Goal: Task Accomplishment & Management: Manage account settings

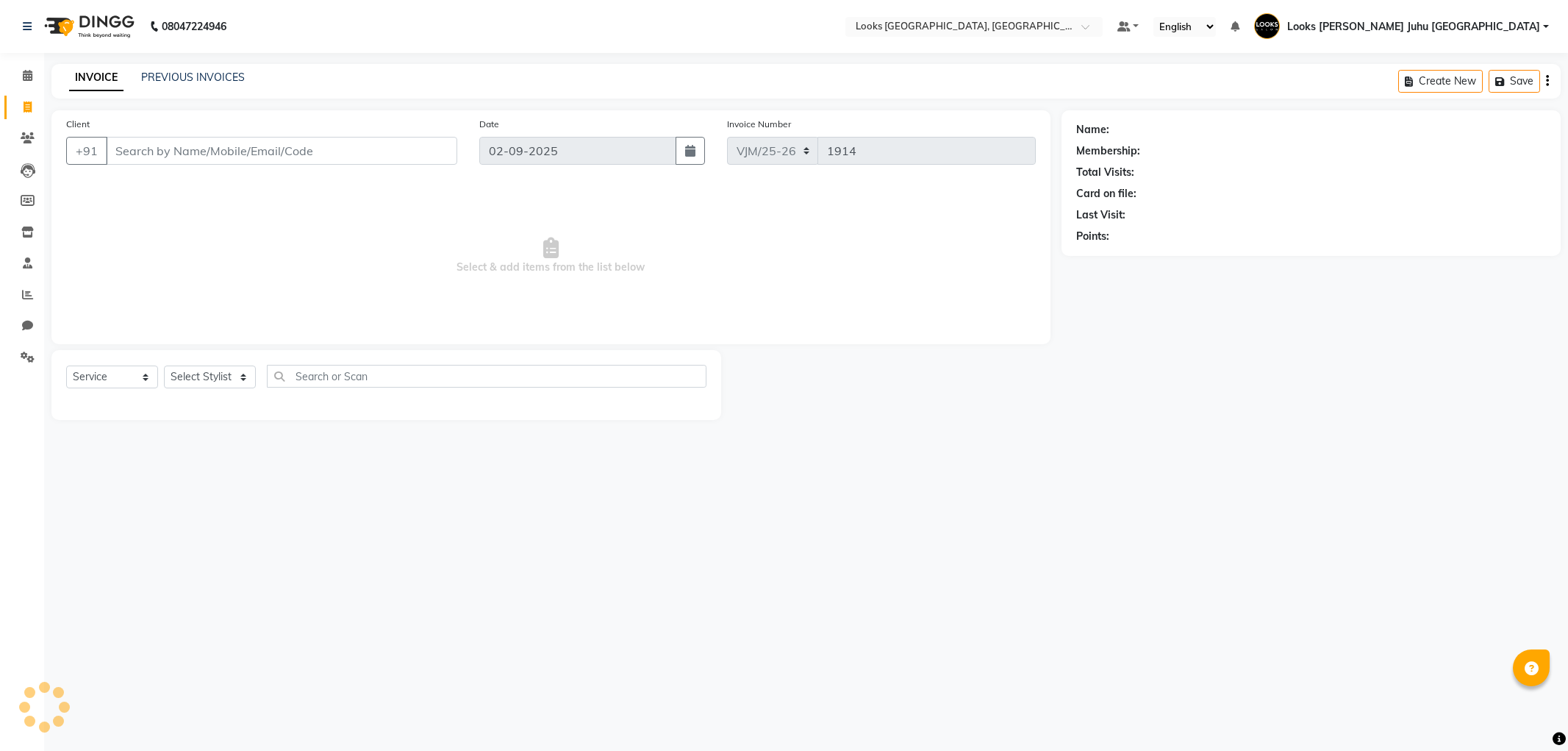
select select "service"
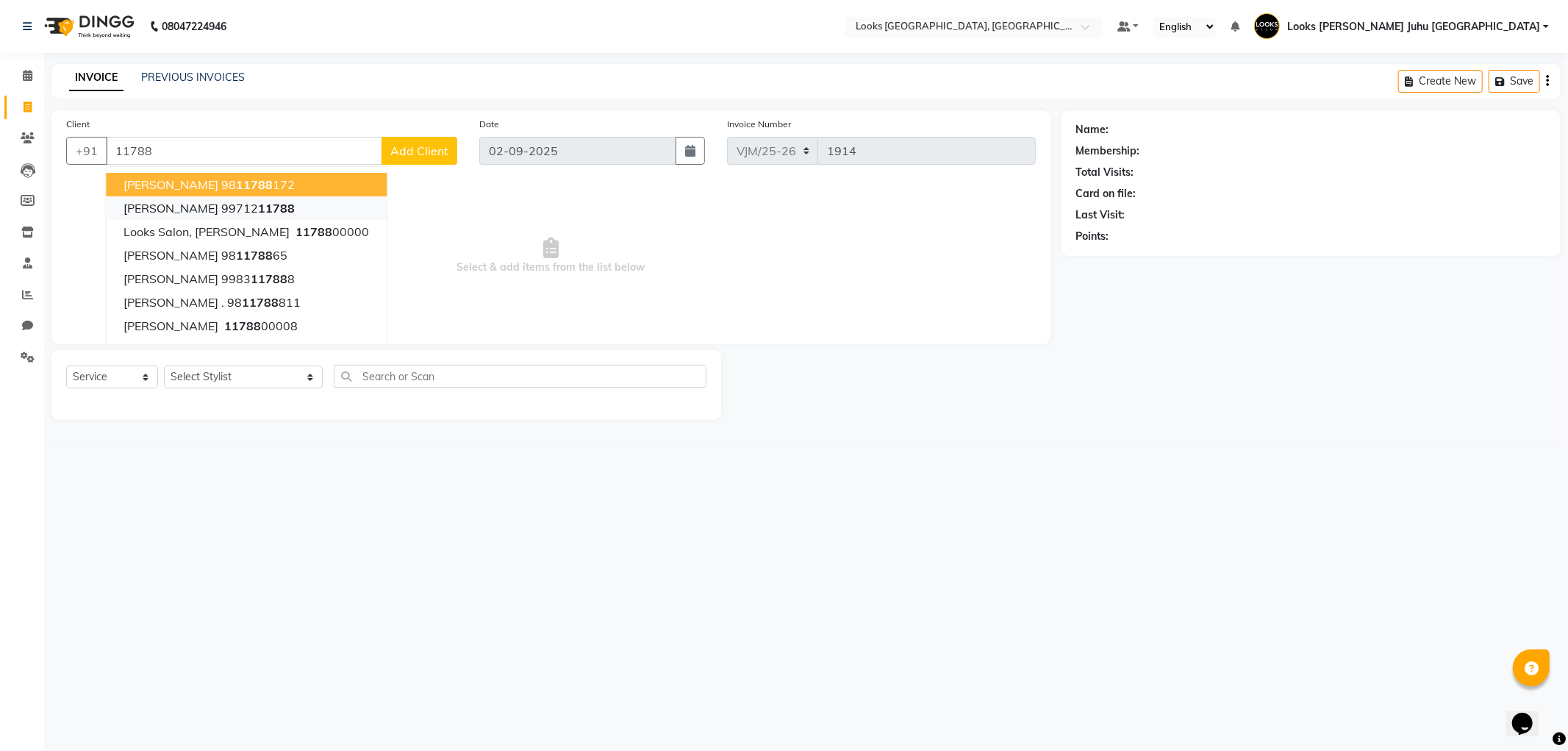
click at [349, 216] on button "HIMANI TIYAGI 99712 11788" at bounding box center [246, 208] width 281 height 23
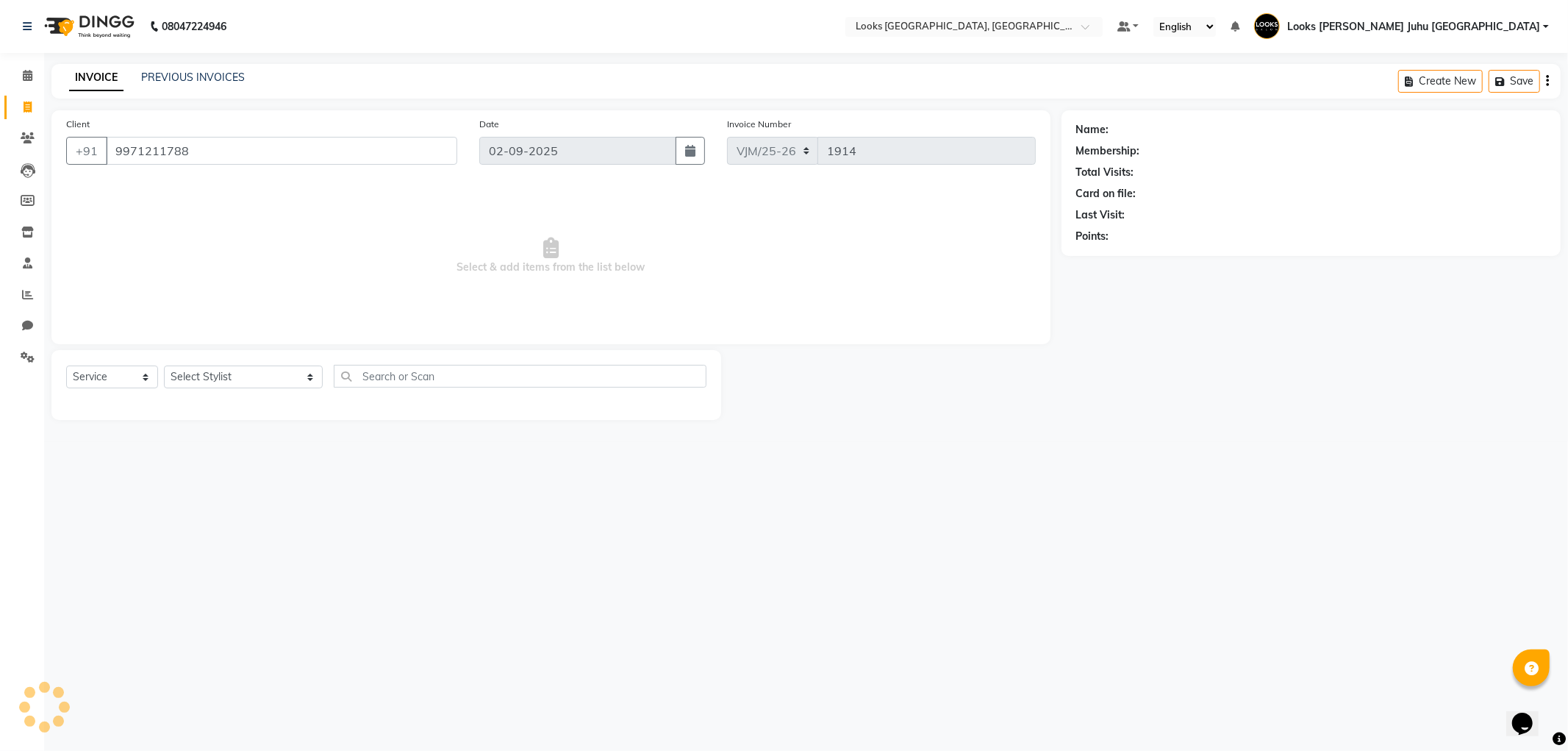
click at [294, 155] on input "9971211788" at bounding box center [281, 150] width 351 height 28
type input "9971211788"
select select "1: Object"
click at [259, 152] on input "9971211788" at bounding box center [281, 150] width 351 height 28
type input "9"
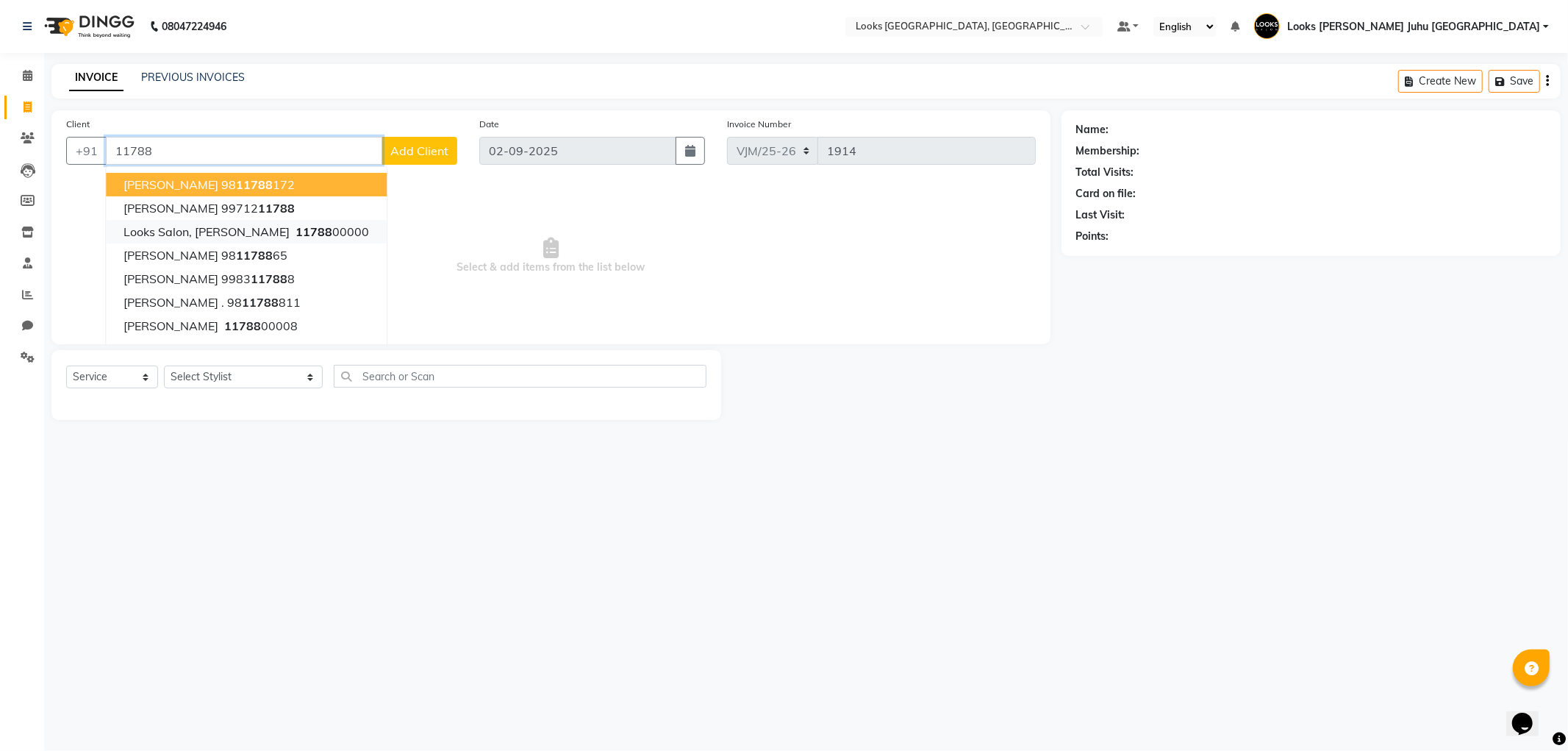
click at [356, 226] on ngb-highlight "11788 00000" at bounding box center [331, 231] width 76 height 15
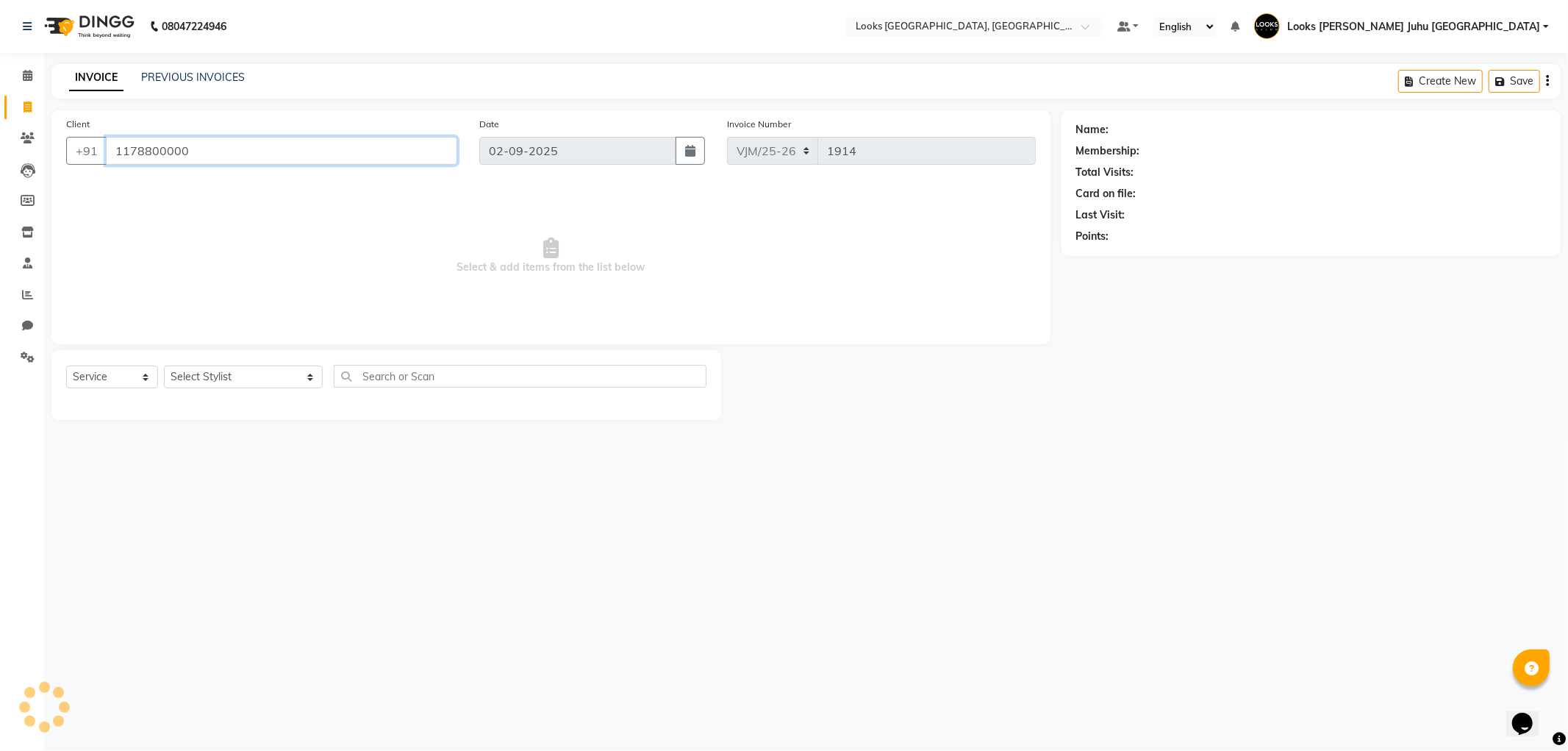
type input "1178800000"
click at [234, 379] on select "Select Stylist [PERSON_NAME] [PERSON_NAME] Chan_Mrg Counter Sales [PERSON_NAME]…" at bounding box center [243, 377] width 159 height 23
select select "1: Object"
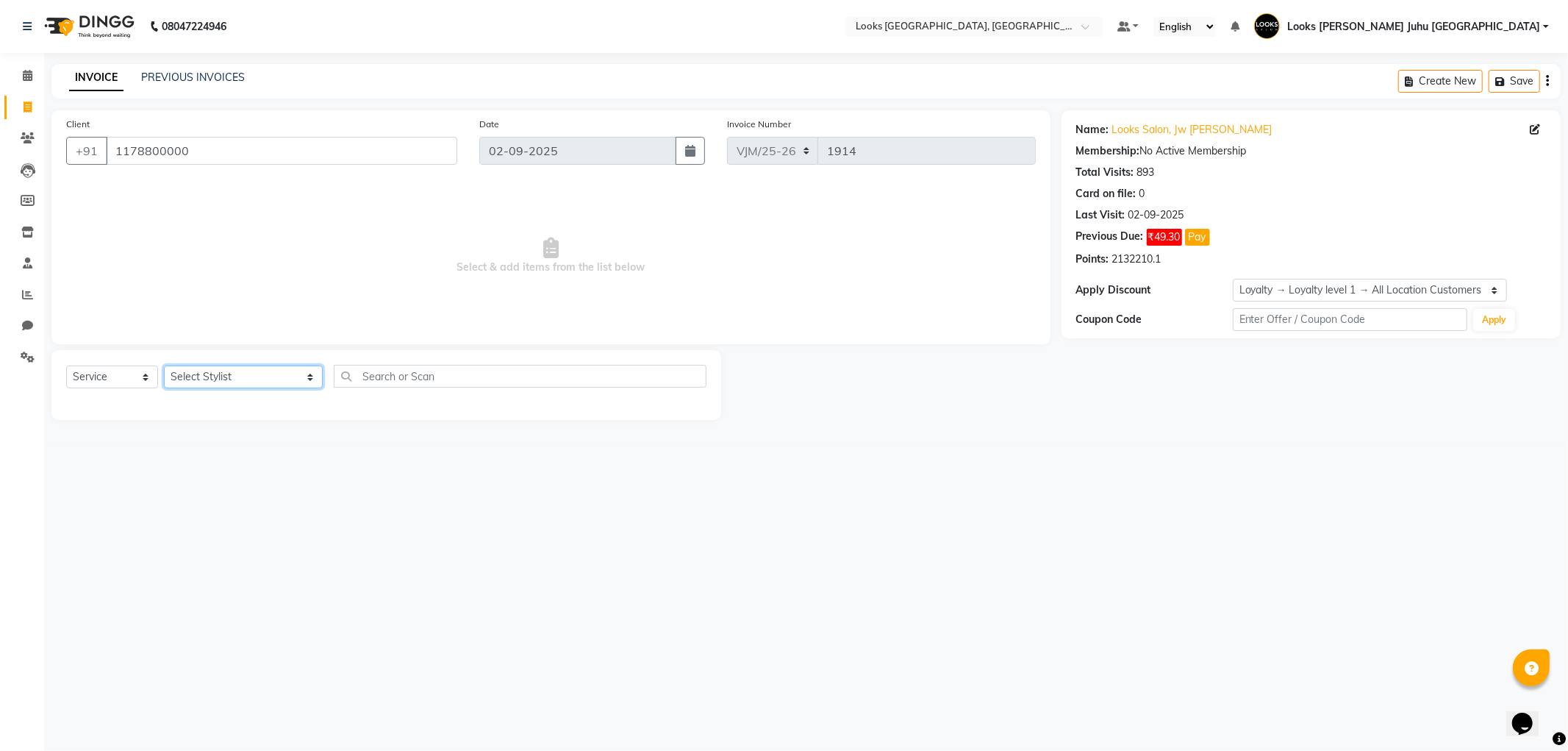
select select "23388"
click at [164, 366] on select "Select Stylist Adil BHAGAYSHREE chand Chan_Mrg Counter Sales Deena Gohil DEEPAK…" at bounding box center [243, 377] width 159 height 23
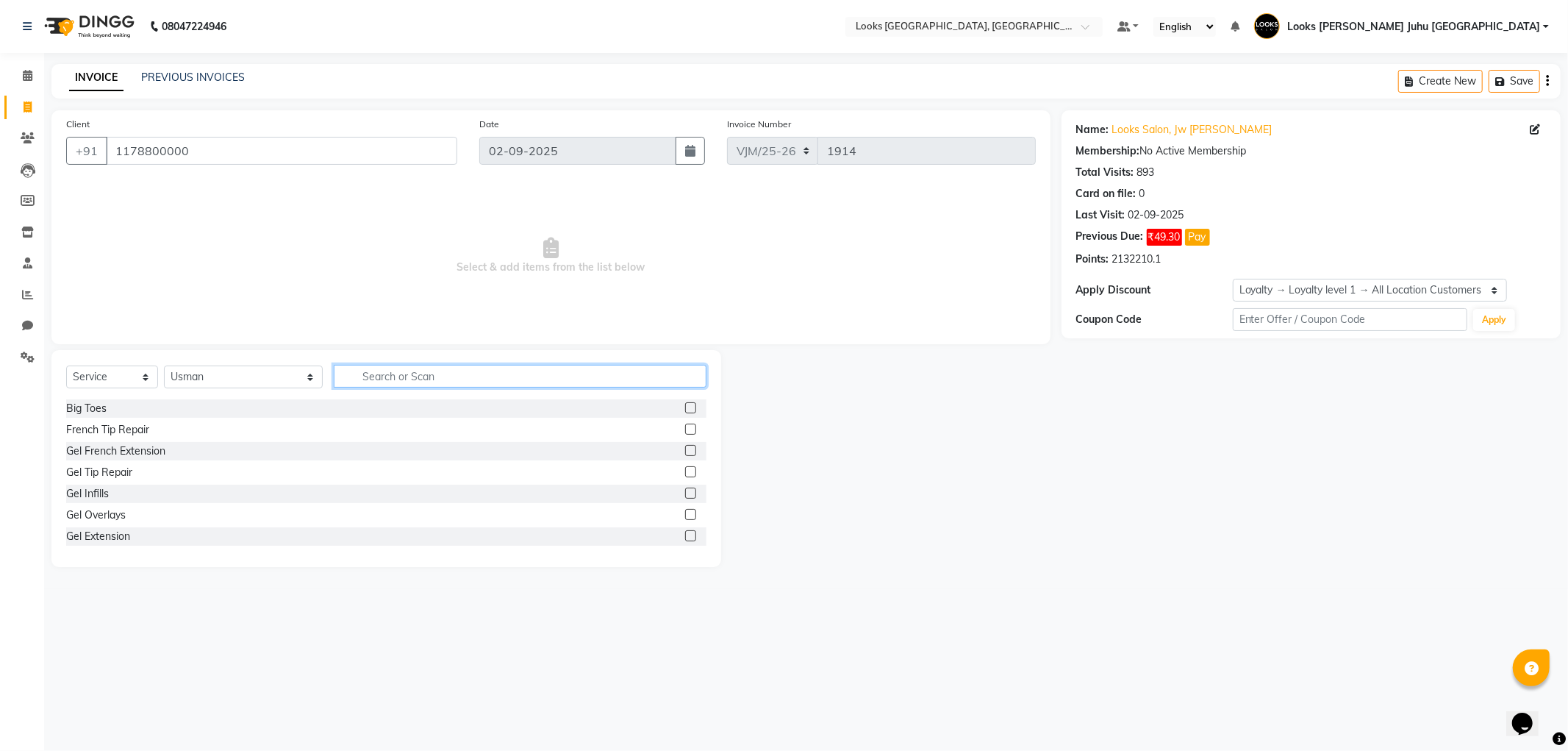
click at [398, 379] on input "text" at bounding box center [520, 376] width 372 height 23
type input "CUT"
click at [117, 431] on div "Stylist Cut(M)" at bounding box center [97, 429] width 63 height 15
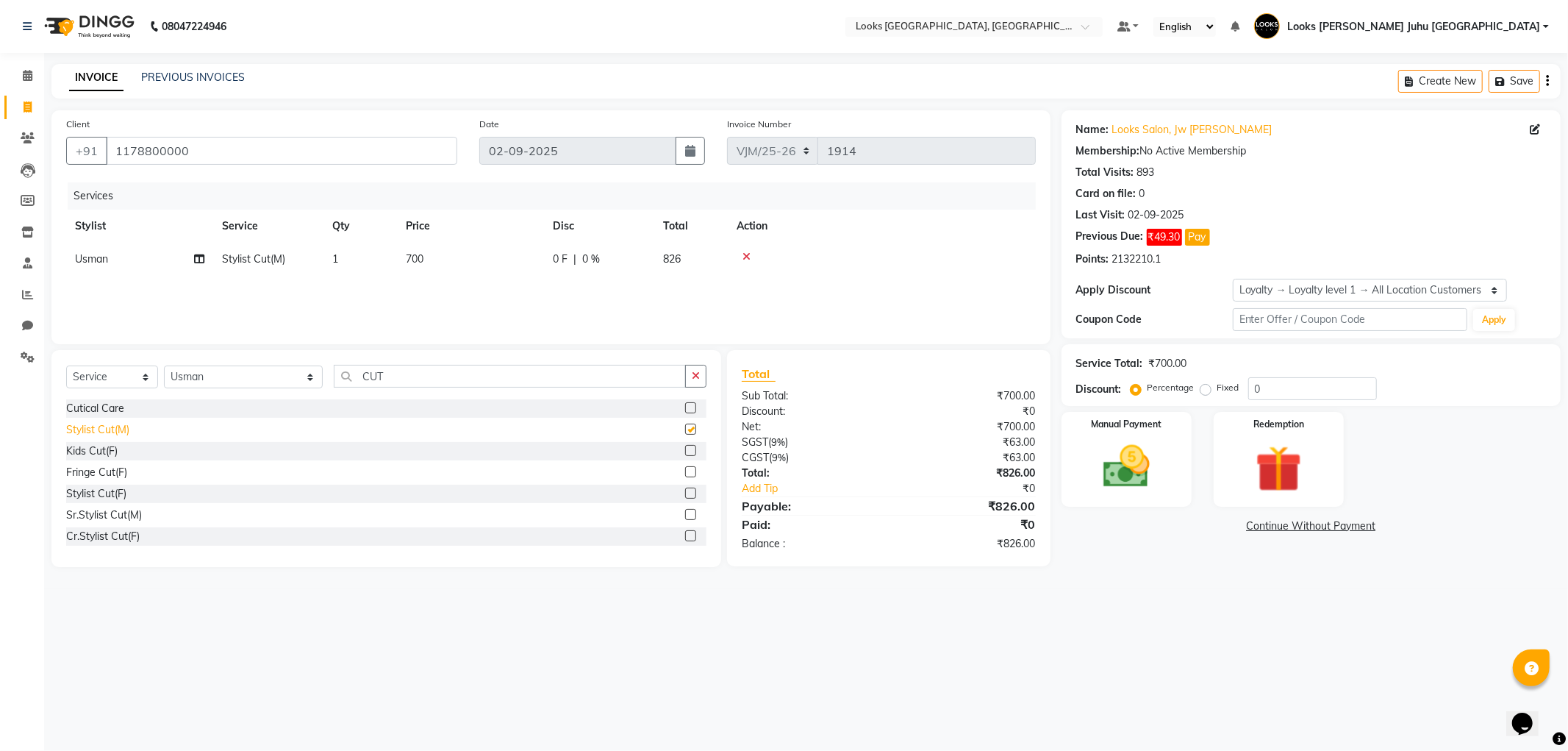
checkbox input "false"
click at [450, 270] on td "700" at bounding box center [470, 259] width 147 height 33
select select "23388"
click at [524, 268] on input "700" at bounding box center [540, 263] width 130 height 23
type input "7"
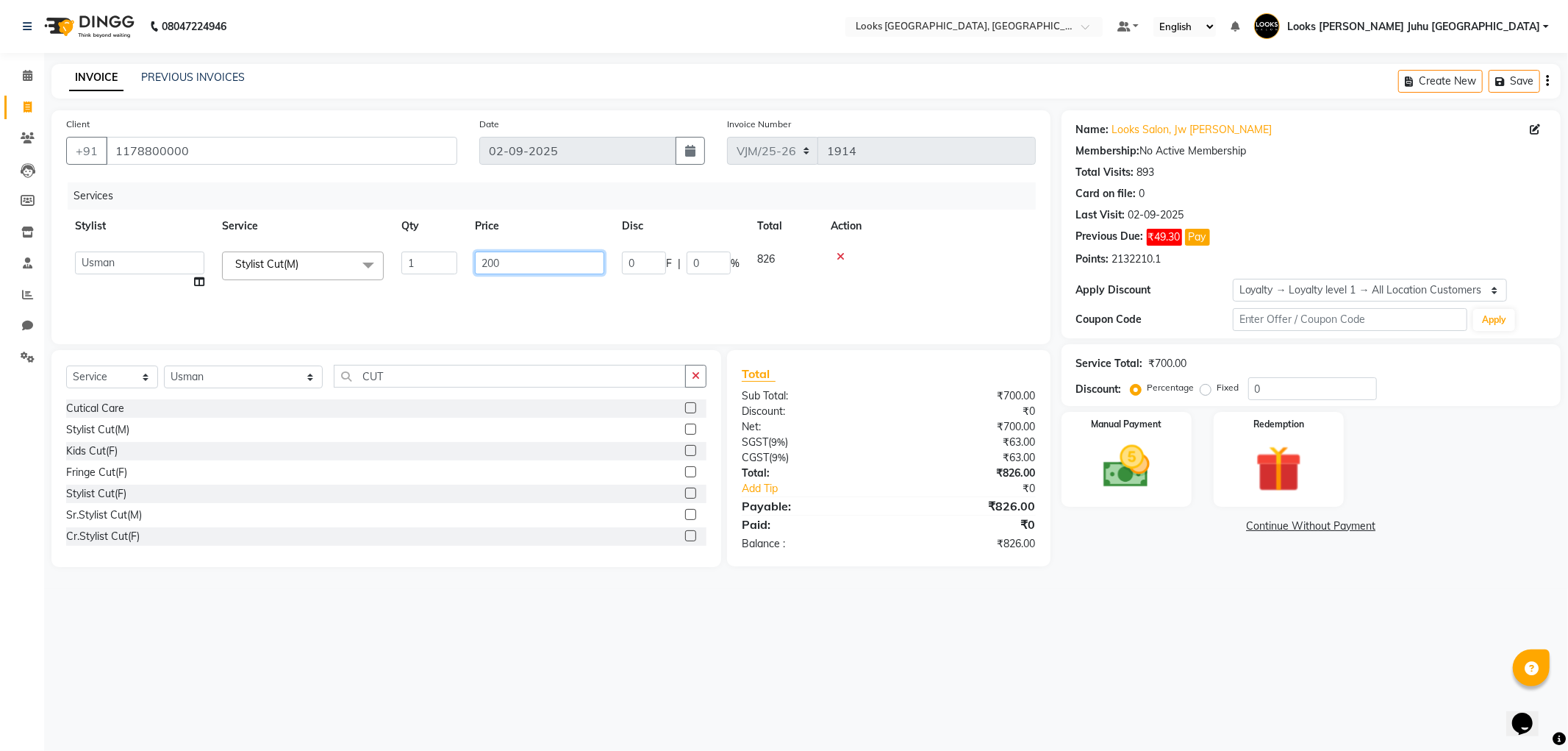
type input "2000"
click at [1237, 645] on div "08047224946 Select Location × Looks Juhu Marriott, Mumbai, Mumbai Default Panel…" at bounding box center [784, 375] width 1568 height 751
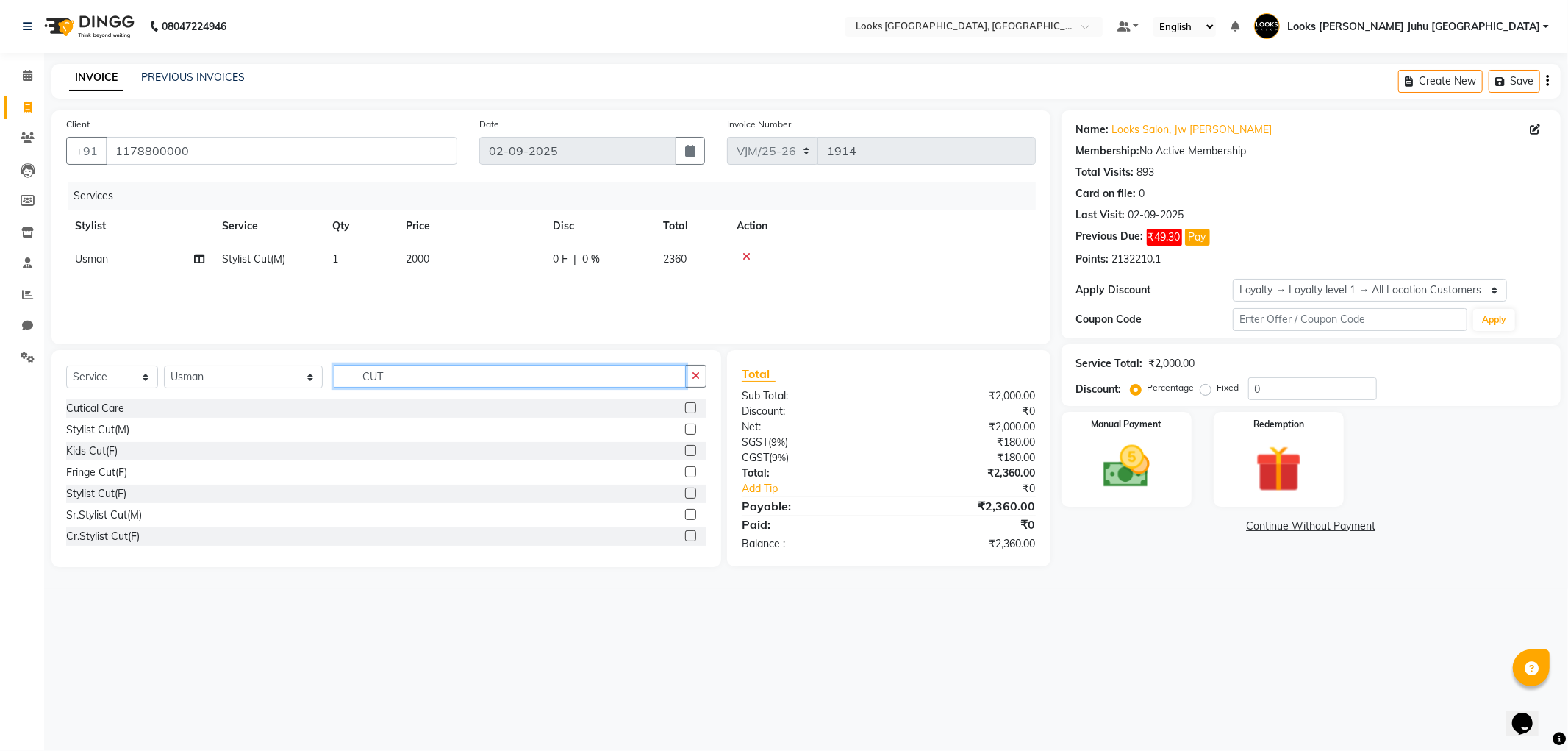
click at [398, 377] on input "CUT" at bounding box center [509, 376] width 351 height 23
type input "C"
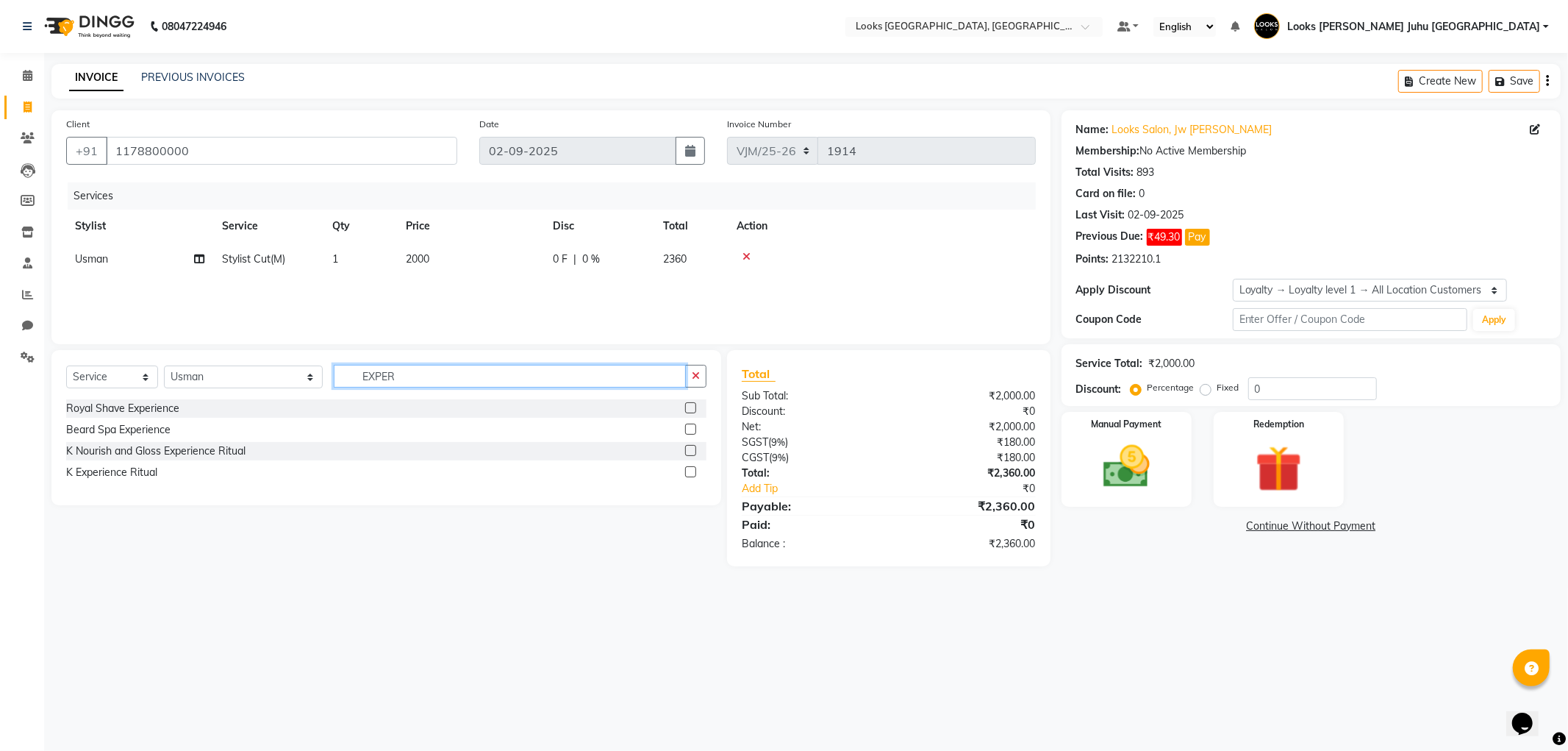
type input "EXPER"
click at [139, 474] on div "K Experience Ritual" at bounding box center [111, 472] width 92 height 15
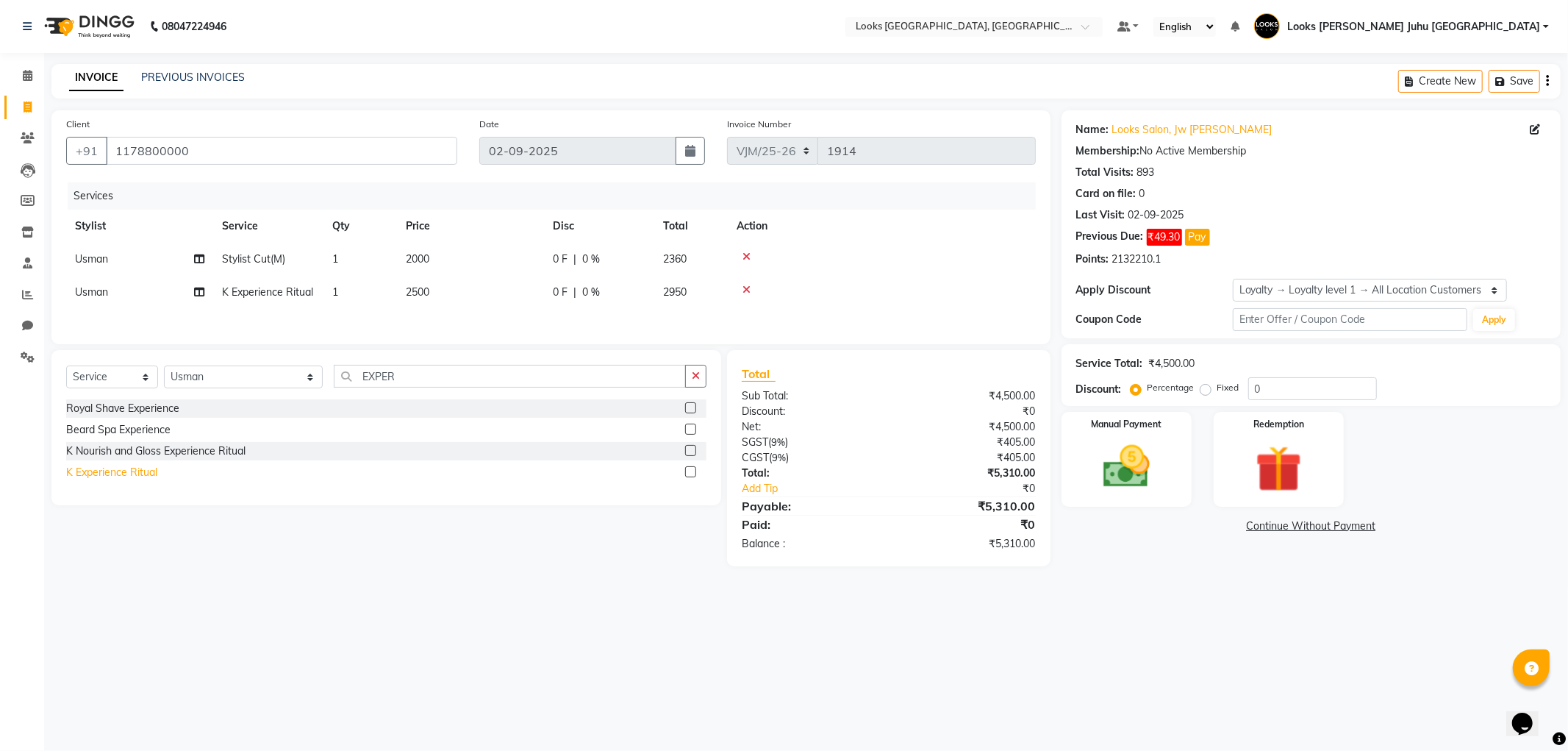
click at [126, 478] on div "K Experience Ritual" at bounding box center [111, 472] width 92 height 15
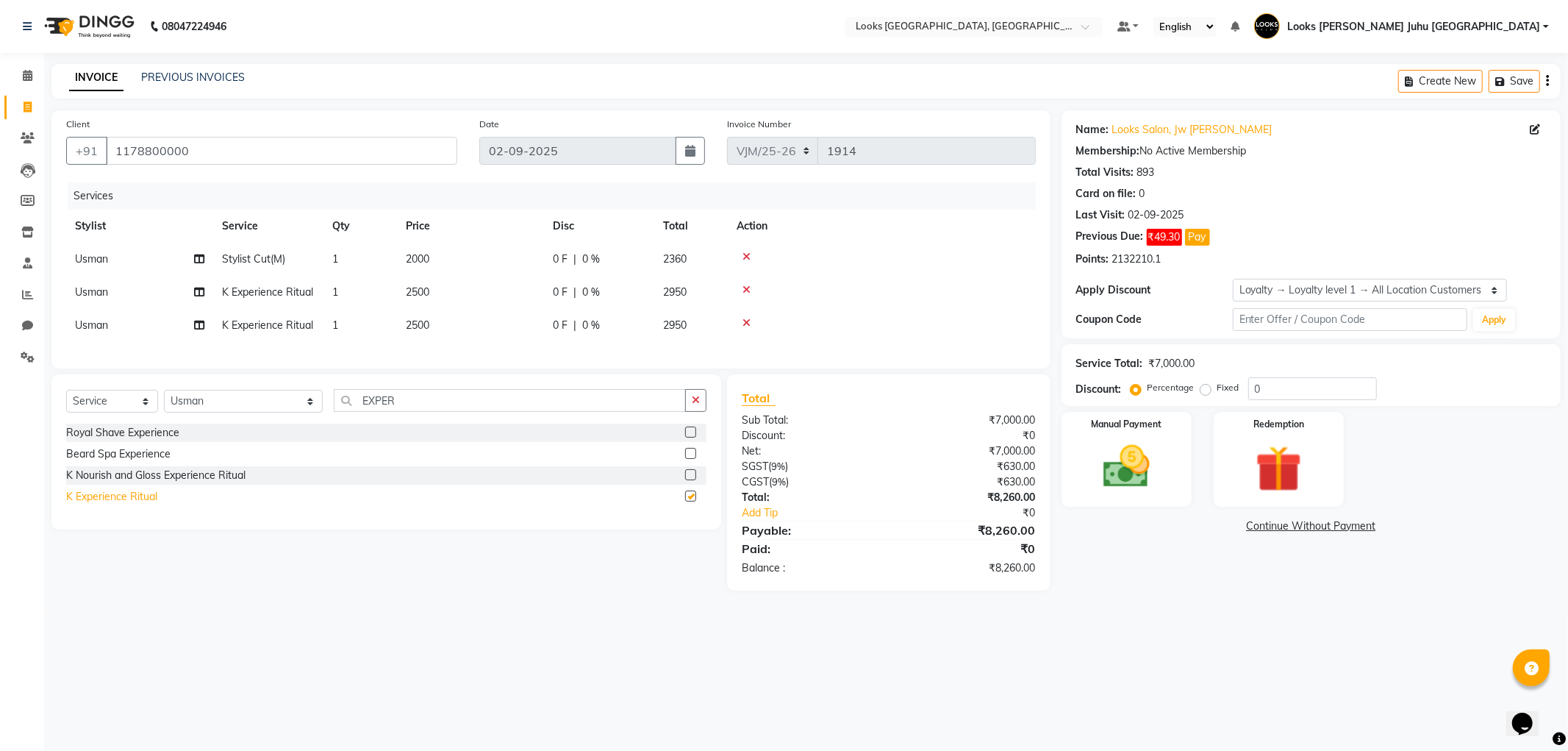
checkbox input "false"
click at [748, 324] on icon at bounding box center [747, 323] width 8 height 11
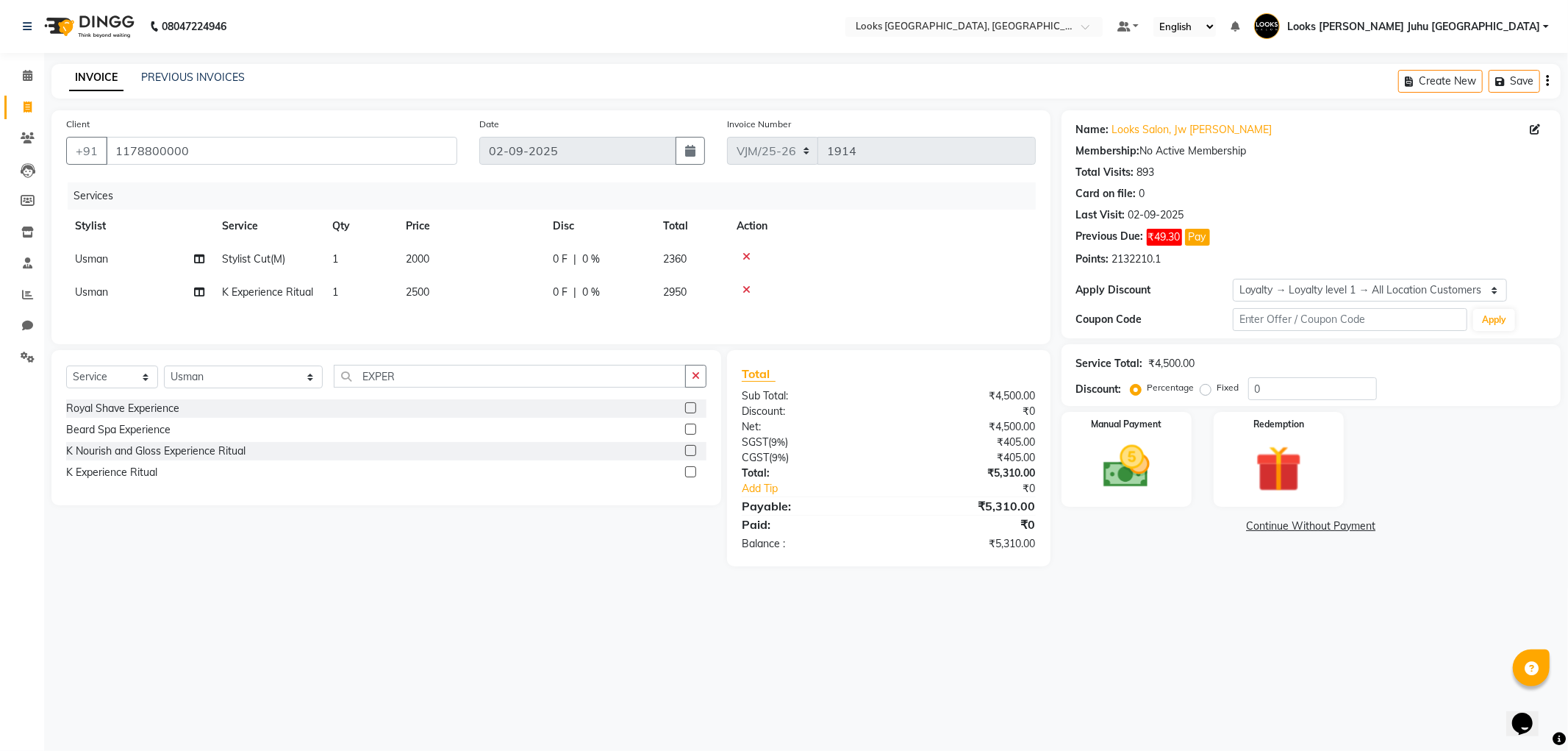
click at [441, 296] on td "2500" at bounding box center [470, 292] width 147 height 33
select select "23388"
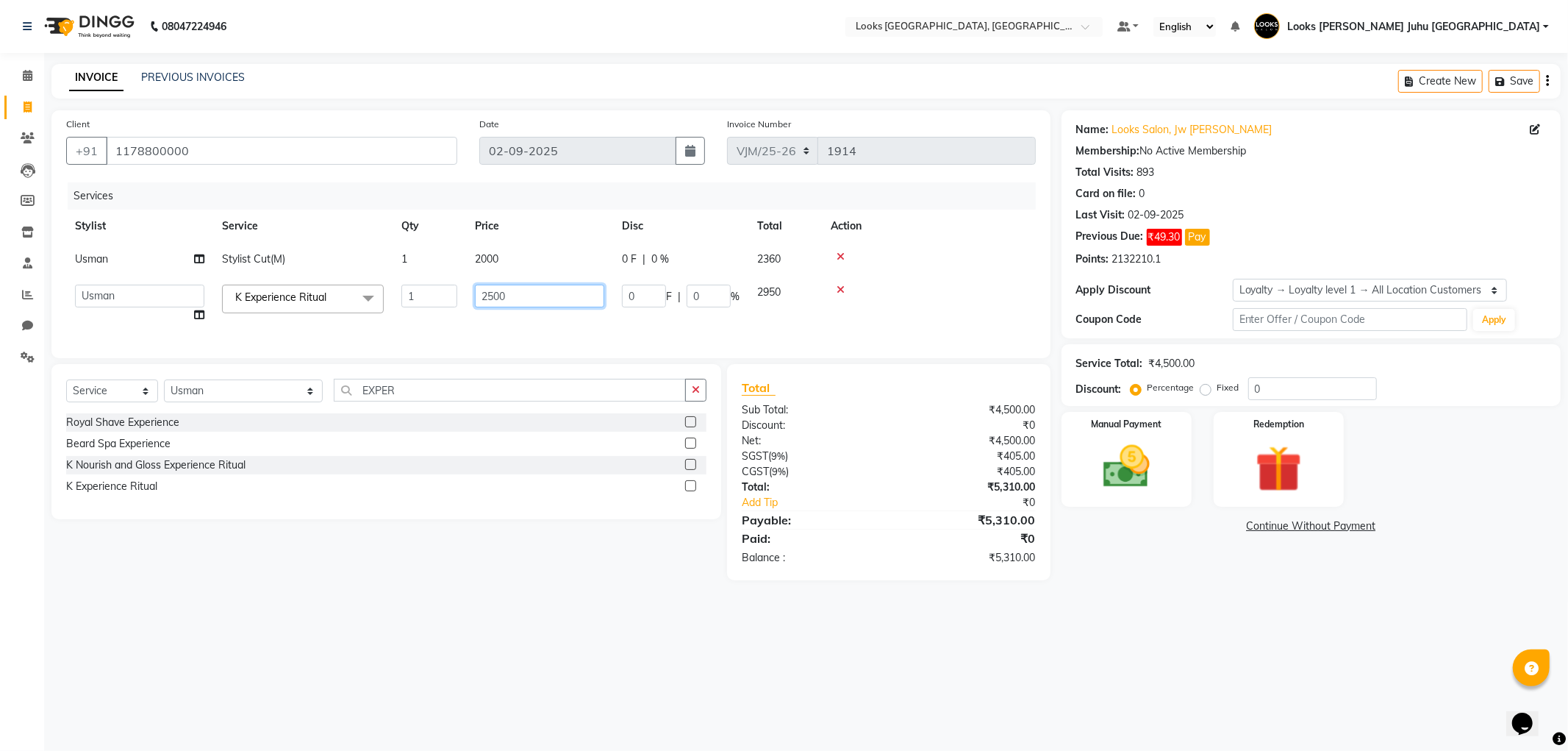
click at [528, 296] on input "2500" at bounding box center [540, 296] width 130 height 23
type input "2"
type input "5500"
click at [1241, 641] on div "08047224946 Select Location × Looks Juhu Marriott, Mumbai, Mumbai Default Panel…" at bounding box center [784, 375] width 1568 height 751
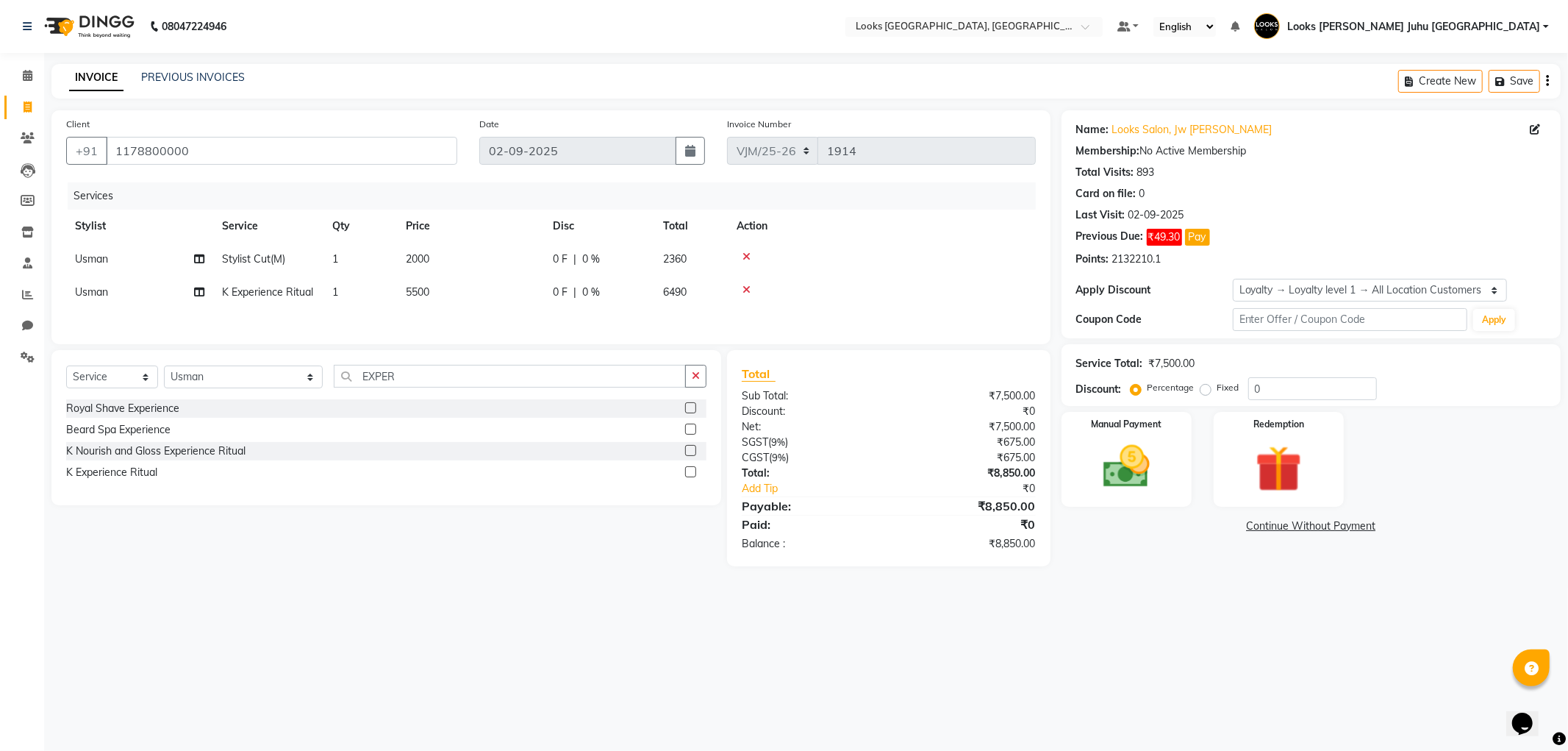
click at [1121, 454] on img at bounding box center [1126, 467] width 76 height 53
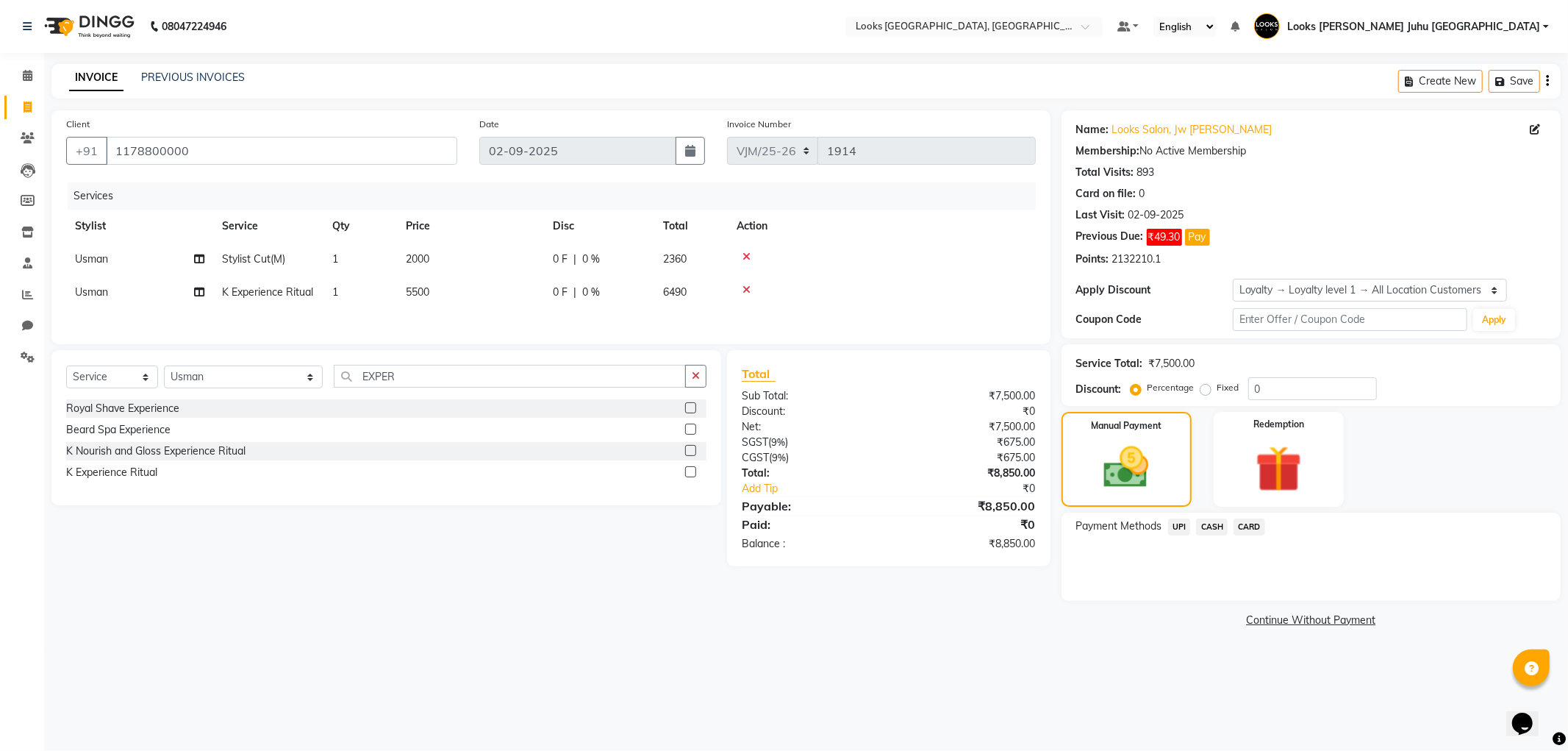
click at [1252, 528] on span "CARD" at bounding box center [1250, 526] width 32 height 17
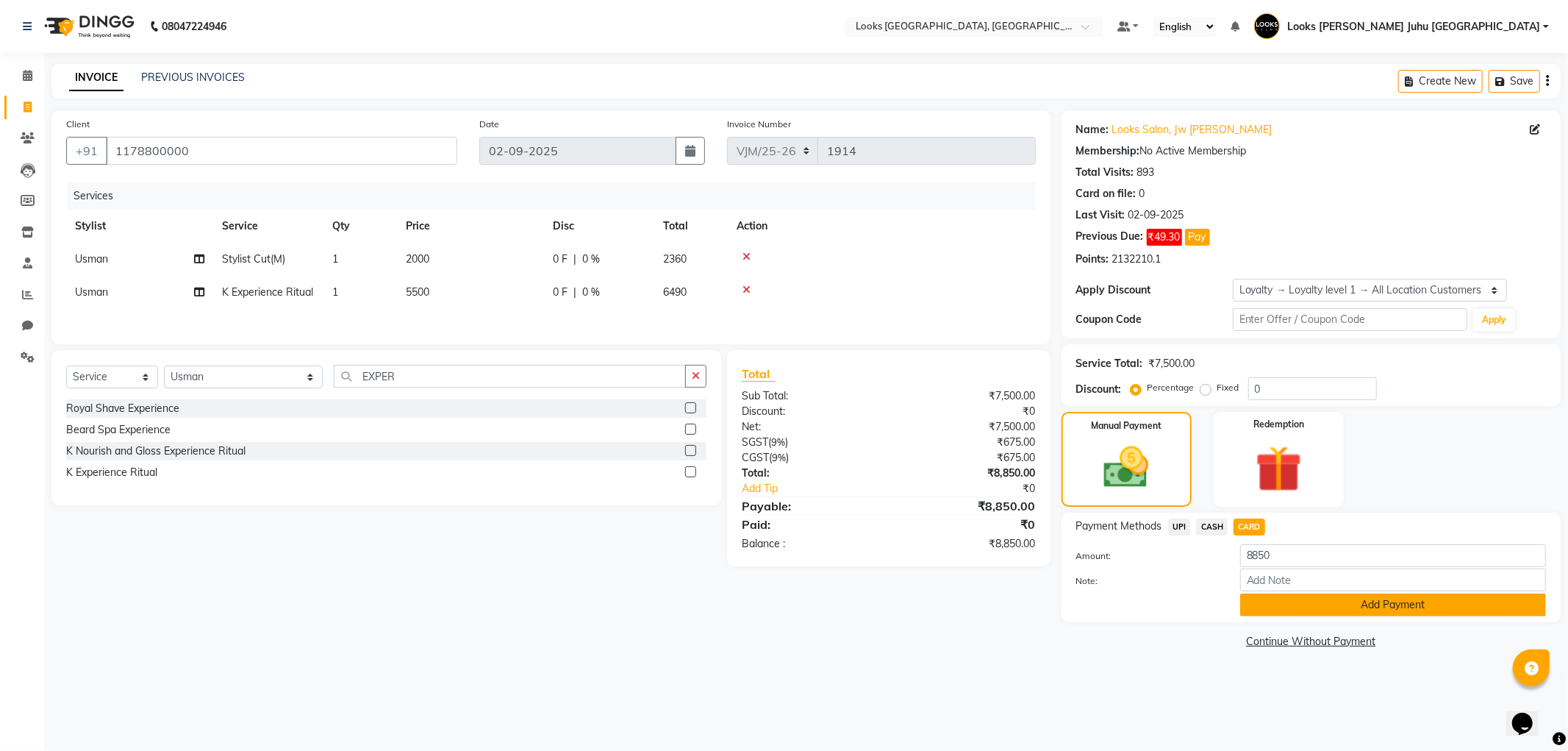
click at [1409, 609] on button "Add Payment" at bounding box center [1394, 605] width 306 height 23
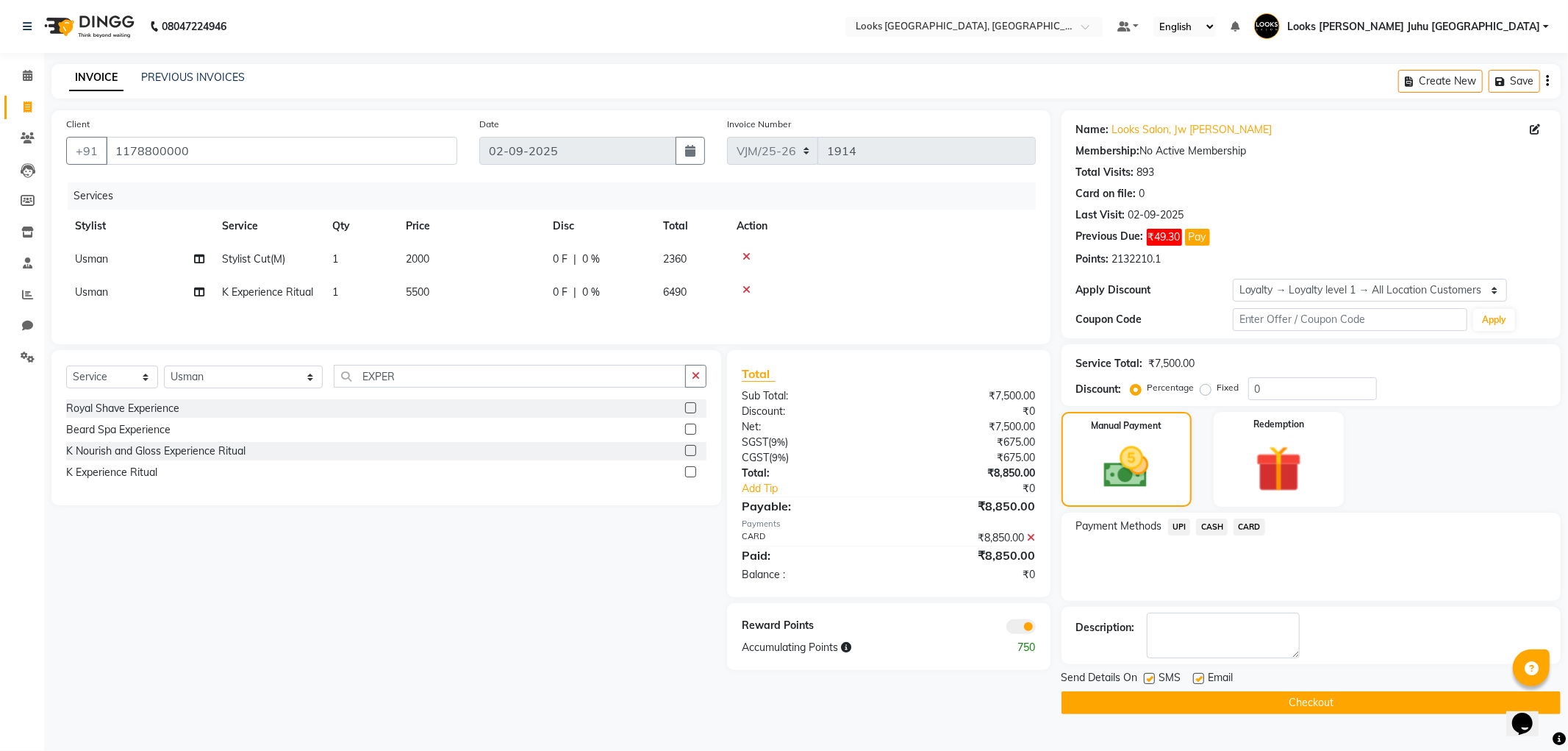
click at [1313, 704] on button "Checkout" at bounding box center [1312, 703] width 500 height 23
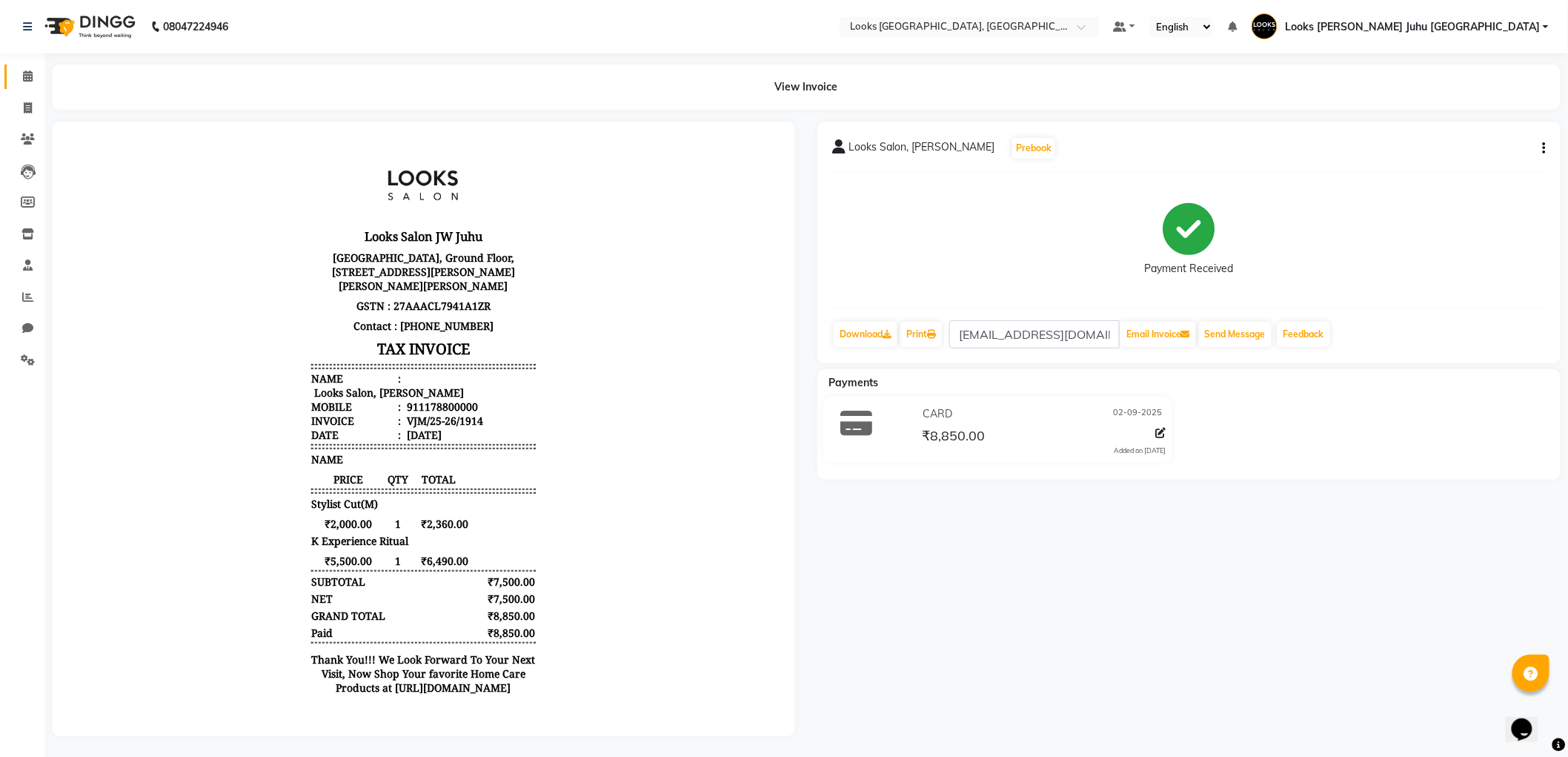
click at [28, 71] on icon at bounding box center [28, 76] width 10 height 11
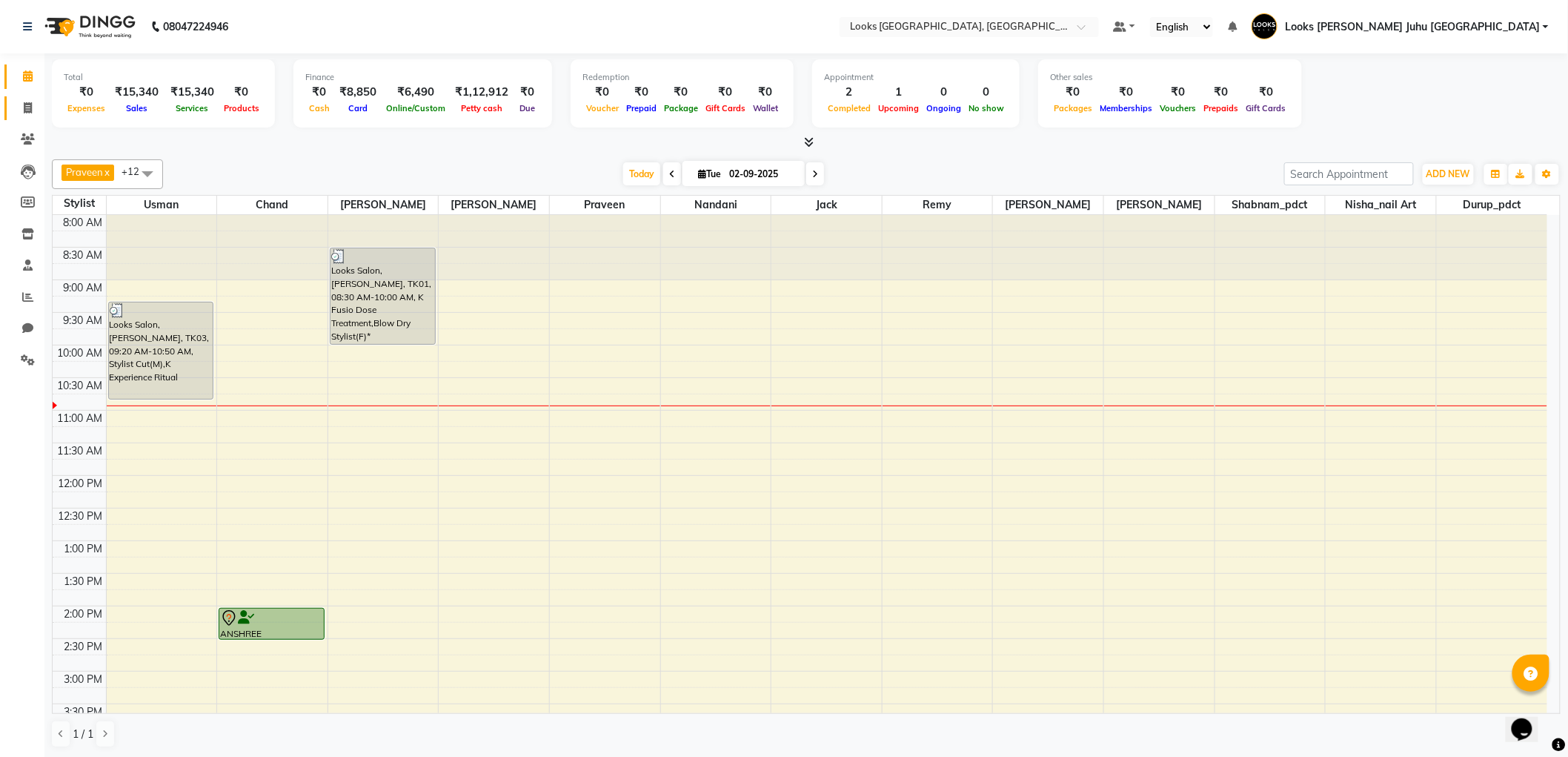
click at [25, 108] on icon at bounding box center [27, 108] width 8 height 11
select select "service"
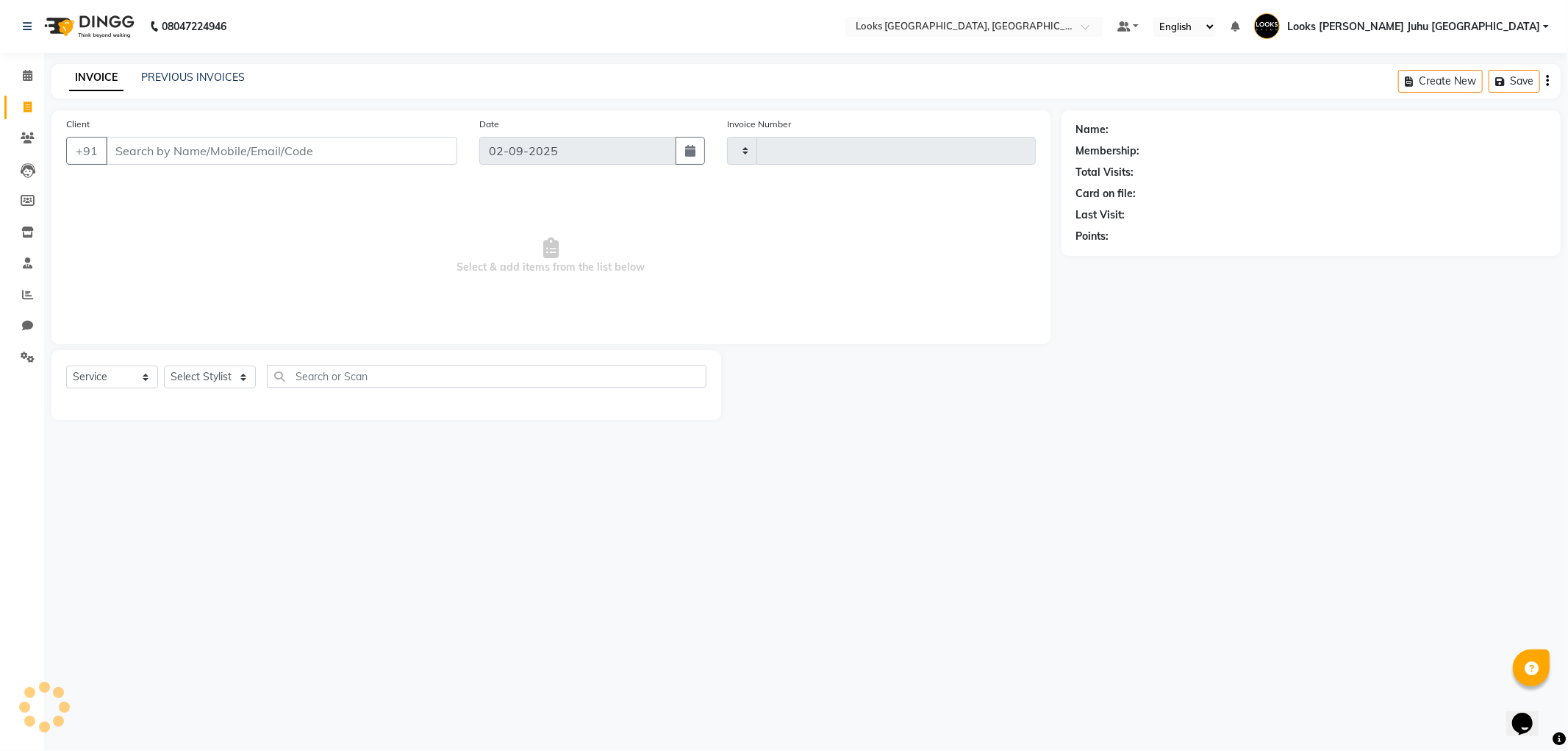
type input "1915"
select select "8270"
click at [418, 151] on input "Client" at bounding box center [281, 150] width 351 height 28
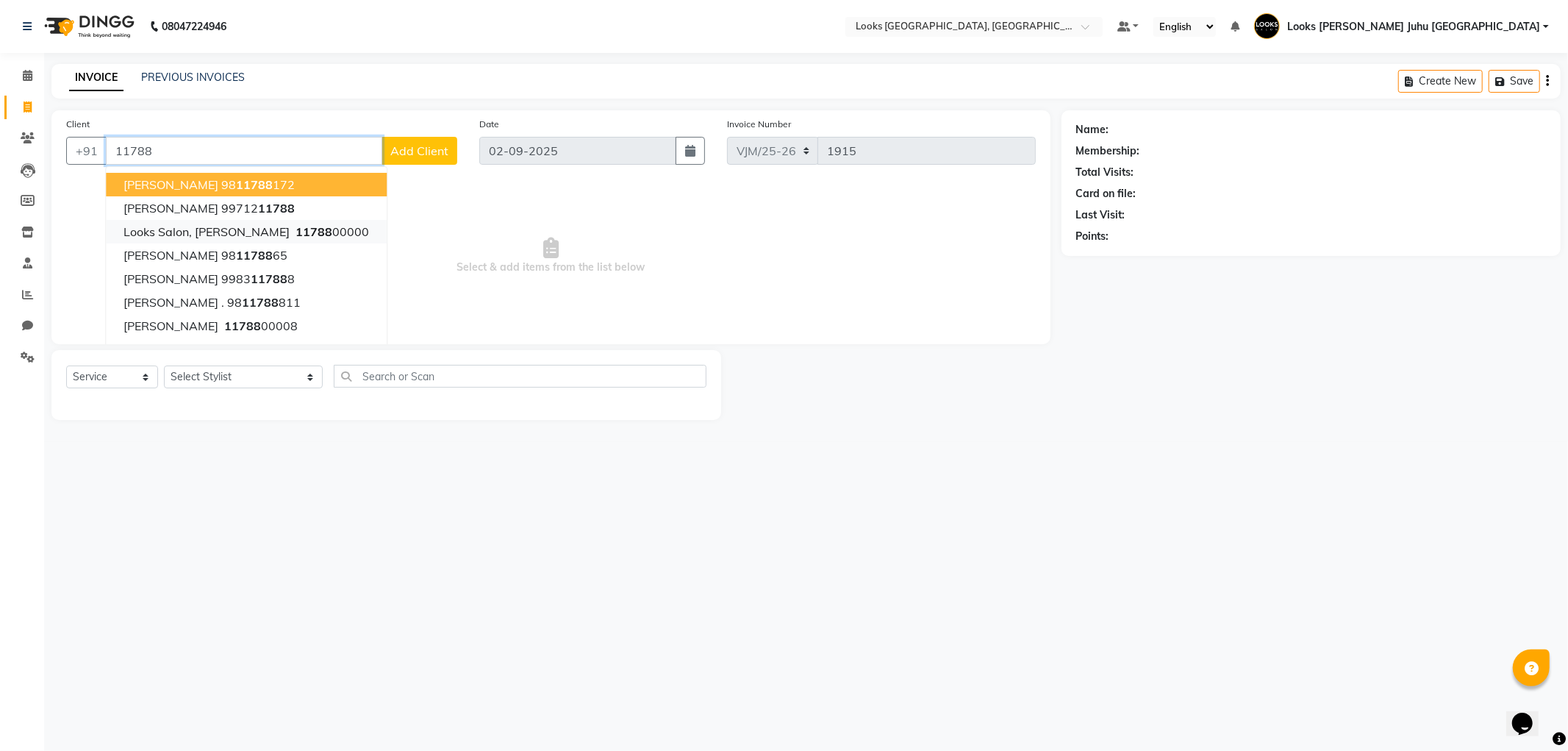
click at [339, 241] on button "Looks Salon, JW Juhu Marriott 11788 00000" at bounding box center [246, 231] width 281 height 23
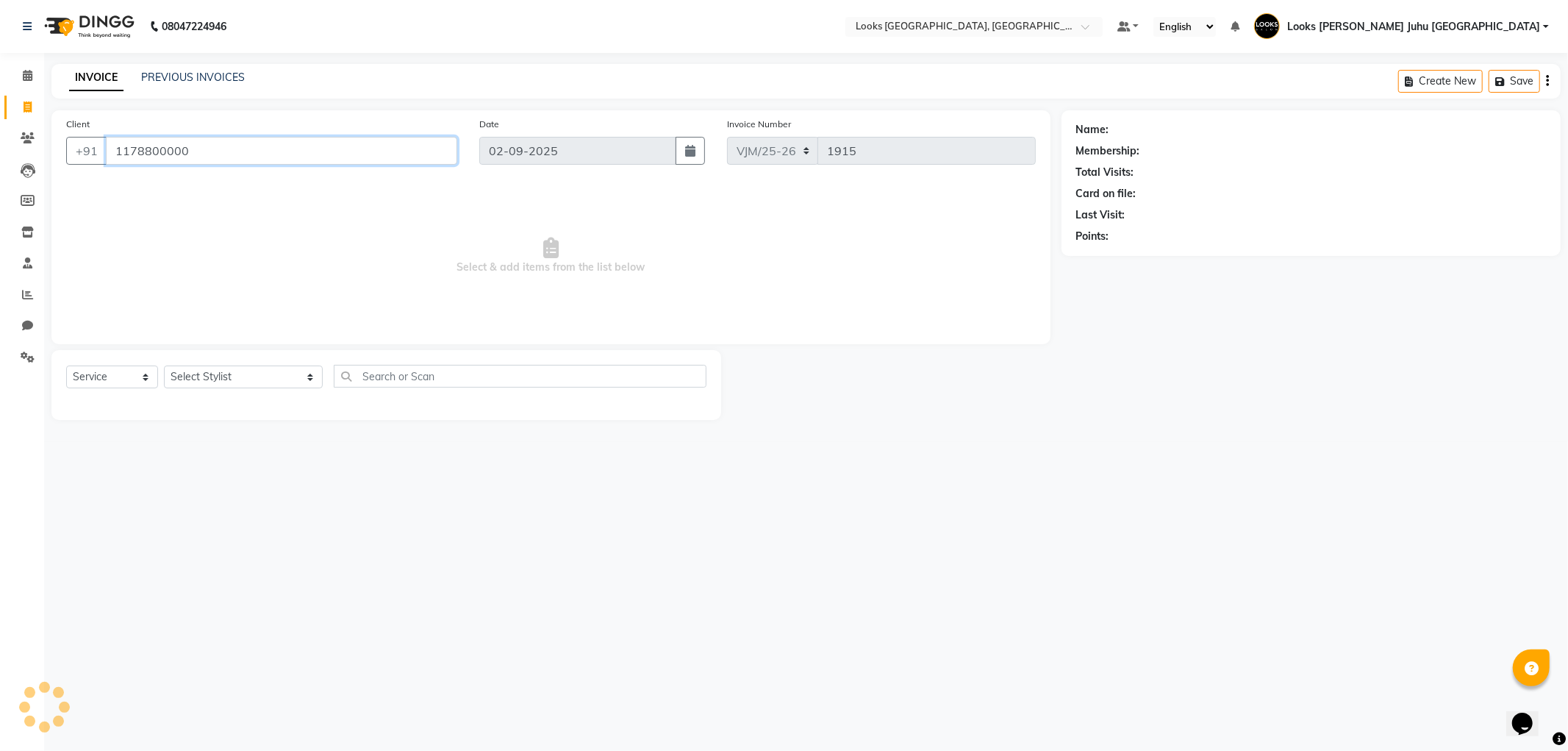
type input "1178800000"
select select "1: Object"
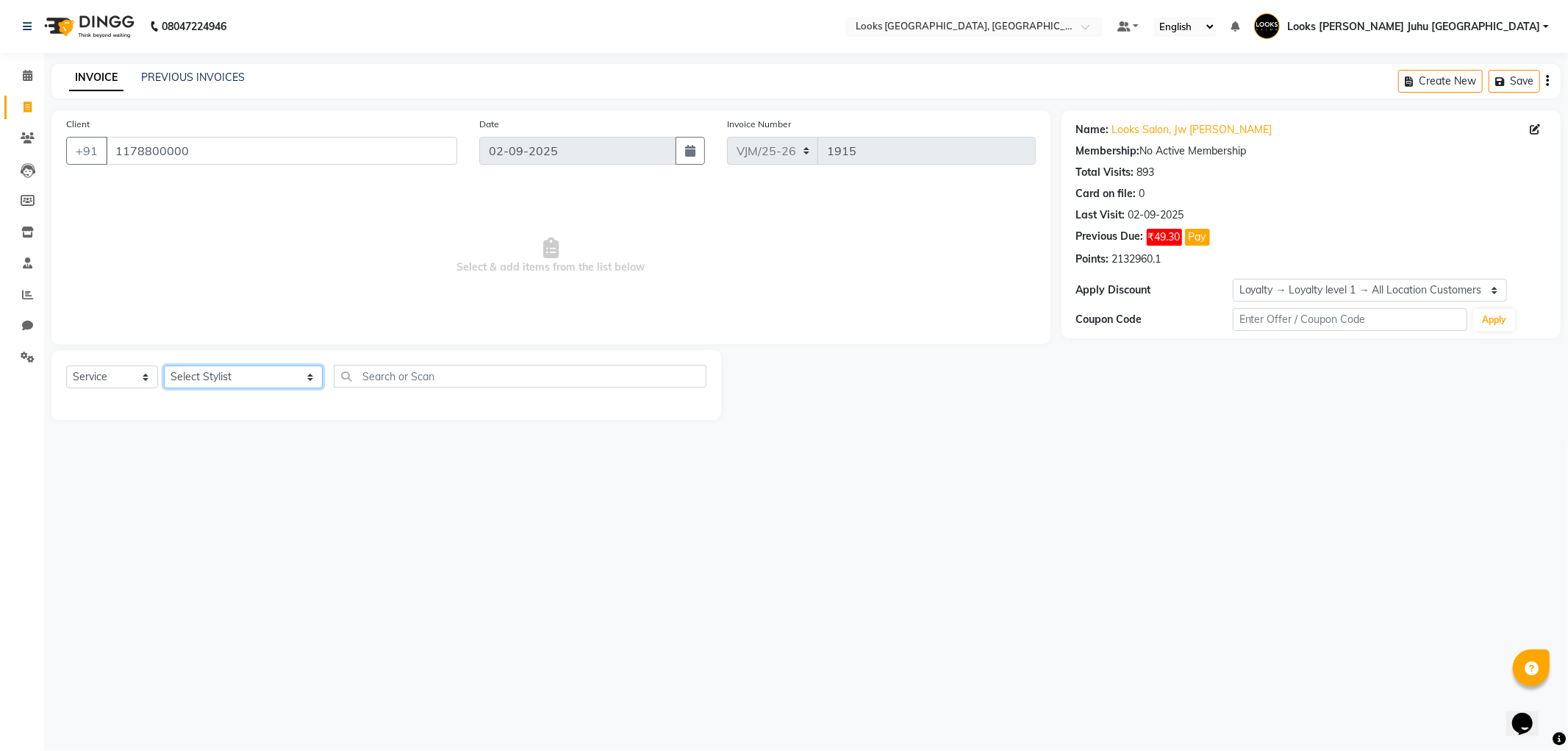
click at [244, 382] on select "Select Stylist Adil BHAGAYSHREE chand Chan_Mrg Counter Sales Deena Gohil DEEPAK…" at bounding box center [243, 377] width 159 height 23
select select "23385"
click at [164, 366] on select "Select Stylist Adil BHAGAYSHREE chand Chan_Mrg Counter Sales Deena Gohil DEEPAK…" at bounding box center [243, 377] width 159 height 23
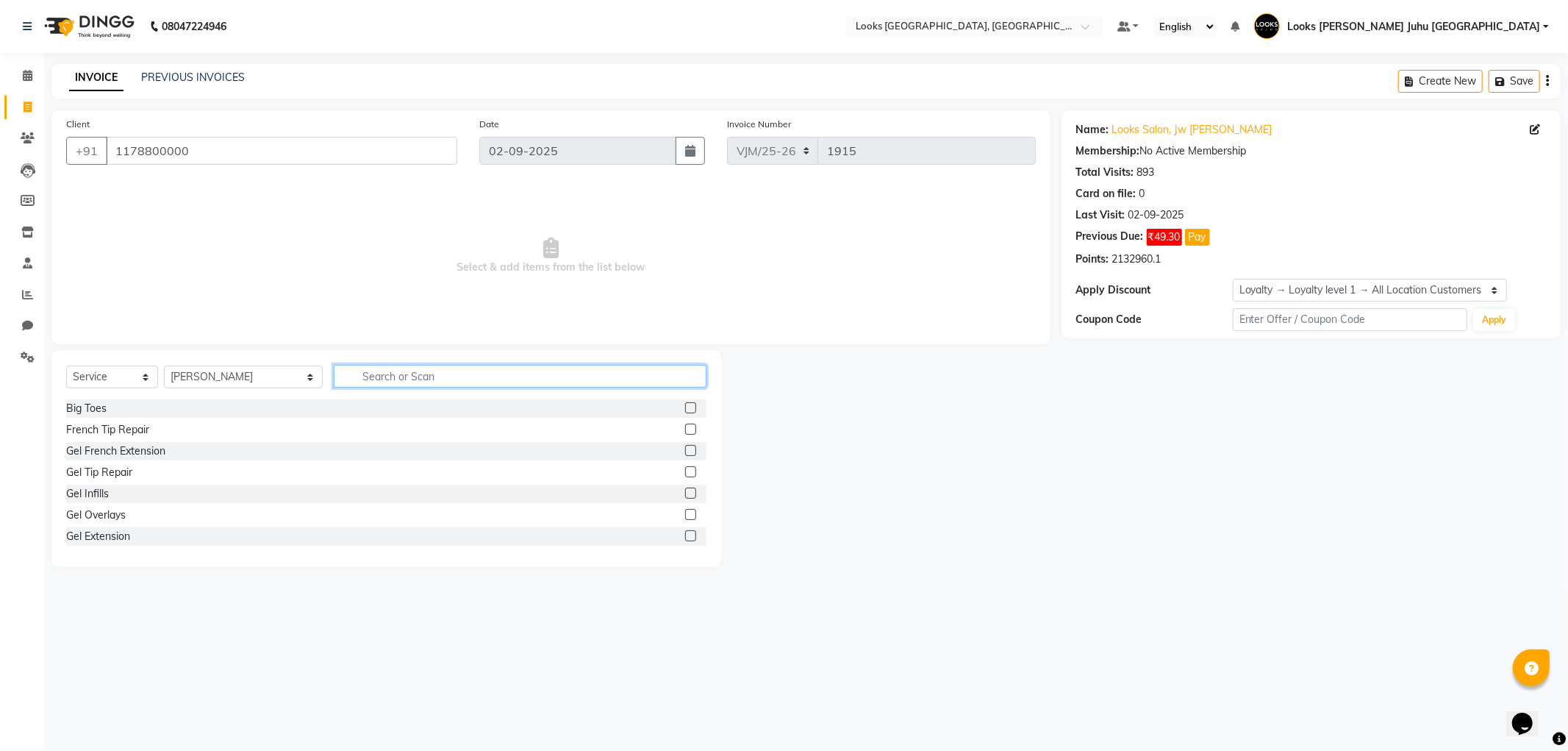
click at [346, 378] on input "text" at bounding box center [520, 376] width 372 height 23
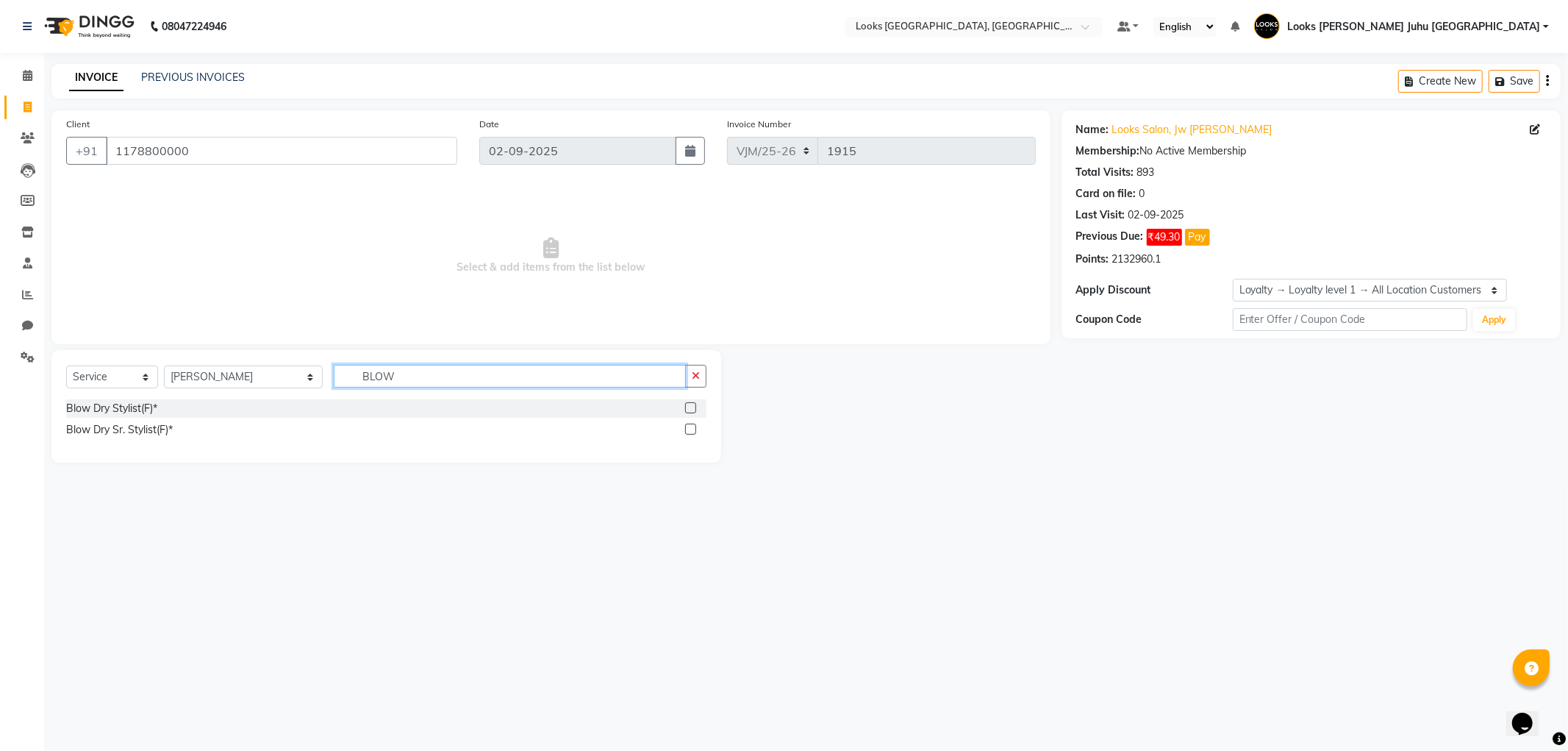
type input "BLOW"
click at [125, 409] on div "Blow Dry Stylist(F)*" at bounding box center [111, 408] width 92 height 15
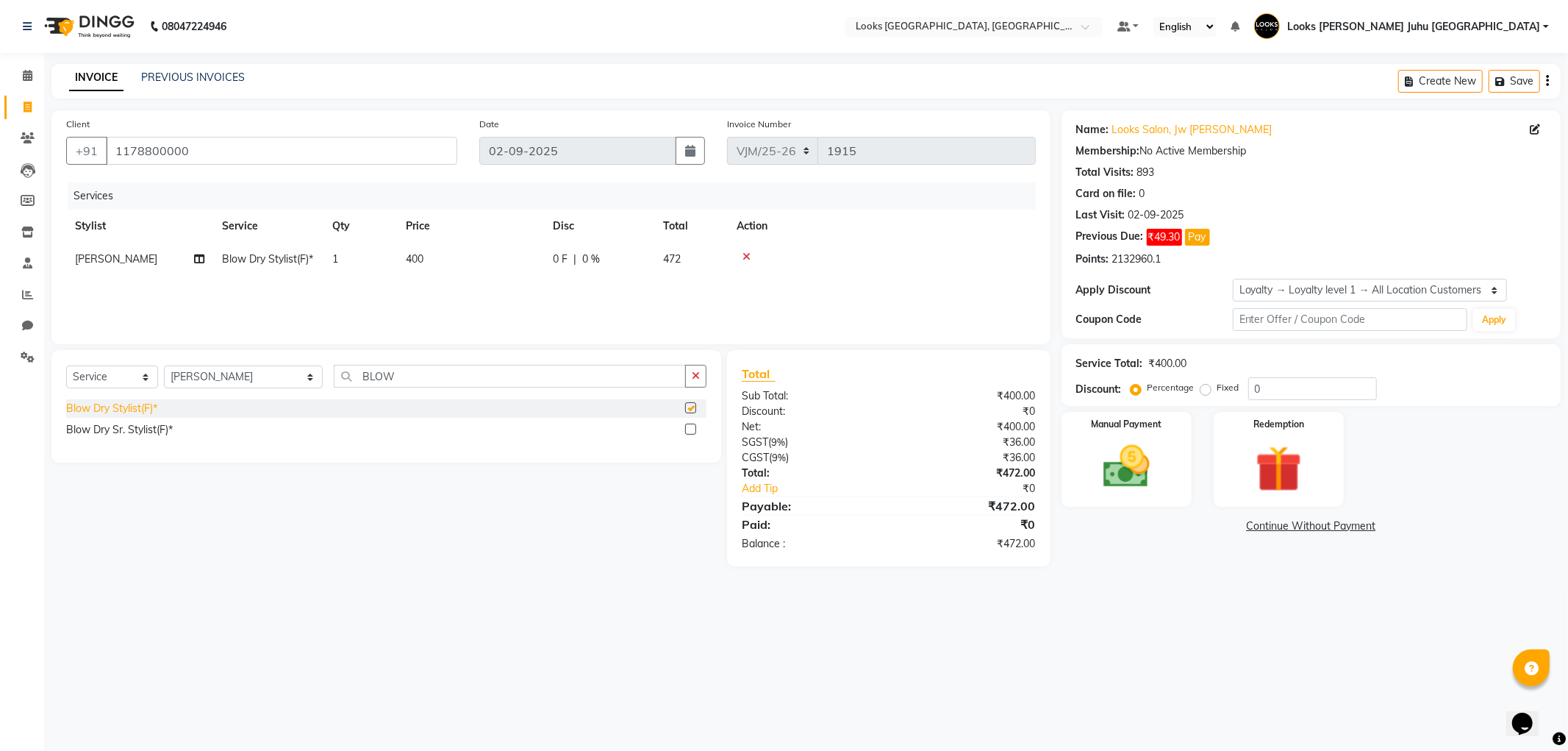
checkbox input "false"
click at [435, 261] on td "400" at bounding box center [470, 259] width 147 height 33
select select "23385"
click at [519, 262] on input "400" at bounding box center [540, 263] width 130 height 23
type input "4"
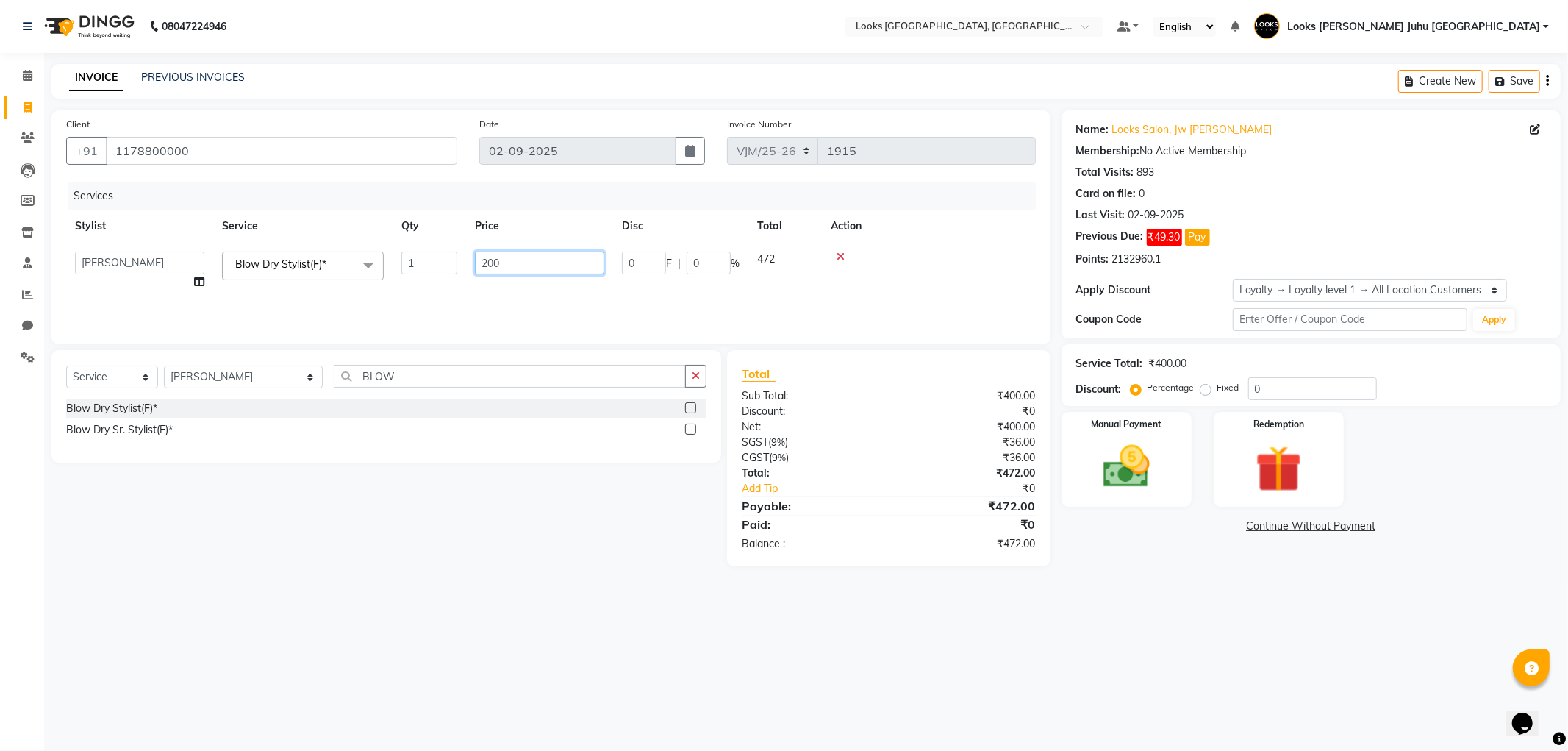
type input "2000"
click at [1166, 588] on main "INVOICE PREVIOUS INVOICES Create New Save Client +91 1178800000 Date 02-09-2025…" at bounding box center [806, 326] width 1524 height 524
click at [695, 379] on icon "button" at bounding box center [695, 376] width 8 height 11
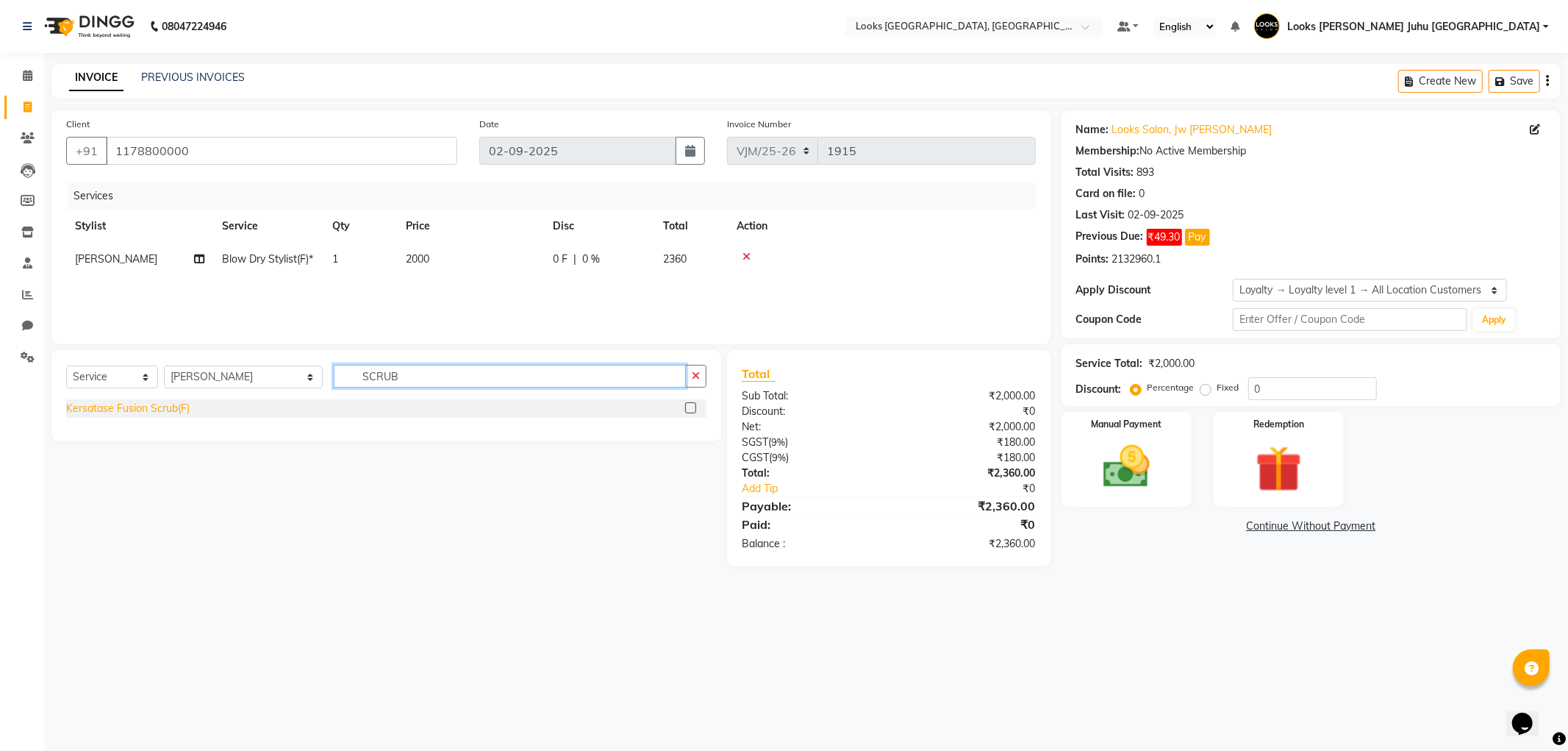
type input "SCRUB"
click at [156, 413] on div "Kersatase Fusion Scrub(F)" at bounding box center [127, 408] width 124 height 15
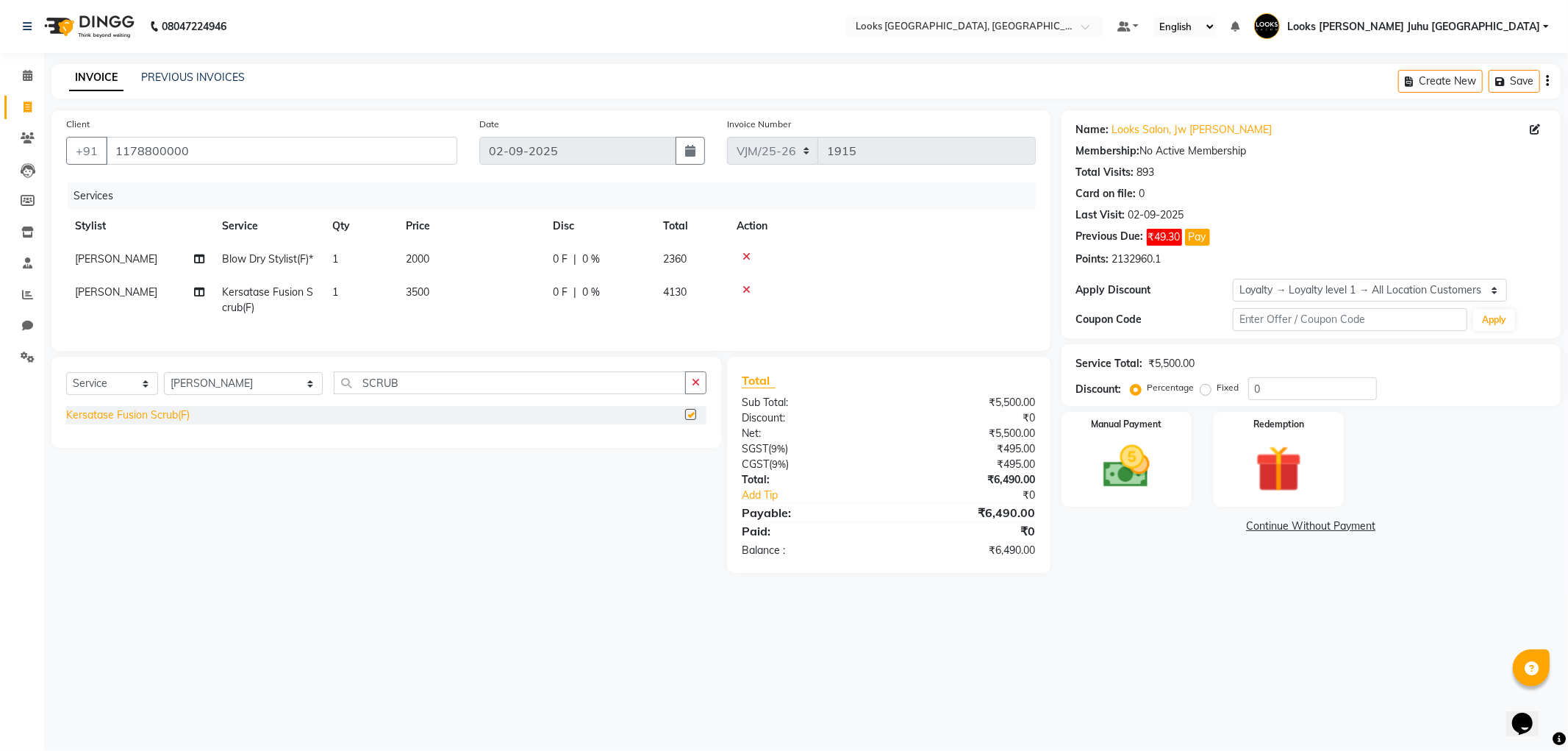
checkbox input "false"
click at [442, 308] on td "3500" at bounding box center [470, 300] width 147 height 49
select select "23385"
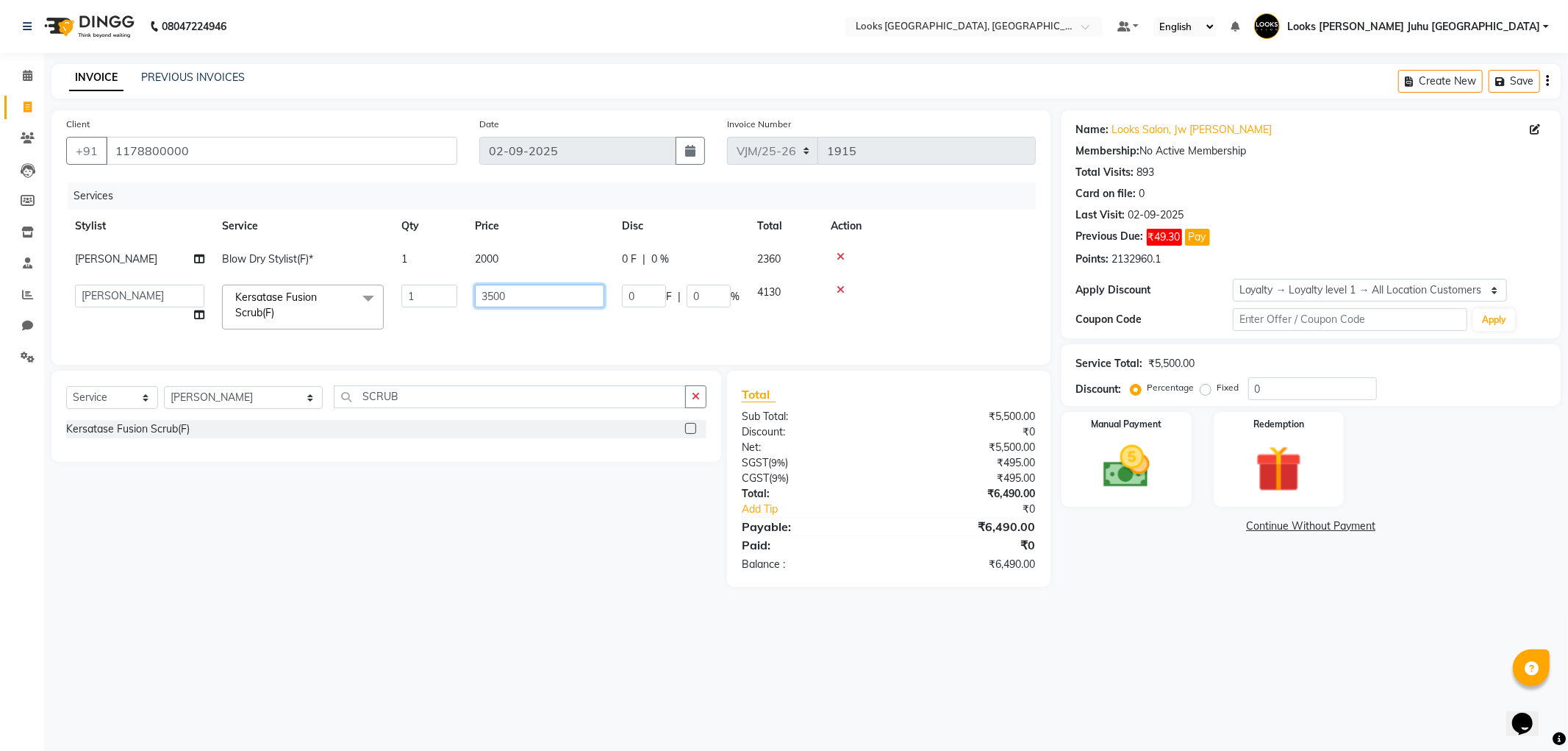
click at [517, 298] on input "3500" at bounding box center [540, 296] width 130 height 23
type input "3"
type input "3500"
click at [1188, 623] on div "08047224946 Select Location × Looks Juhu Marriott, Mumbai, Mumbai Default Panel…" at bounding box center [784, 375] width 1568 height 751
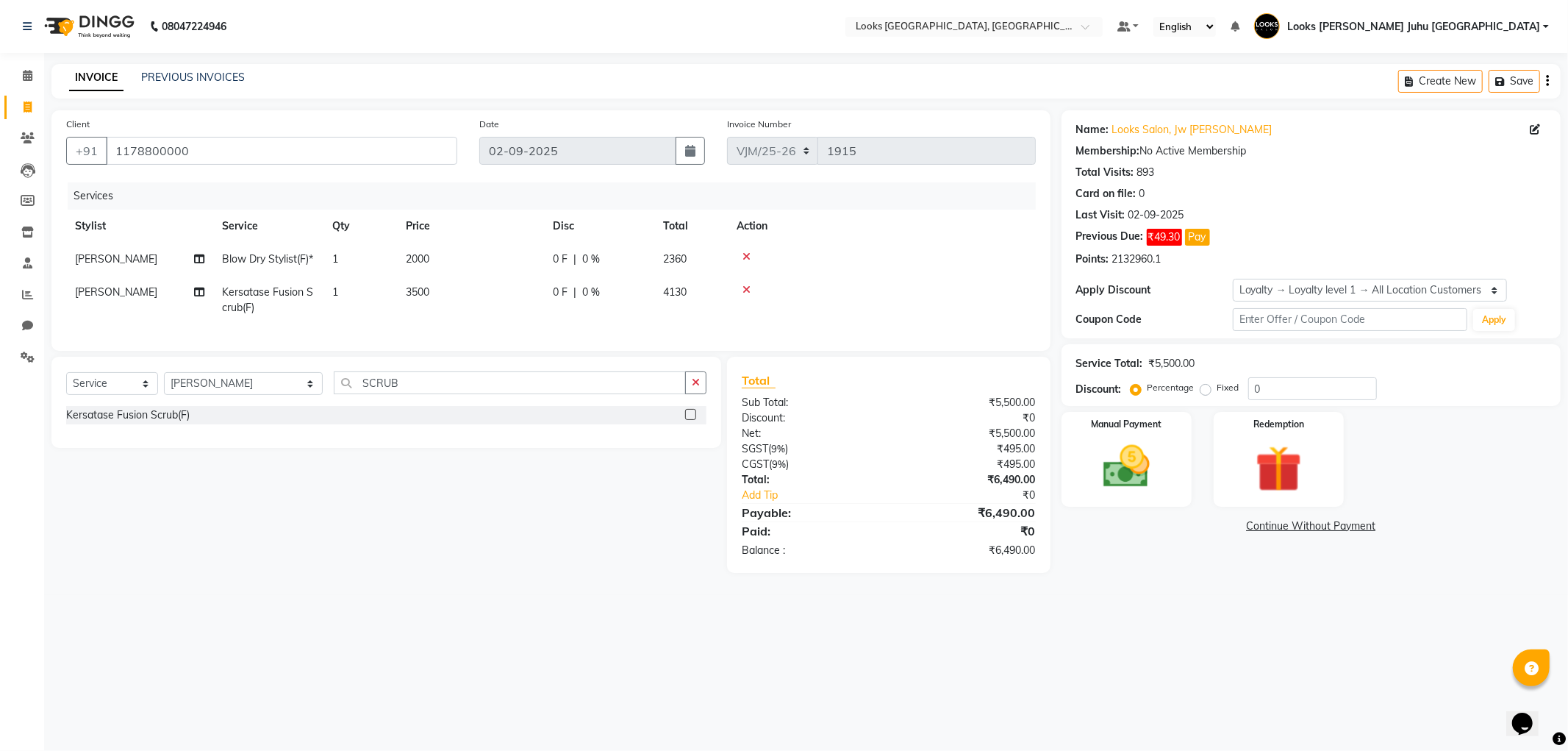
click at [1171, 627] on div "08047224946 Select Location × Looks Juhu Marriott, Mumbai, Mumbai Default Panel…" at bounding box center [784, 375] width 1568 height 751
click at [128, 395] on select "Select Service Product Membership Package Voucher Prepaid Gift Card" at bounding box center [111, 384] width 92 height 23
select select "product"
click at [66, 395] on select "Select Service Product Membership Package Voucher Prepaid Gift Card" at bounding box center [111, 384] width 92 height 23
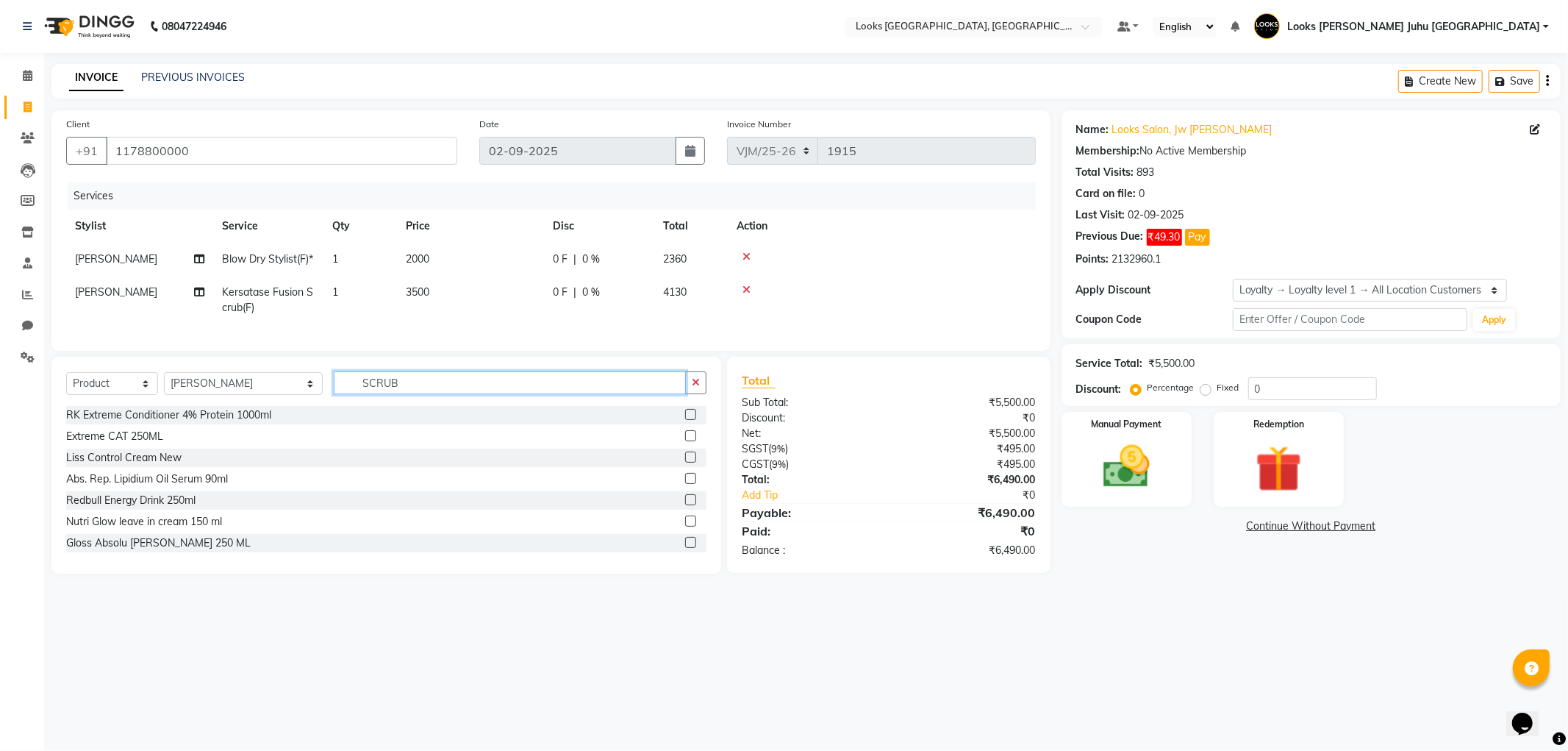
click at [397, 394] on input "SCRUB" at bounding box center [509, 383] width 351 height 23
type input "S"
type input "3474636954766"
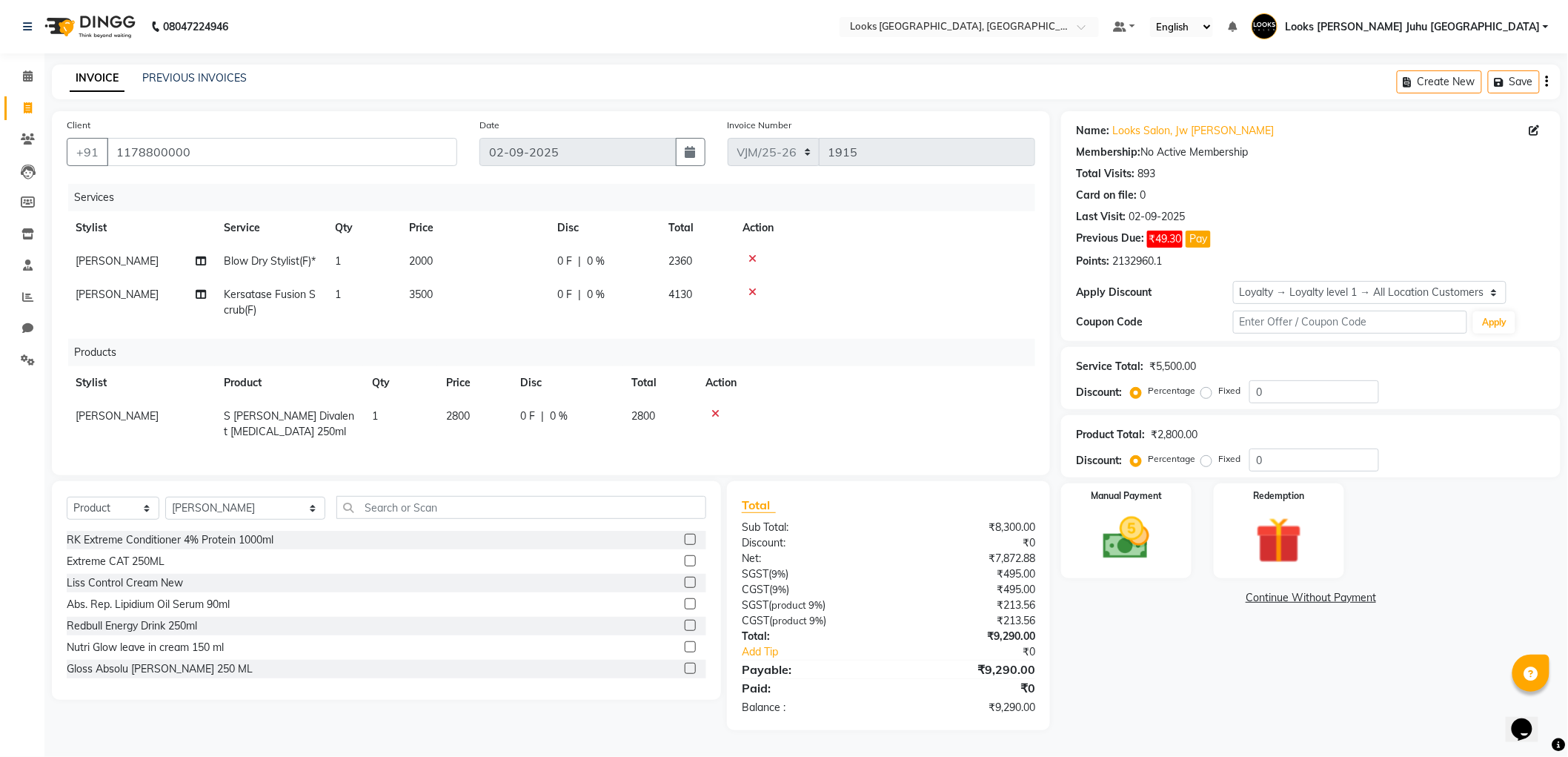
click at [470, 423] on span "2800" at bounding box center [458, 416] width 23 height 13
select select "23385"
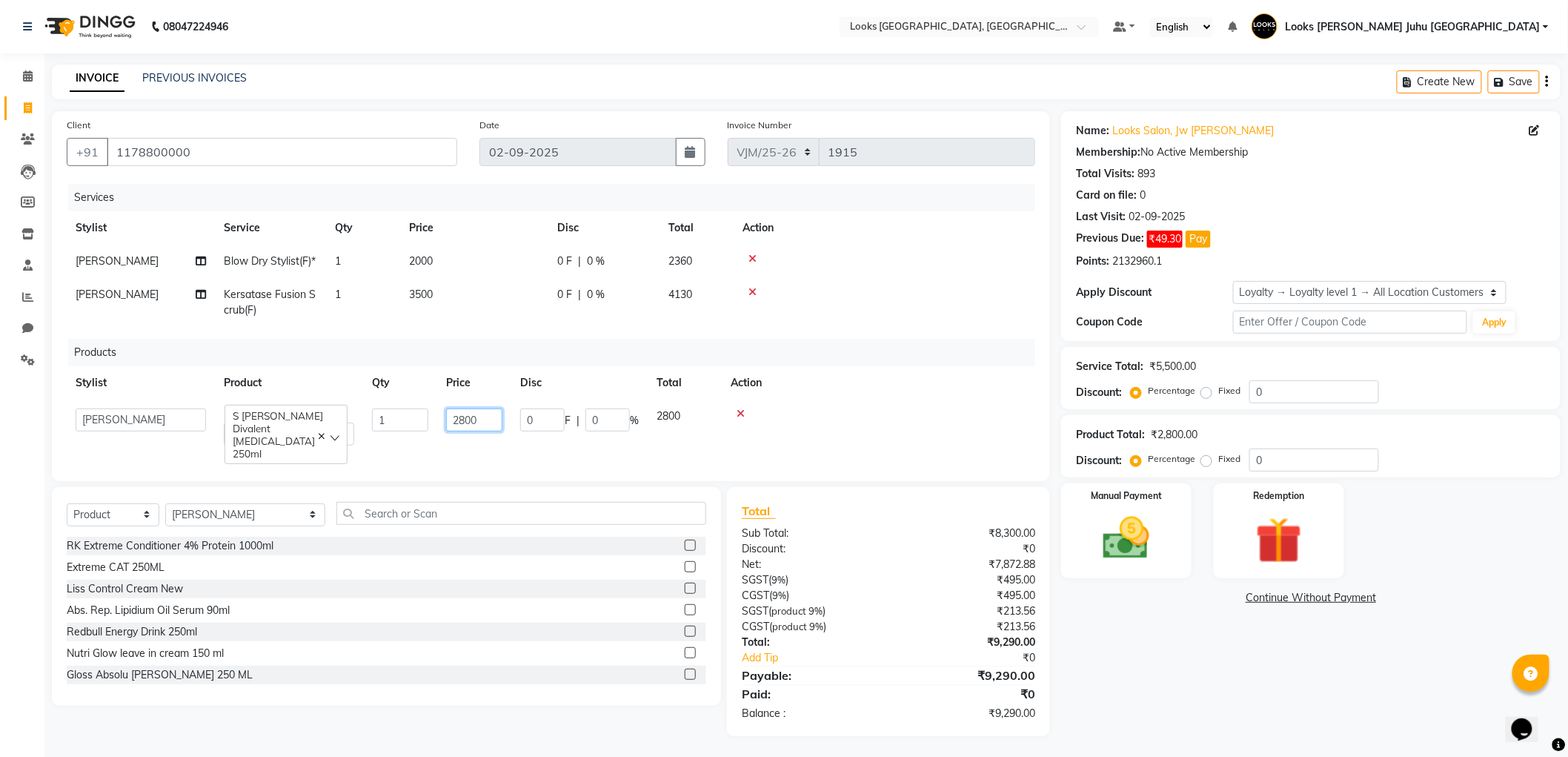
click at [491, 431] on input "2800" at bounding box center [474, 420] width 56 height 23
click at [471, 431] on input "2800" at bounding box center [474, 420] width 56 height 23
type input "2950"
click at [1191, 666] on div "Name: Looks Salon, Jw Juhu Marriott Membership: No Active Membership Total Visi…" at bounding box center [1317, 423] width 511 height 624
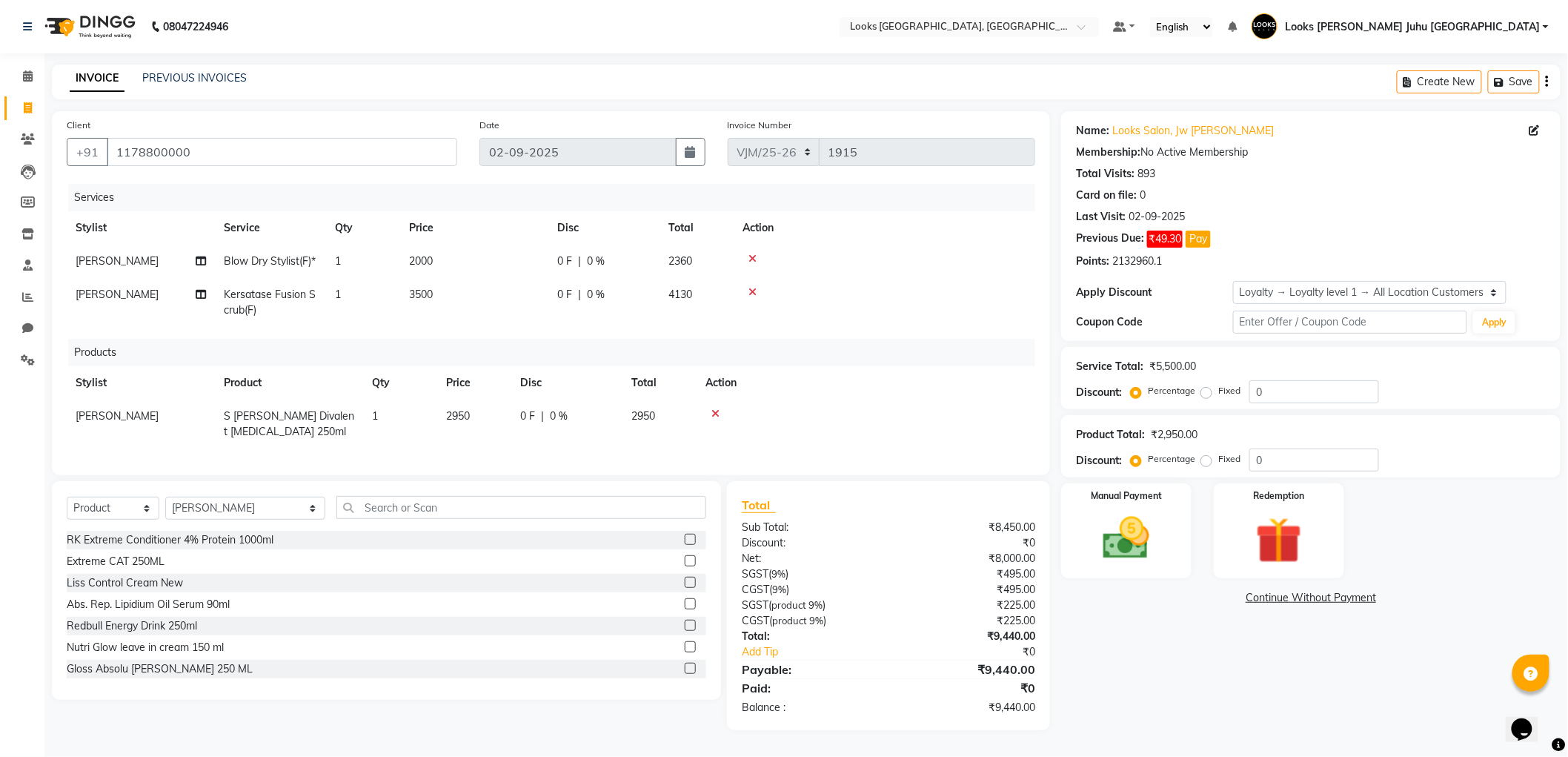
click at [715, 418] on icon at bounding box center [715, 414] width 8 height 11
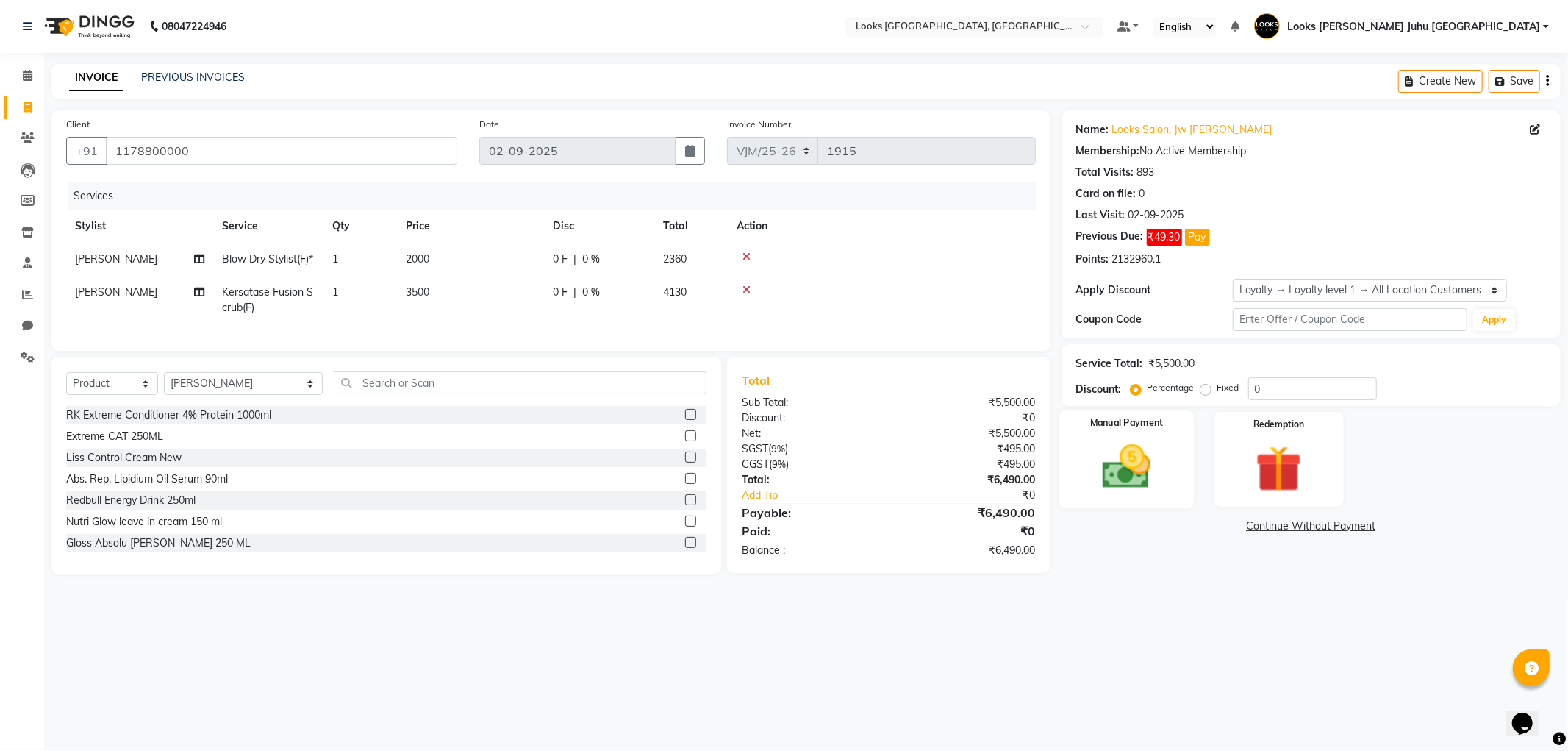
click at [1140, 450] on img at bounding box center [1126, 467] width 79 height 56
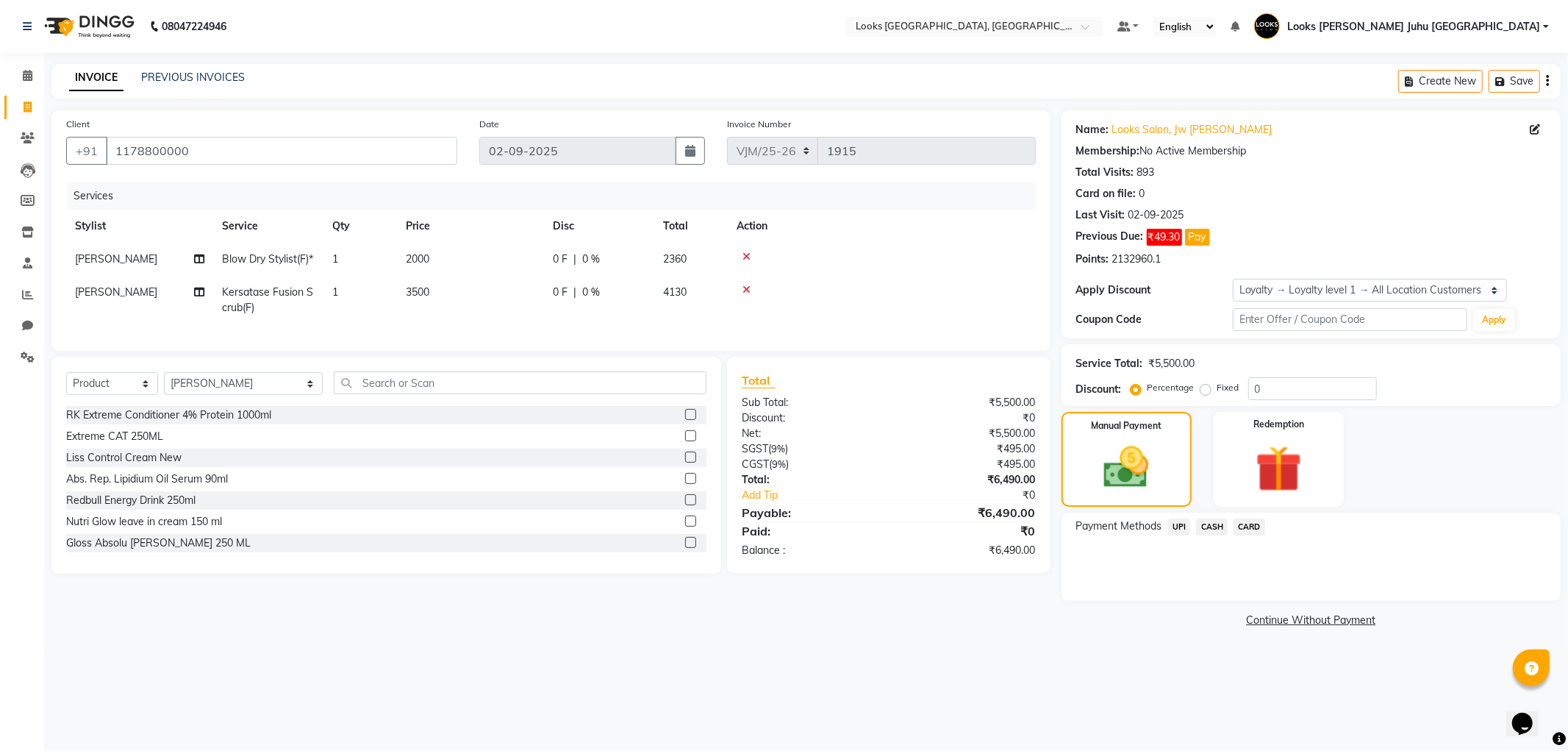
click at [1258, 530] on span "CARD" at bounding box center [1250, 526] width 32 height 17
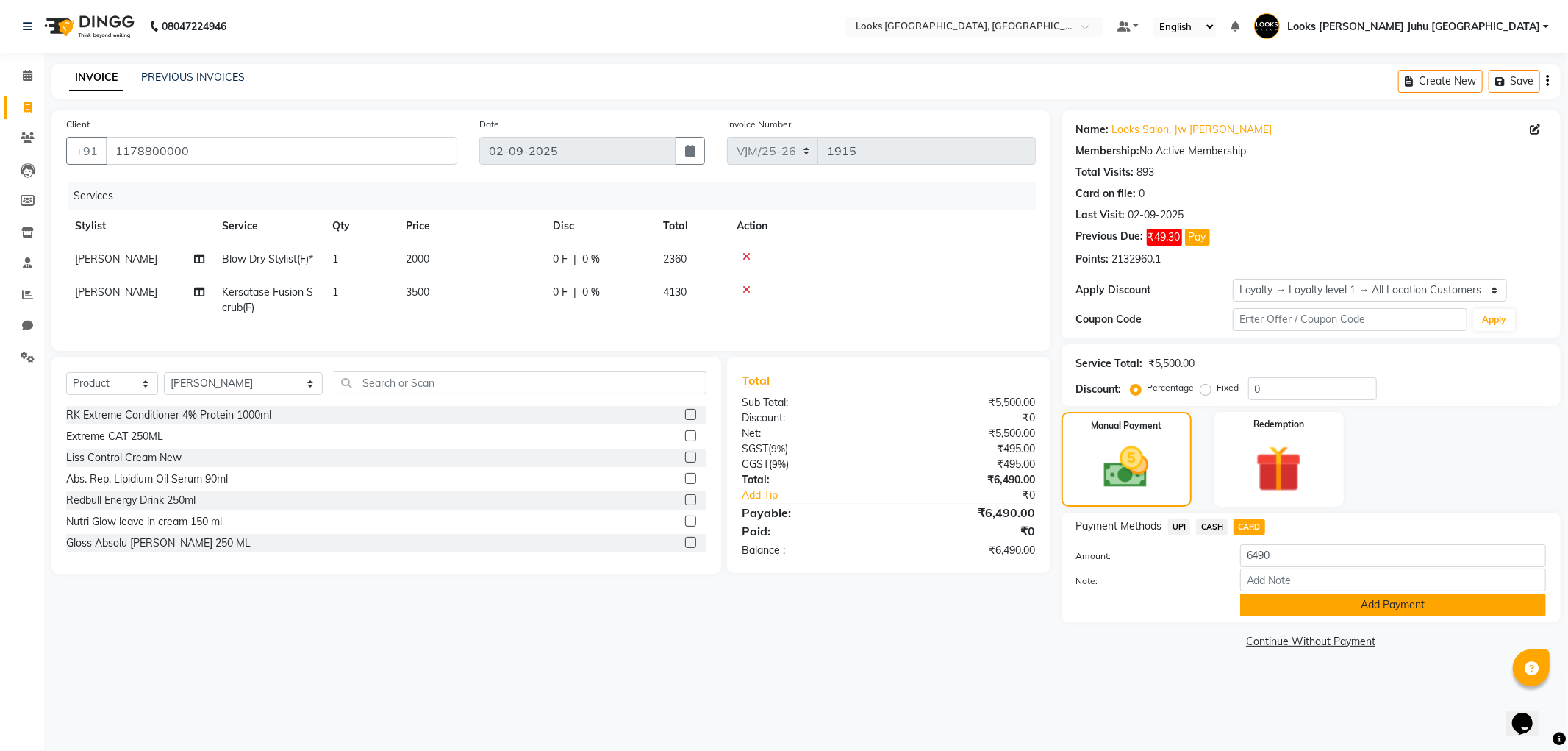
click at [1397, 605] on button "Add Payment" at bounding box center [1394, 605] width 306 height 23
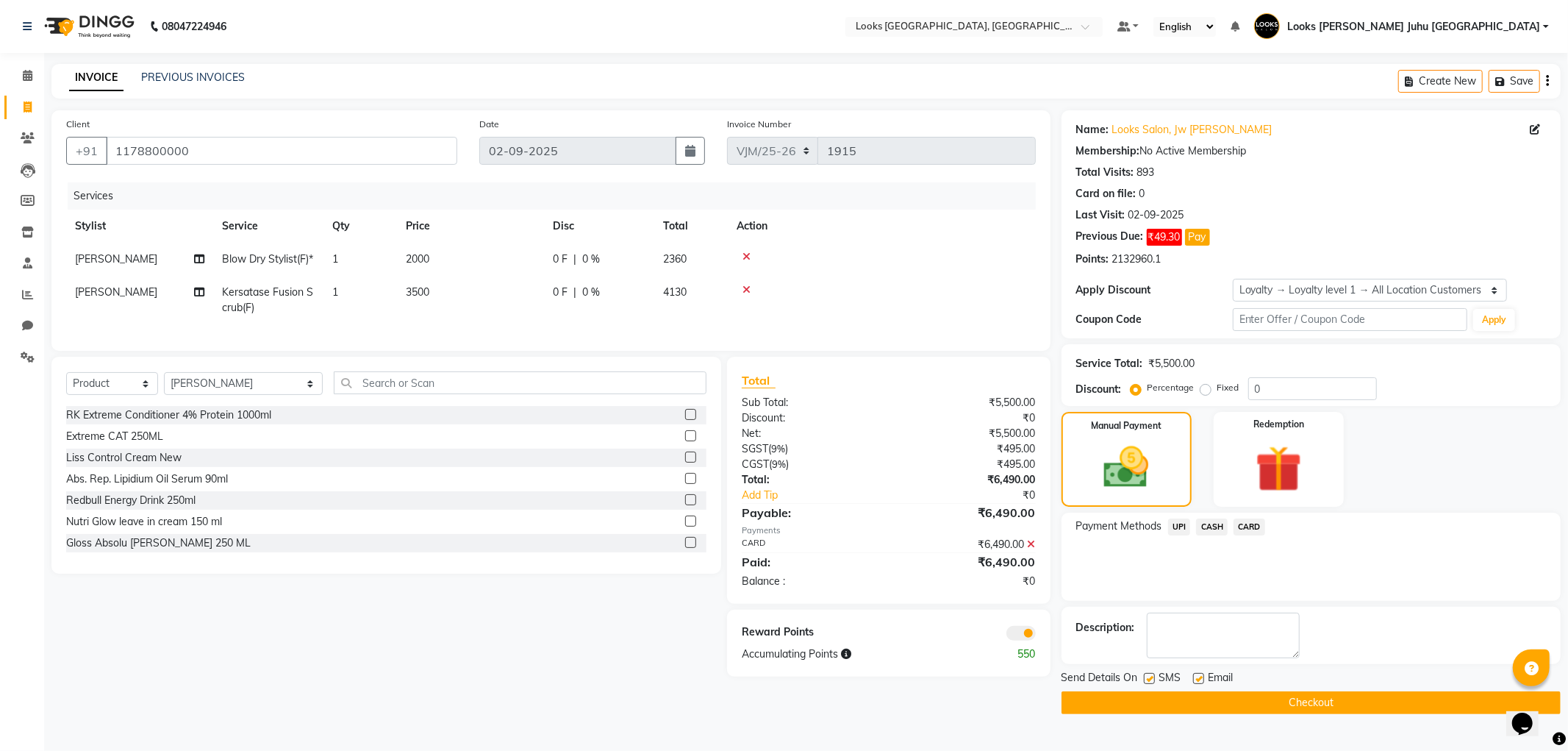
click at [1336, 696] on button "Checkout" at bounding box center [1312, 703] width 500 height 23
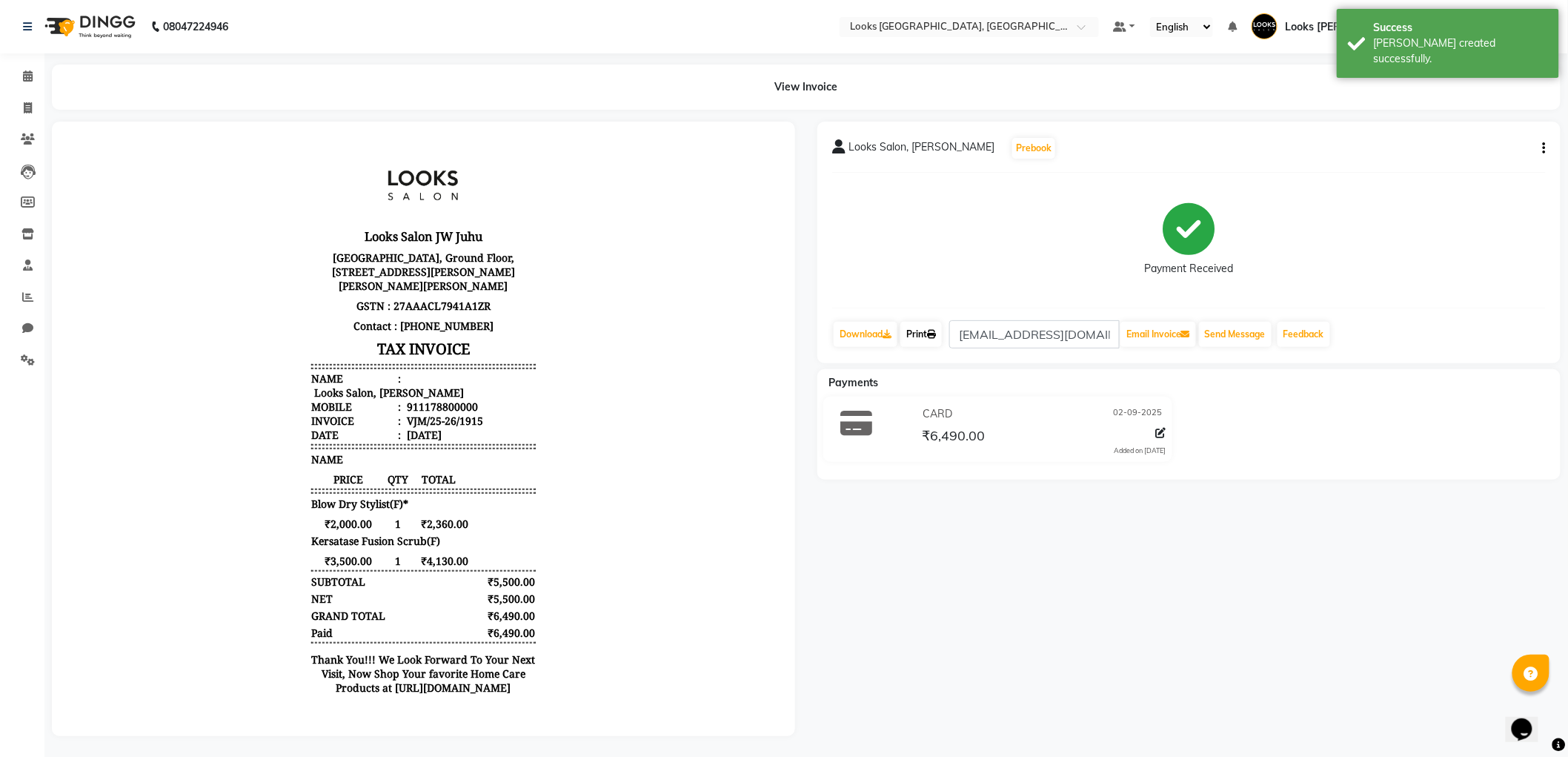
click at [928, 332] on link "Print" at bounding box center [921, 334] width 41 height 25
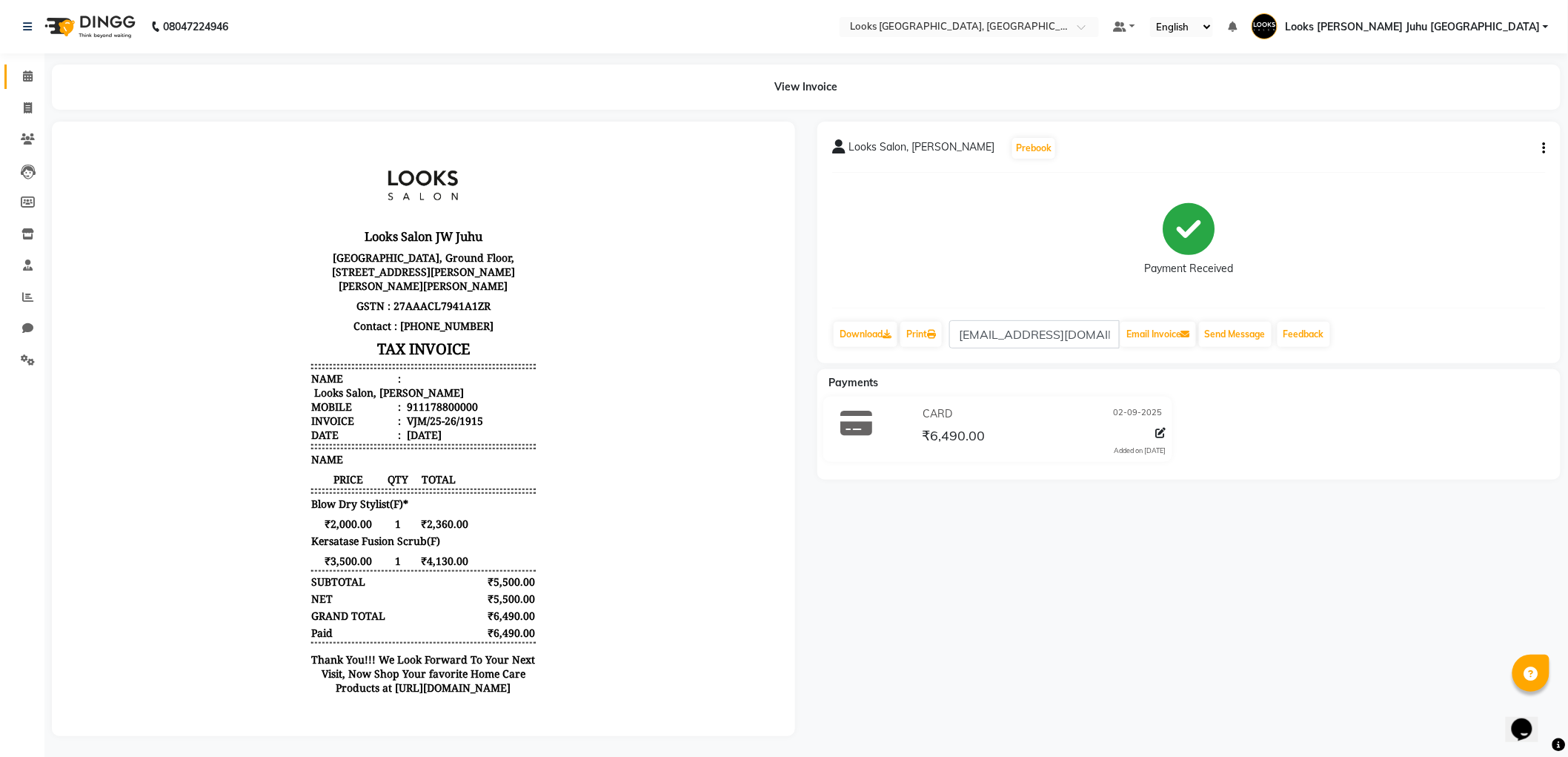
click at [27, 75] on icon at bounding box center [28, 76] width 10 height 11
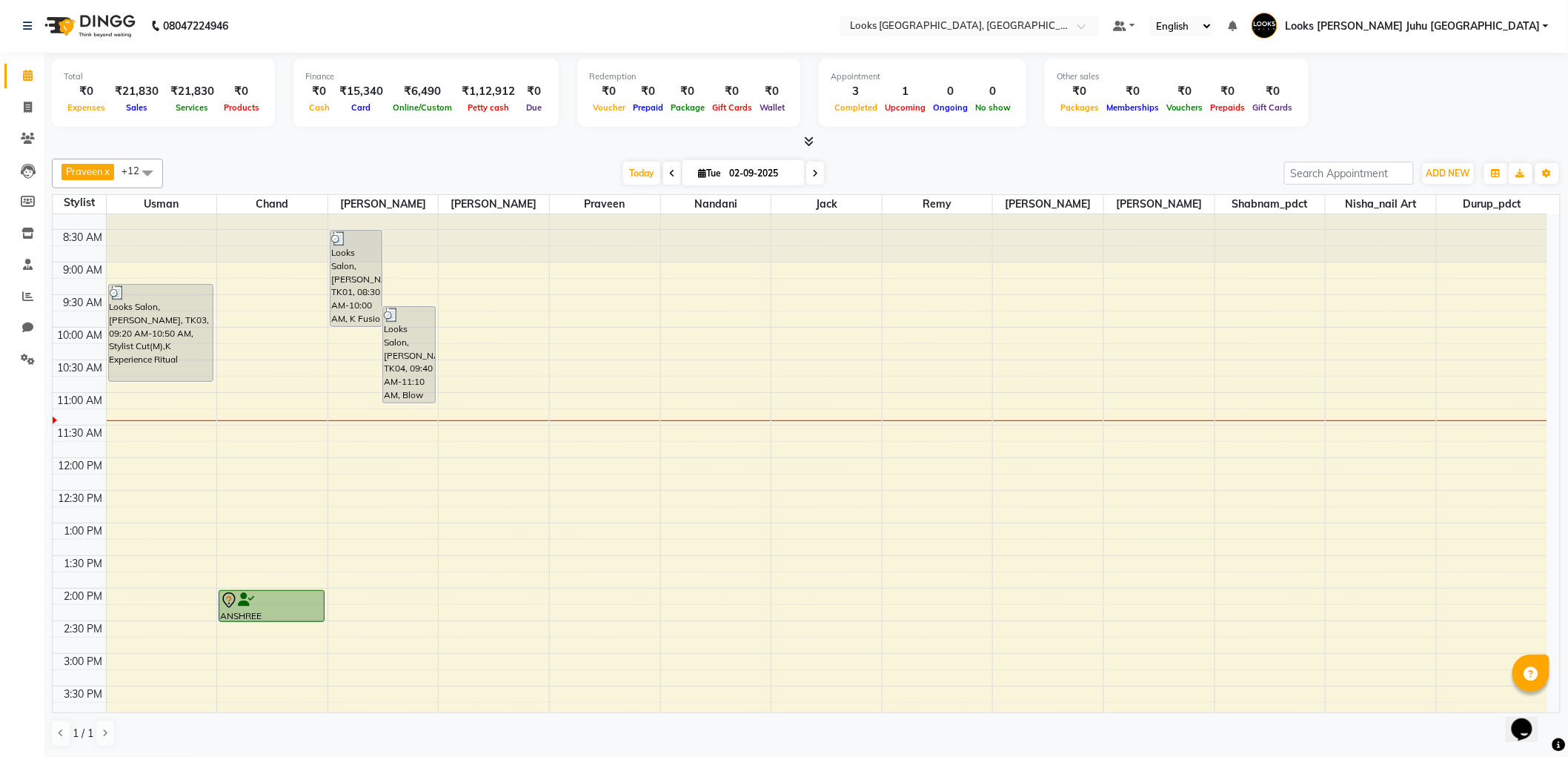
scroll to position [7, 0]
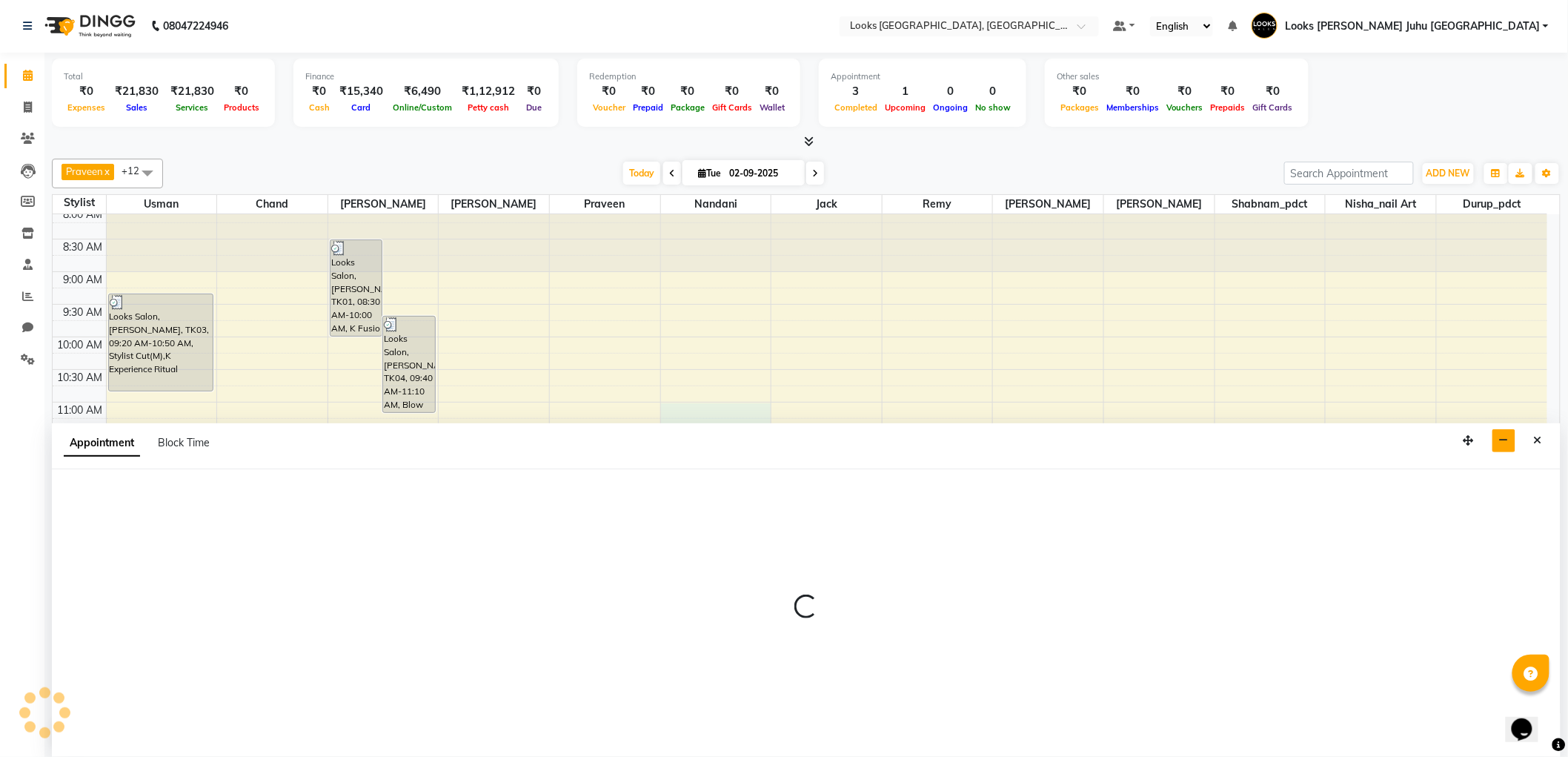
click at [1501, 440] on icon "button" at bounding box center [1503, 441] width 10 height 11
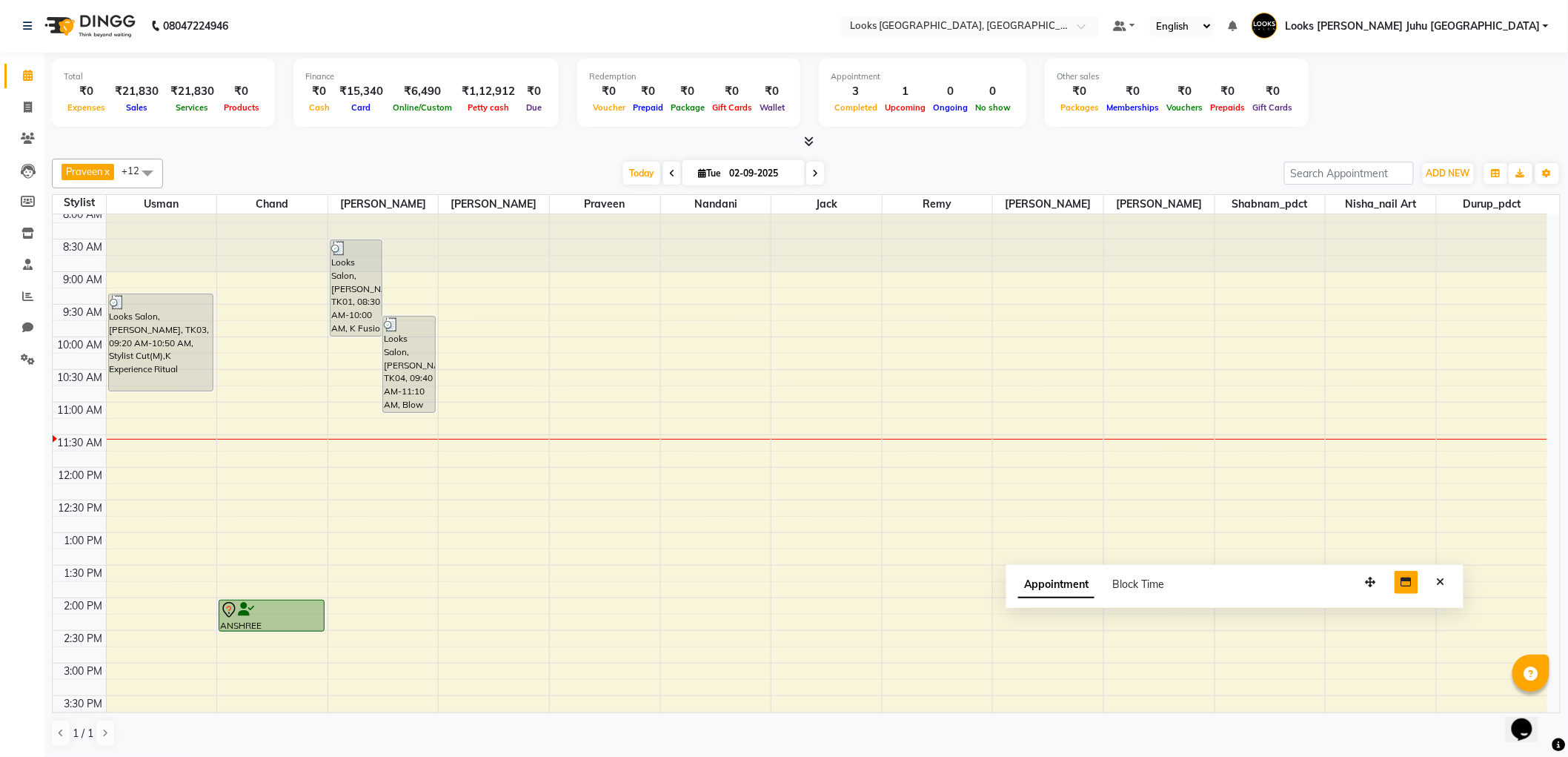
drag, startPoint x: 1474, startPoint y: 731, endPoint x: 1402, endPoint y: 574, distance: 172.7
click at [1376, 580] on button "button" at bounding box center [1371, 582] width 23 height 23
click at [1445, 576] on icon "Close" at bounding box center [1441, 579] width 8 height 11
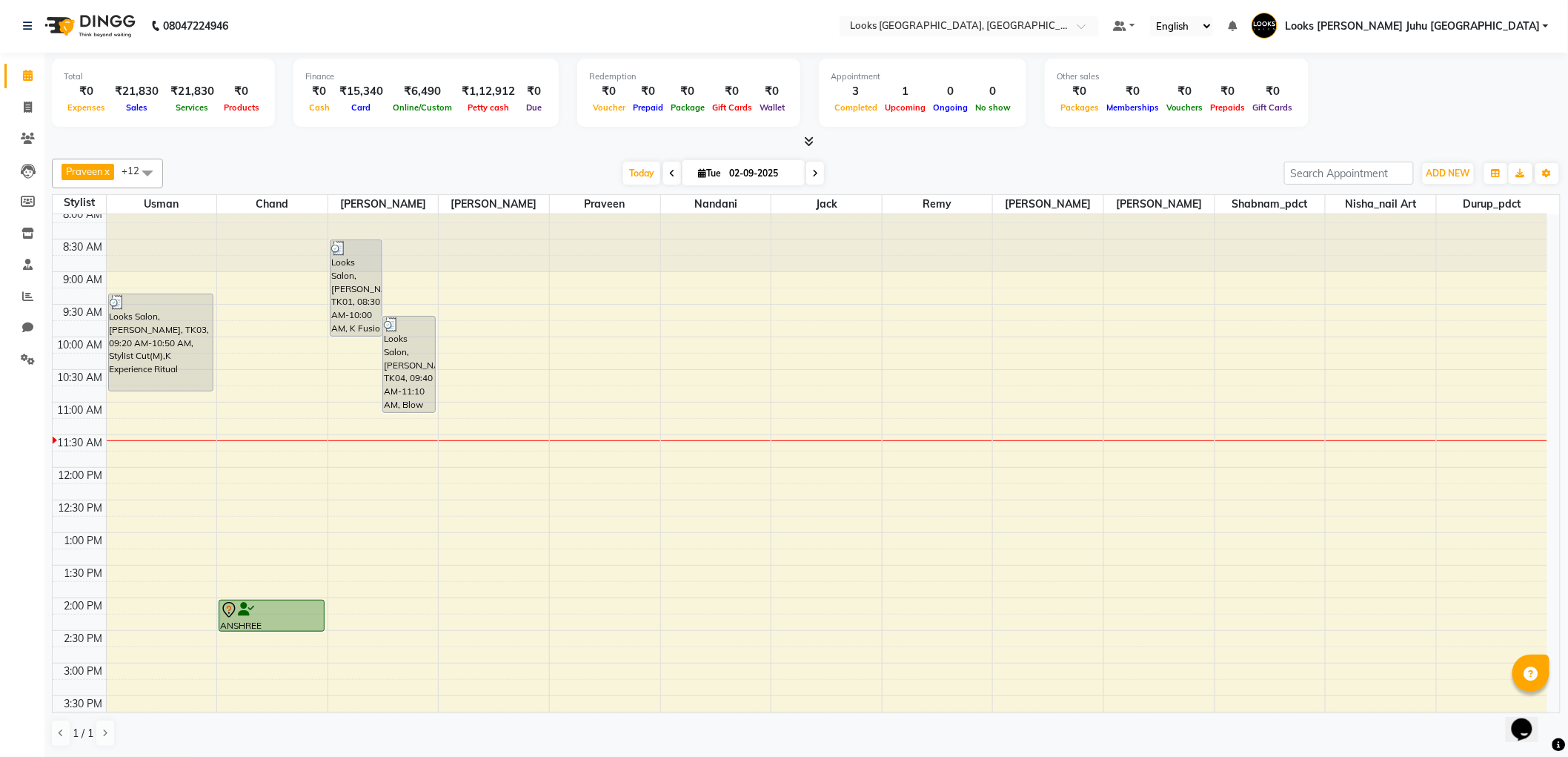
click at [1478, 99] on div "Total ₹0 Expenses ₹21,830 Sales ₹21,830 Services ₹0 Products Finance ₹0 Cash ₹1…" at bounding box center [806, 94] width 1509 height 73
click at [808, 172] on span at bounding box center [815, 173] width 18 height 23
type input "03-09-2025"
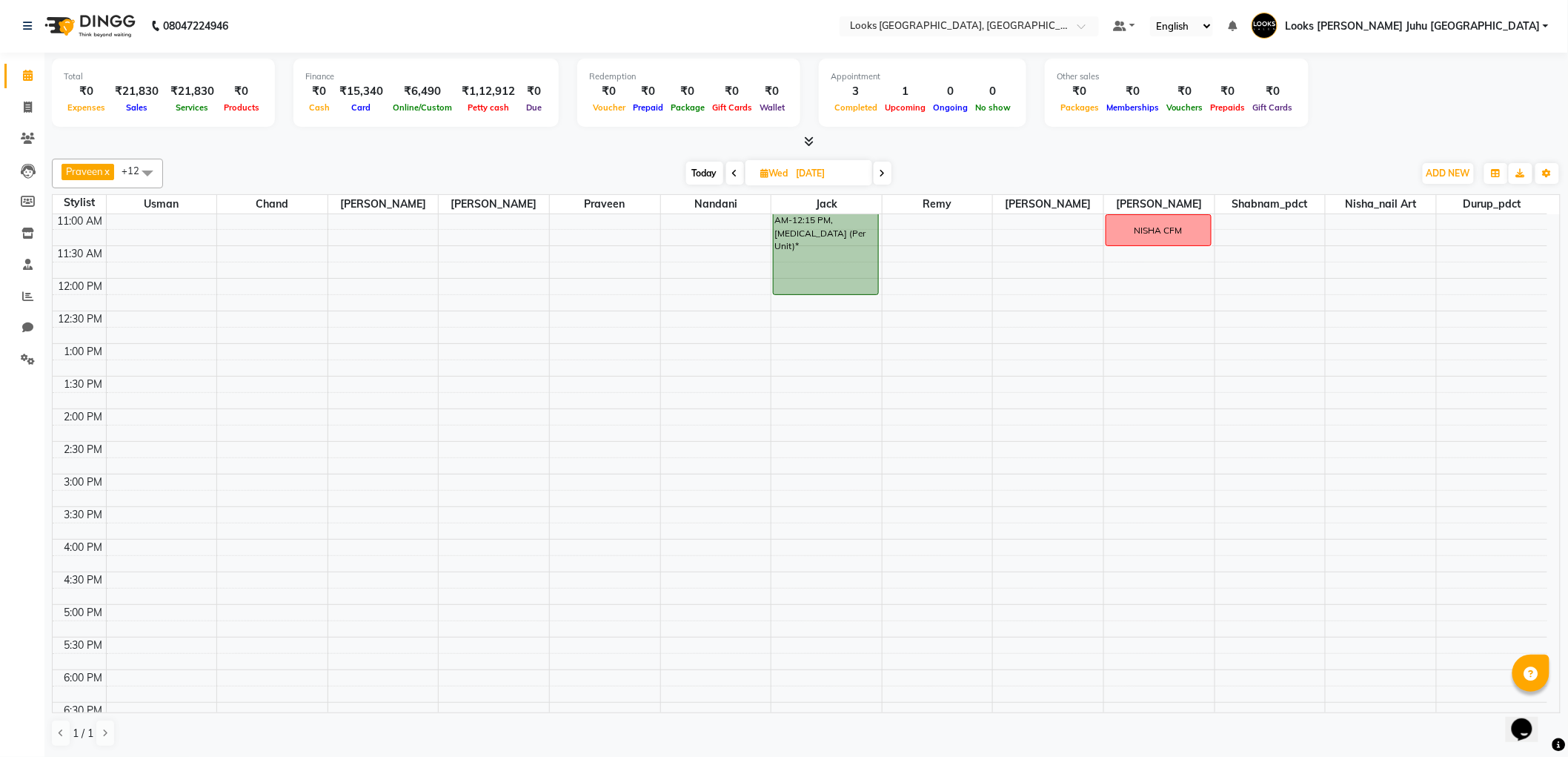
scroll to position [0, 0]
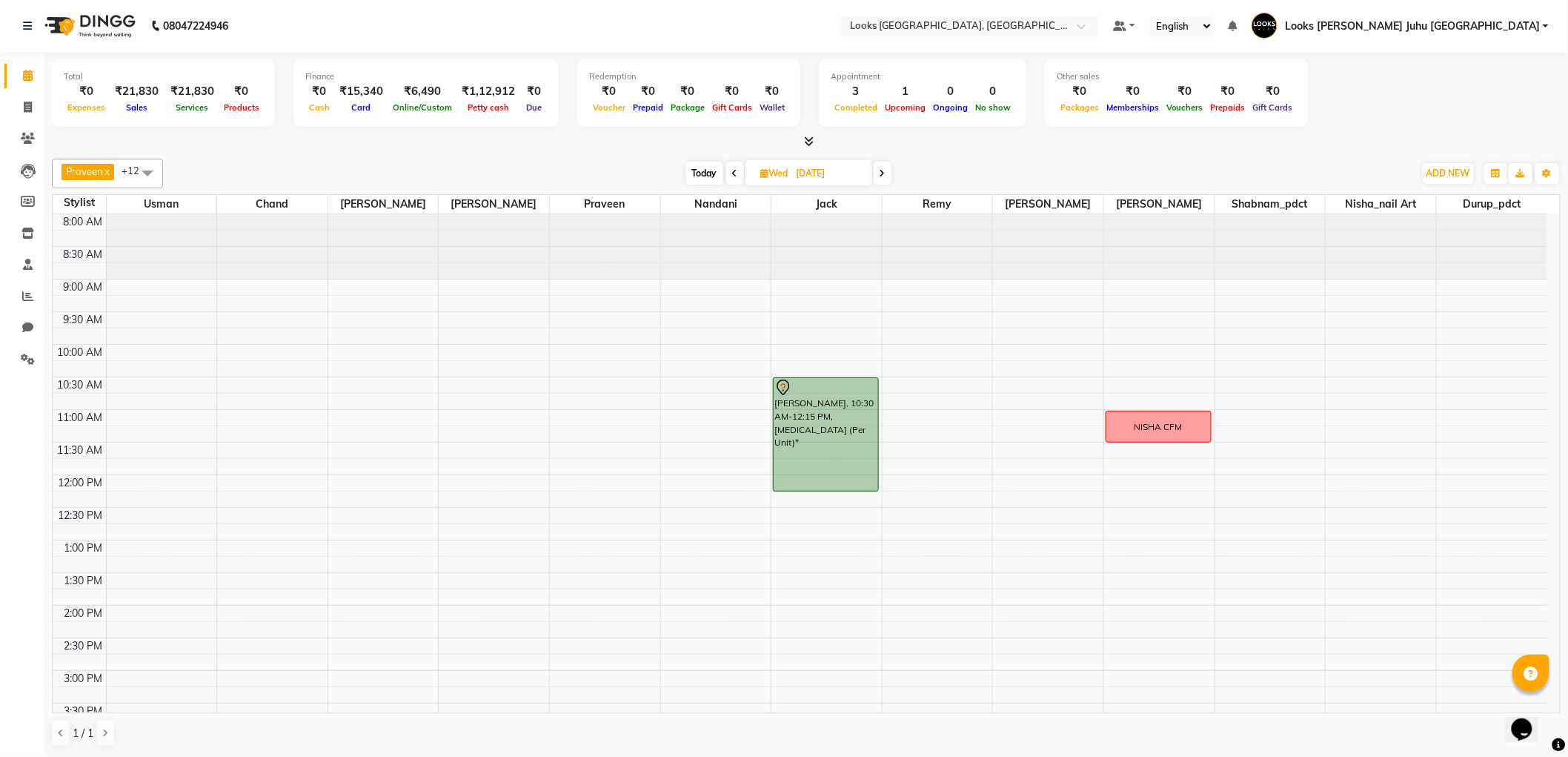
click at [831, 417] on div "SONALI JOSHI, 10:30 AM-12:15 PM, Botox (Per Unit)*" at bounding box center [826, 434] width 105 height 113
click at [877, 581] on span "Delete" at bounding box center [874, 581] width 30 height 15
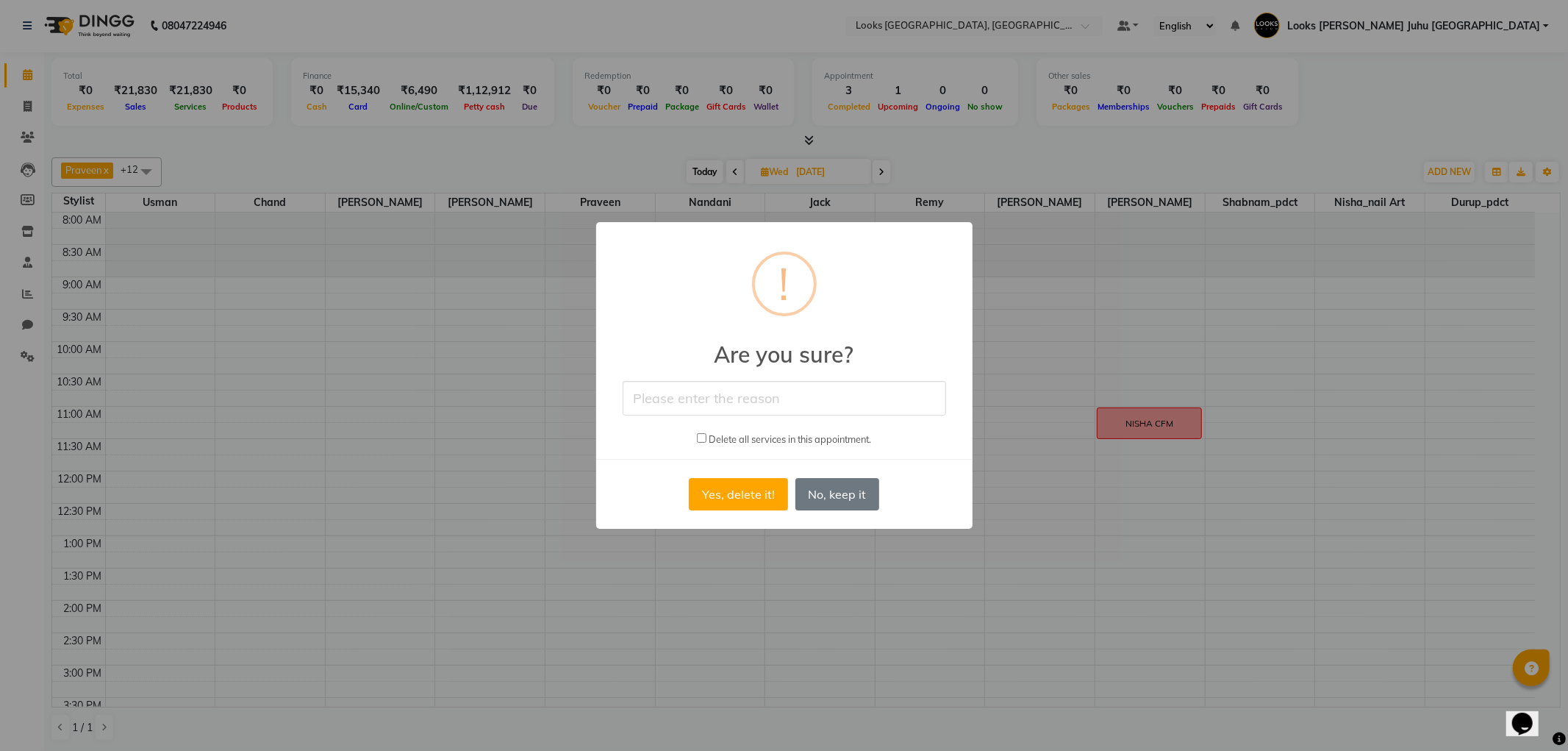
click at [703, 435] on input "checkbox" at bounding box center [701, 437] width 10 height 10
checkbox input "true"
click at [665, 390] on input "text" at bounding box center [785, 398] width 324 height 35
type input "CANCEL"
click at [744, 496] on button "Yes, delete it!" at bounding box center [738, 494] width 99 height 32
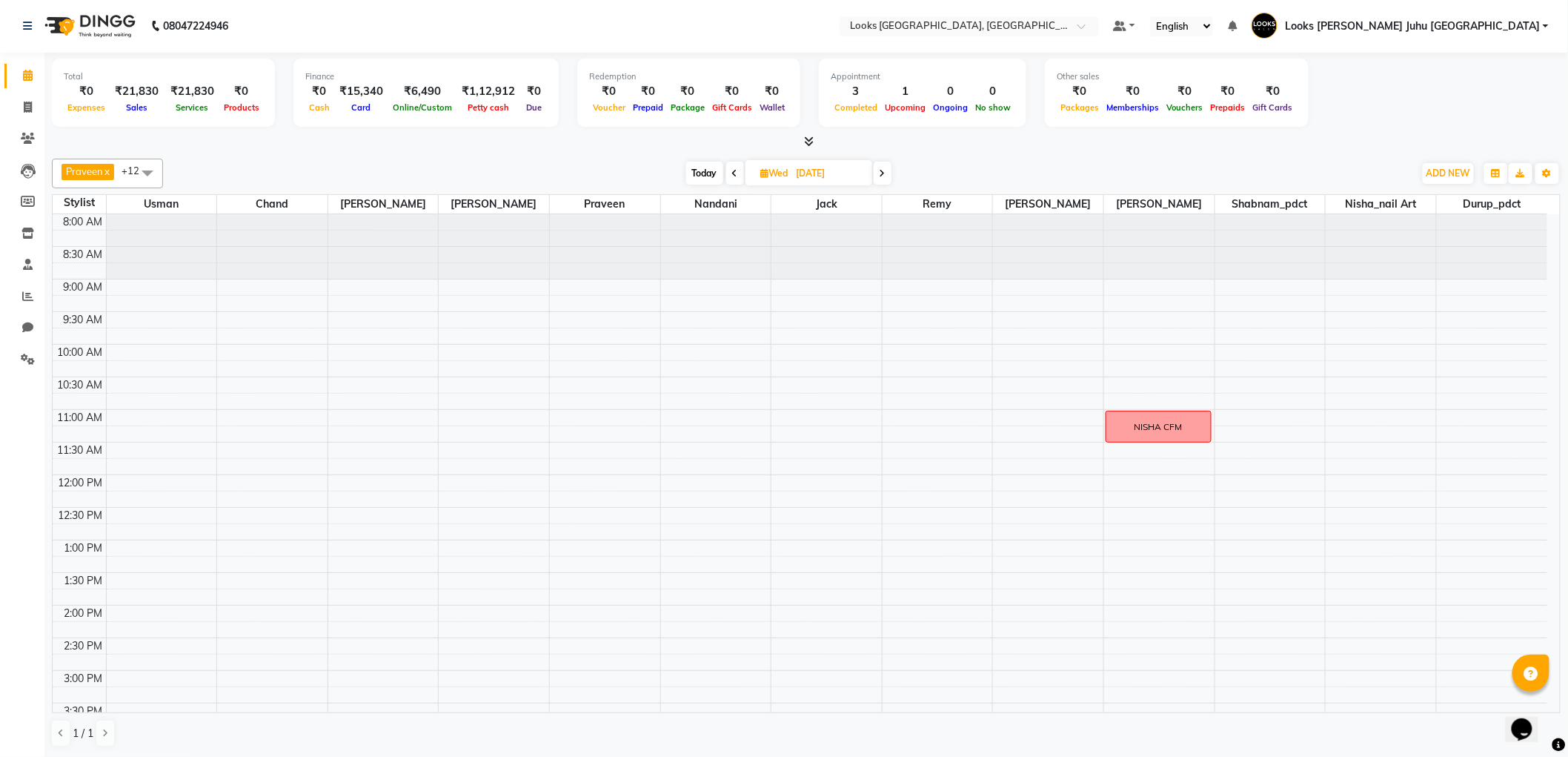
click at [701, 172] on span "Today" at bounding box center [704, 173] width 37 height 23
type input "02-09-2025"
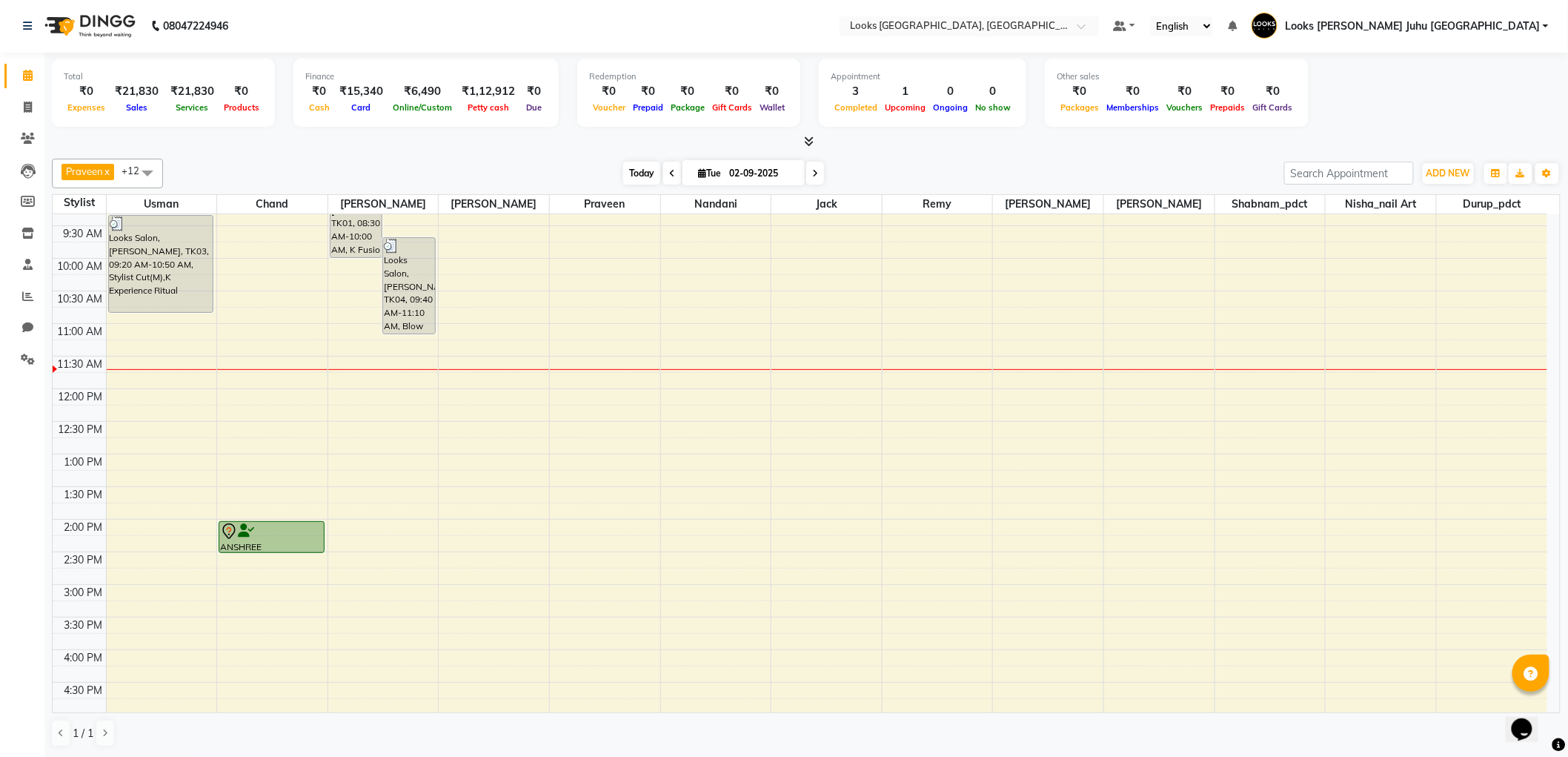
scroll to position [75, 0]
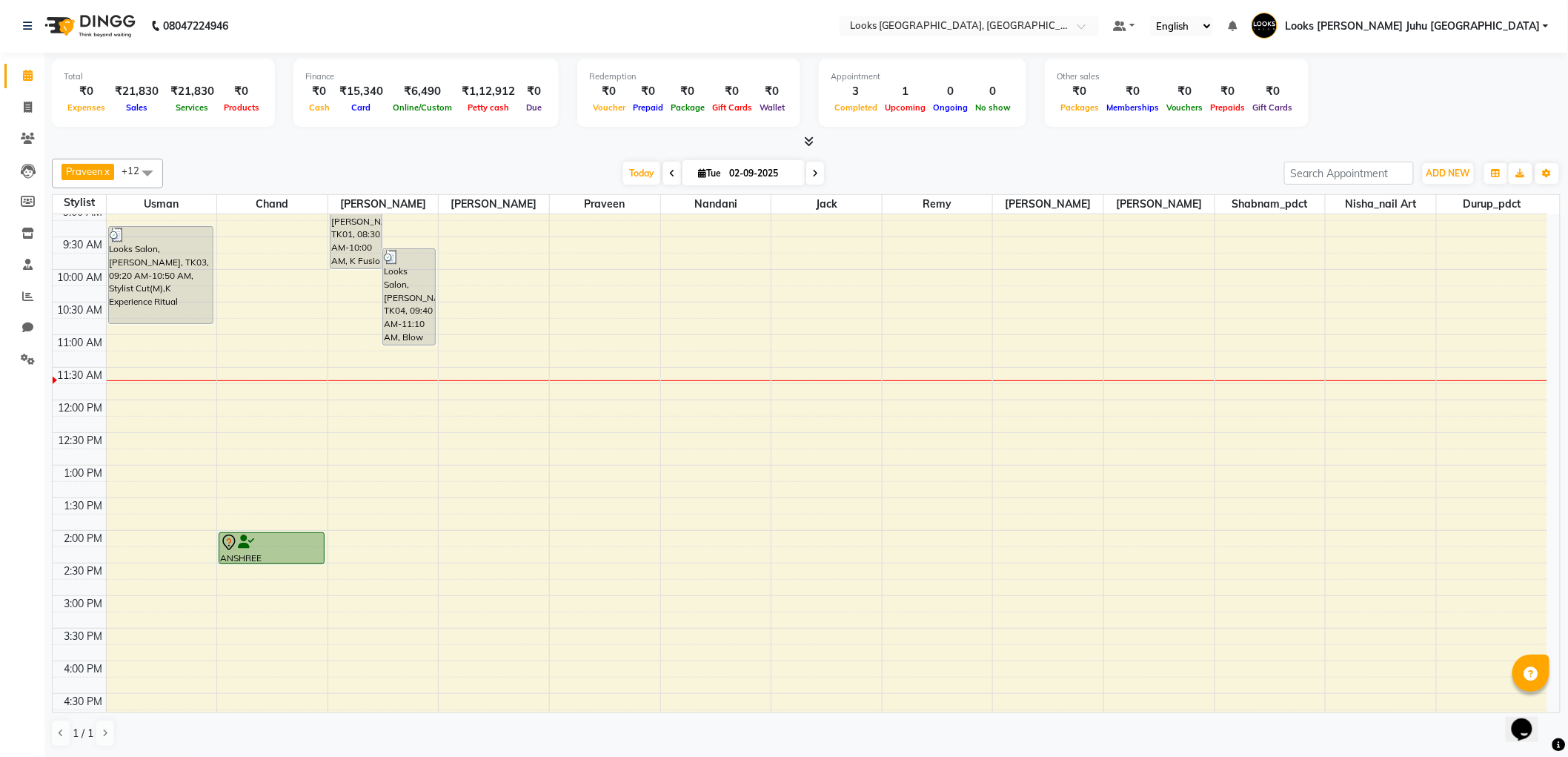
click at [827, 415] on td at bounding box center [826, 408] width 1442 height 16
drag, startPoint x: 829, startPoint y: 442, endPoint x: 824, endPoint y: 487, distance: 45.3
click at [824, 487] on div "8:00 AM 8:30 AM 9:00 AM 9:30 AM 10:00 AM 10:30 AM 11:00 AM 11:30 AM 12:00 PM 12…" at bounding box center [800, 628] width 1495 height 977
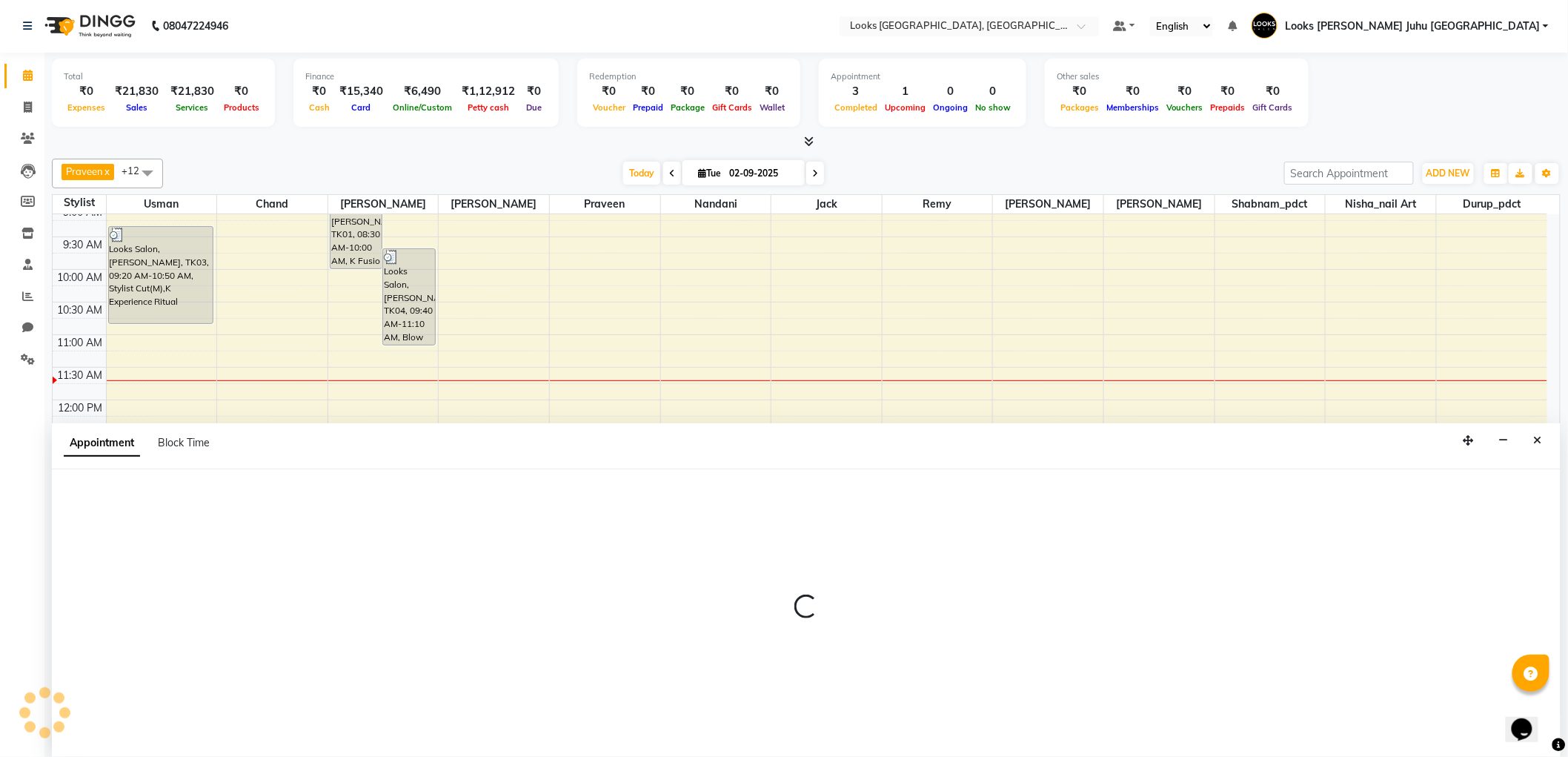
select select "23387"
select select "tentative"
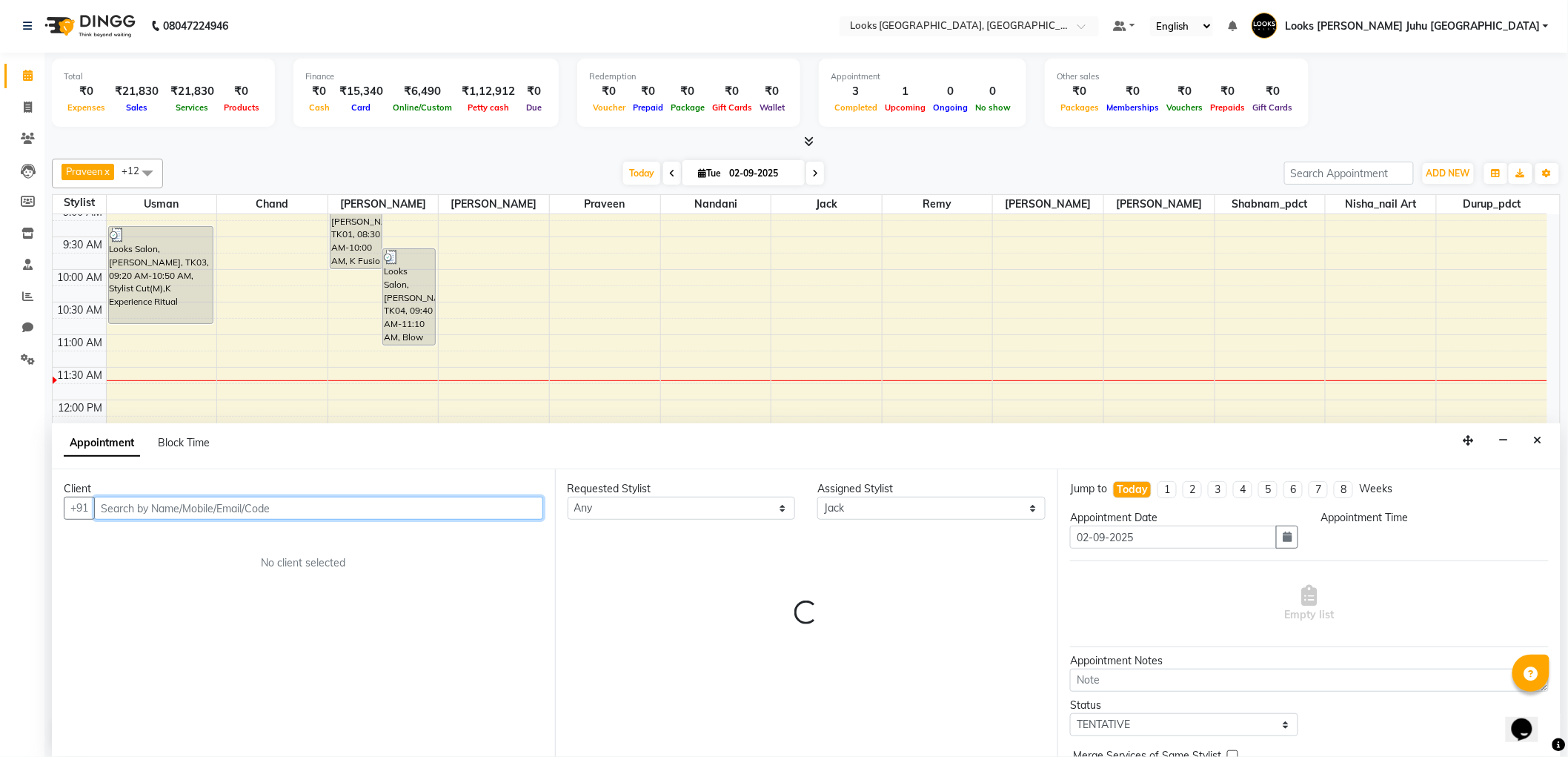
select select "750"
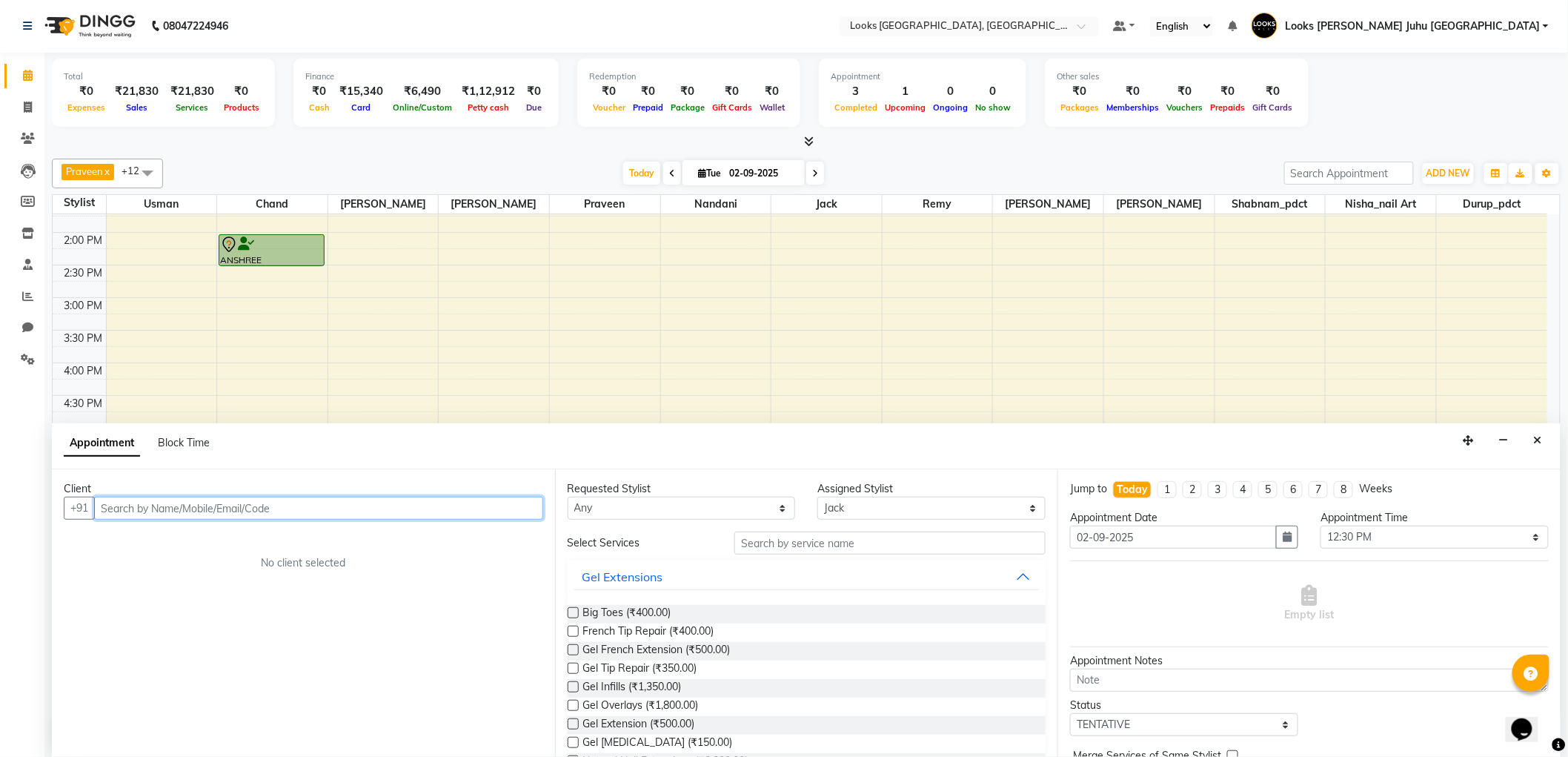
scroll to position [375, 0]
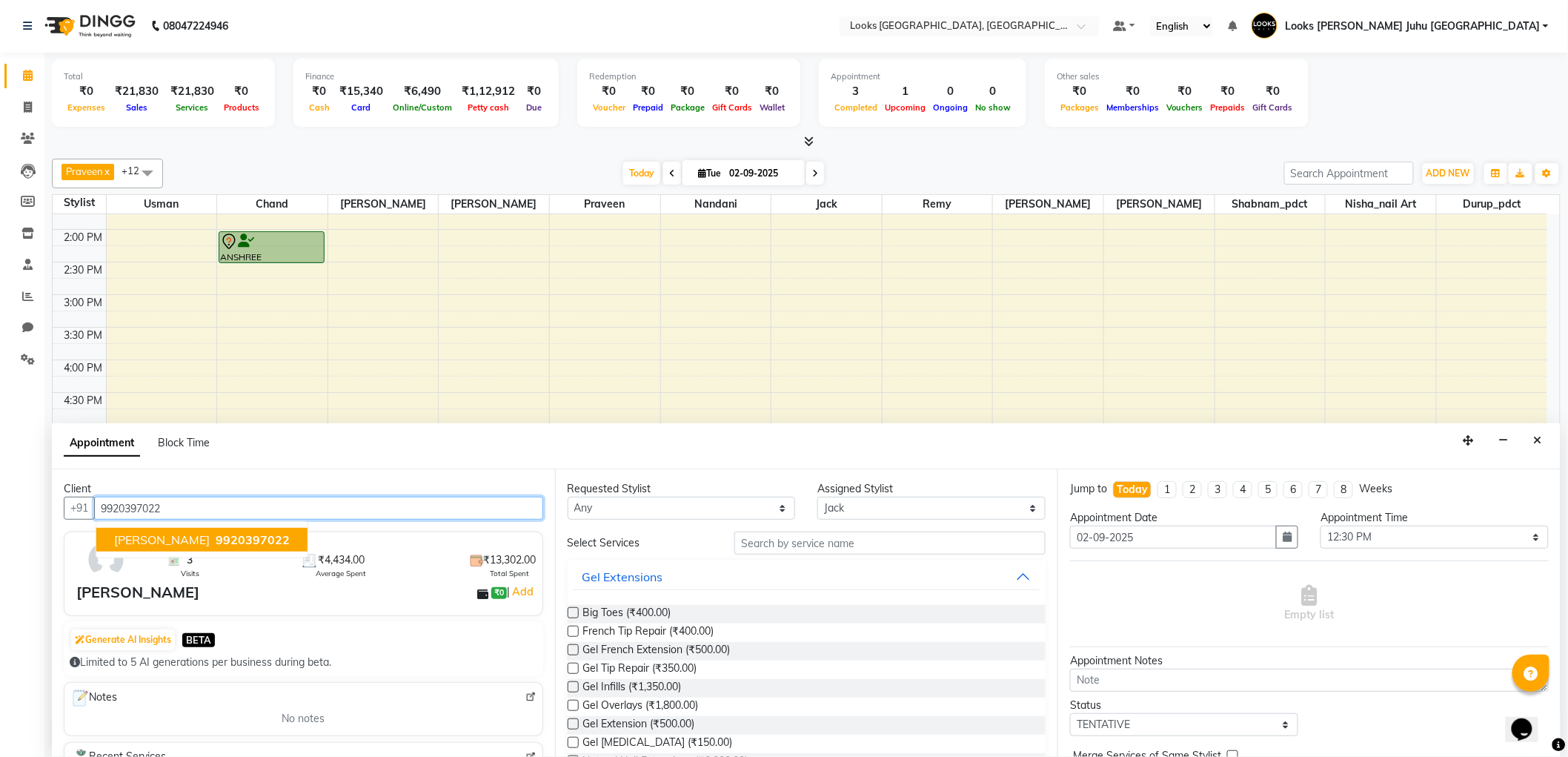
click at [206, 529] on button "MINAKSHI 9920397022" at bounding box center [202, 539] width 211 height 23
type input "9920397022"
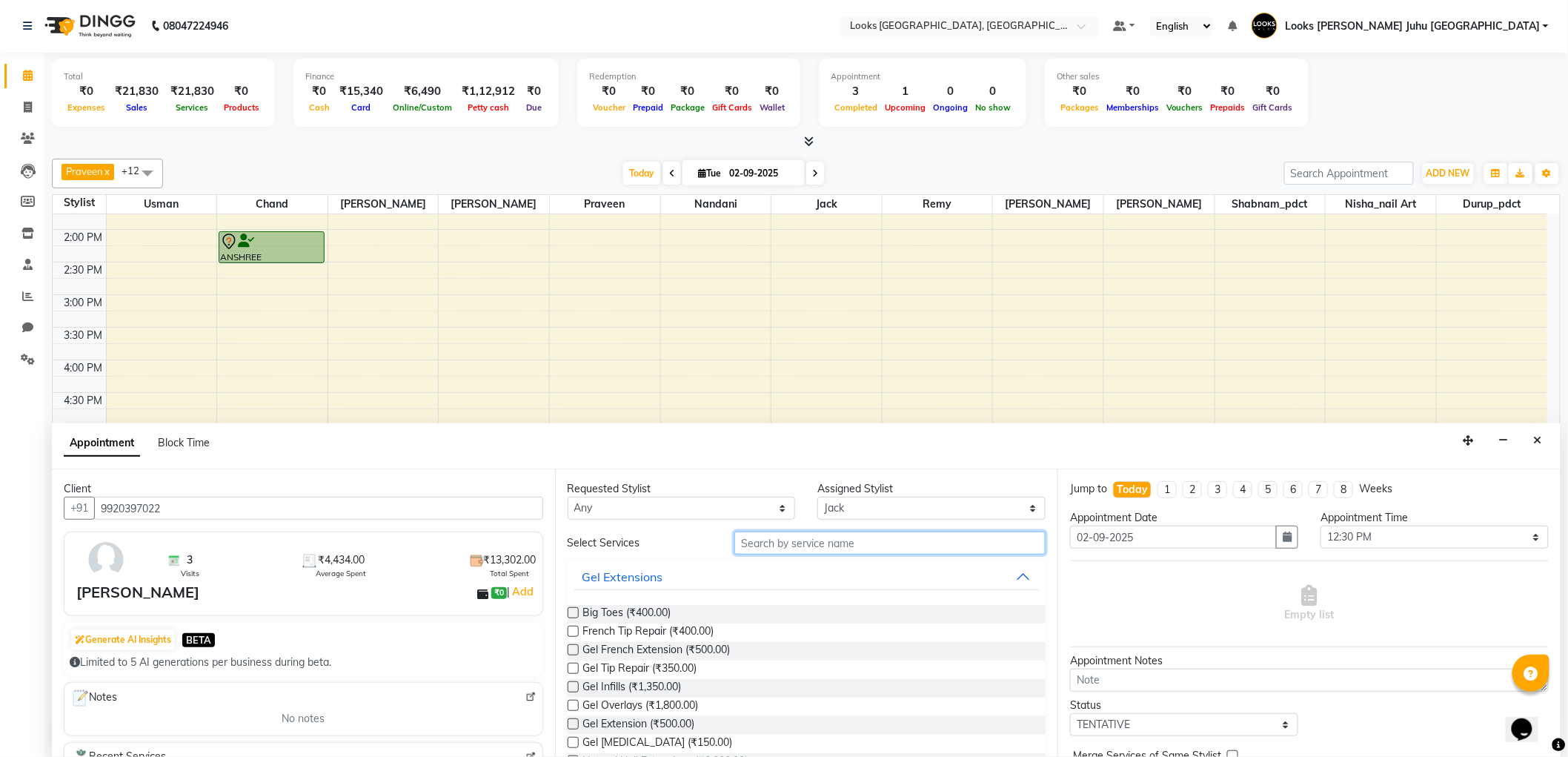
click at [834, 542] on input "text" at bounding box center [890, 543] width 311 height 23
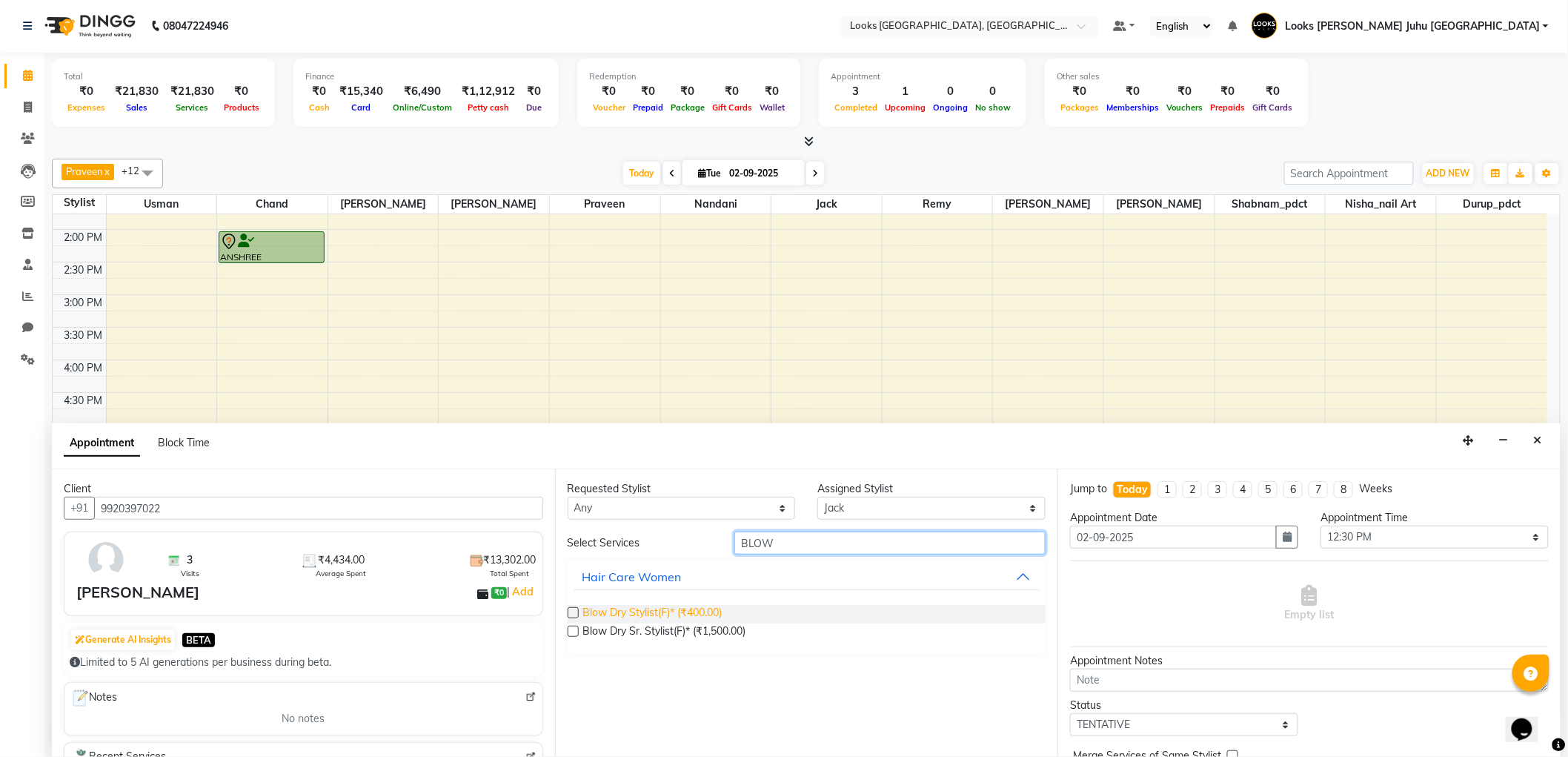
type input "BLOW"
click at [620, 614] on span "Blow Dry Stylist(F)* (₹400.00)" at bounding box center [653, 614] width 140 height 19
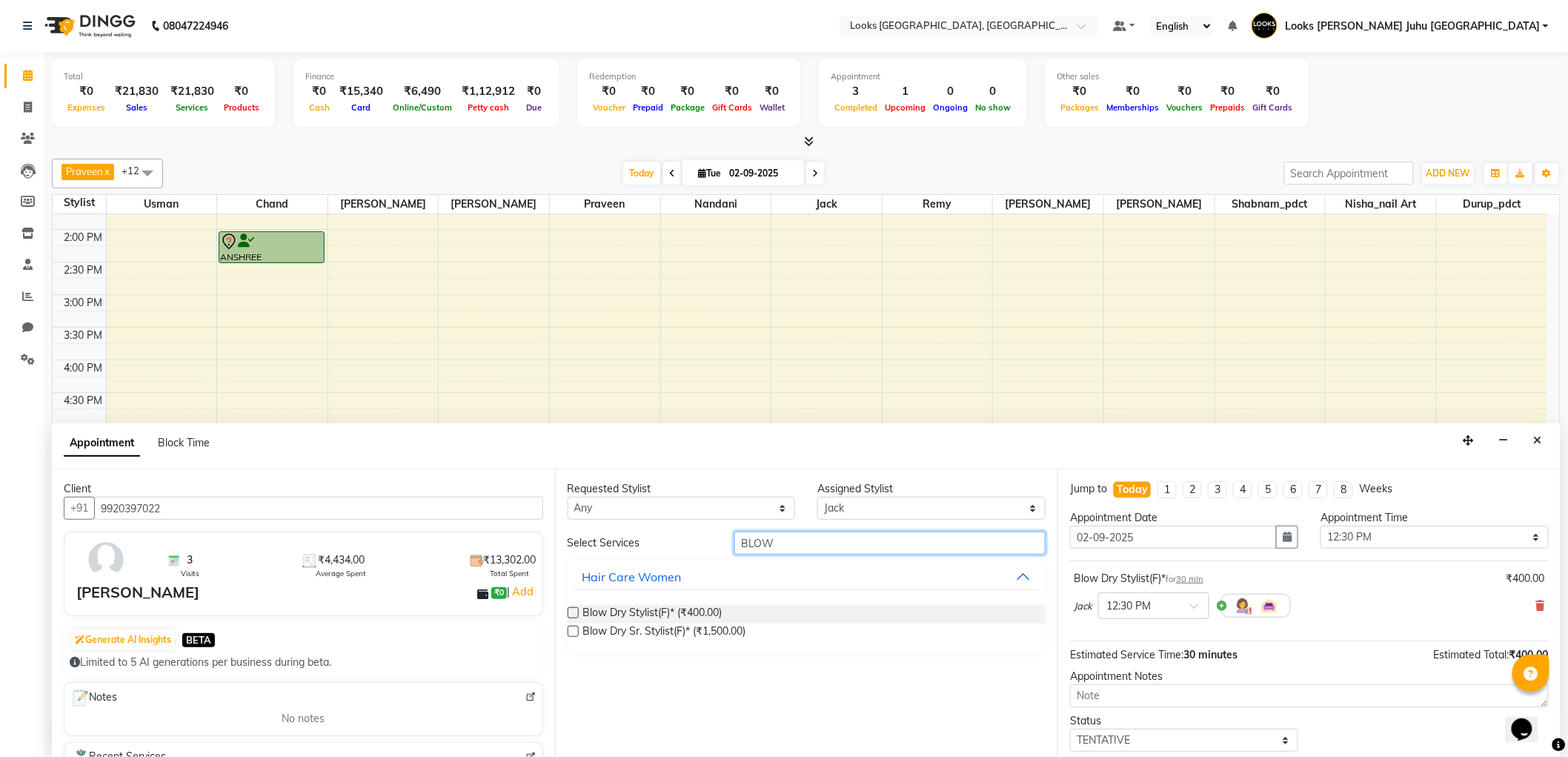
drag, startPoint x: 853, startPoint y: 549, endPoint x: 687, endPoint y: 526, distance: 167.6
click at [687, 526] on div "Requested Stylist Any Adil BHAGAYSHREE chand Chan_Mrg Counter Sales Deena Gohil…" at bounding box center [807, 613] width 504 height 288
click at [668, 613] on span "Blow Dry Stylist(F)* (₹400.00)" at bounding box center [653, 614] width 140 height 19
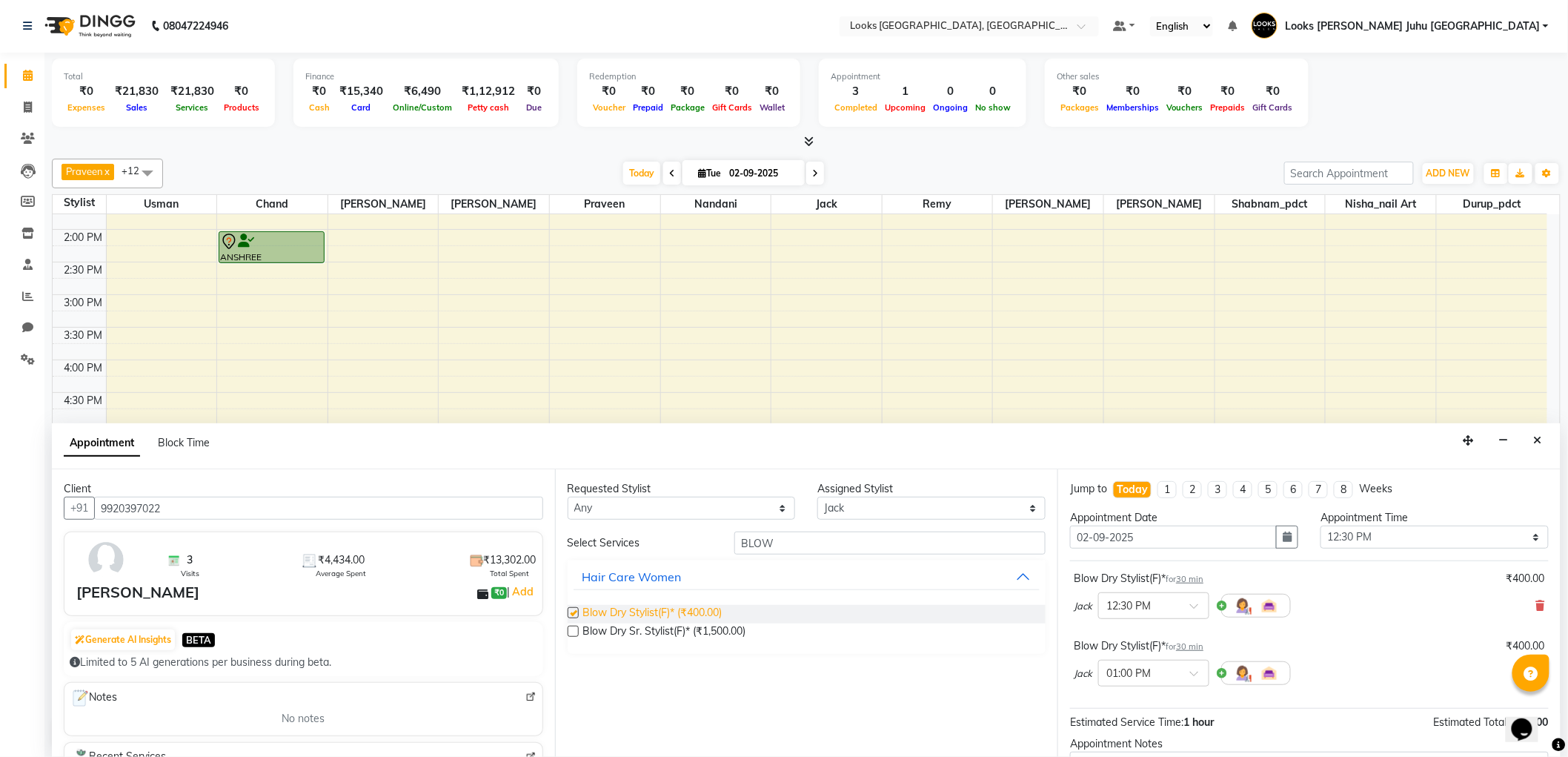
checkbox input "false"
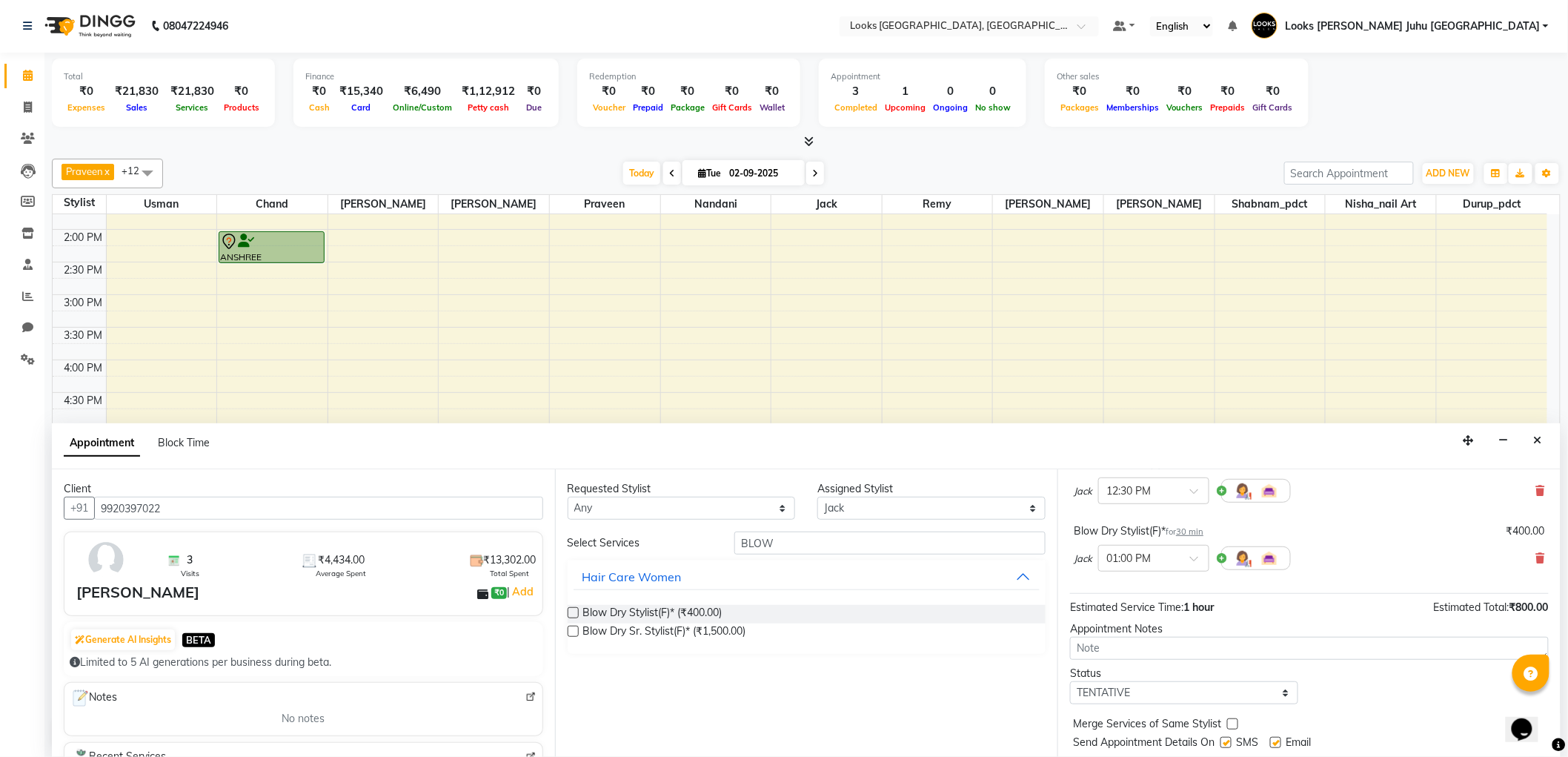
scroll to position [156, 0]
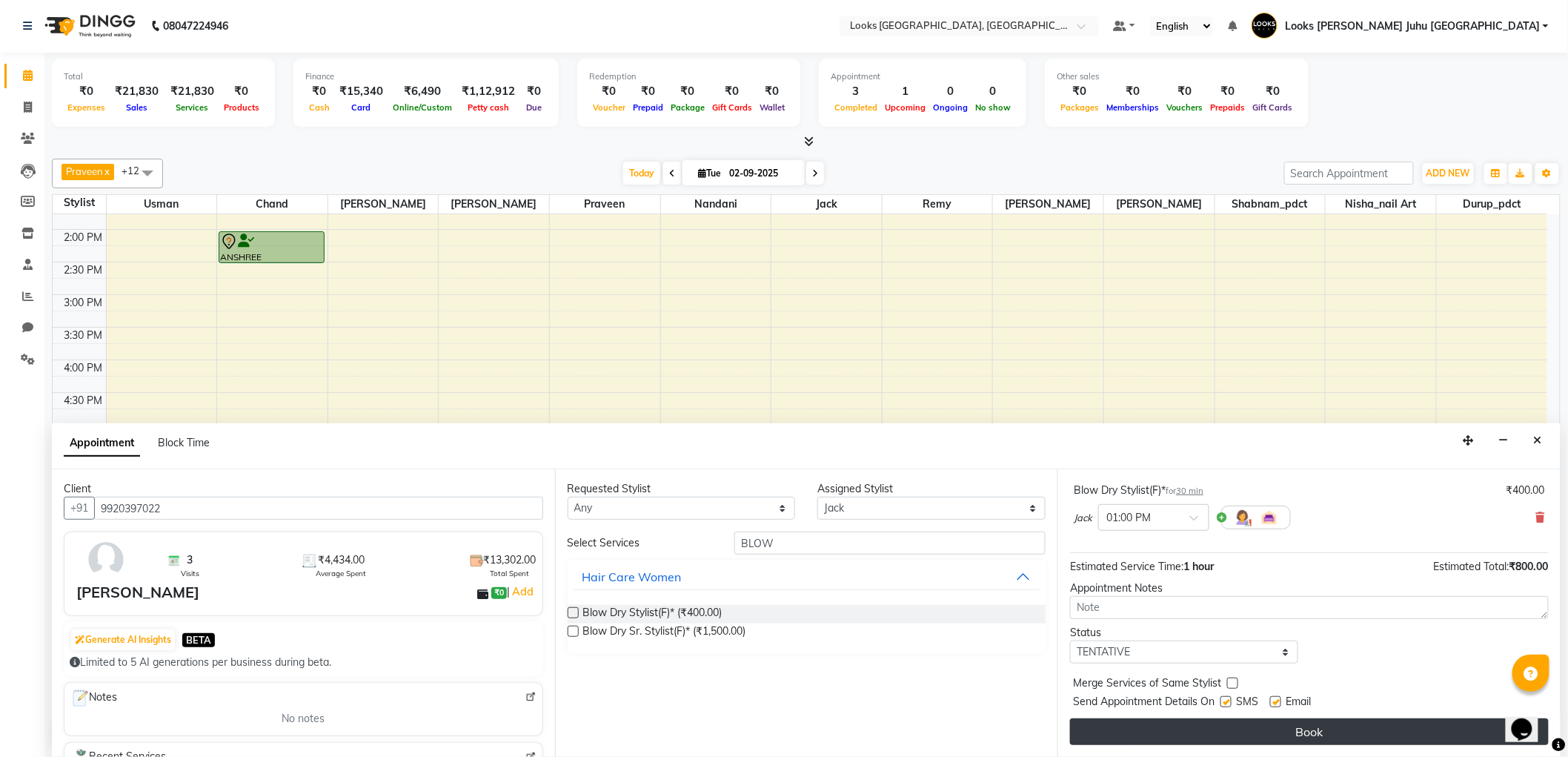
click at [1335, 731] on button "Book" at bounding box center [1310, 732] width 478 height 27
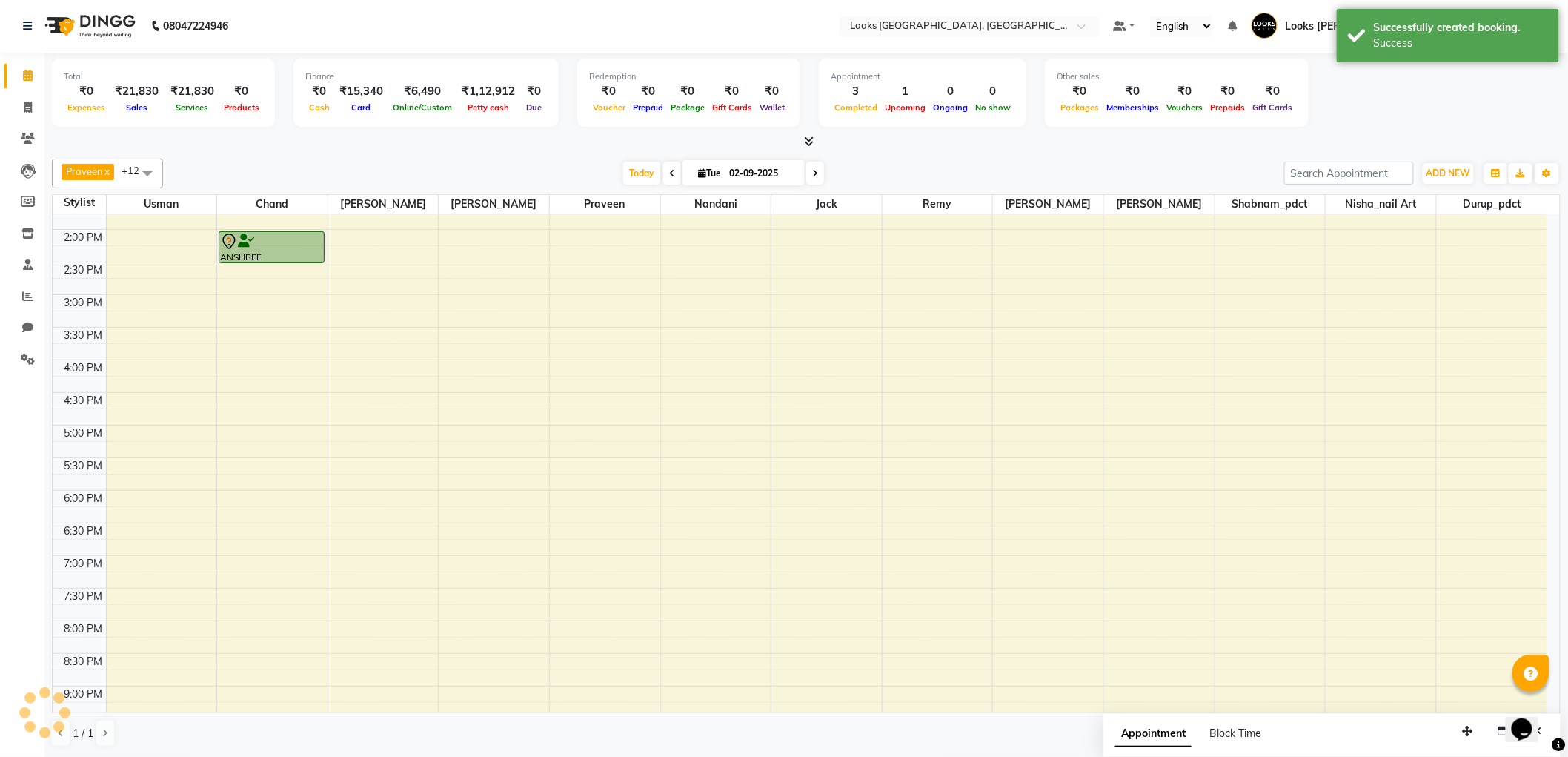
scroll to position [0, 0]
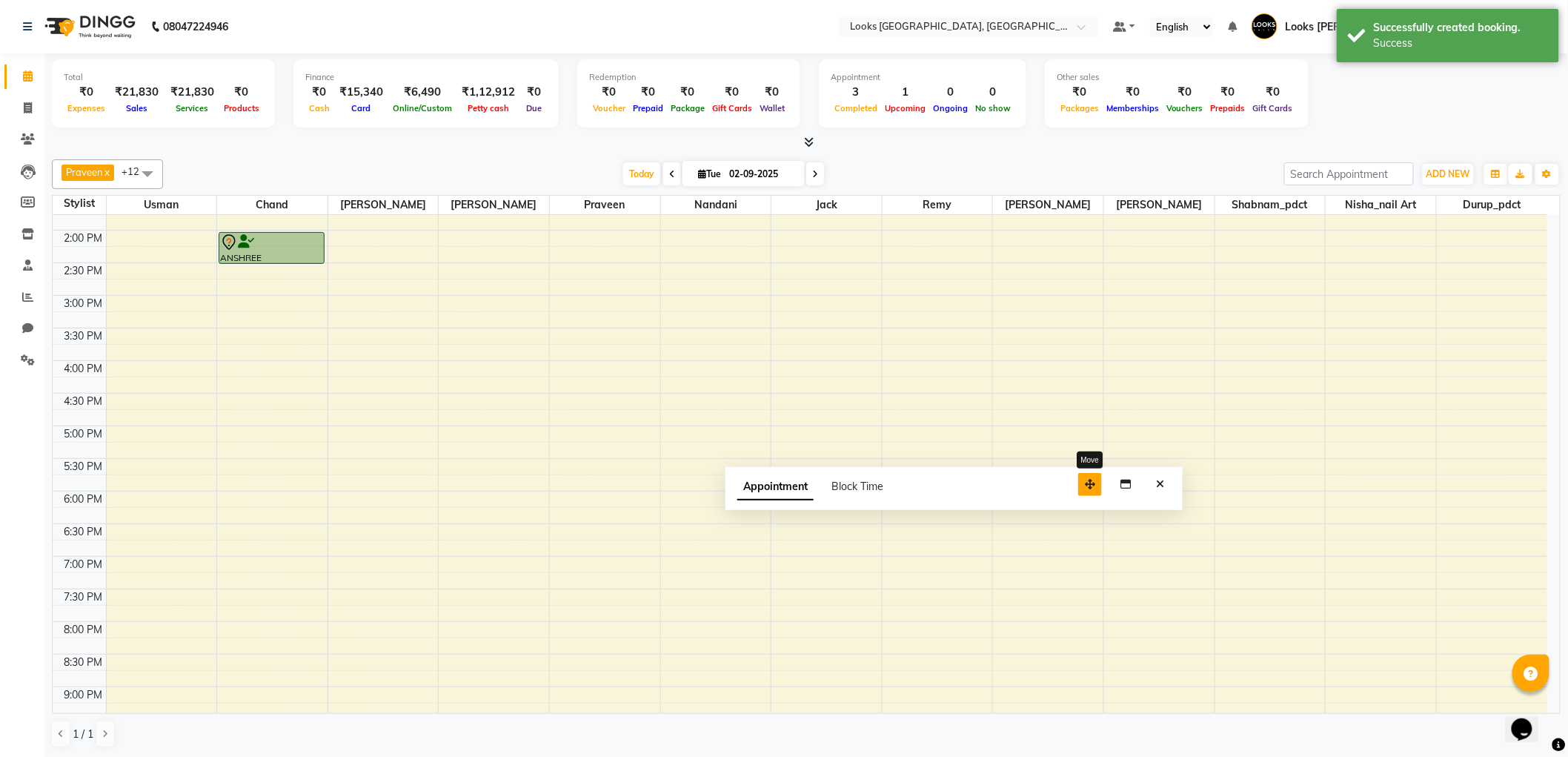
drag, startPoint x: 1470, startPoint y: 735, endPoint x: 1092, endPoint y: 486, distance: 452.6
click at [1092, 486] on icon "button" at bounding box center [1090, 484] width 11 height 11
click at [1160, 483] on icon "Close" at bounding box center [1159, 484] width 8 height 11
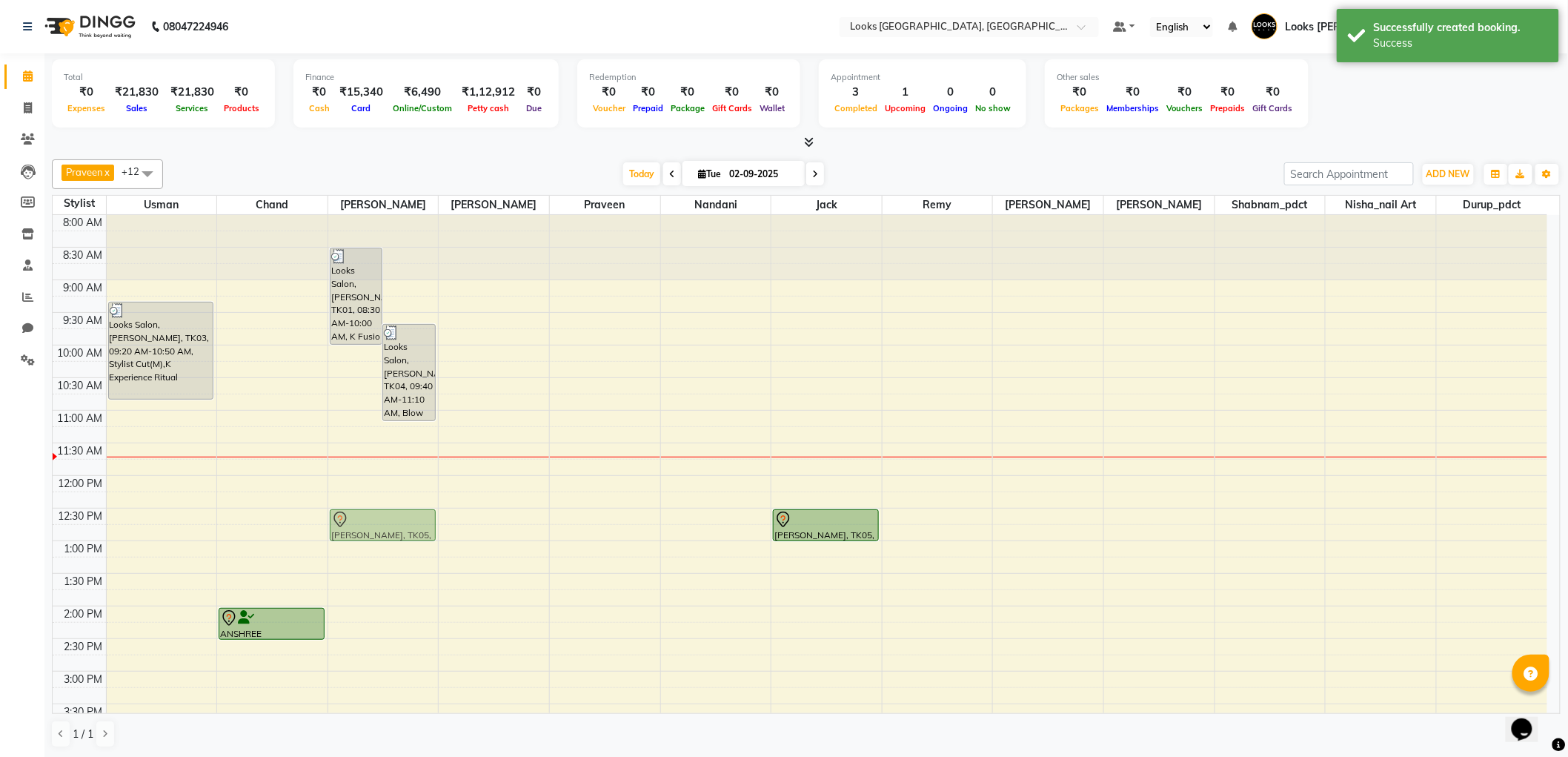
drag, startPoint x: 824, startPoint y: 558, endPoint x: 409, endPoint y: 521, distance: 416.6
click at [409, 521] on tr "Looks Salon, JW Juhu Marriott, TK03, 09:20 AM-10:50 AM, Stylist Cut(M),K Experi…" at bounding box center [800, 703] width 1495 height 977
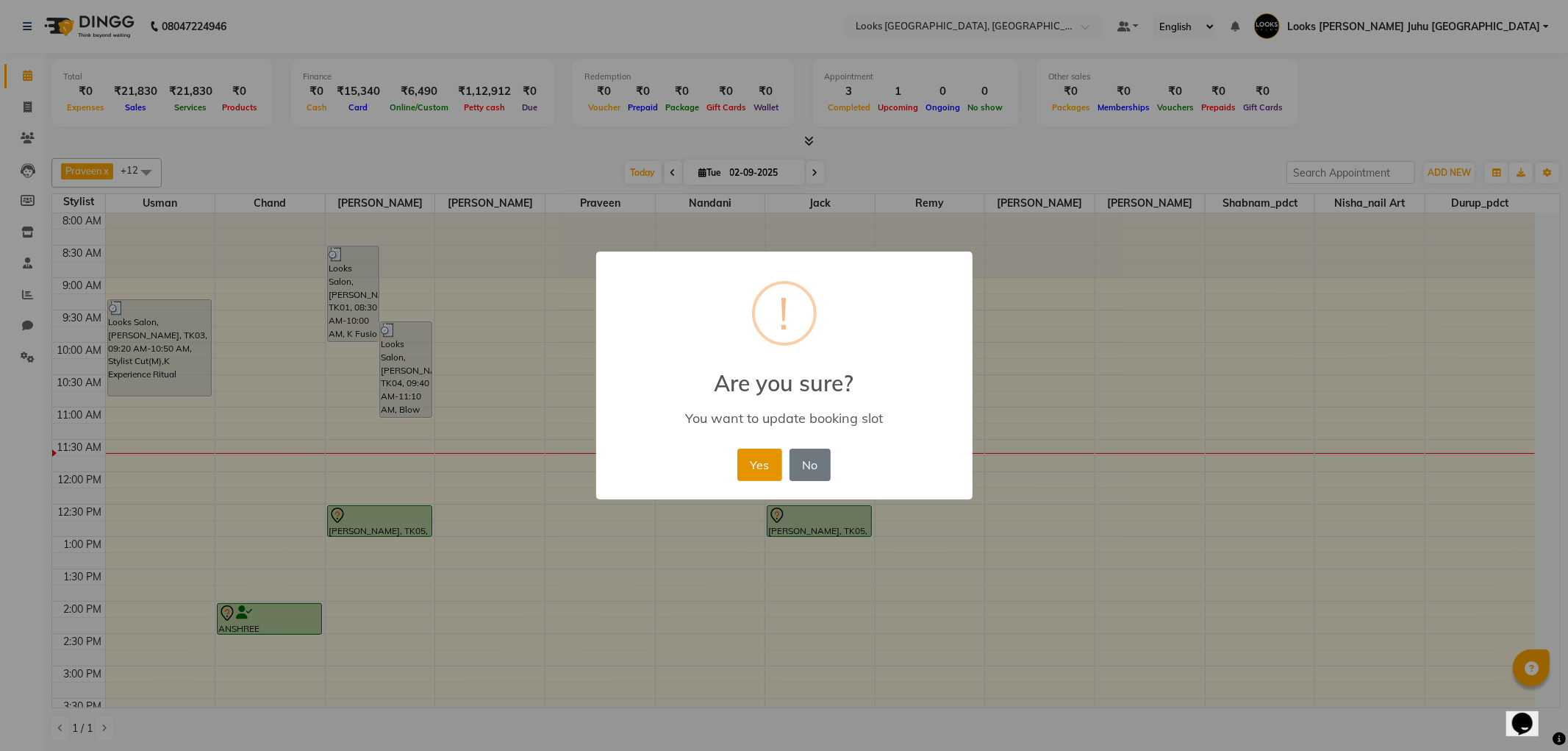
click at [756, 464] on button "Yes" at bounding box center [760, 465] width 44 height 32
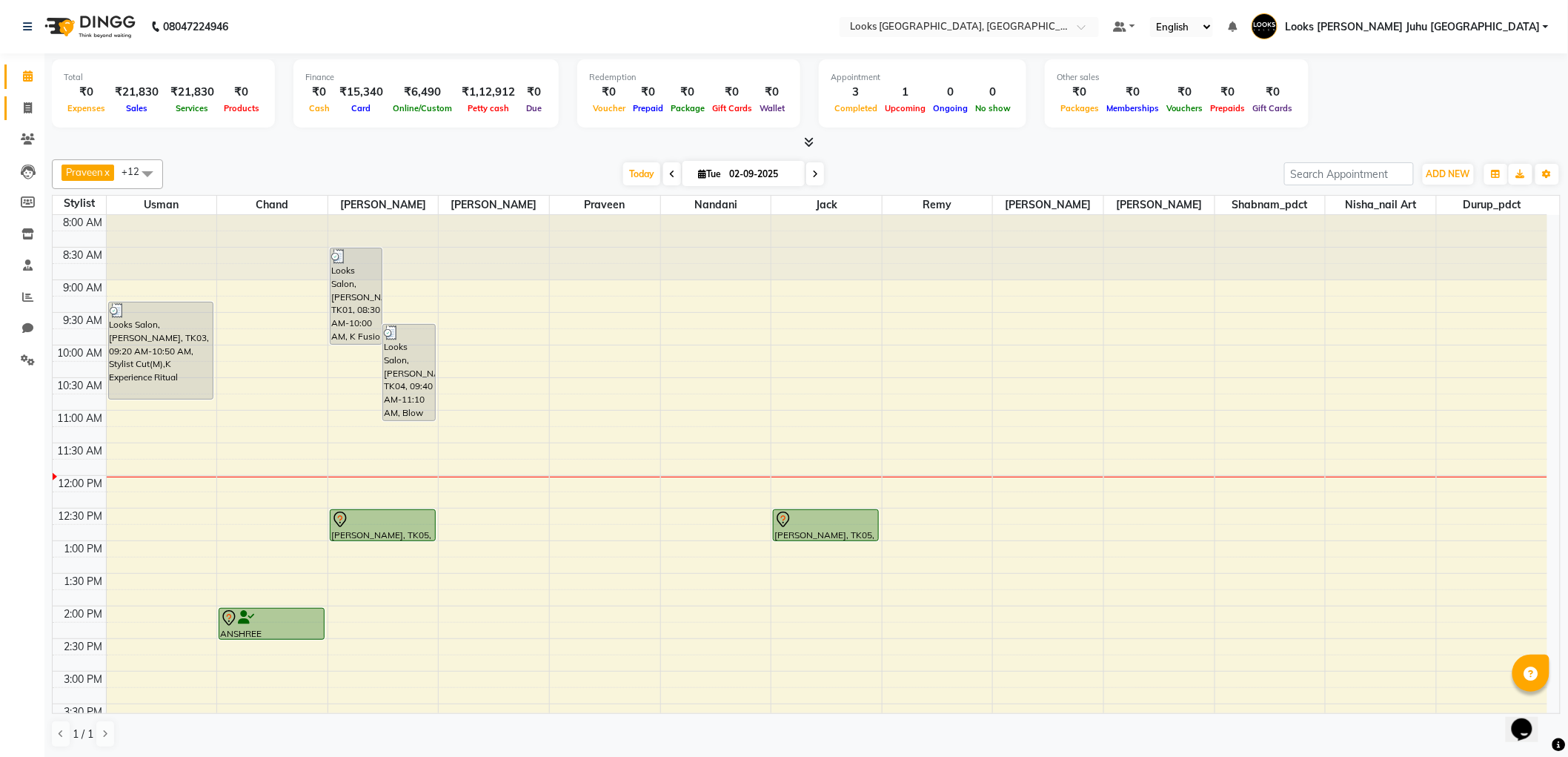
click at [27, 108] on icon at bounding box center [27, 108] width 8 height 11
click at [12, 105] on link "Invoice" at bounding box center [22, 108] width 36 height 24
select select "service"
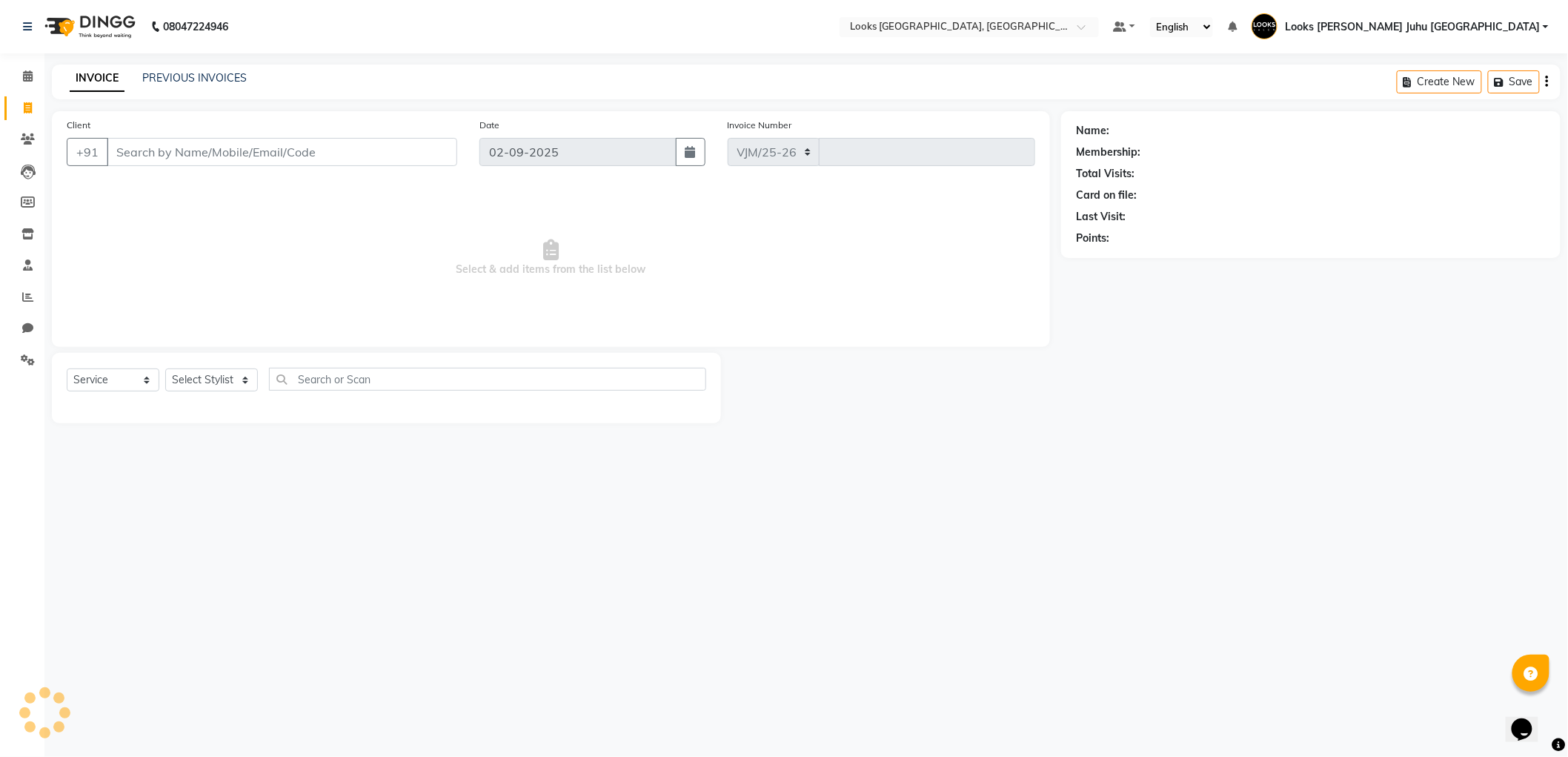
select select "8270"
type input "1916"
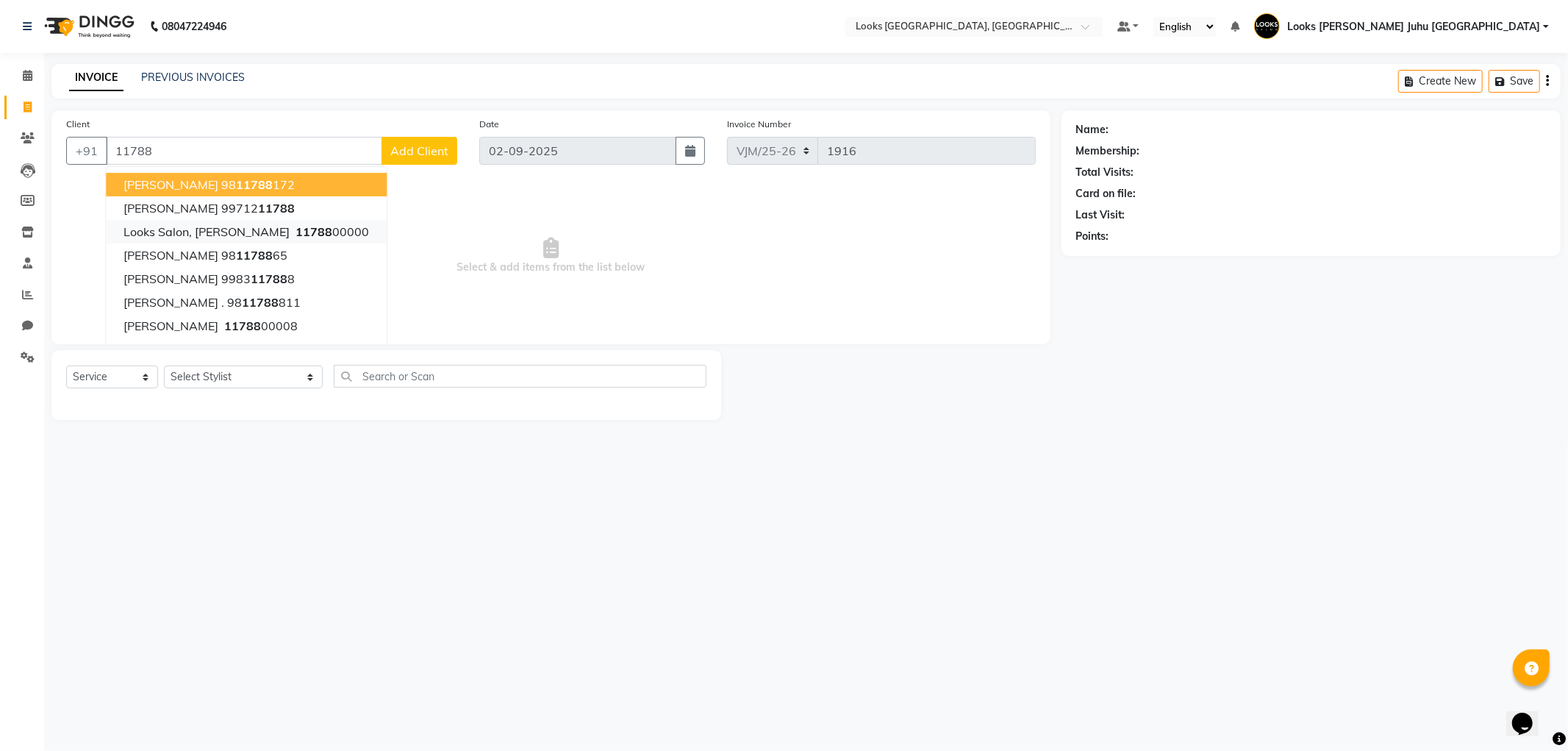
click at [351, 233] on ngb-highlight "11788 00000" at bounding box center [331, 231] width 76 height 15
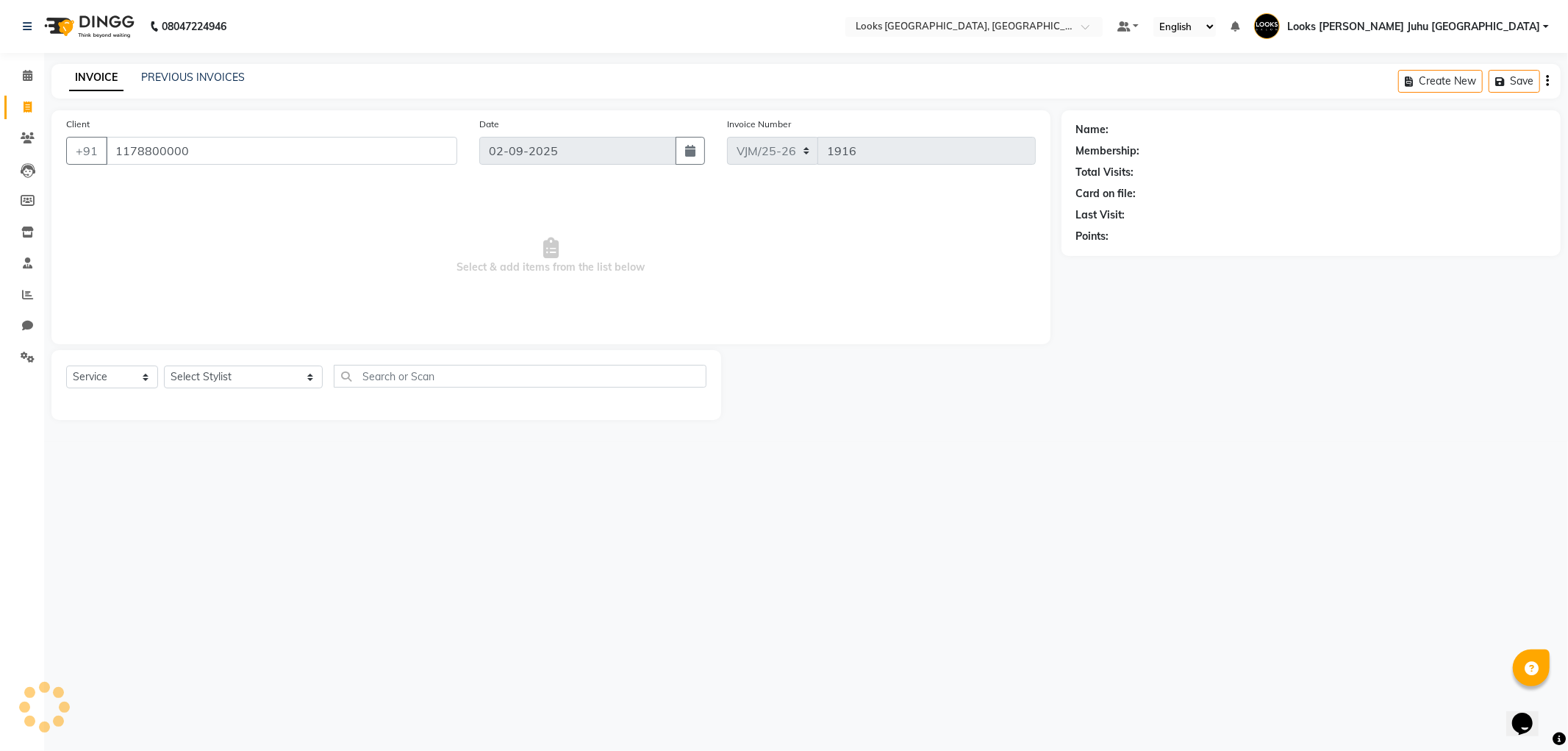
type input "1178800000"
select select "1: Object"
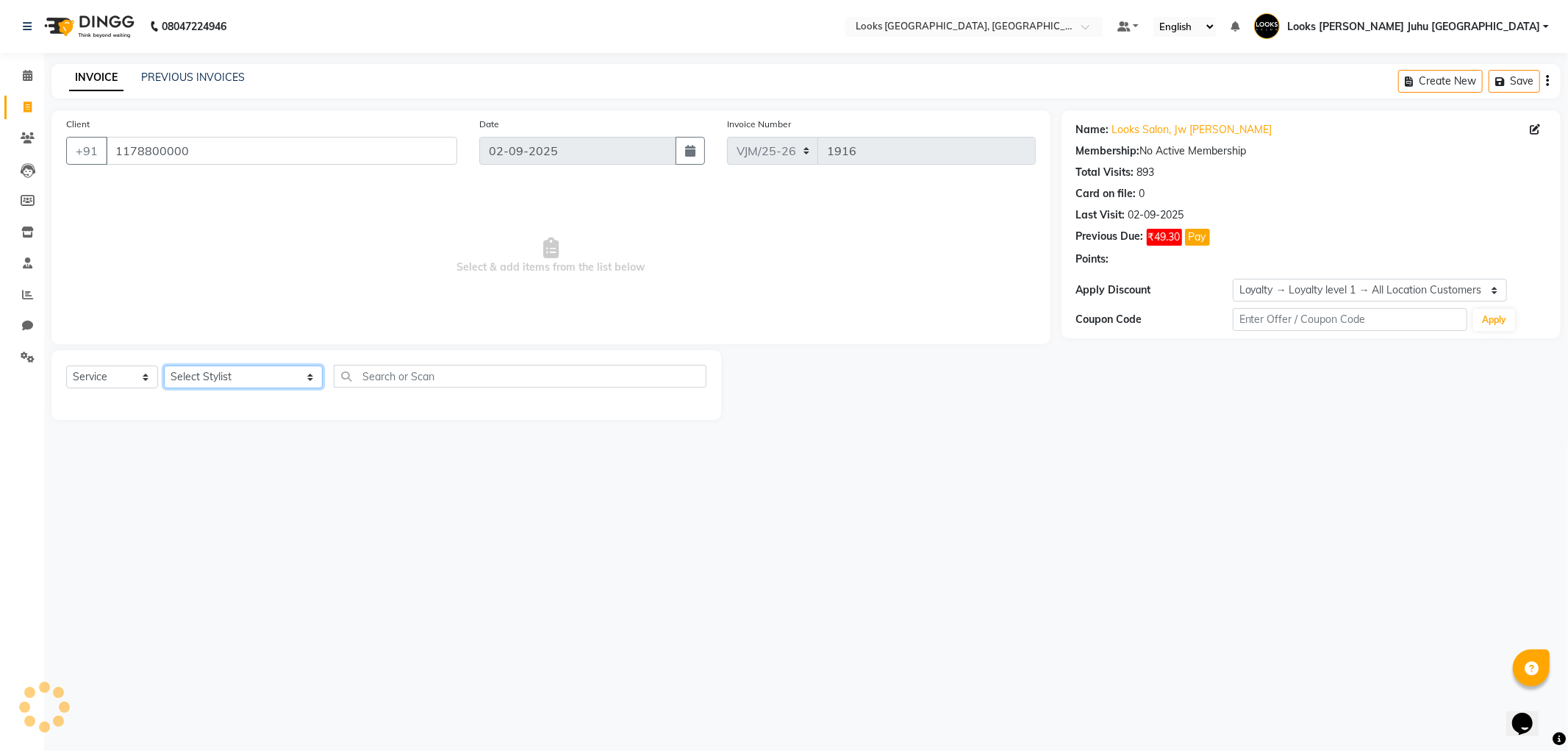
click at [224, 379] on select "Select Stylist Adil BHAGAYSHREE chand Chan_Mrg Counter Sales Deena Gohil DEEPAK…" at bounding box center [243, 377] width 159 height 23
select select "24135"
click at [164, 366] on select "Select Stylist Adil BHAGAYSHREE chand Chan_Mrg Counter Sales Deena Gohil DEEPAK…" at bounding box center [243, 377] width 159 height 23
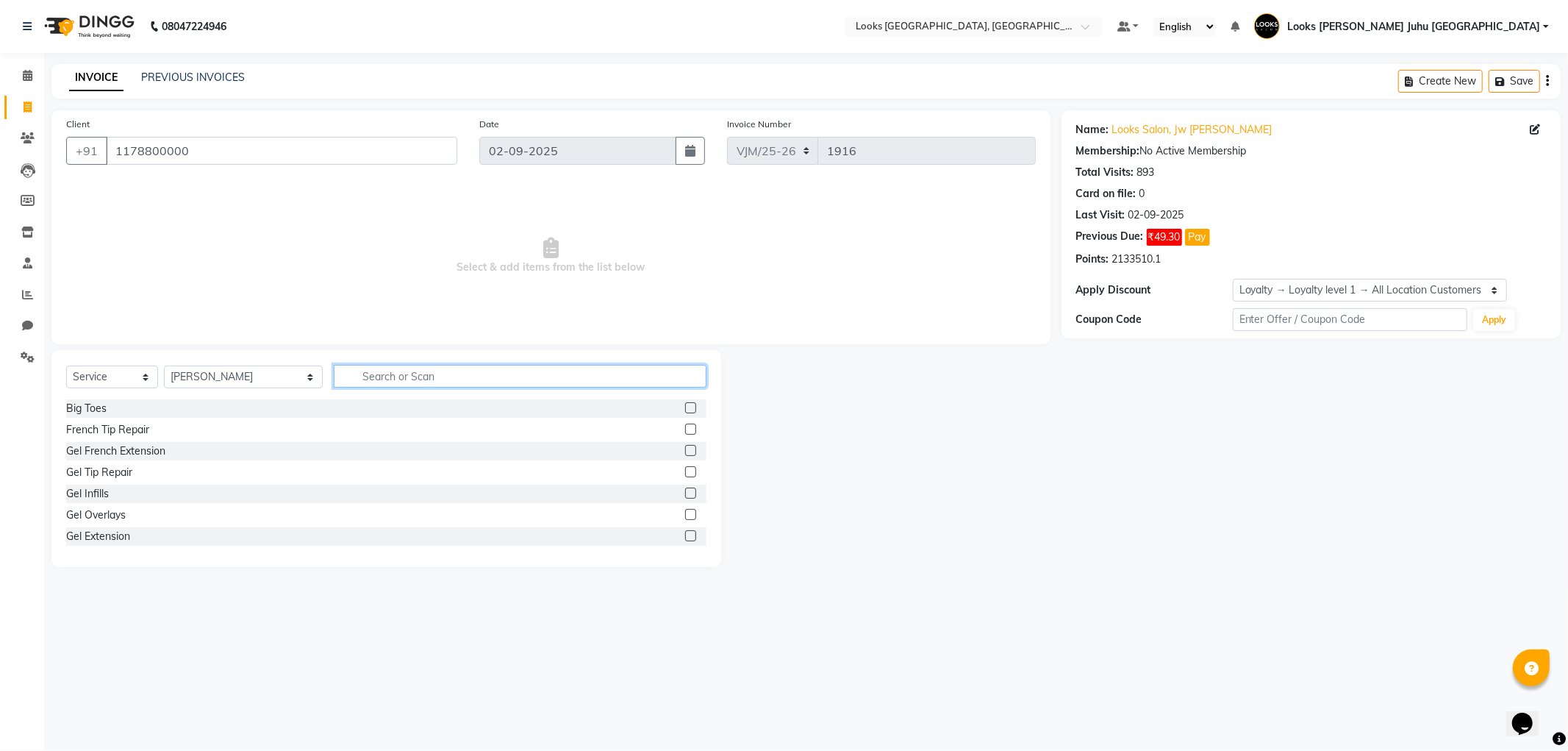
click at [412, 372] on input "text" at bounding box center [520, 376] width 372 height 23
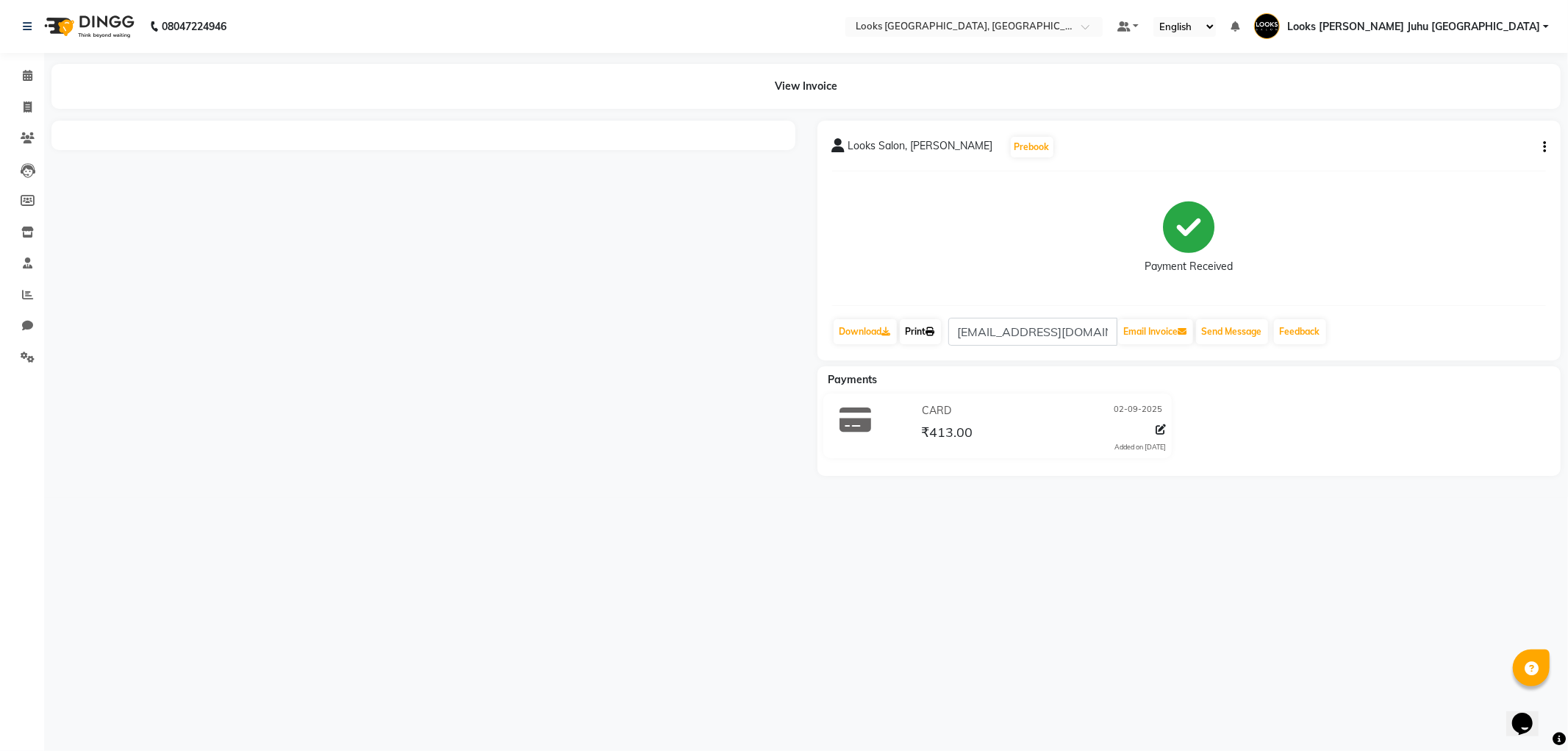
click at [935, 333] on icon at bounding box center [931, 332] width 9 height 9
click at [6, 79] on link "Calendar" at bounding box center [22, 76] width 36 height 24
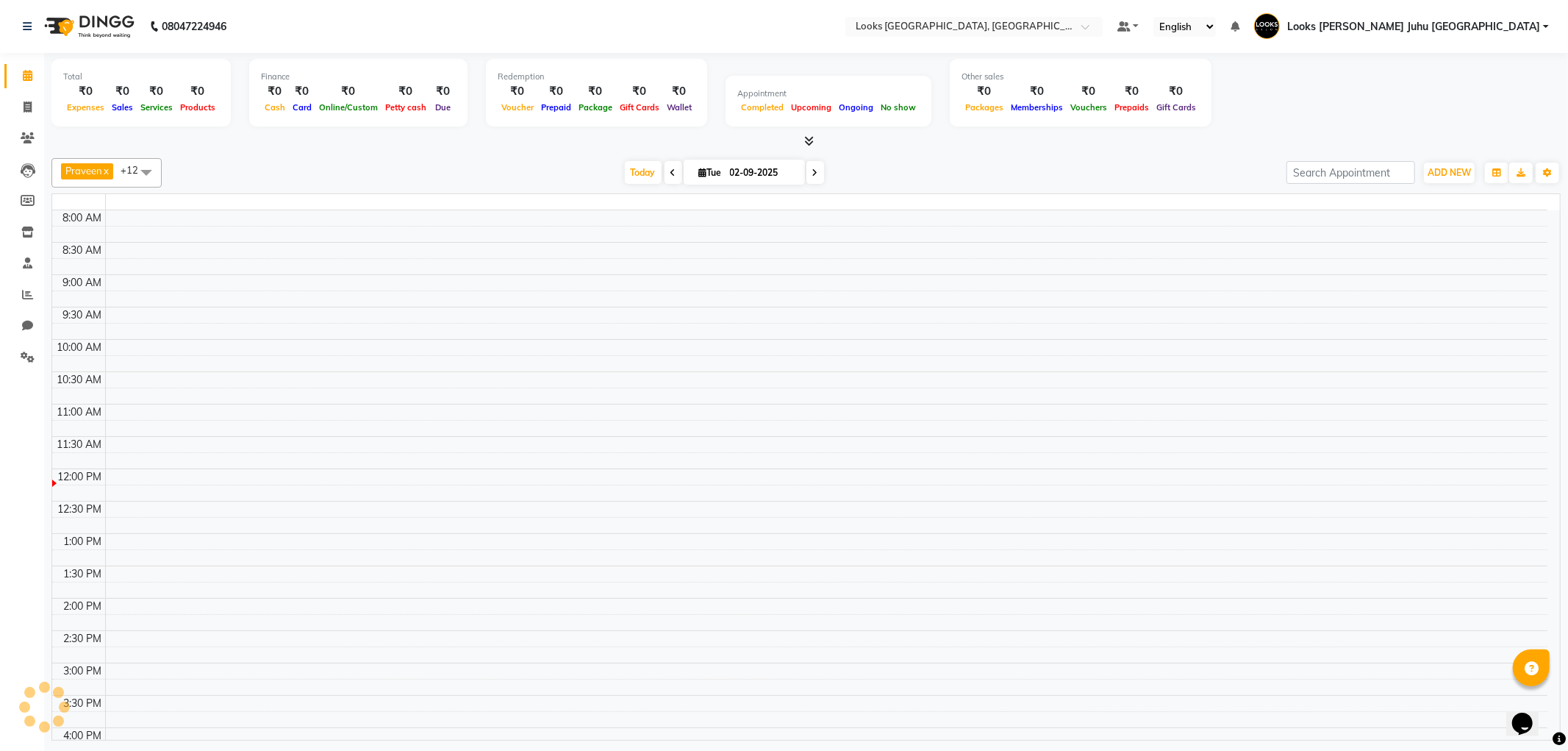
click at [27, 75] on icon at bounding box center [28, 76] width 10 height 11
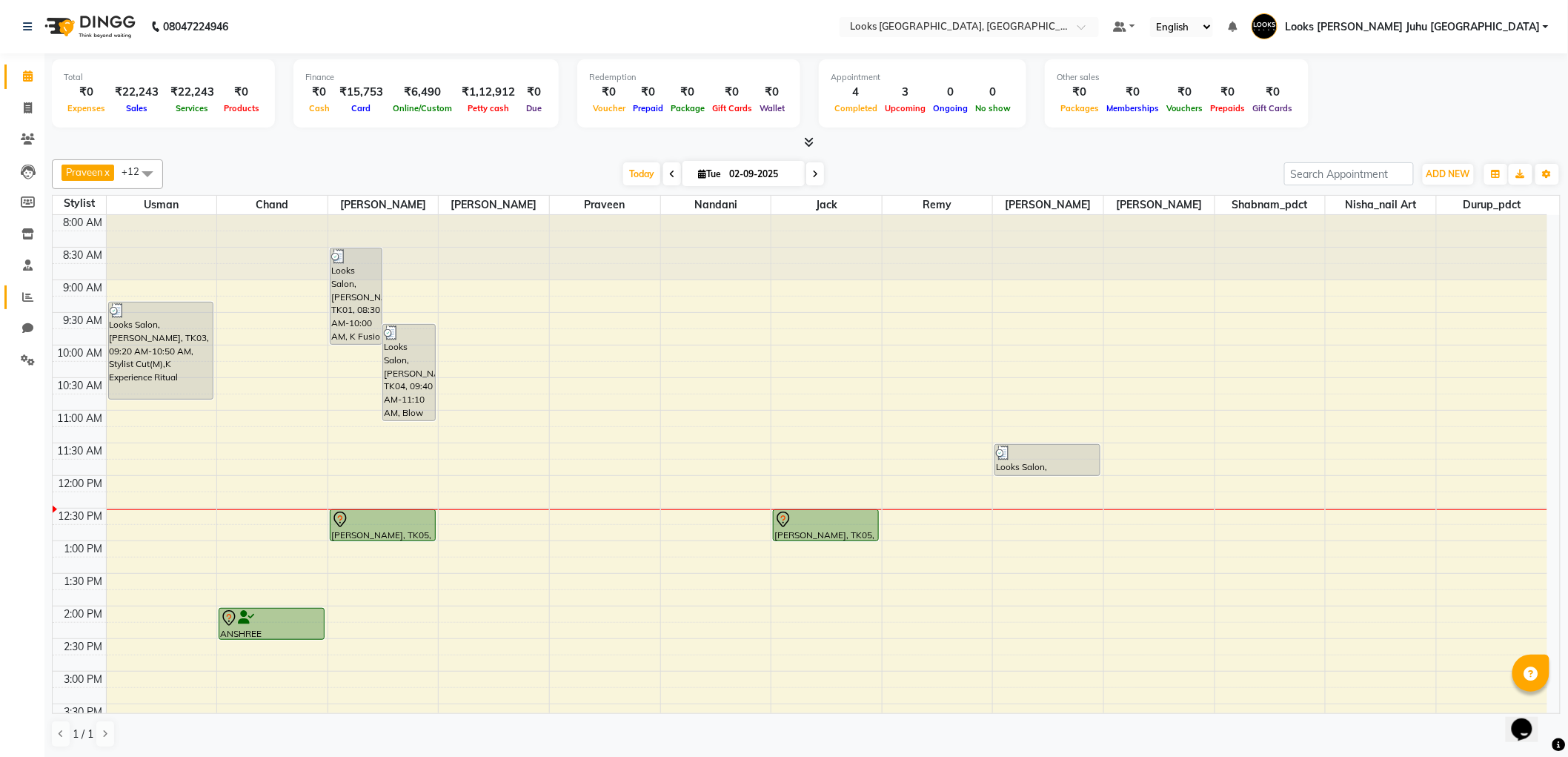
click at [6, 298] on link "Reports" at bounding box center [22, 297] width 36 height 24
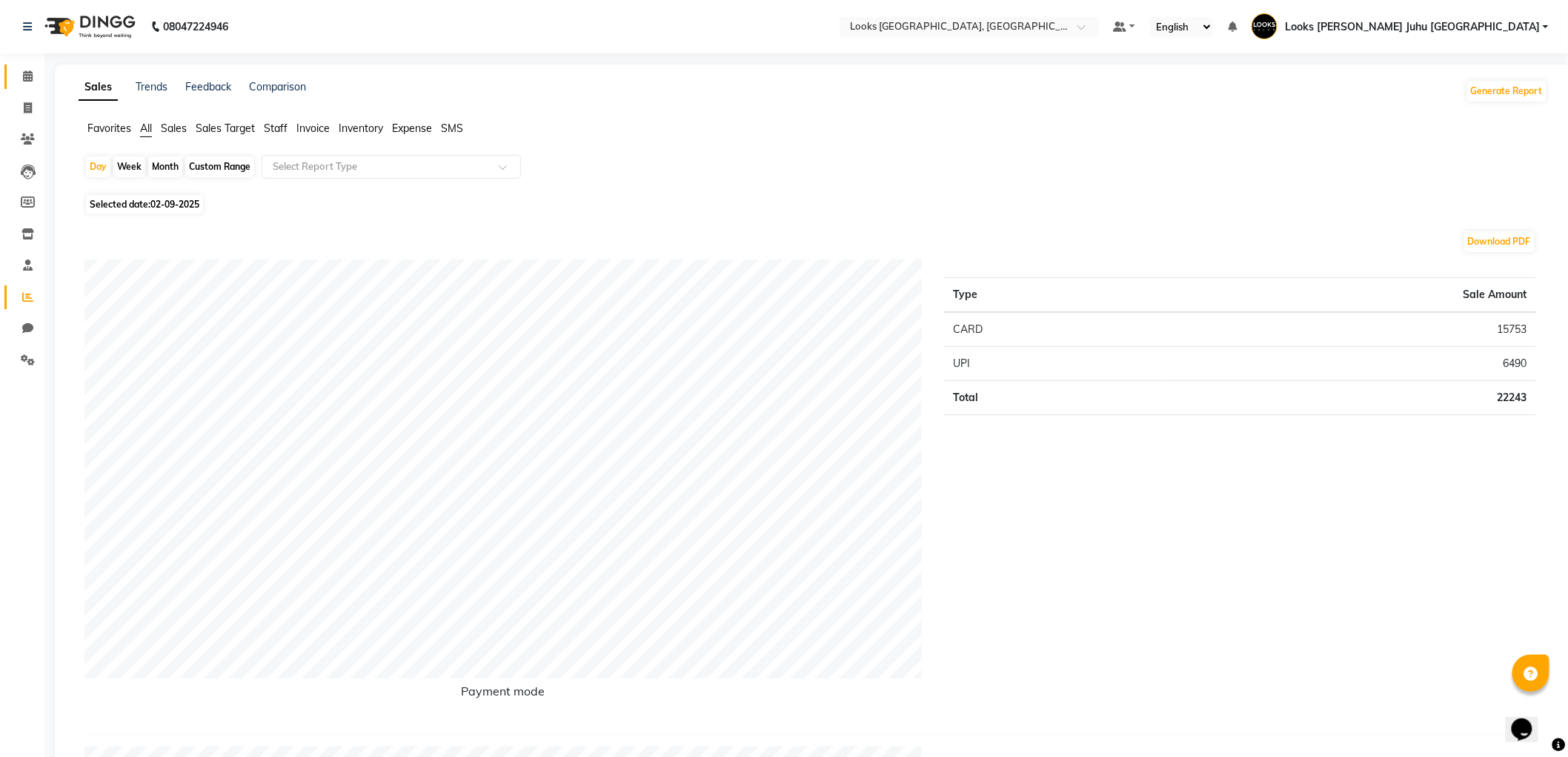
click at [23, 82] on icon at bounding box center [28, 76] width 10 height 11
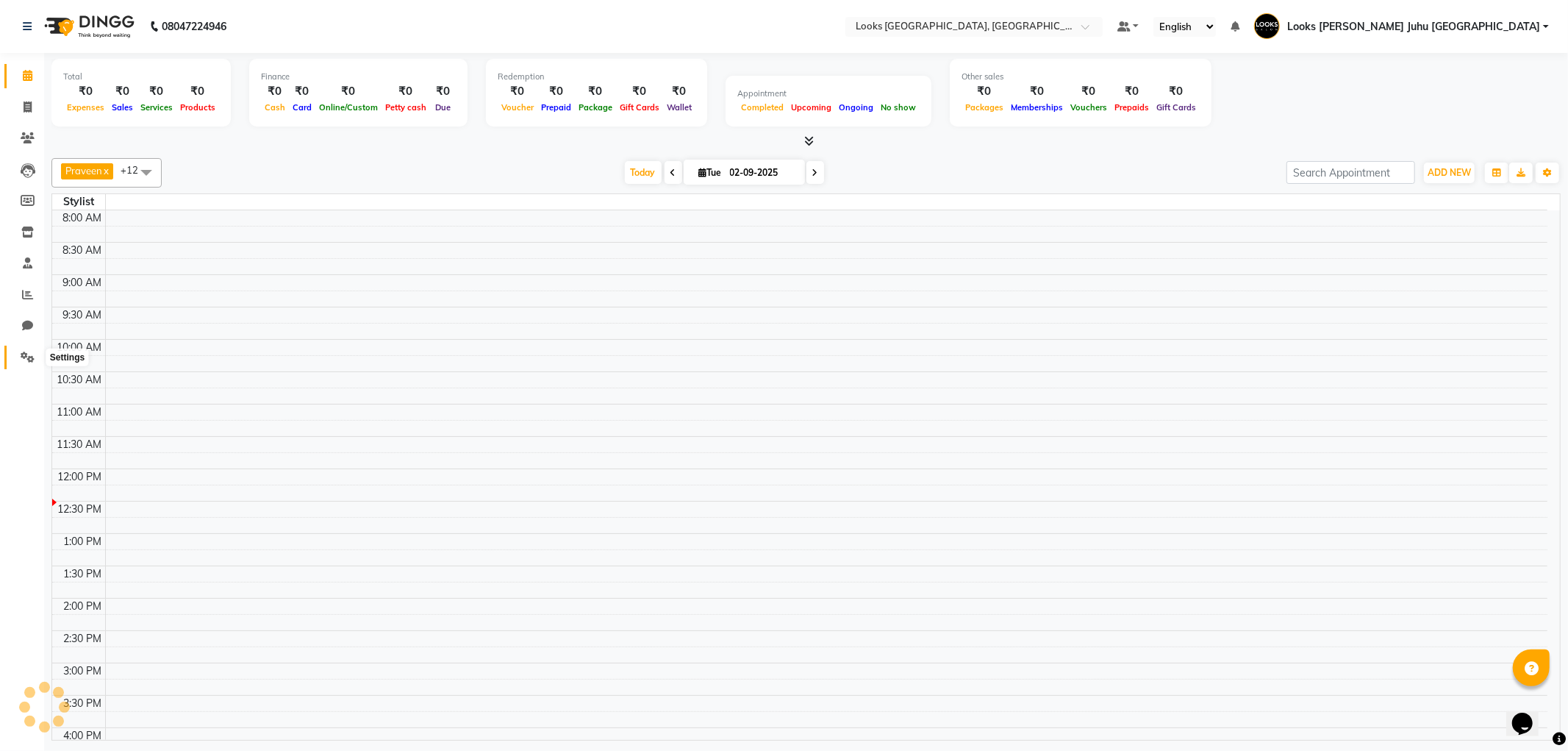
click at [34, 356] on span at bounding box center [28, 357] width 26 height 17
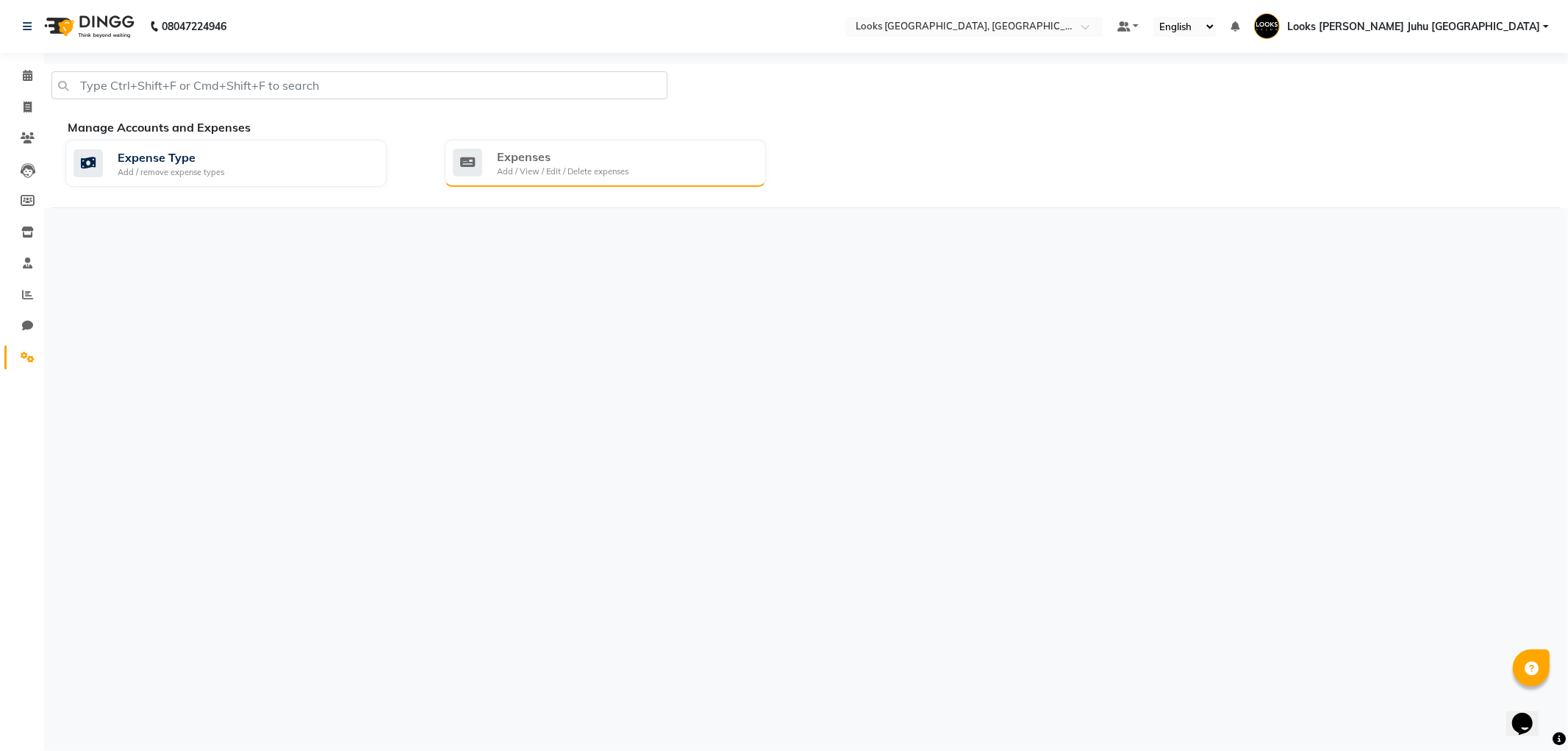
click at [642, 180] on div "Expenses Add / View / Edit / Delete expenses" at bounding box center [605, 163] width 322 height 47
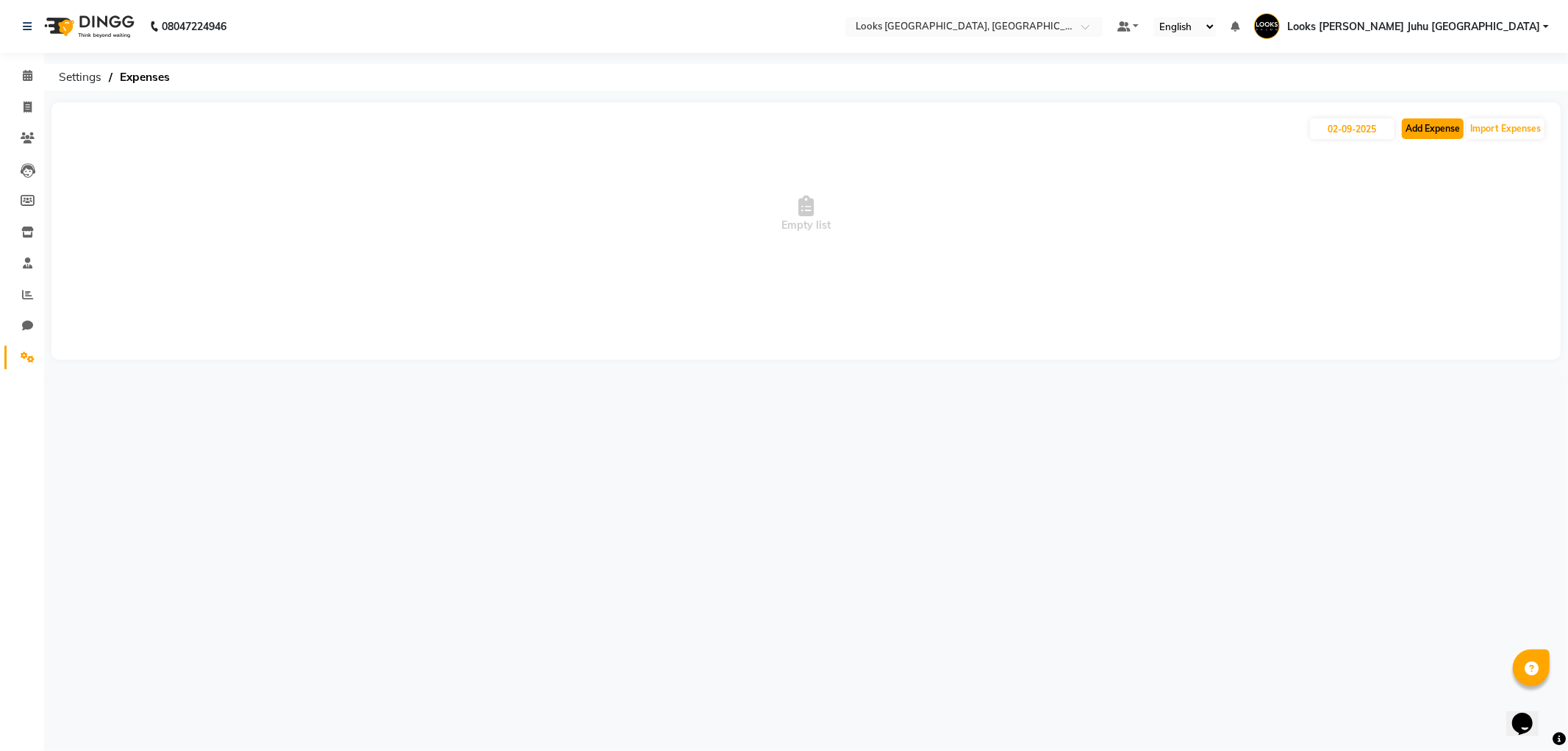
click at [1436, 132] on button "Add Expense" at bounding box center [1433, 128] width 61 height 20
select select "1"
select select "3134"
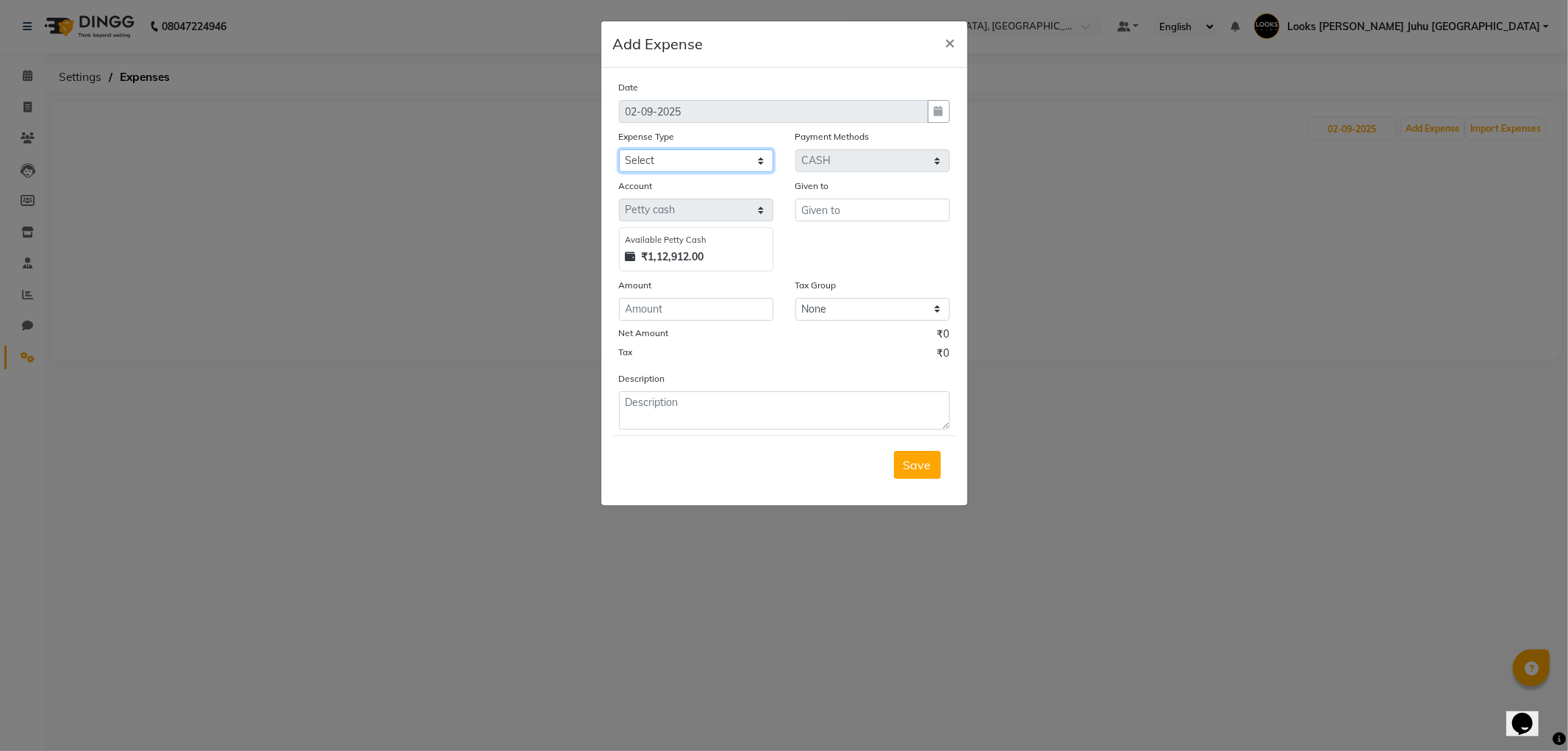
click at [703, 159] on select "Select Bank Deposit Blinkit Cash Handover CLIENT Client ordered food Client Ref…" at bounding box center [697, 161] width 155 height 23
select select "24070"
click at [620, 149] on select "Select Bank Deposit Blinkit Cash Handover CLIENT Client ordered food Client Ref…" at bounding box center [697, 161] width 155 height 23
click at [832, 215] on input "text" at bounding box center [873, 210] width 155 height 23
click at [874, 247] on button "Nikes h" at bounding box center [853, 241] width 116 height 23
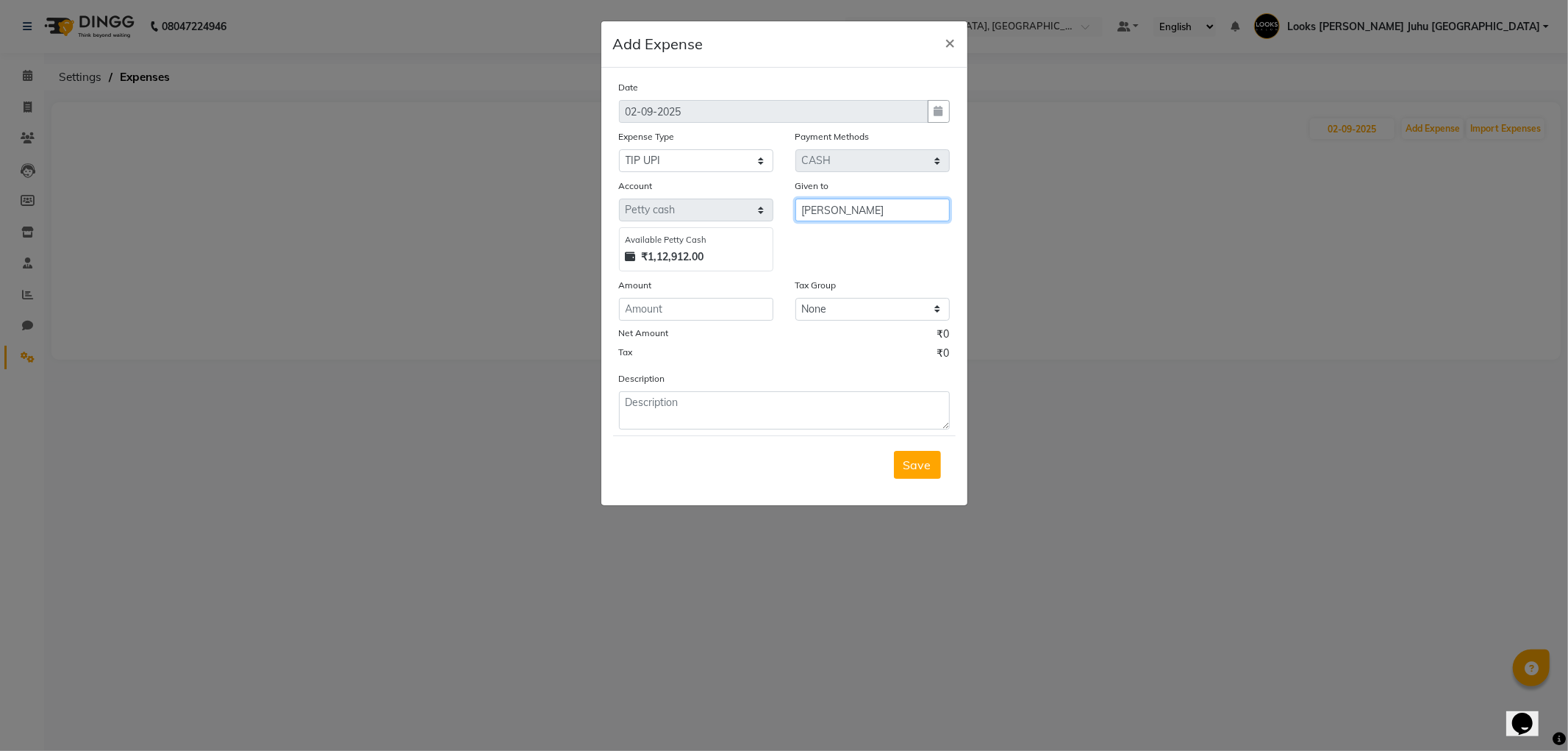
type input "[PERSON_NAME]"
click at [688, 314] on input "number" at bounding box center [697, 309] width 155 height 23
type input "500"
click at [754, 406] on textarea at bounding box center [785, 410] width 331 height 38
type textarea "CLIENT TIP IN CARD FOR NIKESH"
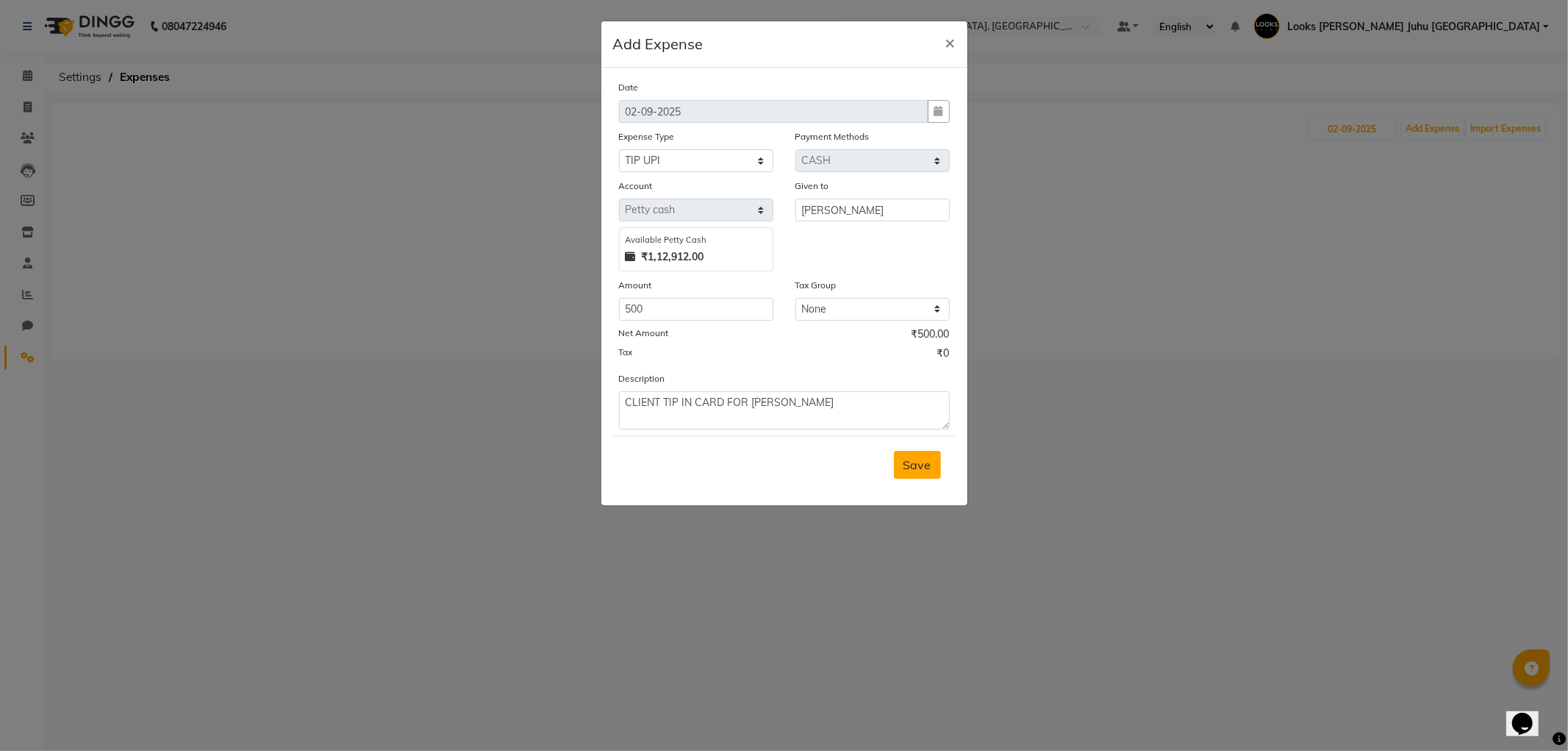
click at [922, 463] on span "Save" at bounding box center [917, 465] width 28 height 15
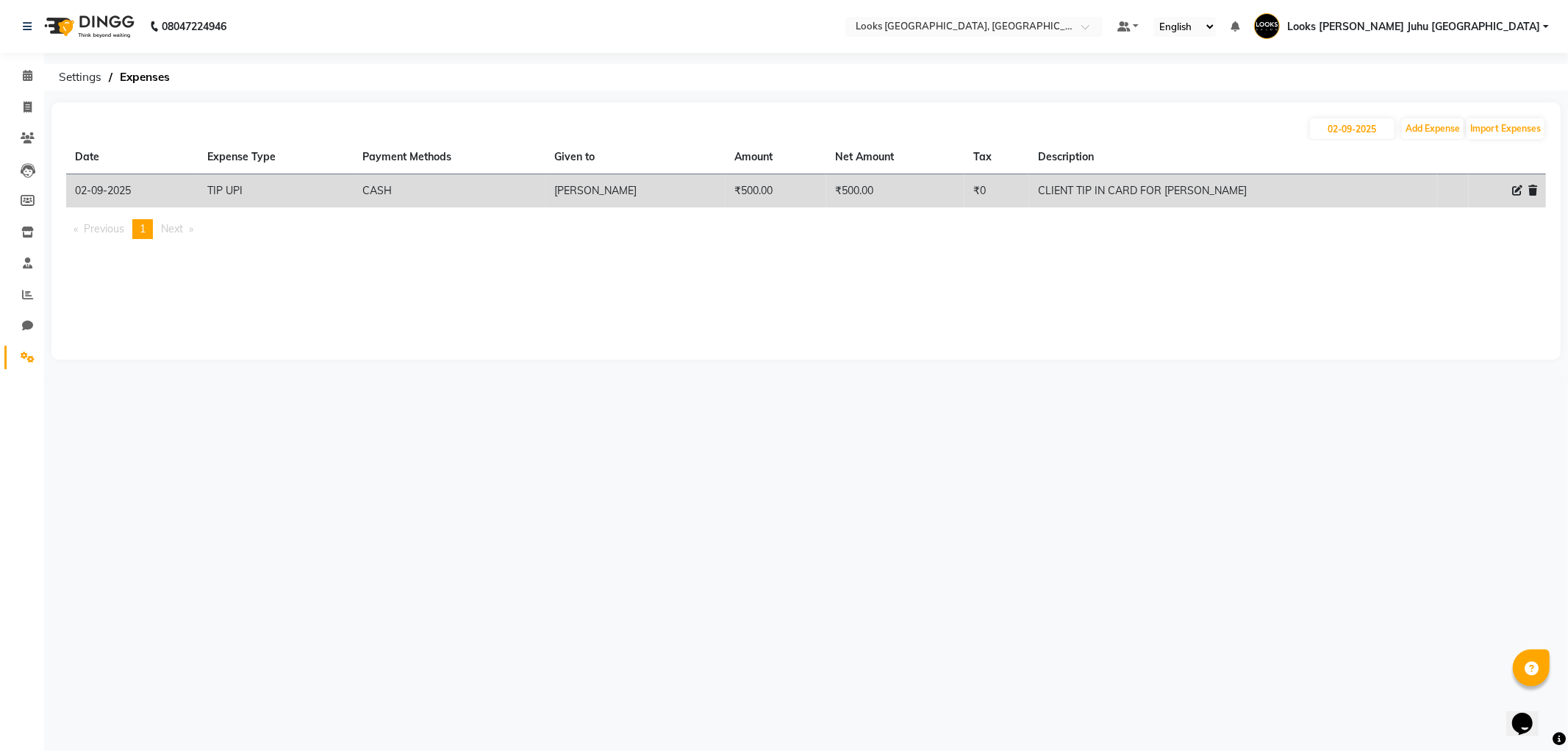
click at [785, 488] on div "08047224946 Select Location × Looks Juhu Marriott, Mumbai, Mumbai Default Panel…" at bounding box center [784, 375] width 1568 height 751
click at [1441, 130] on button "Add Expense" at bounding box center [1433, 128] width 61 height 20
select select "1"
select select "3134"
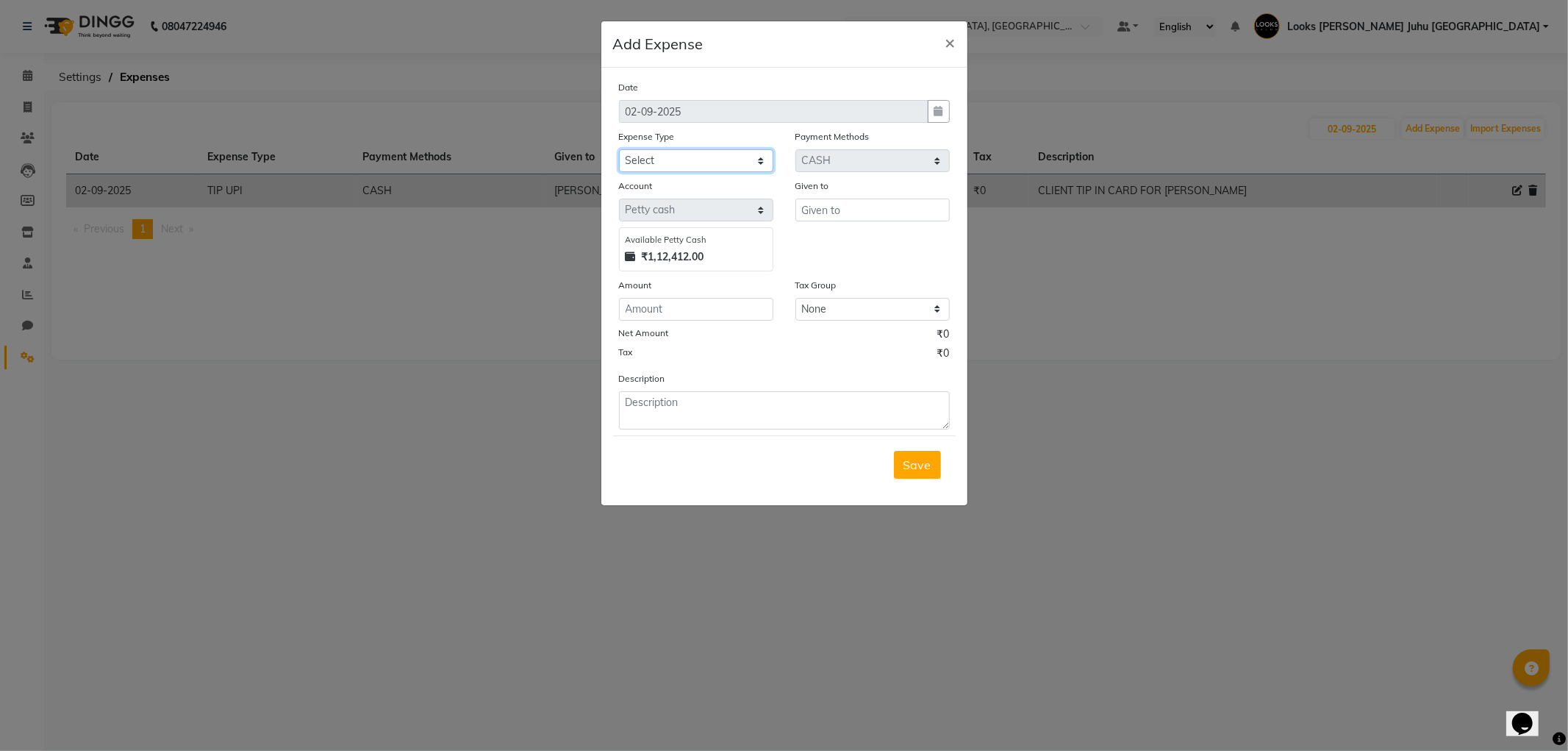
click at [715, 163] on select "Select Bank Deposit Blinkit Cash Handover CLIENT Client ordered food Client Ref…" at bounding box center [697, 161] width 155 height 23
select select "24082"
click at [708, 164] on select "Select Bank Deposit Blinkit Cash Handover CLIENT Client ordered food Client Ref…" at bounding box center [697, 161] width 155 height 23
click at [1175, 370] on ngb-modal-window "Add Expense × Date 02-09-2025 Expense Type Select Bank Deposit Blinkit Cash Han…" at bounding box center [784, 375] width 1568 height 751
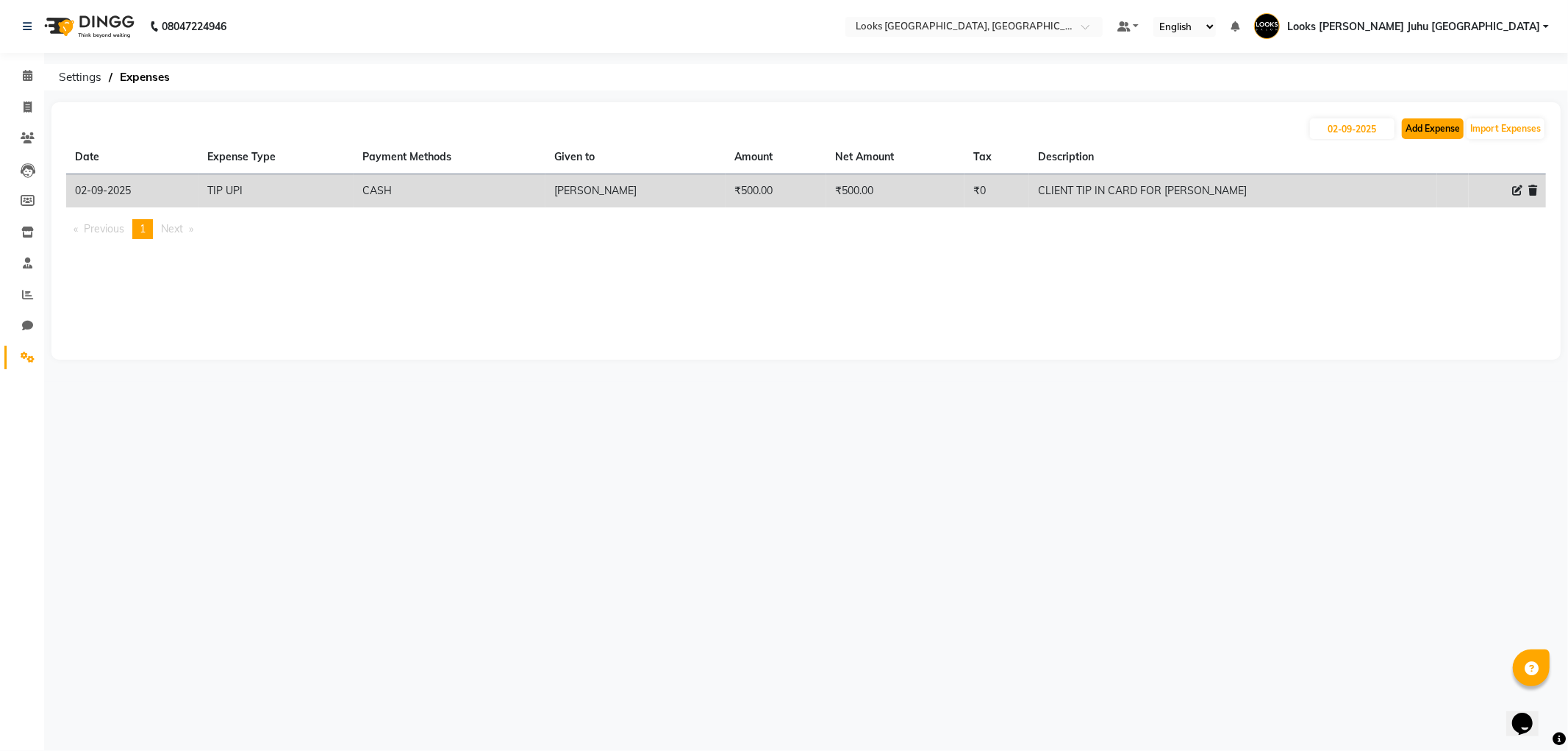
click at [1415, 130] on button "Add Expense" at bounding box center [1433, 128] width 61 height 20
select select "1"
select select "3134"
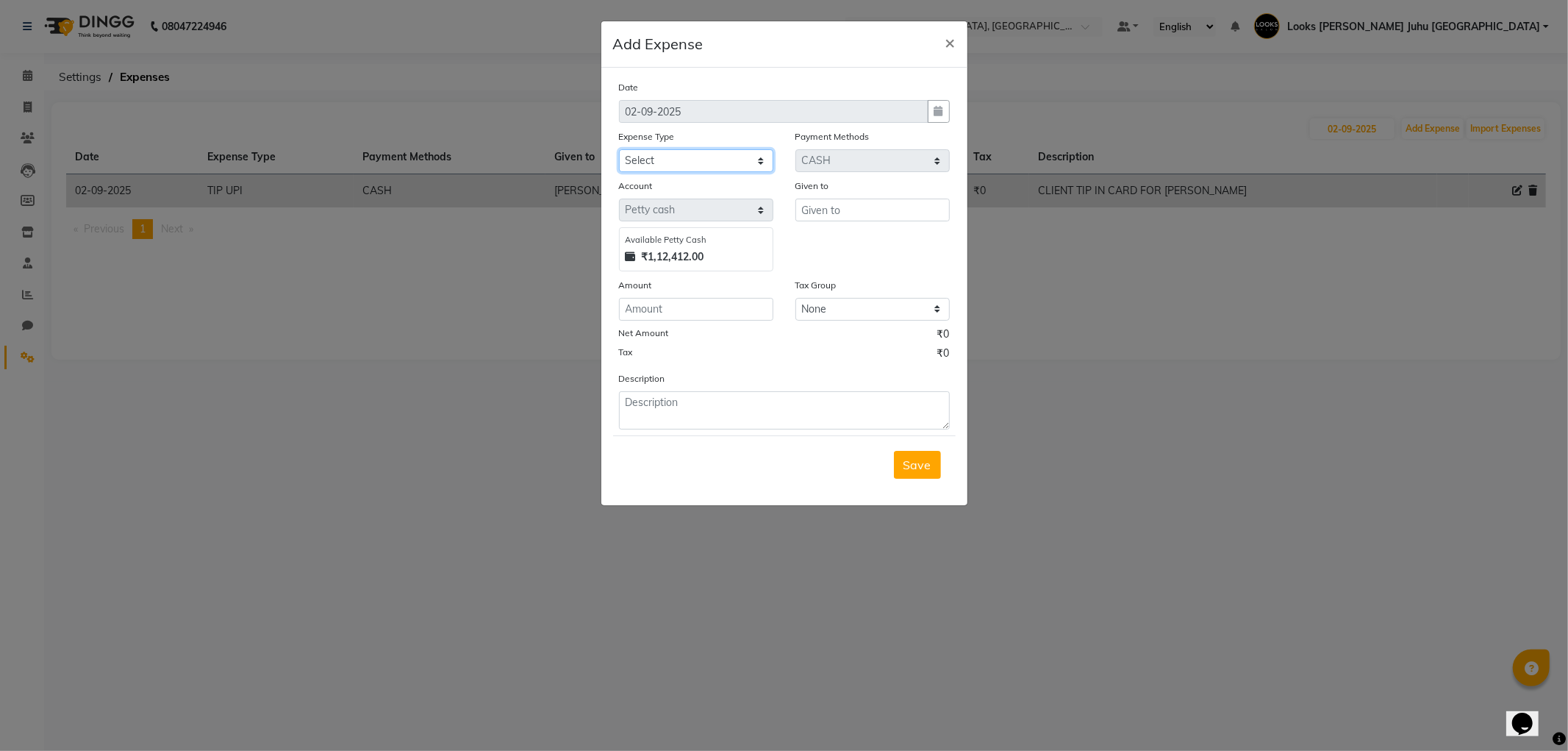
click at [687, 166] on select "Select Bank Deposit Blinkit Cash Handover CLIENT Client ordered food Client Ref…" at bounding box center [697, 161] width 155 height 23
select select "5134"
click at [620, 149] on select "Select Bank Deposit Blinkit Cash Handover CLIENT Client ordered food Client Ref…" at bounding box center [697, 161] width 155 height 23
click at [848, 220] on input "text" at bounding box center [873, 210] width 155 height 23
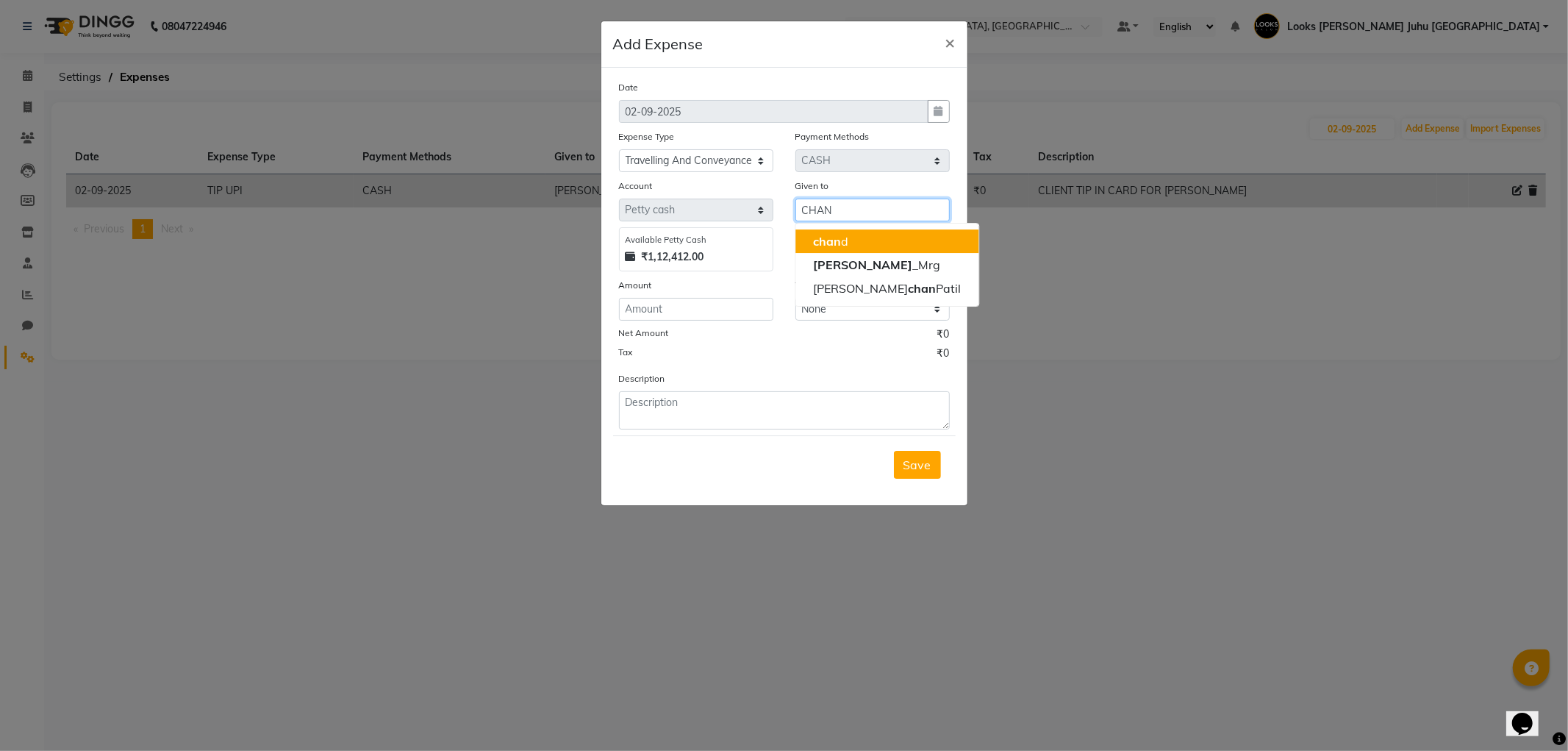
type input "CHAN"
click at [708, 313] on input "number" at bounding box center [697, 309] width 155 height 23
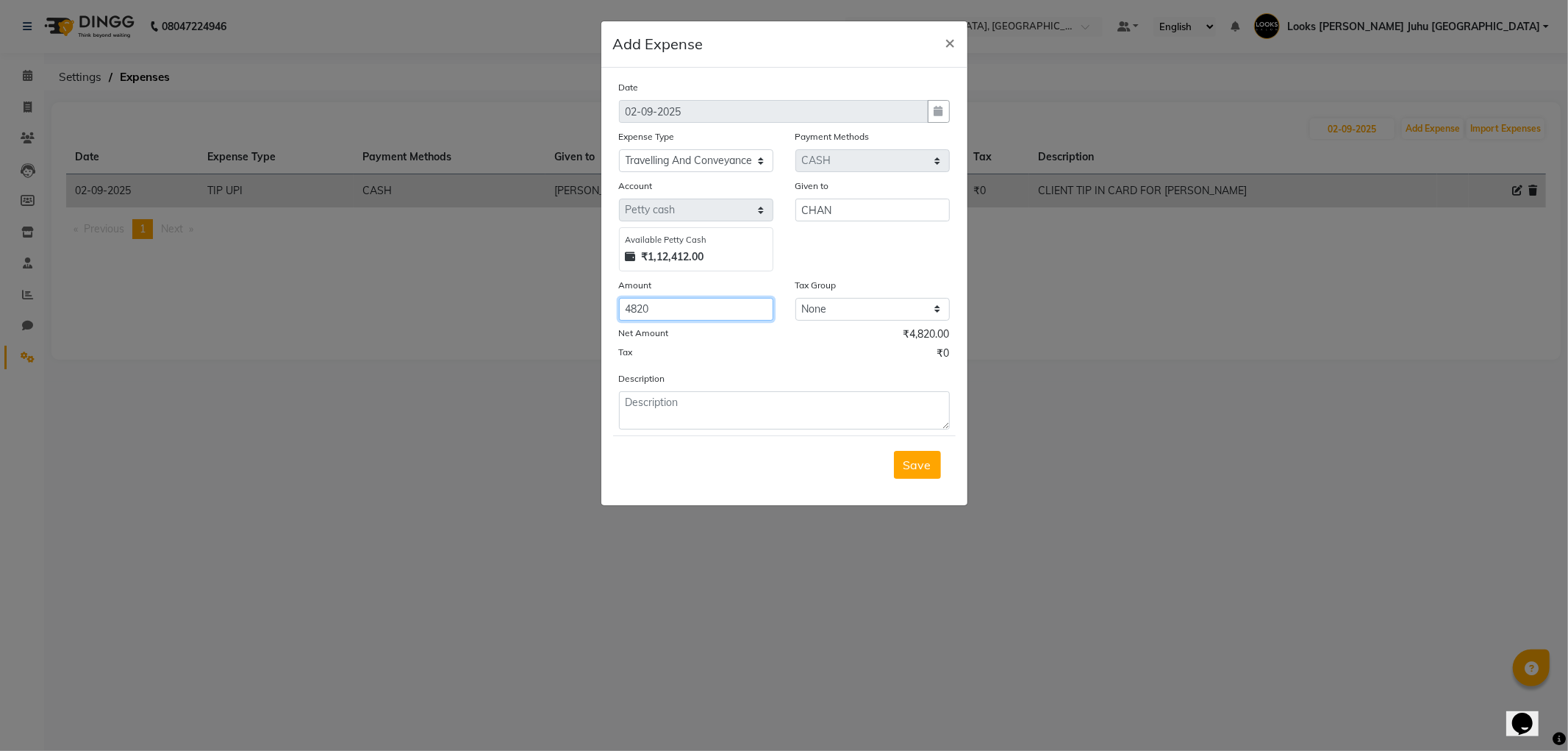
type input "4820"
click at [758, 399] on textarea at bounding box center [785, 410] width 331 height 38
click at [628, 393] on textarea "AUGUST MONTH CHAN TRAVELING" at bounding box center [785, 410] width 331 height 38
click at [628, 401] on textarea "AUGUST MONTH CHAN TRAVELING" at bounding box center [785, 410] width 331 height 38
click at [853, 401] on textarea "PAID AUGUST MONTH CHAN TRAVELING" at bounding box center [785, 410] width 331 height 38
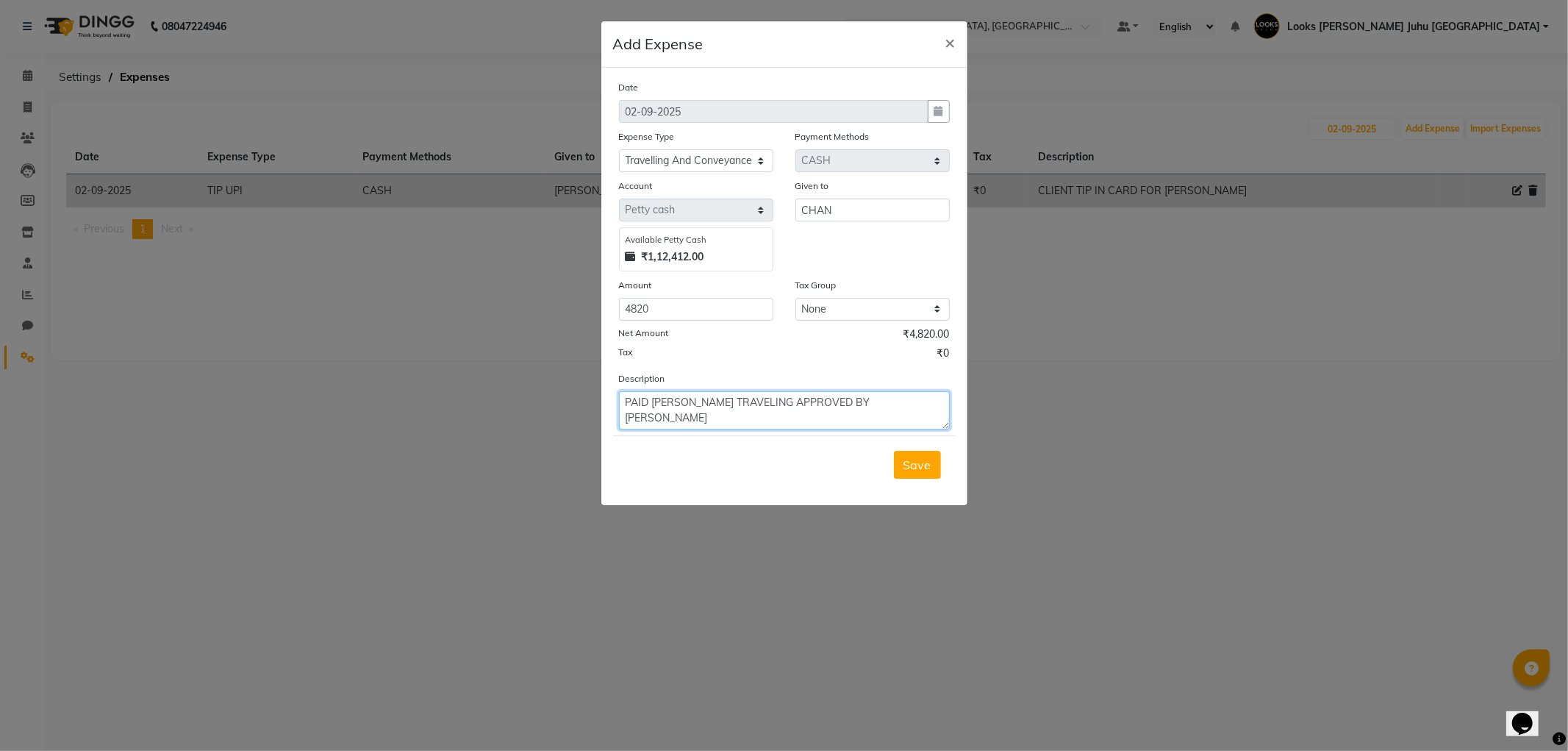
type textarea "PAID AUGUST MONTH CHAN TRAVELING APPROVED BY SAMIR SIR"
click at [913, 475] on button "Save" at bounding box center [917, 464] width 47 height 28
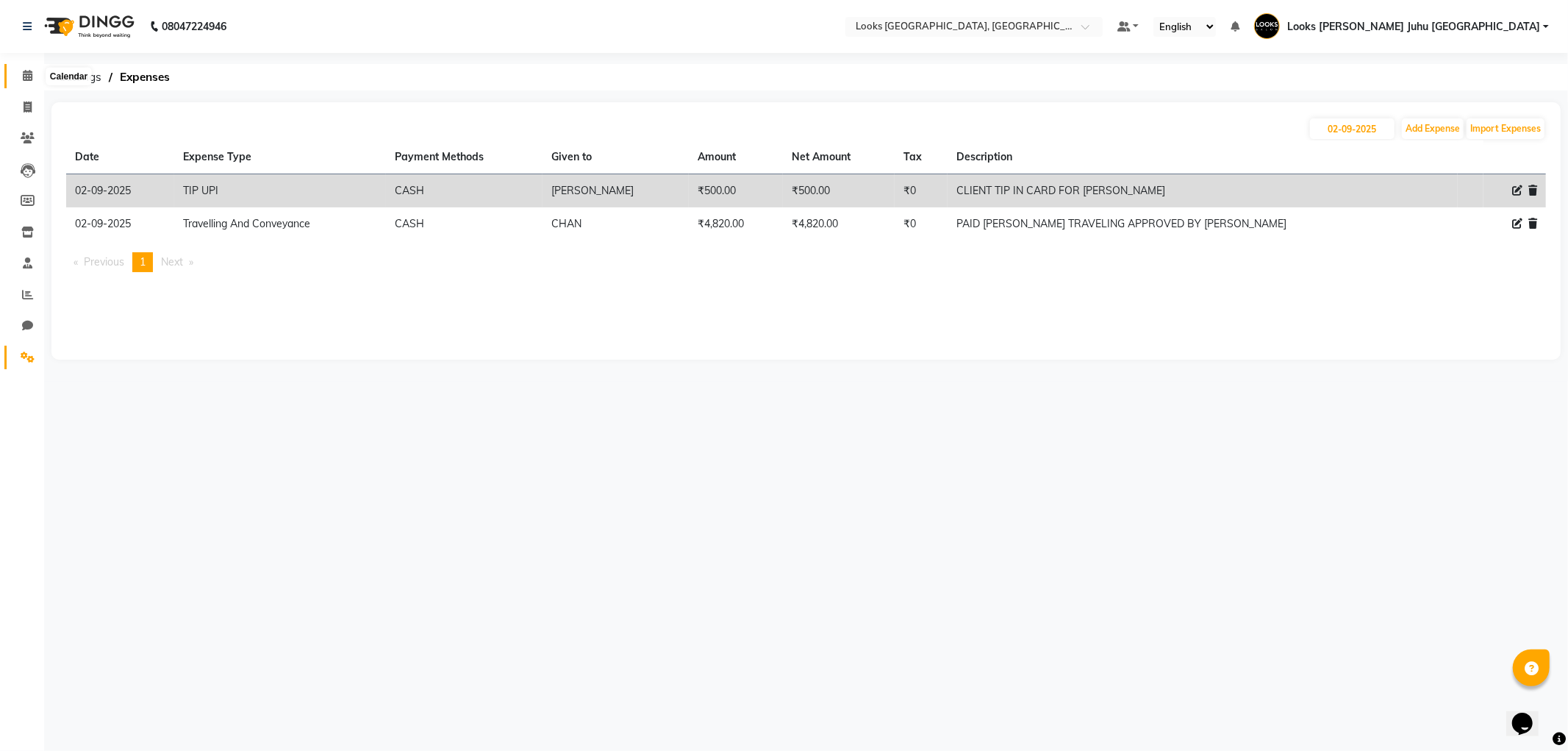
click at [25, 68] on span at bounding box center [28, 76] width 26 height 17
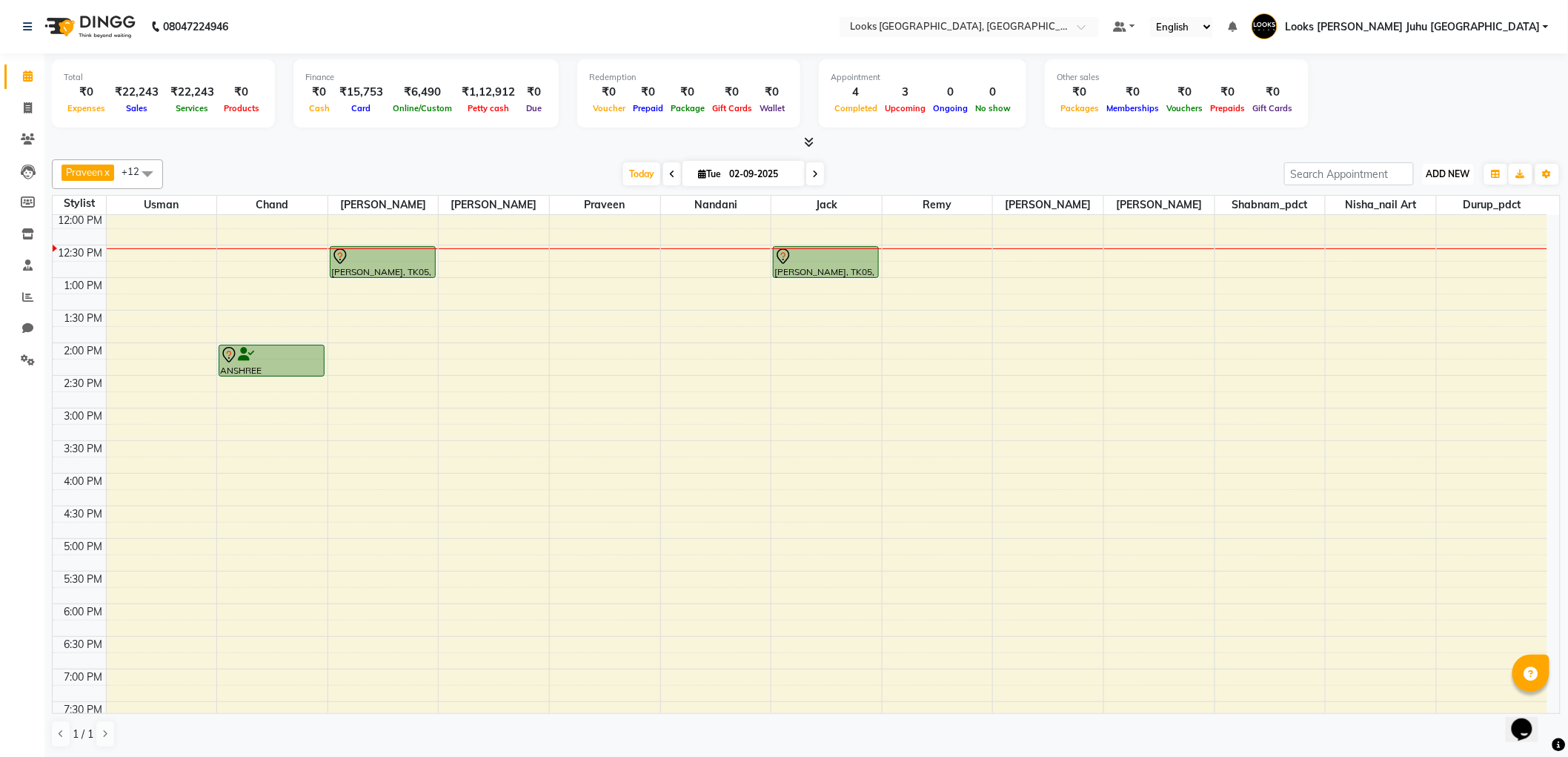
click at [1445, 178] on span "ADD NEW" at bounding box center [1448, 174] width 44 height 11
click at [1418, 223] on link "Add Invoice" at bounding box center [1416, 221] width 117 height 20
select select "service"
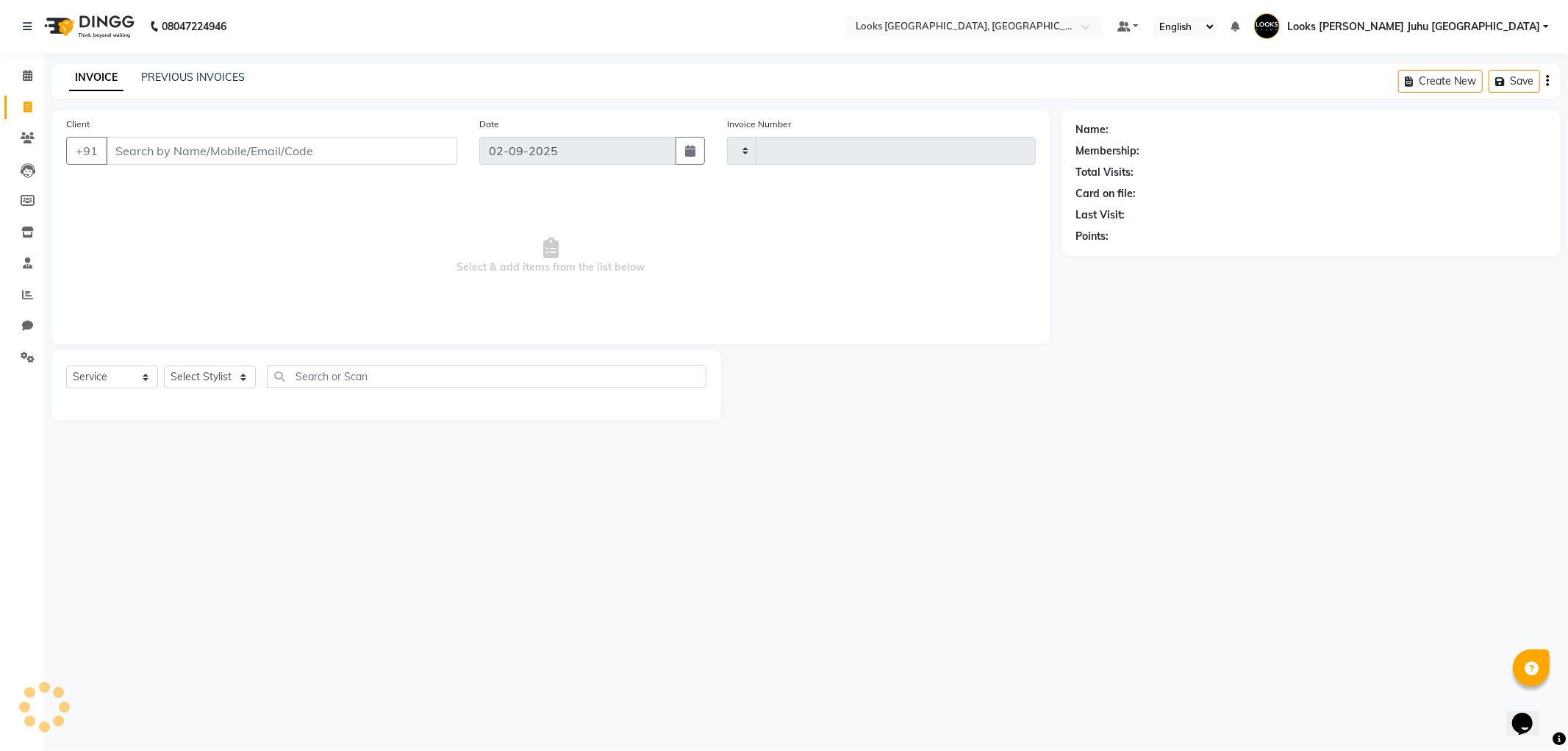
type input "1917"
select select "8270"
click at [399, 184] on span "Select & add items from the list below" at bounding box center [550, 255] width 970 height 147
click at [371, 151] on input "Client" at bounding box center [281, 150] width 351 height 28
type input "1178800000"
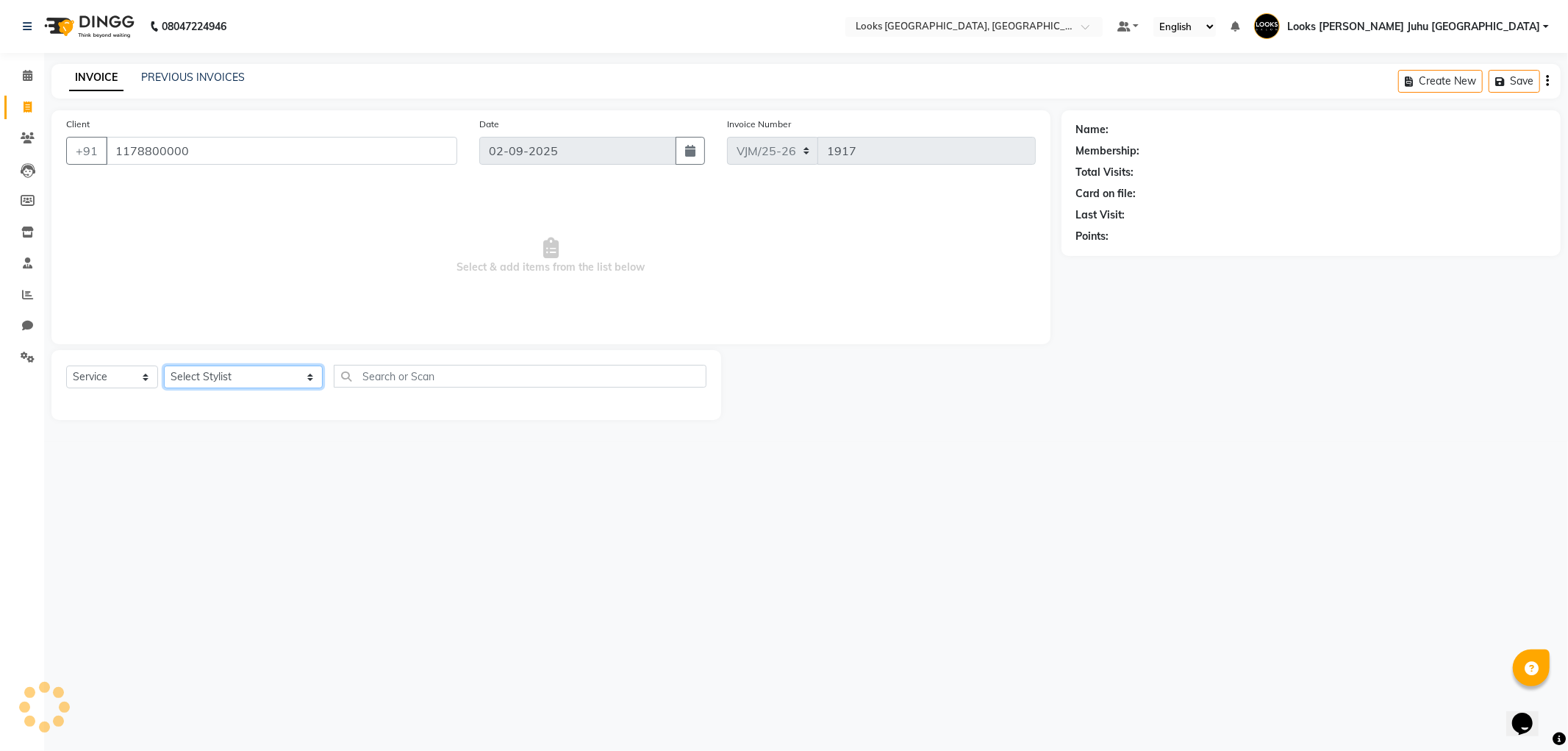
click at [236, 379] on select "Select Stylist [PERSON_NAME] [PERSON_NAME] Chan_Mrg Counter Sales [PERSON_NAME]…" at bounding box center [243, 377] width 159 height 23
select select "1: Object"
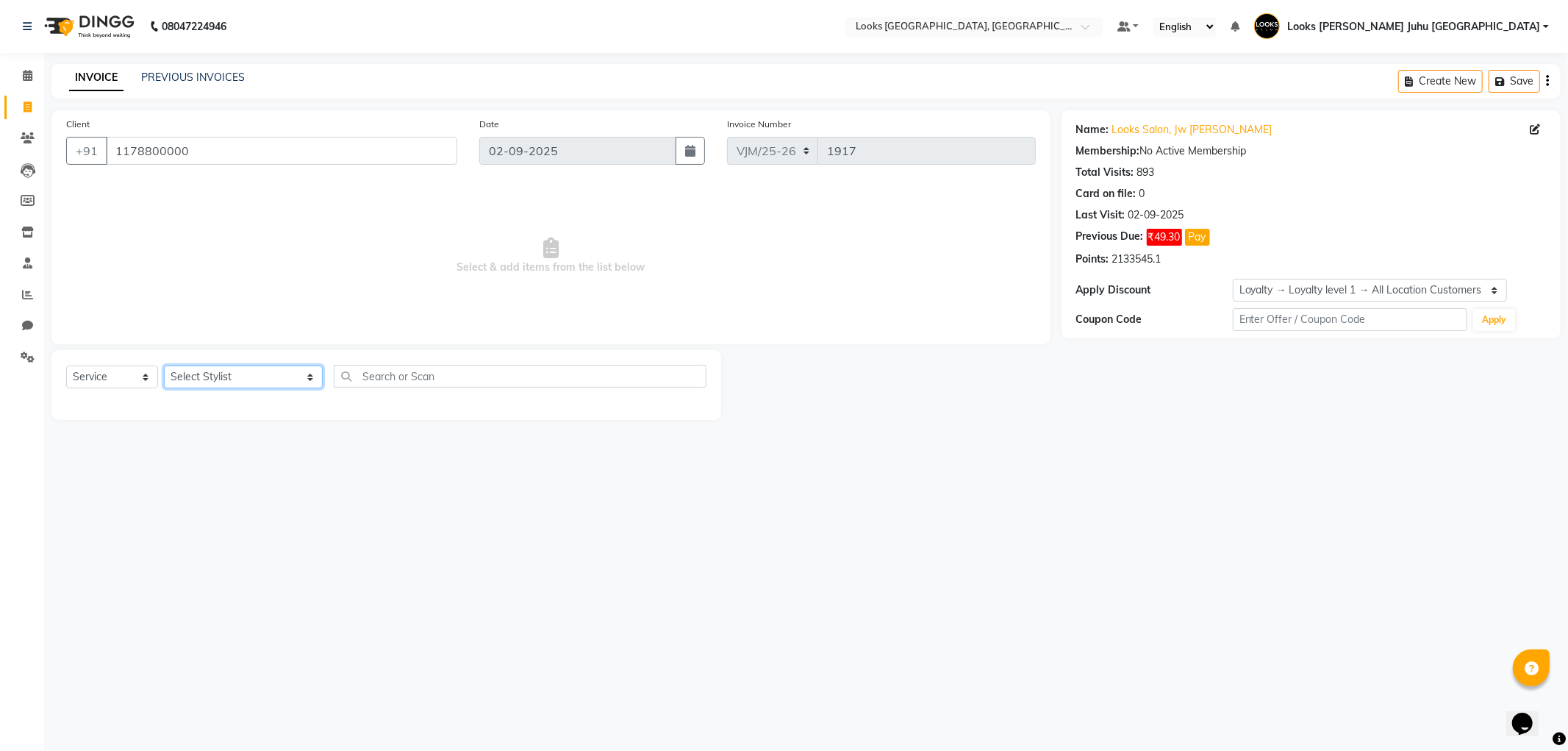
select select "23388"
click at [164, 366] on select "Select Stylist [PERSON_NAME] [PERSON_NAME] Chan_Mrg Counter Sales [PERSON_NAME]…" at bounding box center [243, 377] width 159 height 23
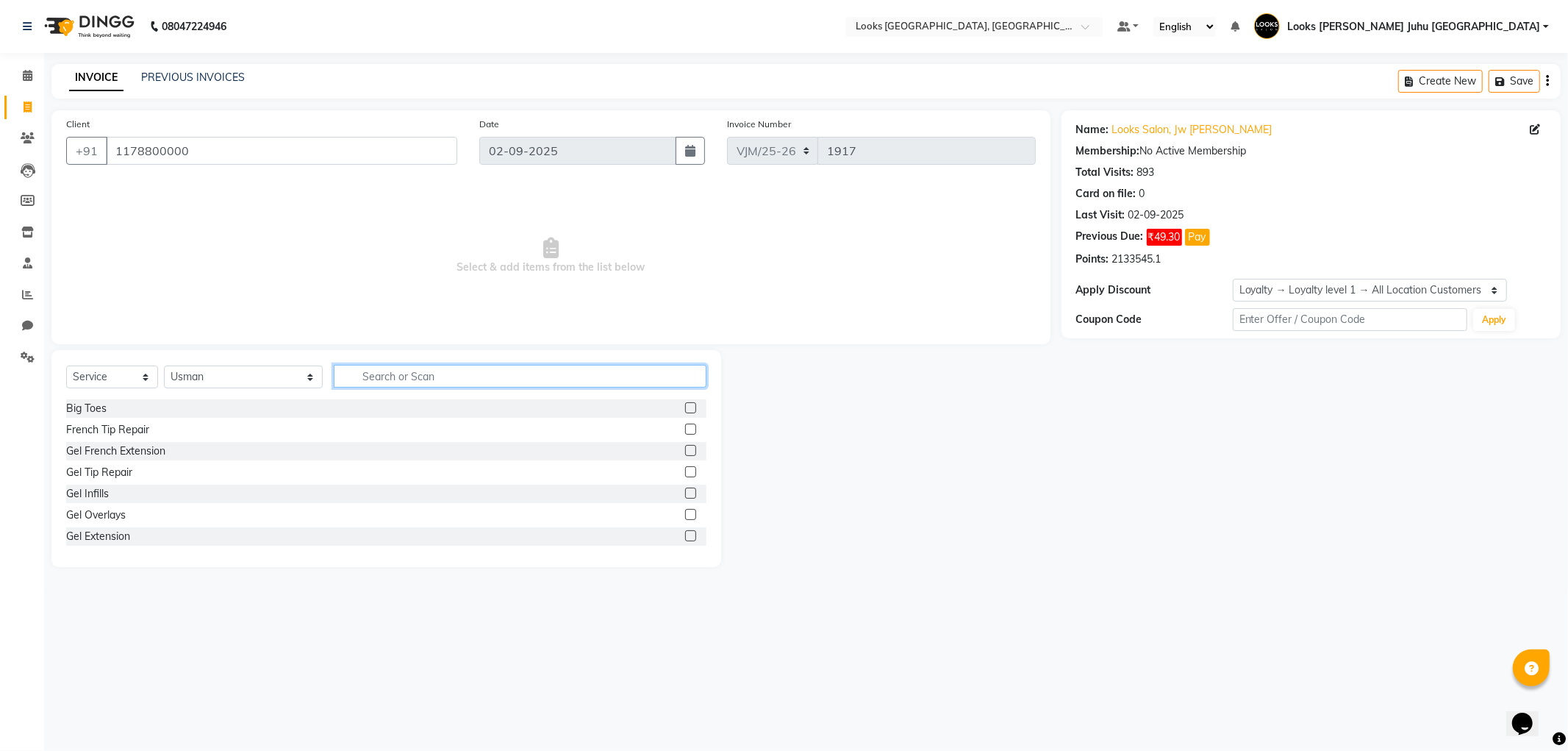
click at [460, 373] on input "text" at bounding box center [520, 376] width 372 height 23
type input "G"
type input "CUT"
click at [130, 483] on div "Cr.Stylist Cut(F)" at bounding box center [102, 483] width 74 height 15
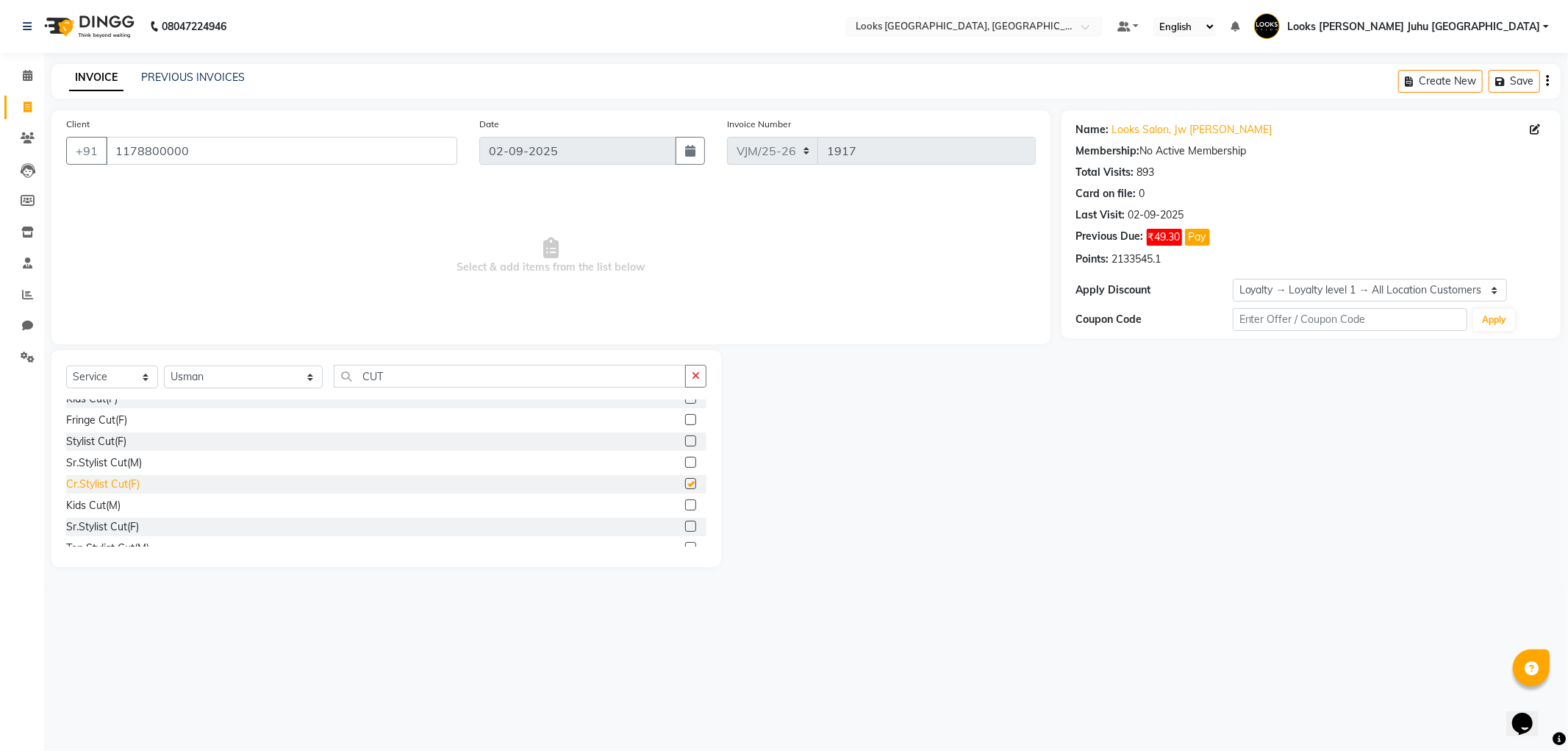
checkbox input "false"
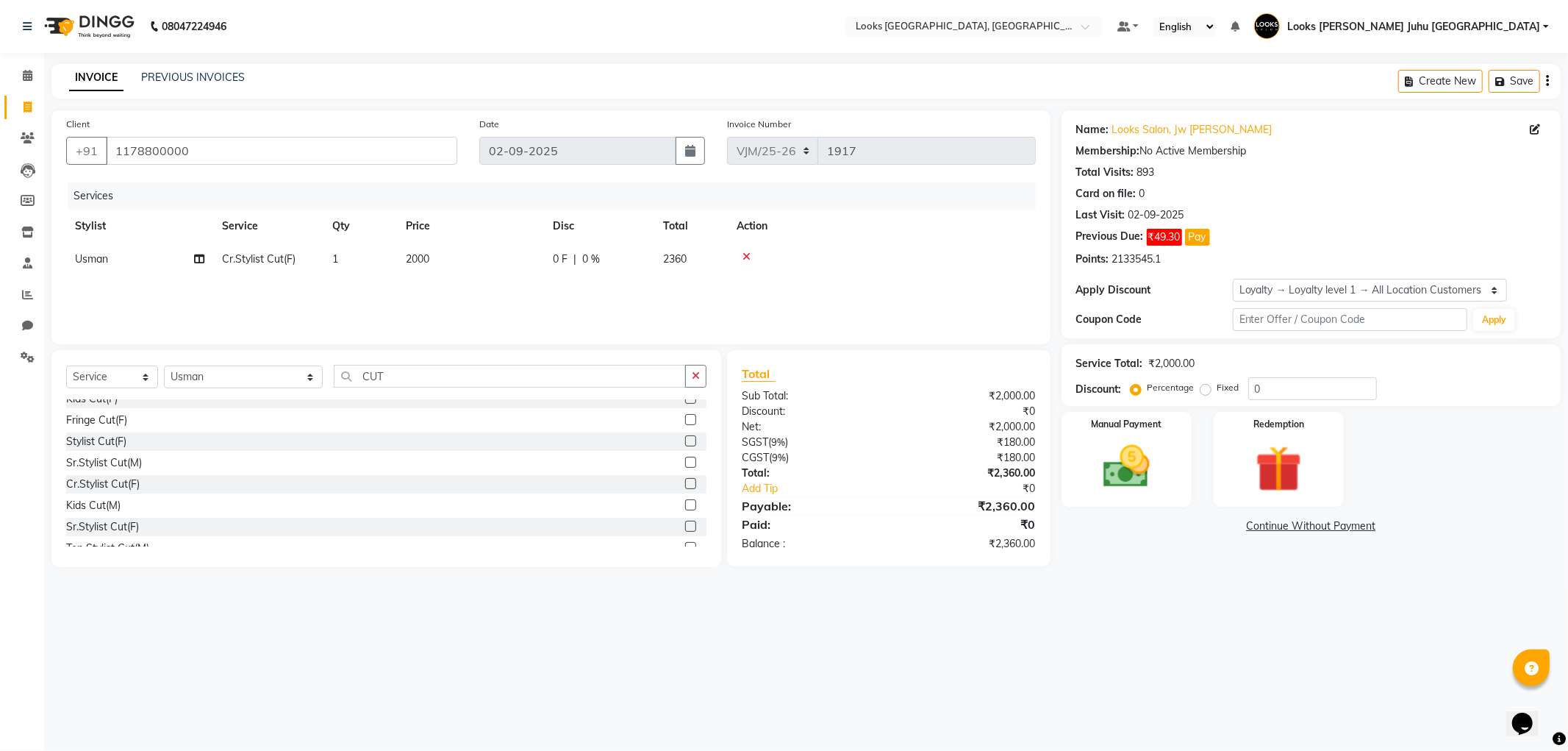
click at [452, 274] on td "2000" at bounding box center [470, 259] width 147 height 33
select select "23388"
click at [840, 255] on icon at bounding box center [840, 257] width 8 height 11
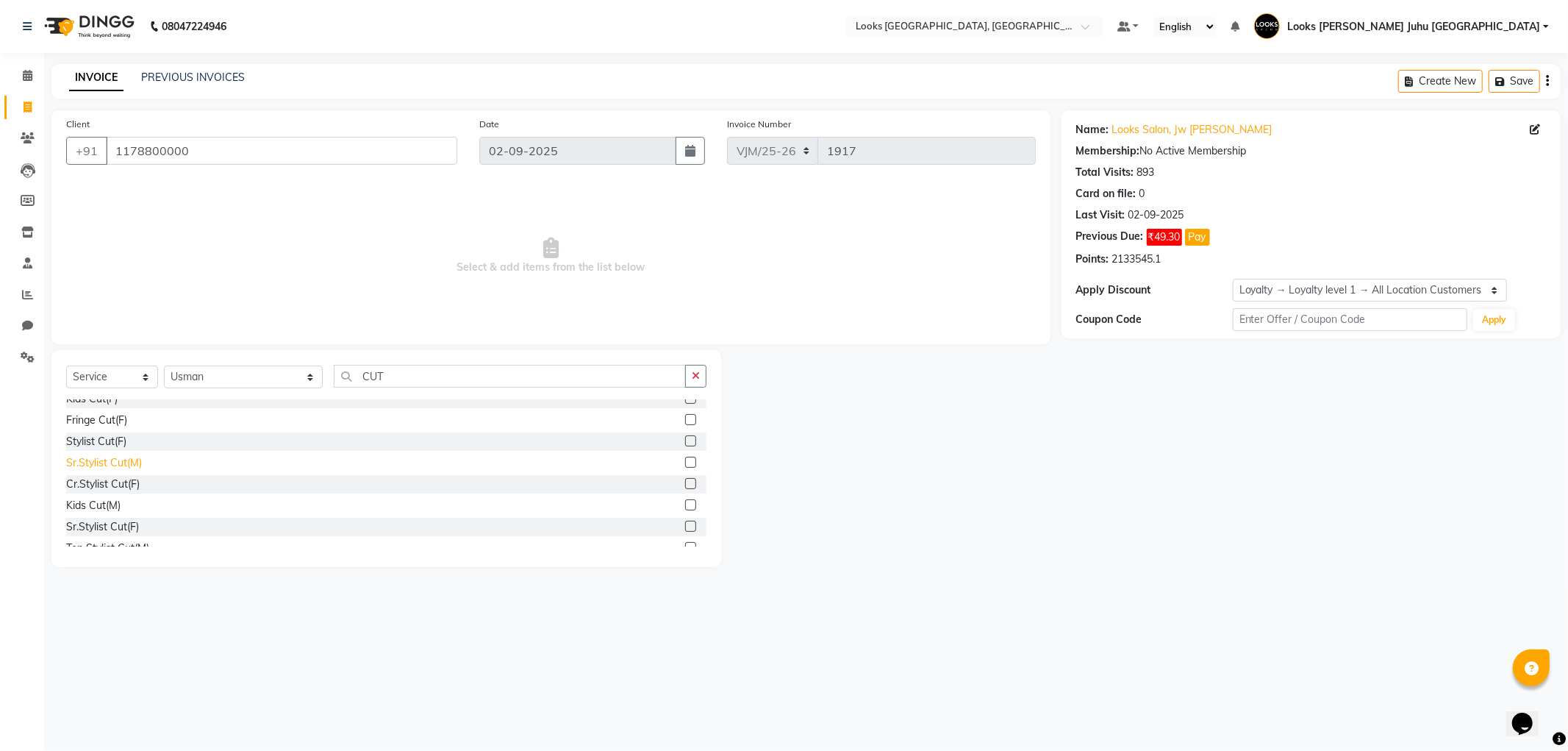
click at [131, 463] on div "Sr.Stylist Cut(M)" at bounding box center [103, 462] width 76 height 15
checkbox input "false"
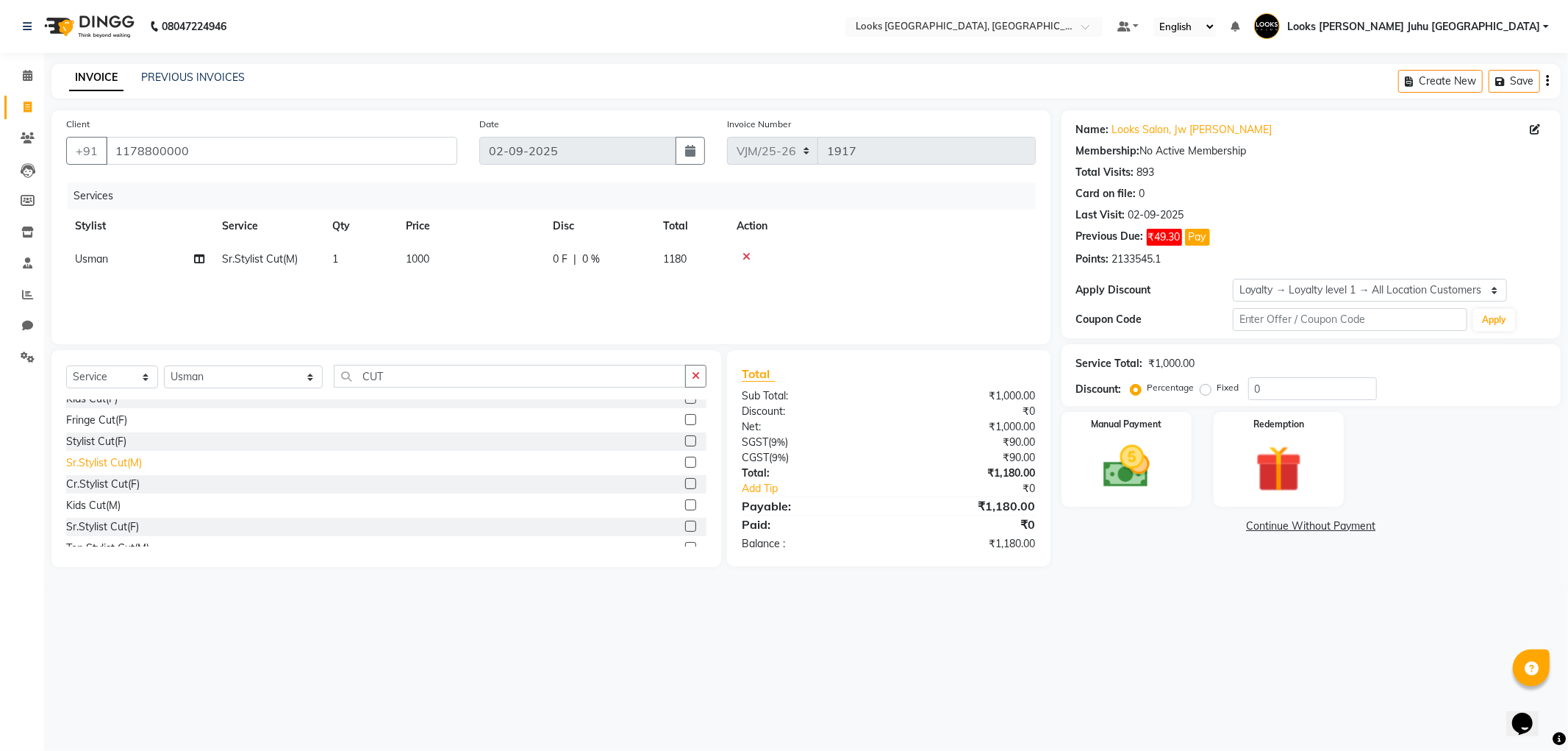
click at [466, 261] on td "1000" at bounding box center [470, 259] width 147 height 33
select select "23388"
click at [524, 258] on input "1000" at bounding box center [540, 263] width 130 height 23
type input "1"
type input "2000"
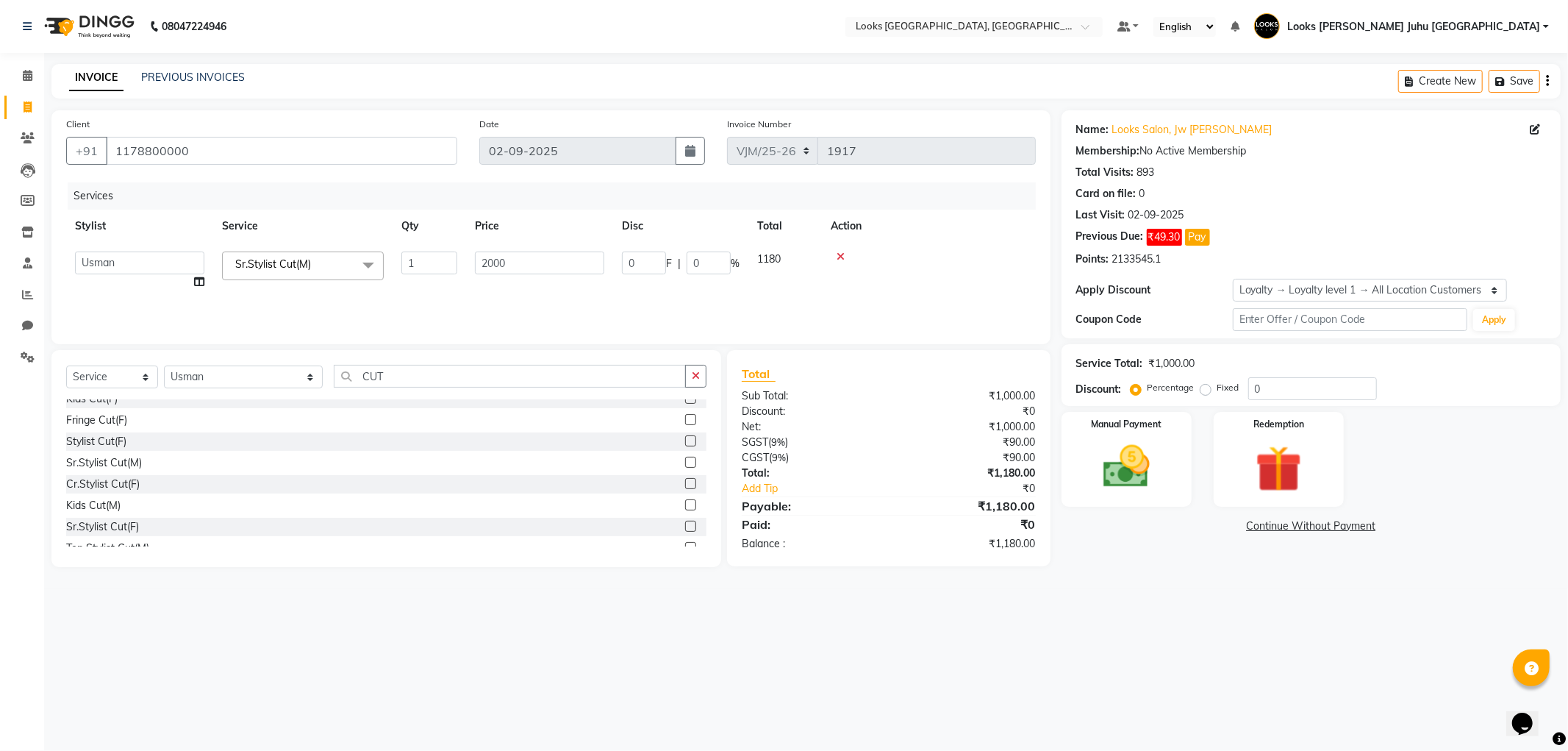
click at [931, 715] on div "08047224946 Select Location × Looks Juhu Marriott, Mumbai, Mumbai Default Panel…" at bounding box center [784, 375] width 1568 height 751
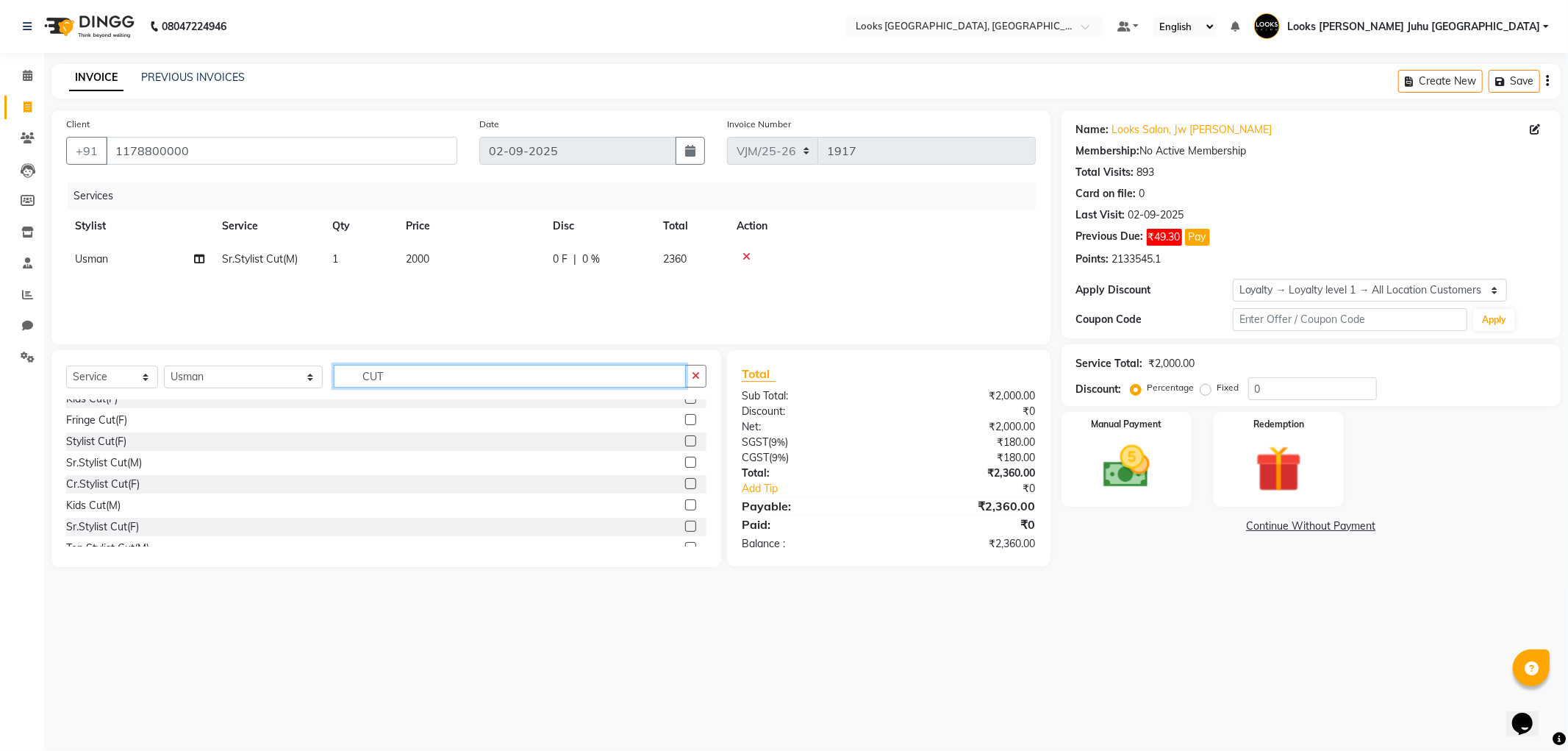
click at [527, 371] on input "CUT" at bounding box center [509, 376] width 351 height 23
type input "C"
type input "TAILO"
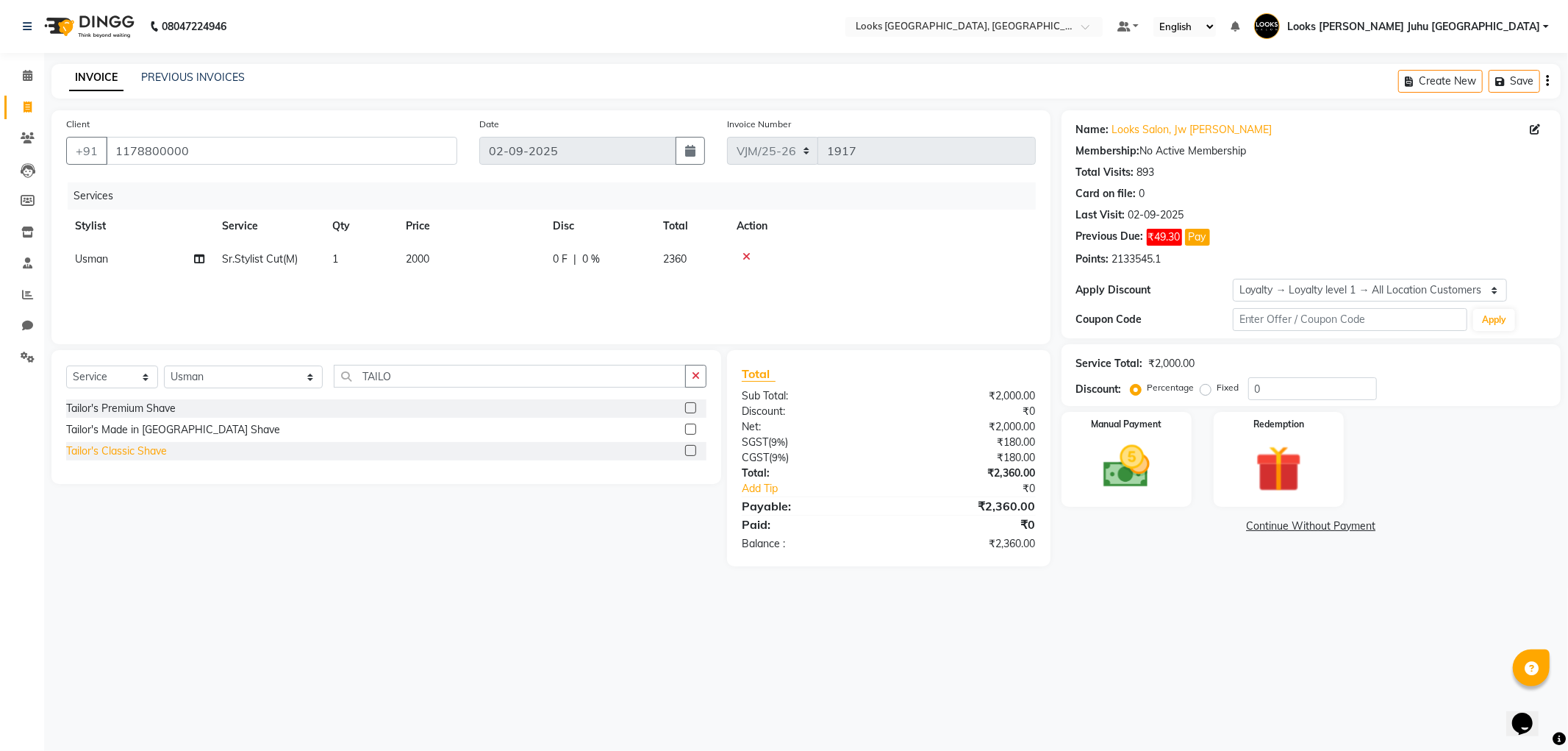
click at [165, 456] on div "Tailor's Classic Shave" at bounding box center [116, 451] width 100 height 15
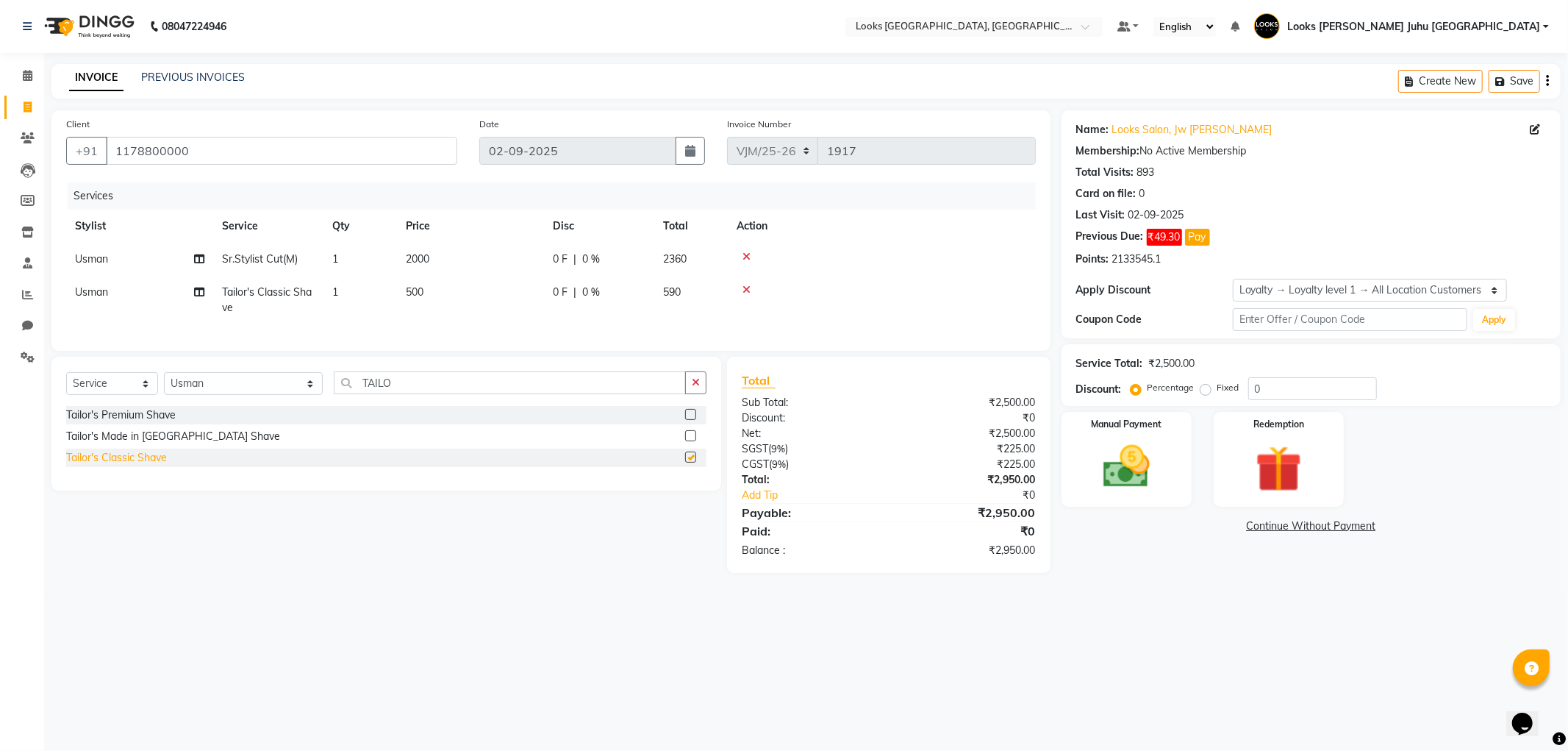
checkbox input "false"
click at [431, 305] on td "500" at bounding box center [470, 300] width 147 height 49
select select "23388"
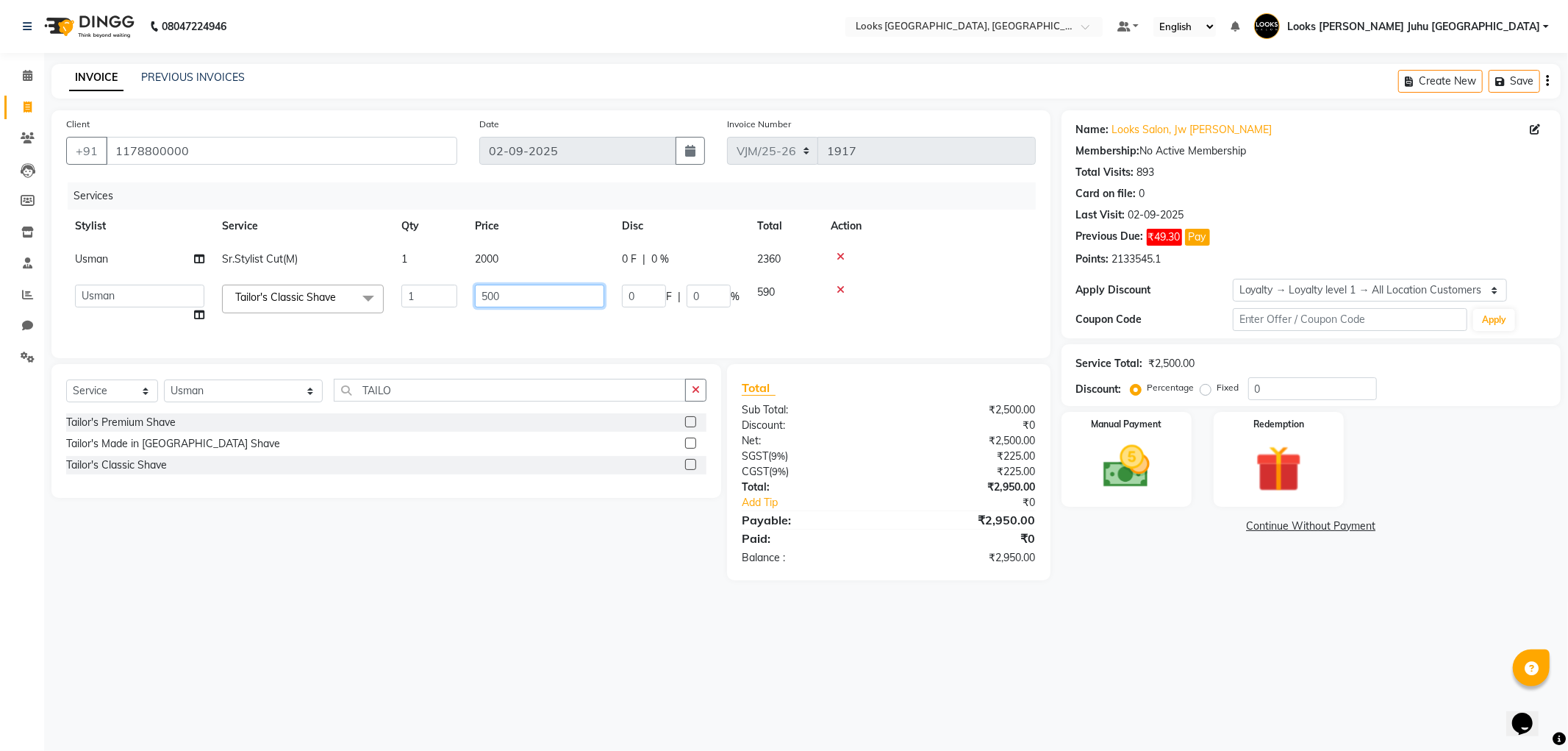
click at [525, 300] on input "500" at bounding box center [540, 296] width 130 height 23
type input "5"
type input "1500"
click at [568, 670] on div "08047224946 Select Location × Looks Juhu Marriott, Mumbai, Mumbai Default Panel…" at bounding box center [784, 375] width 1568 height 751
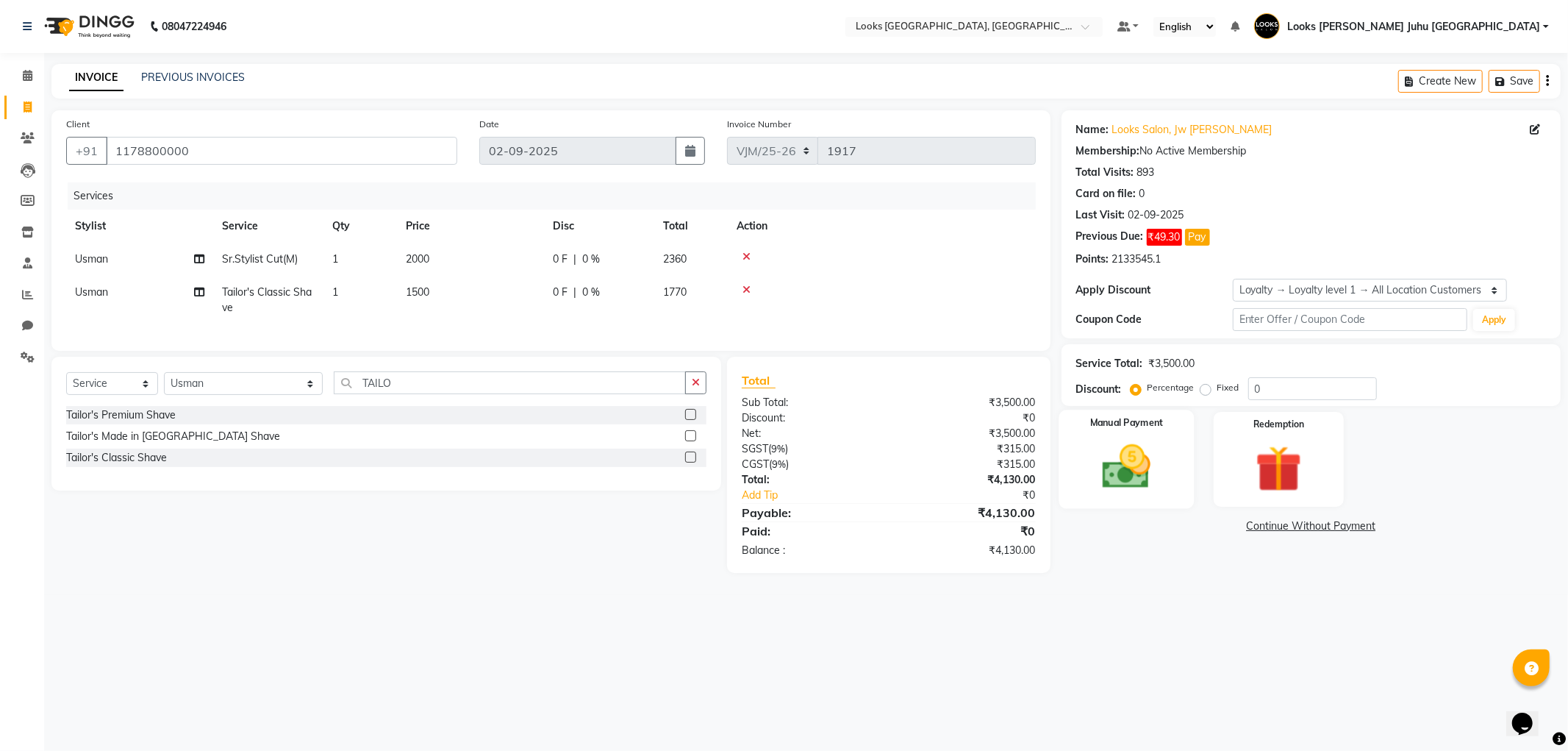
click at [1124, 469] on img at bounding box center [1126, 467] width 79 height 56
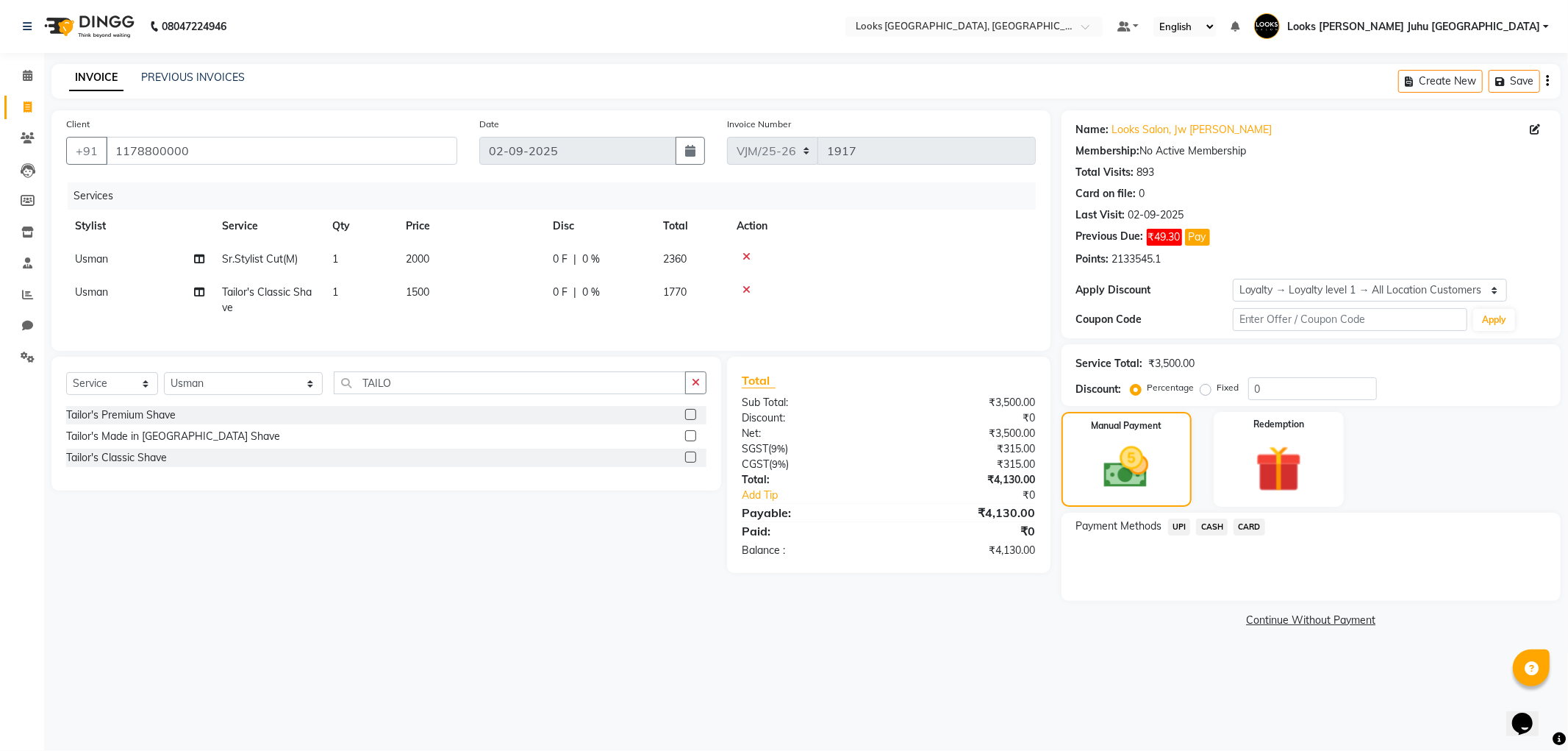
click at [1250, 526] on span "CARD" at bounding box center [1250, 526] width 32 height 17
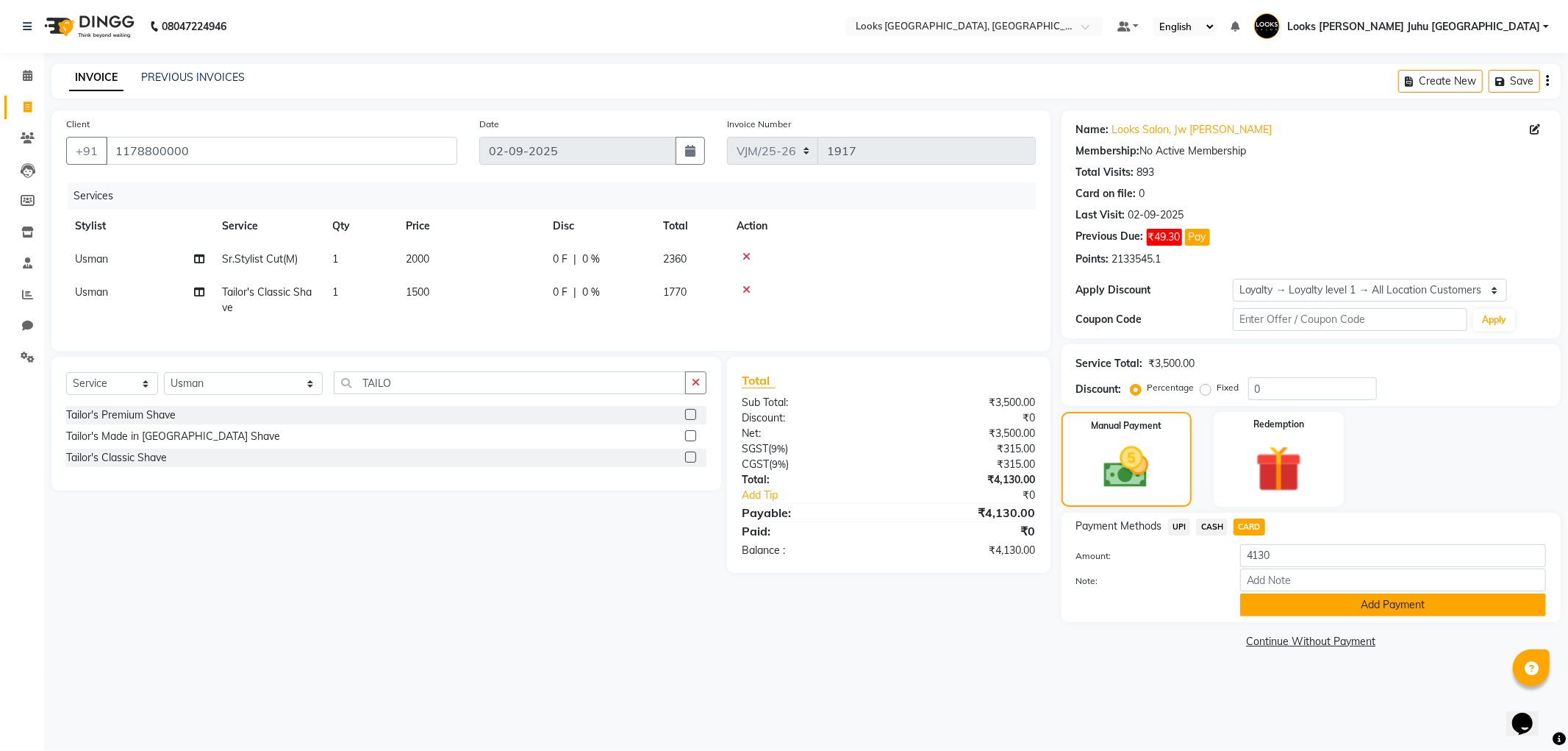
click at [1324, 612] on button "Add Payment" at bounding box center [1394, 605] width 306 height 23
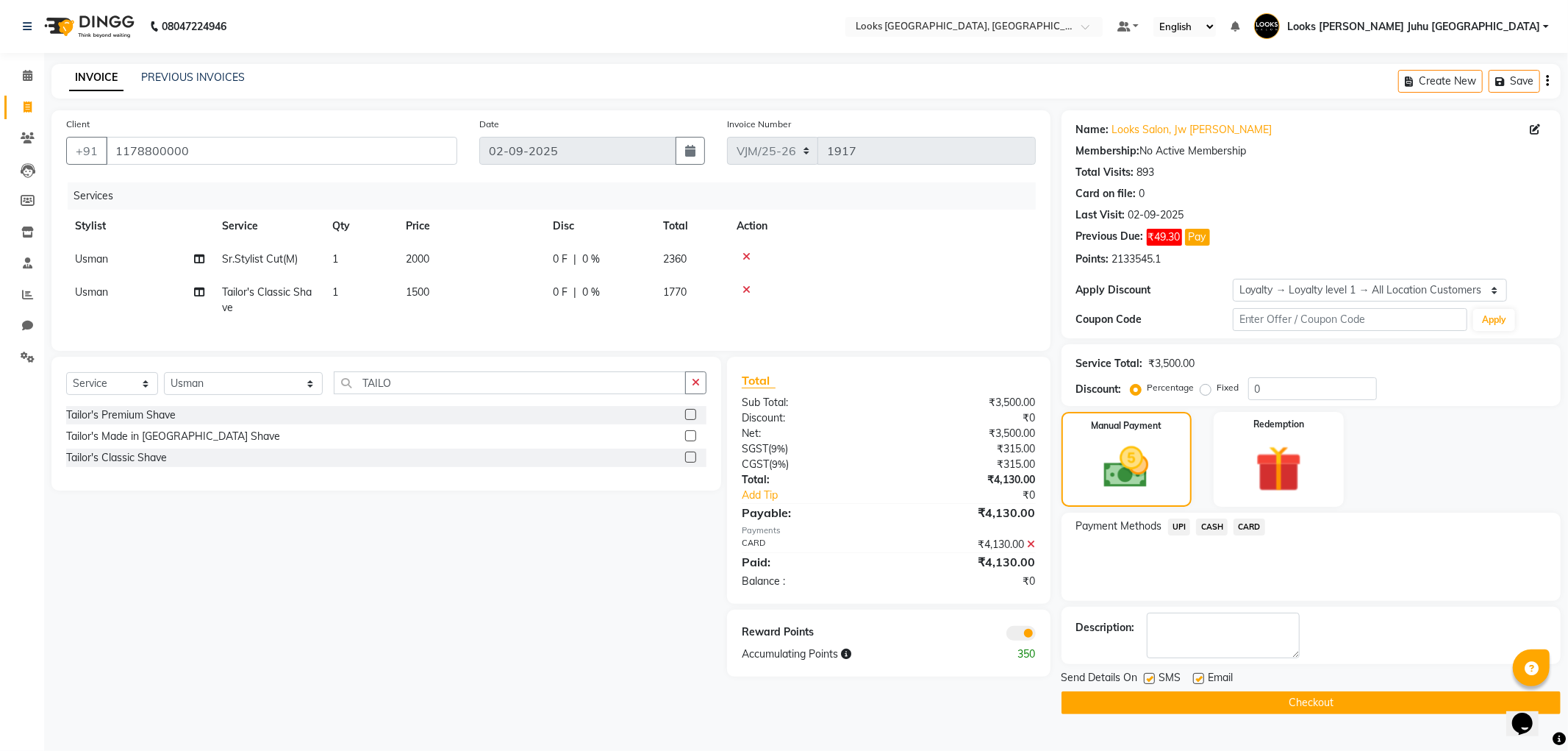
click at [1296, 707] on button "Checkout" at bounding box center [1312, 703] width 500 height 23
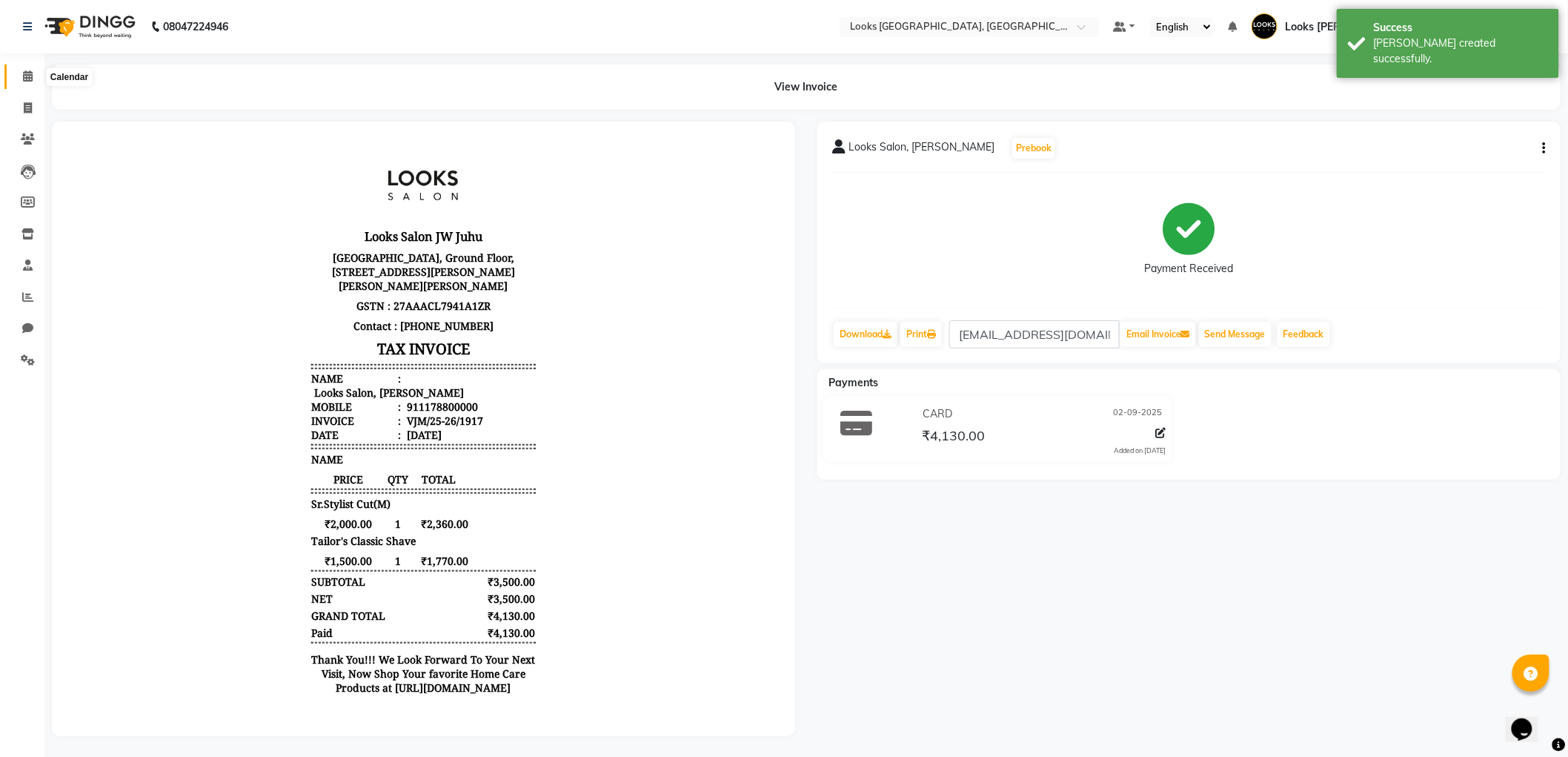
click at [30, 82] on icon at bounding box center [28, 76] width 10 height 11
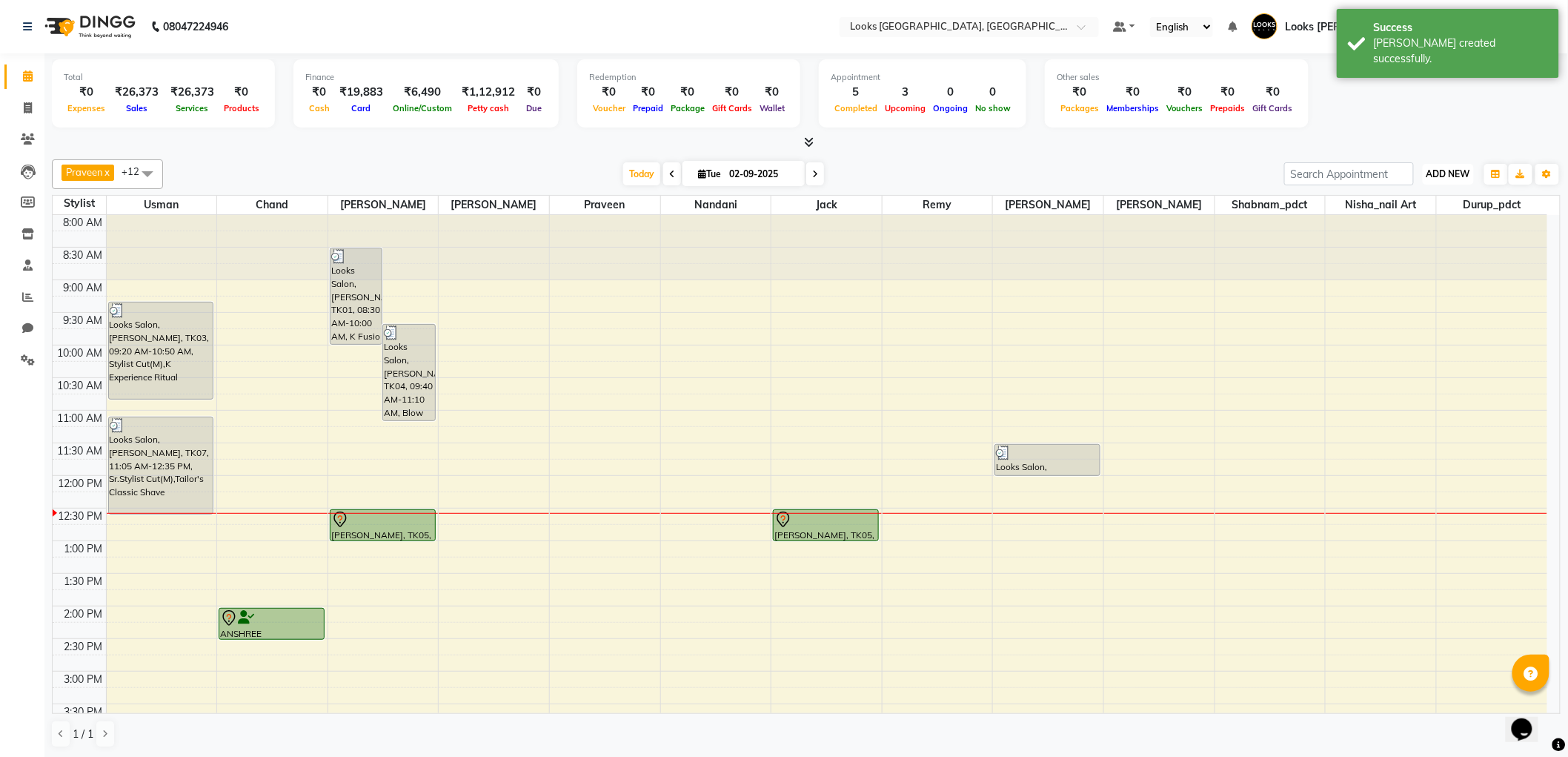
click at [1453, 173] on span "ADD NEW" at bounding box center [1448, 174] width 44 height 11
click at [1388, 220] on link "Add Invoice" at bounding box center [1416, 221] width 117 height 20
select select "service"
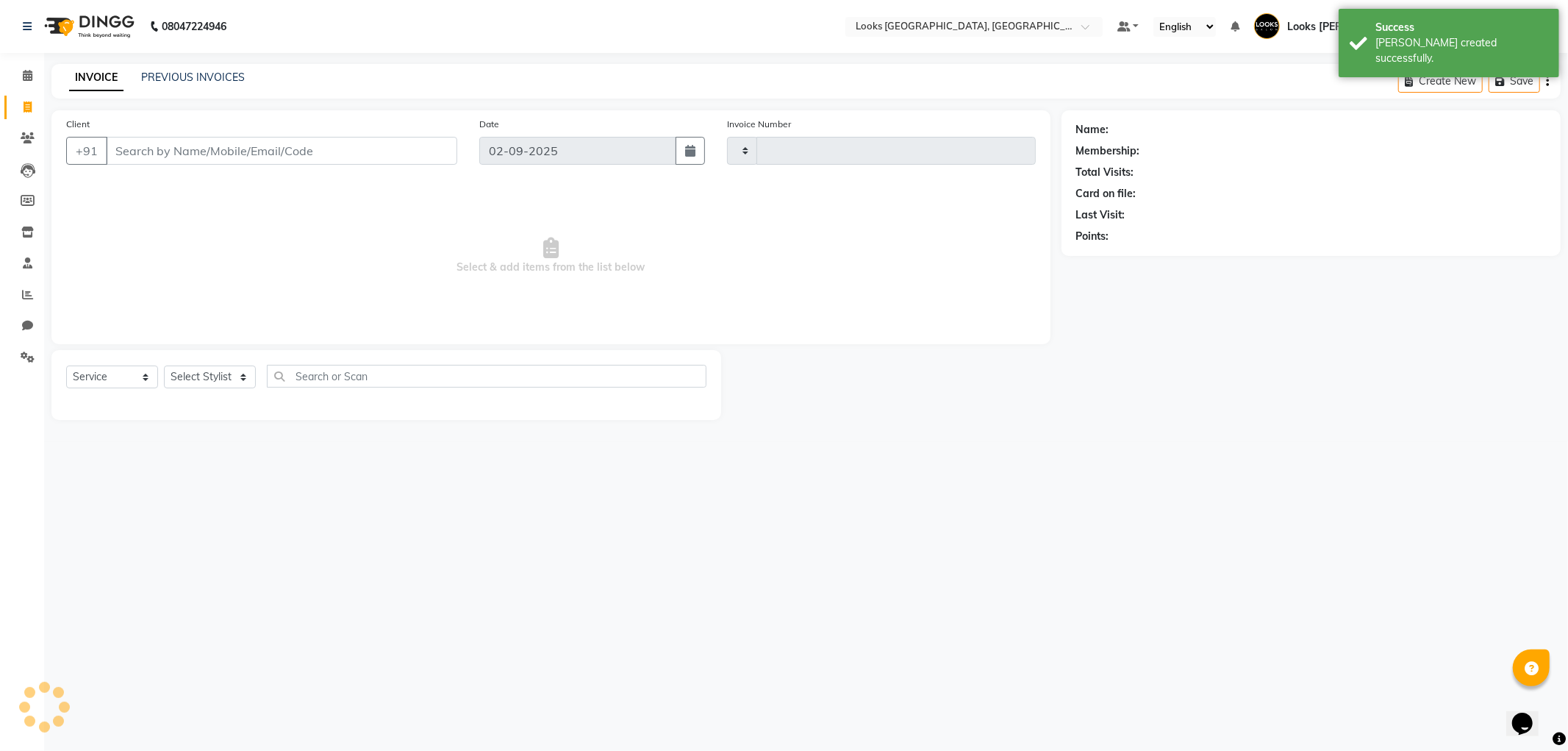
type input "1918"
select select "8270"
click at [336, 185] on span "Select & add items from the list below" at bounding box center [550, 255] width 970 height 147
click at [394, 163] on input "Client" at bounding box center [281, 150] width 351 height 28
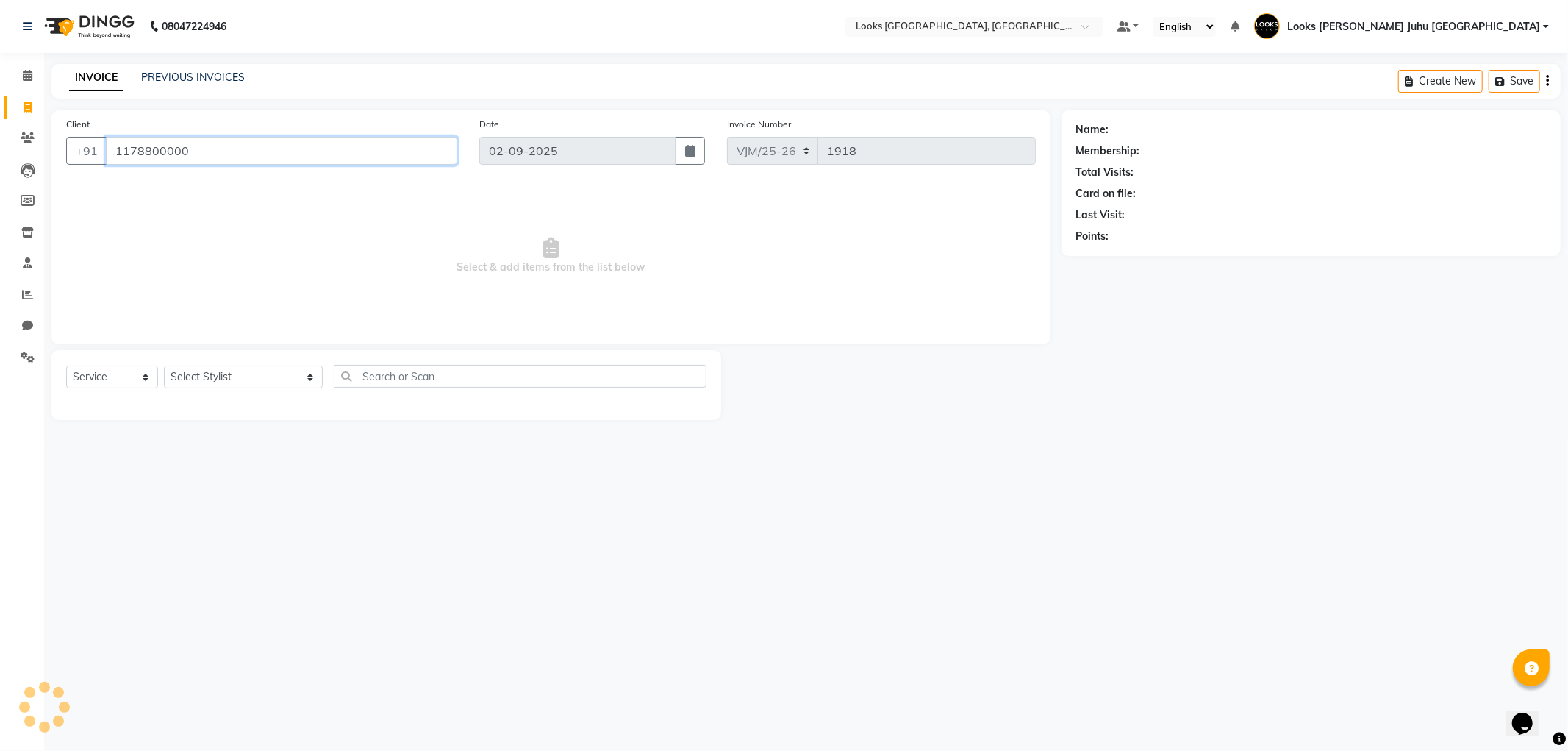
type input "1178800000"
click at [253, 384] on select "Select Stylist Adil BHAGAYSHREE chand Chan_Mrg Counter Sales Deena Gohil DEEPAK…" at bounding box center [243, 377] width 159 height 23
select select "1: Object"
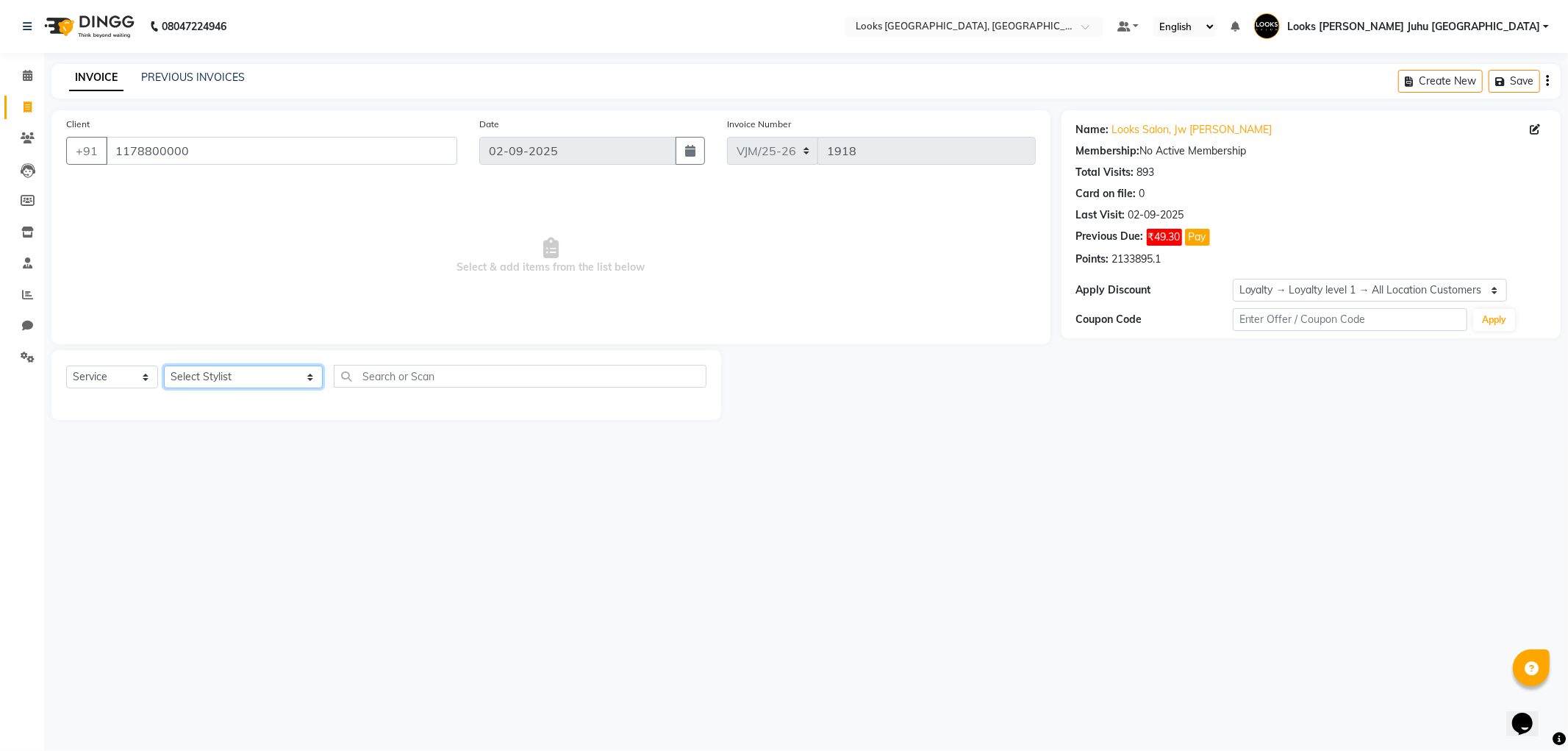
select select "23385"
click at [164, 366] on select "Select Stylist Adil BHAGAYSHREE chand Chan_Mrg Counter Sales Deena Gohil DEEPAK…" at bounding box center [243, 377] width 159 height 23
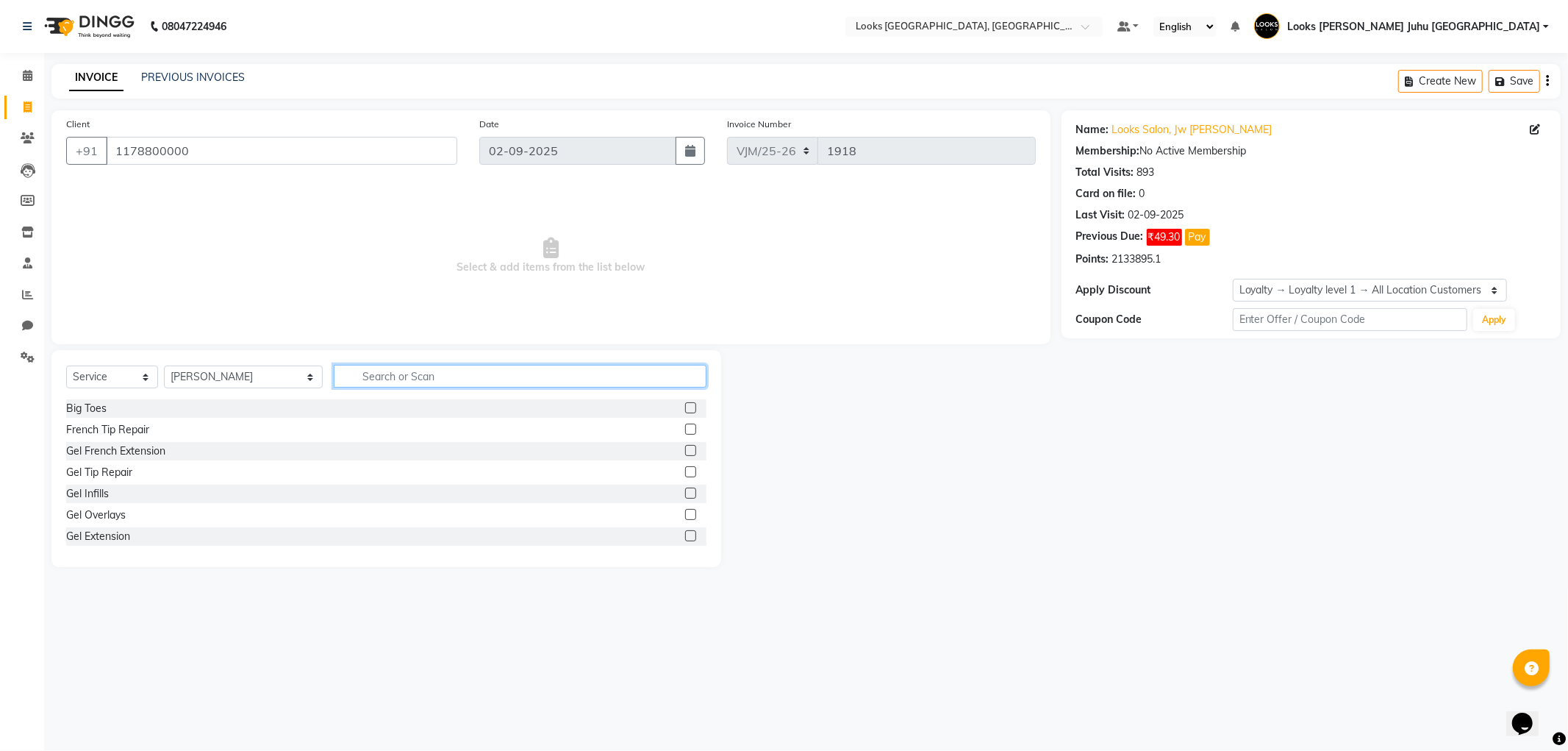
click at [429, 373] on input "text" at bounding box center [520, 376] width 372 height 23
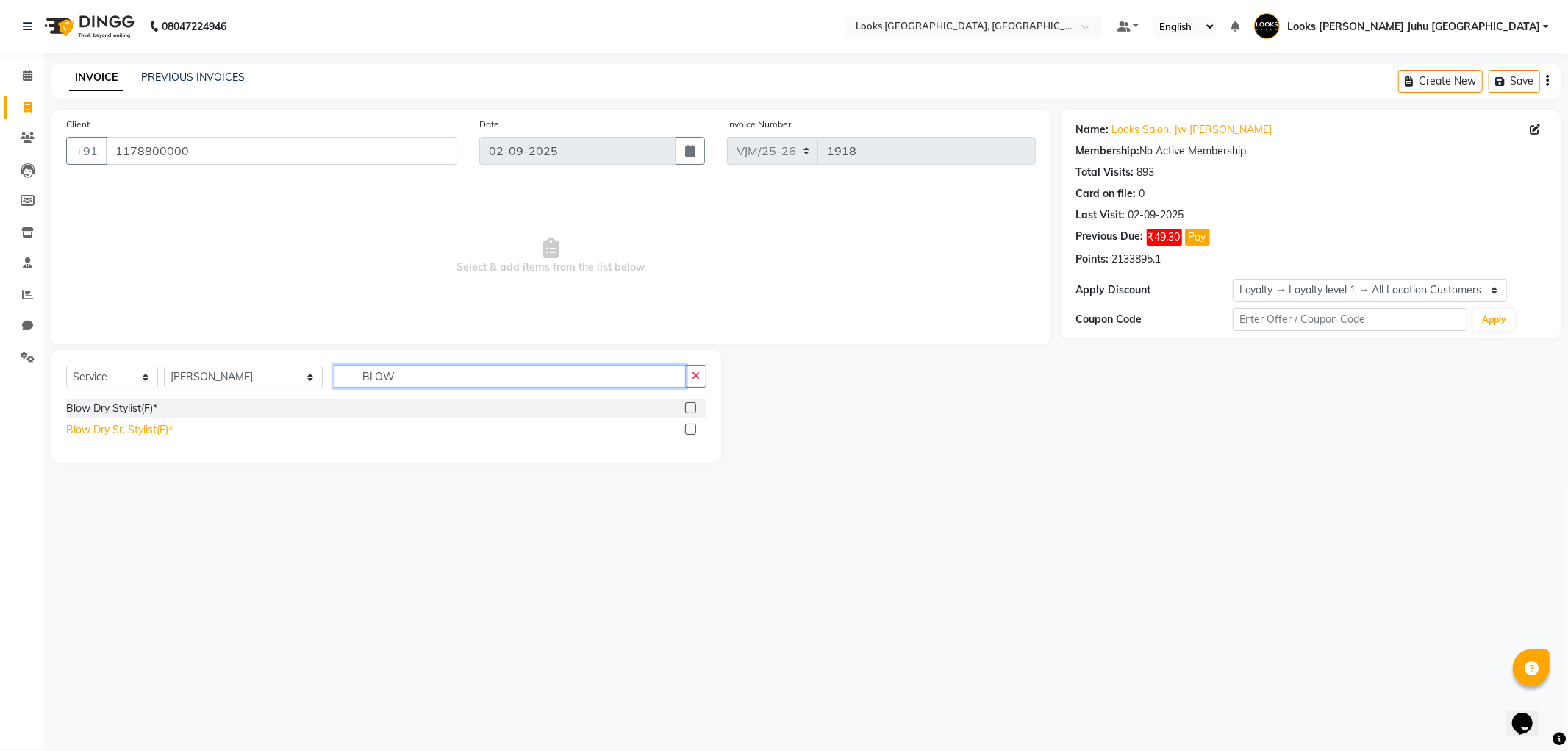
type input "BLOW"
click at [150, 428] on div "Blow Dry Sr. Stylist(F)*" at bounding box center [119, 429] width 107 height 15
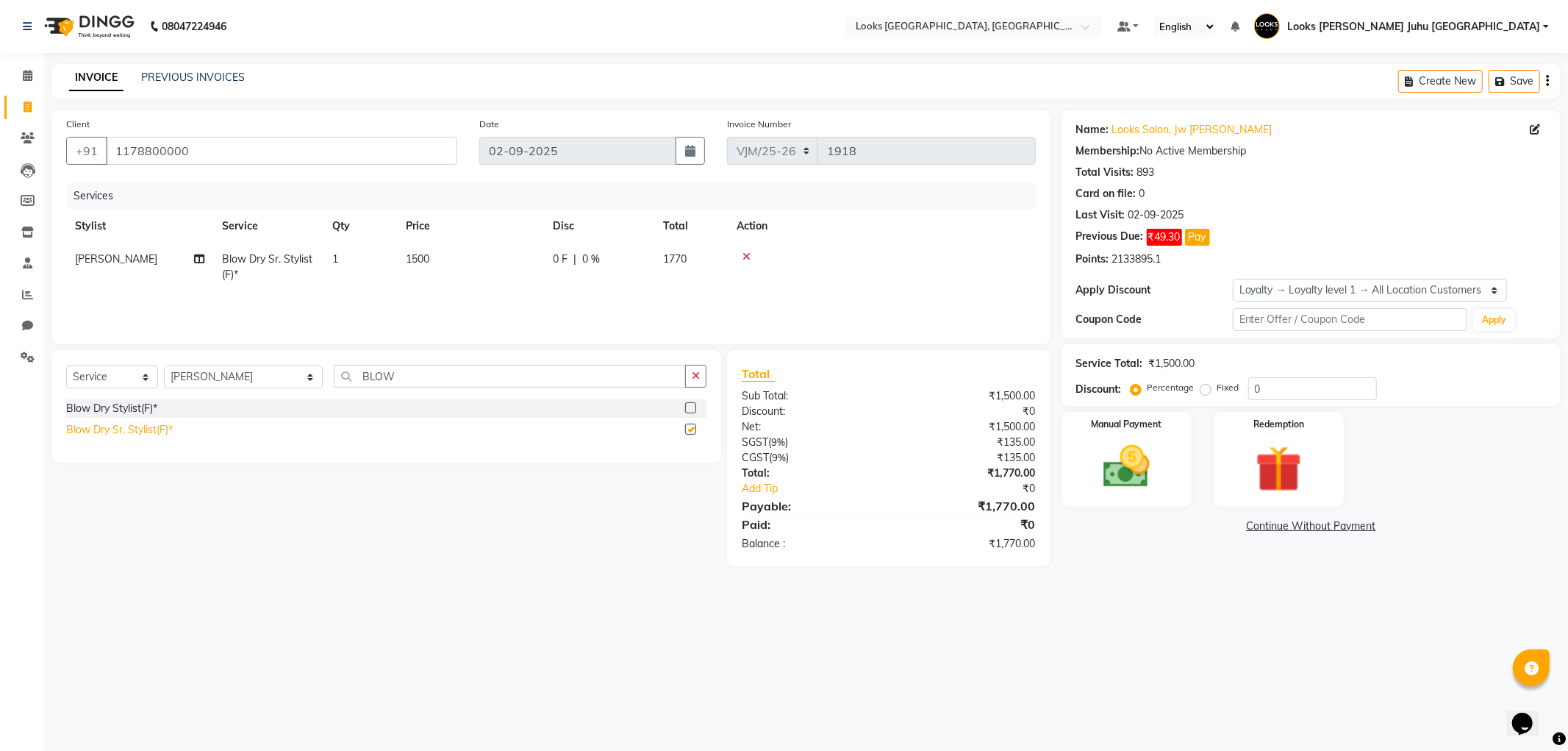
checkbox input "false"
click at [481, 287] on td "1500" at bounding box center [470, 267] width 147 height 49
select select "23385"
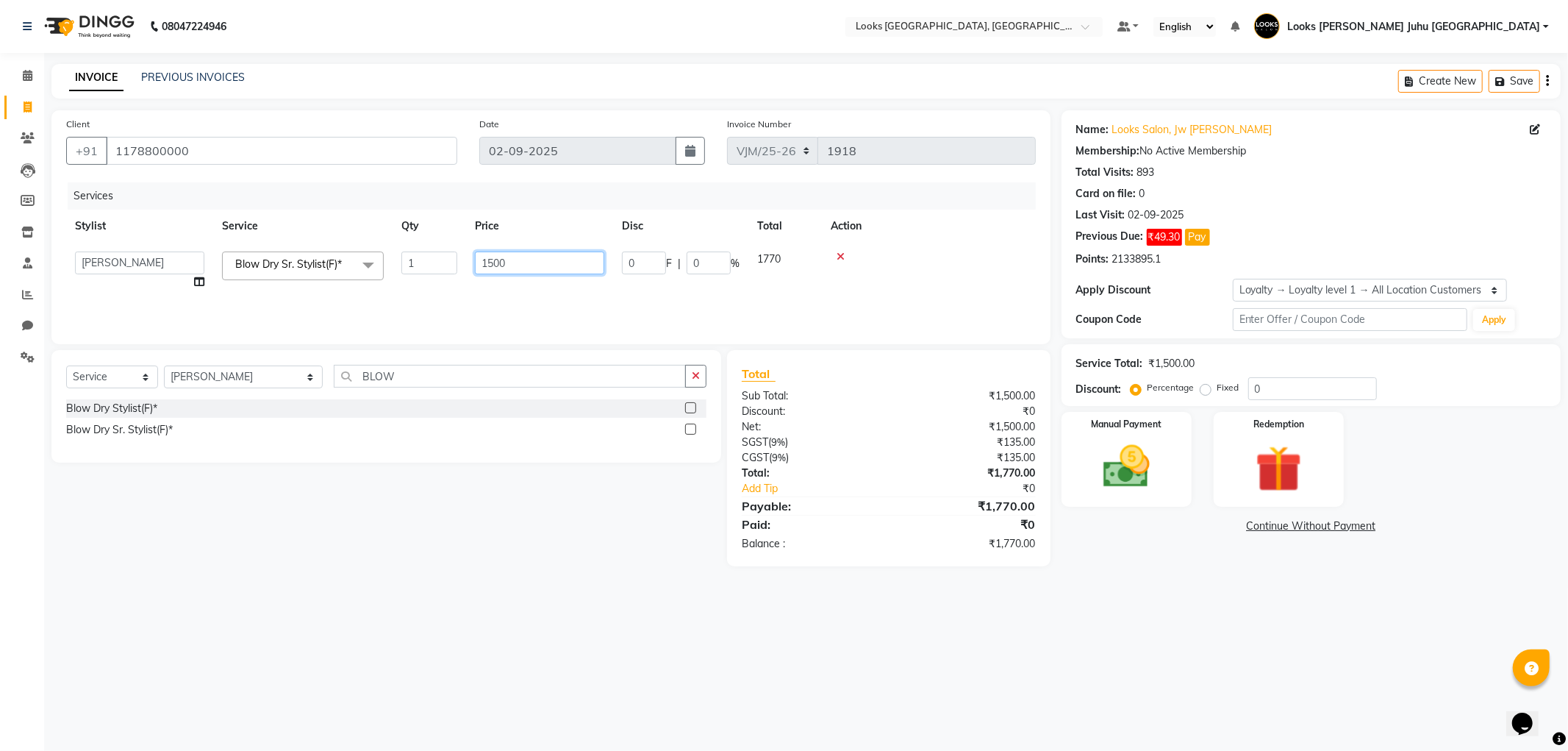
click at [556, 260] on input "1500" at bounding box center [540, 263] width 130 height 23
click at [568, 564] on div "Select Service Product Membership Package Voucher Prepaid Gift Card Select Styl…" at bounding box center [380, 458] width 681 height 216
click at [1300, 415] on div "Redemption" at bounding box center [1278, 459] width 135 height 99
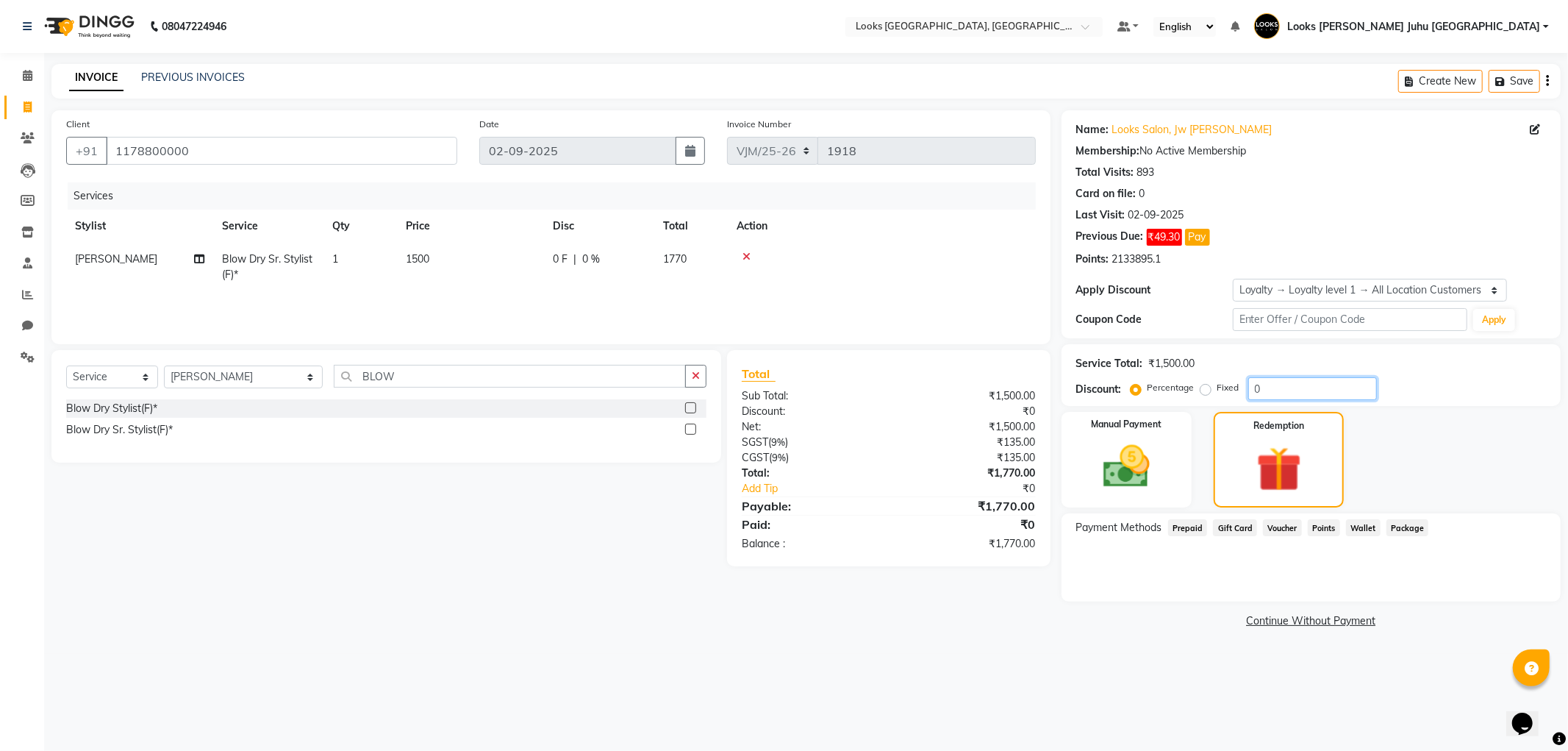
click at [1308, 393] on input "0" at bounding box center [1313, 388] width 129 height 23
click at [1113, 494] on div "Manual Payment" at bounding box center [1126, 459] width 135 height 100
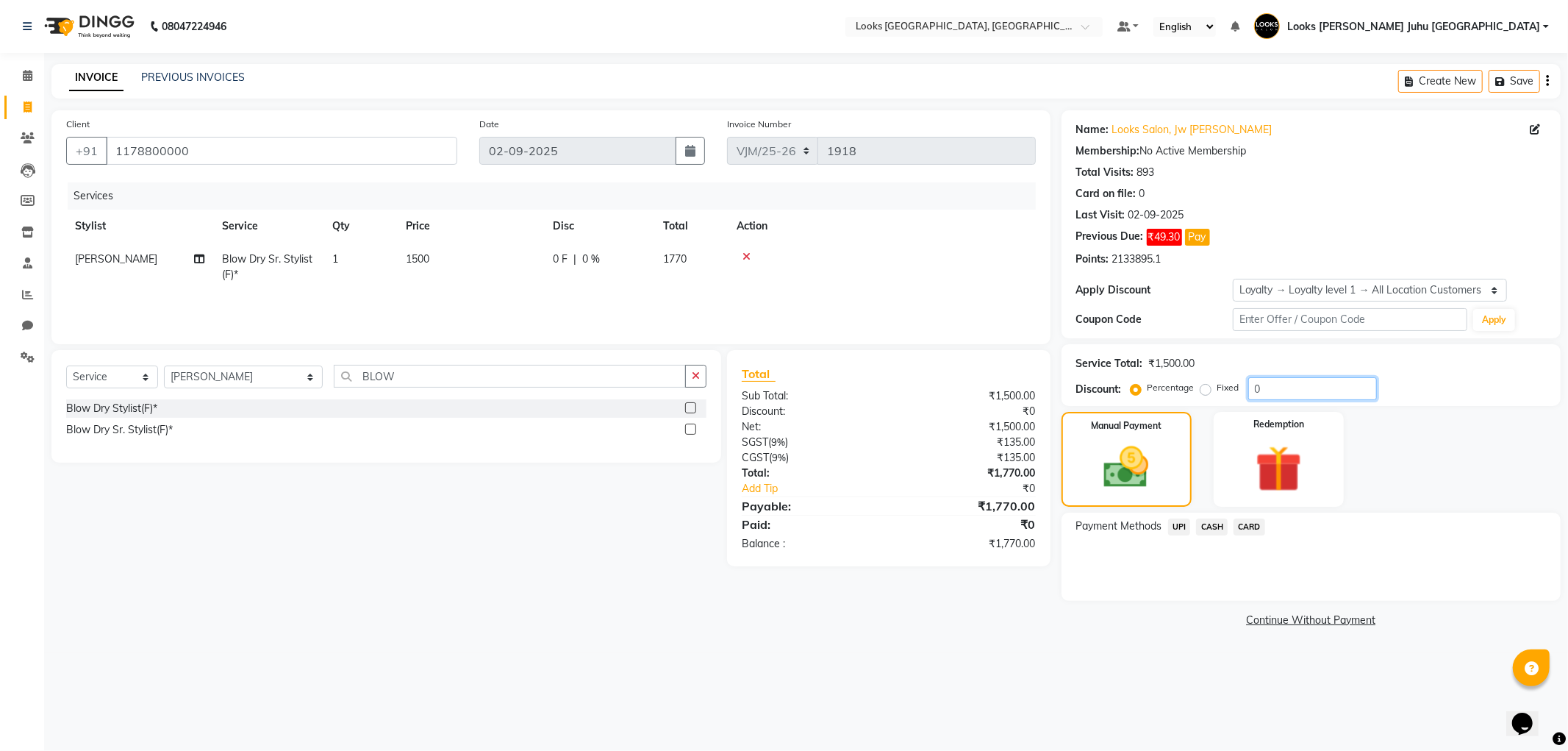
click at [1296, 387] on input "0" at bounding box center [1313, 388] width 129 height 23
type input "20"
click at [1250, 526] on span "CARD" at bounding box center [1250, 526] width 32 height 17
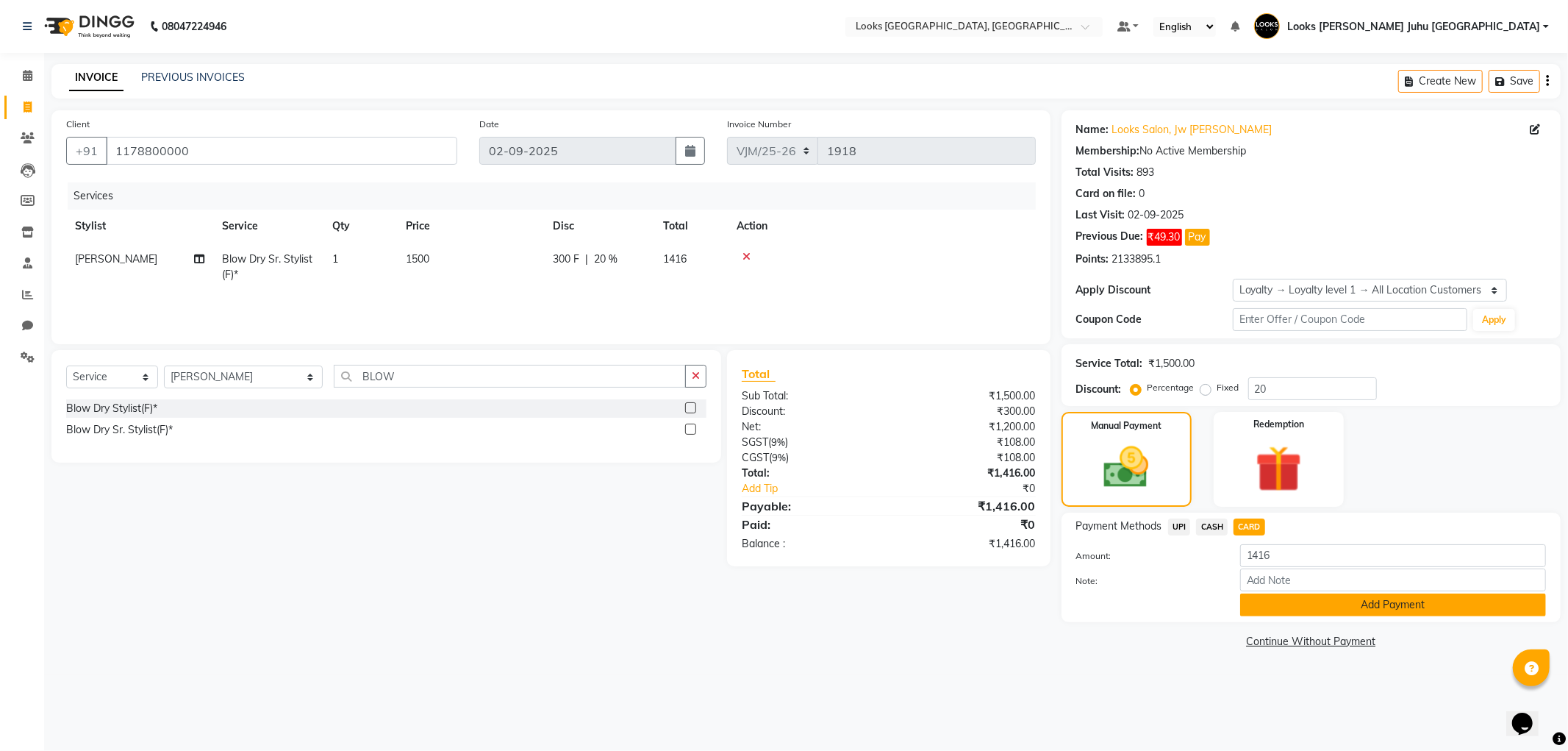
click at [1270, 614] on button "Add Payment" at bounding box center [1394, 605] width 306 height 23
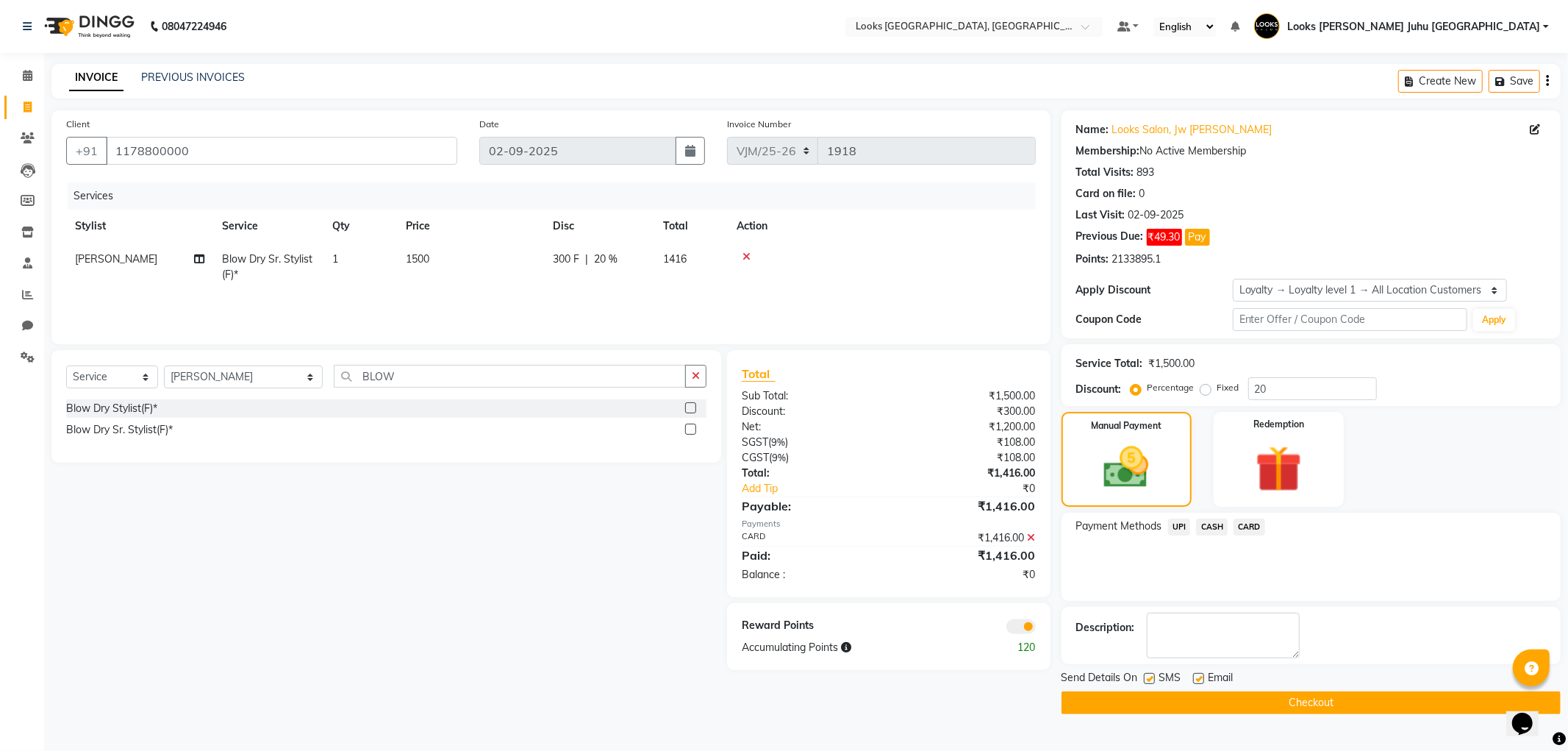
click at [1292, 711] on button "Checkout" at bounding box center [1312, 703] width 500 height 23
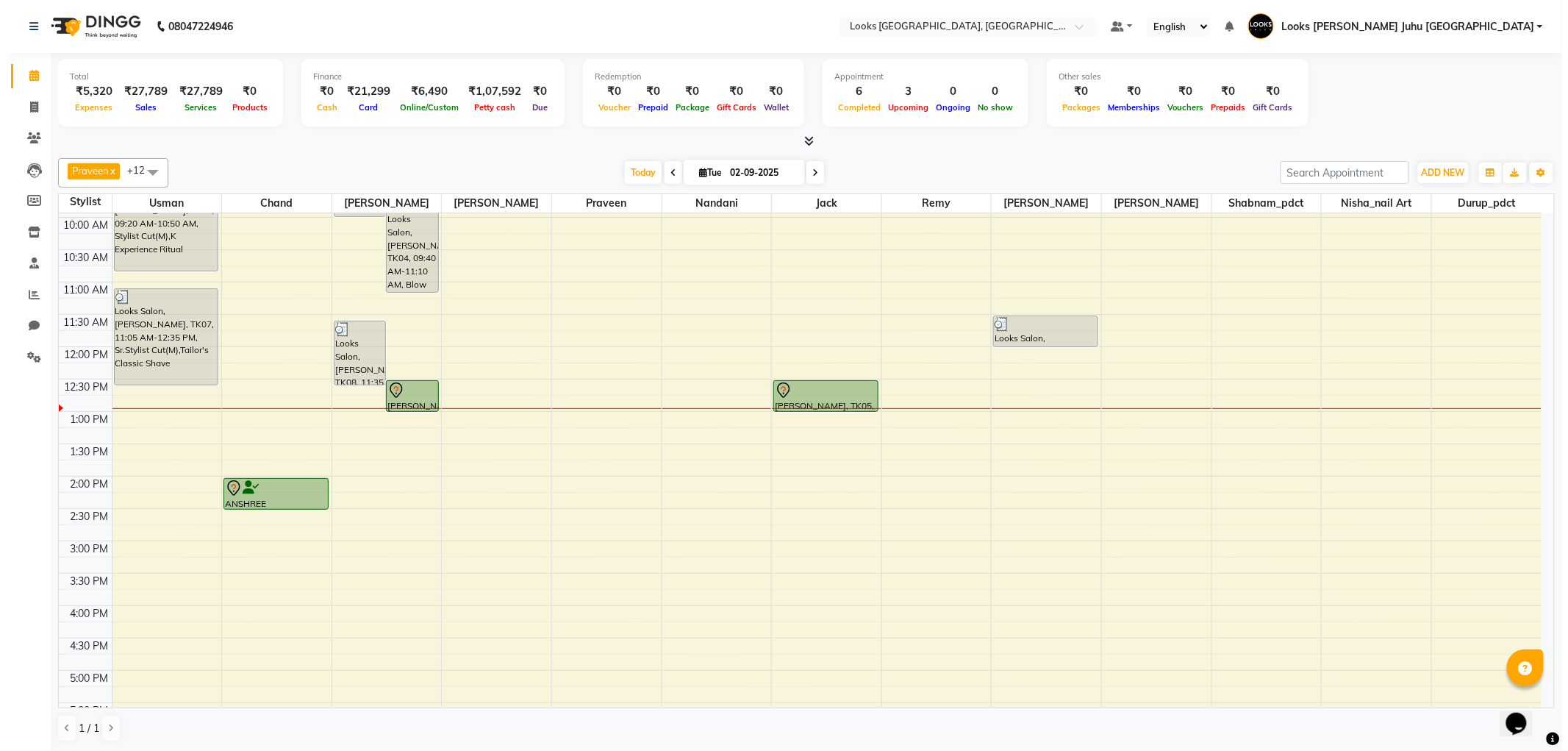
scroll to position [159, 0]
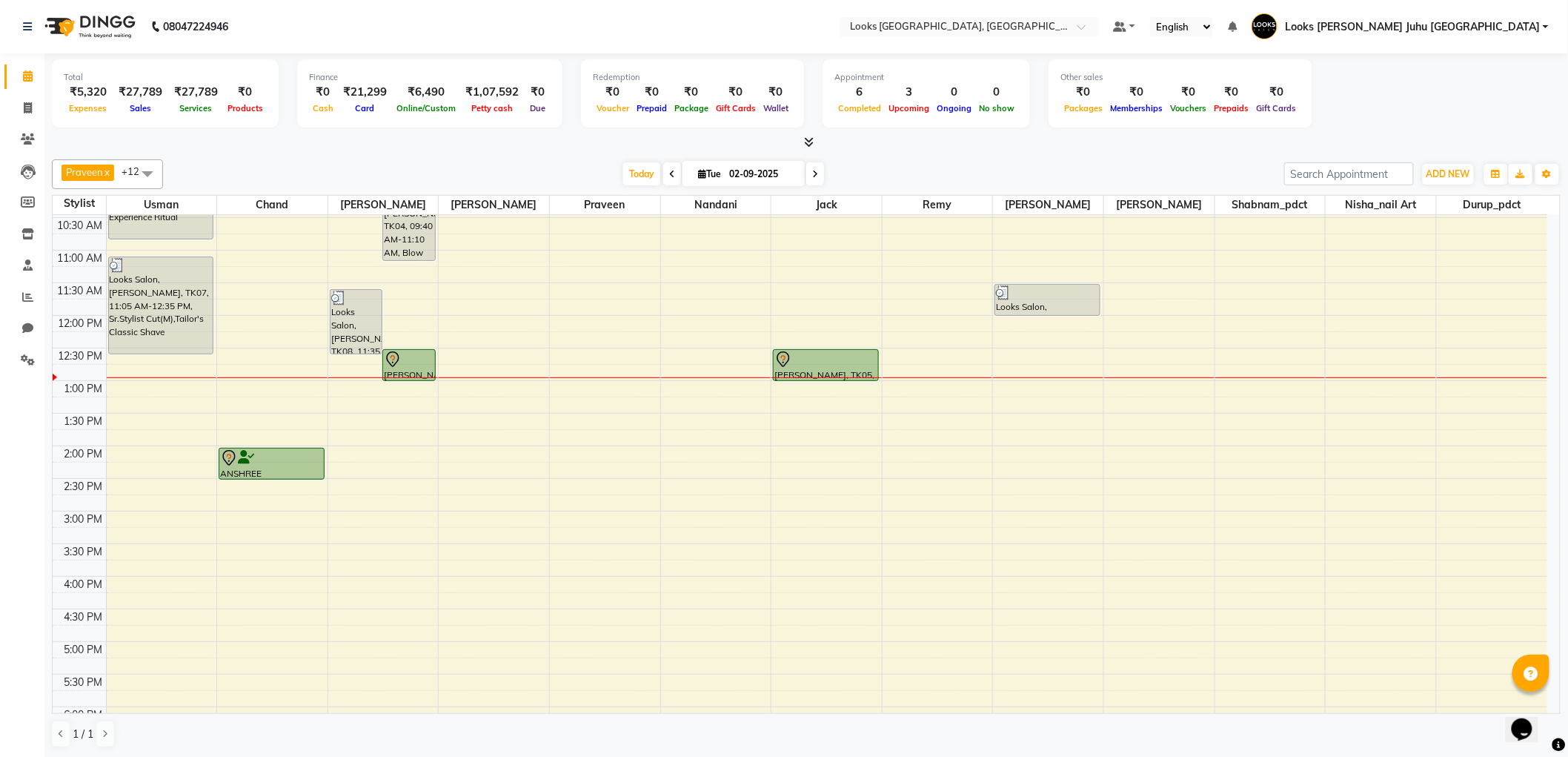
click at [424, 354] on div at bounding box center [409, 359] width 49 height 18
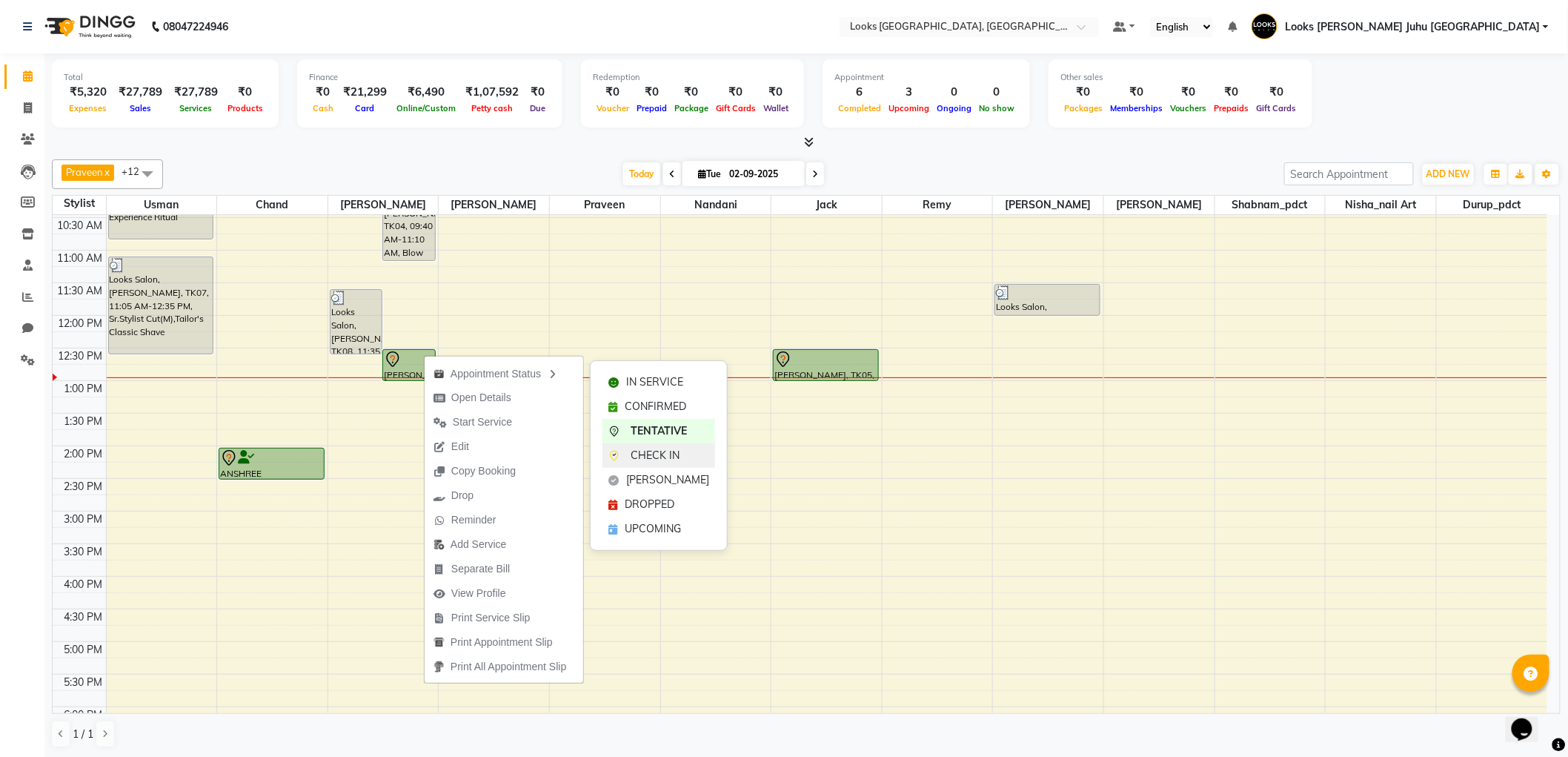
click at [660, 456] on span "CHECK IN" at bounding box center [655, 455] width 49 height 15
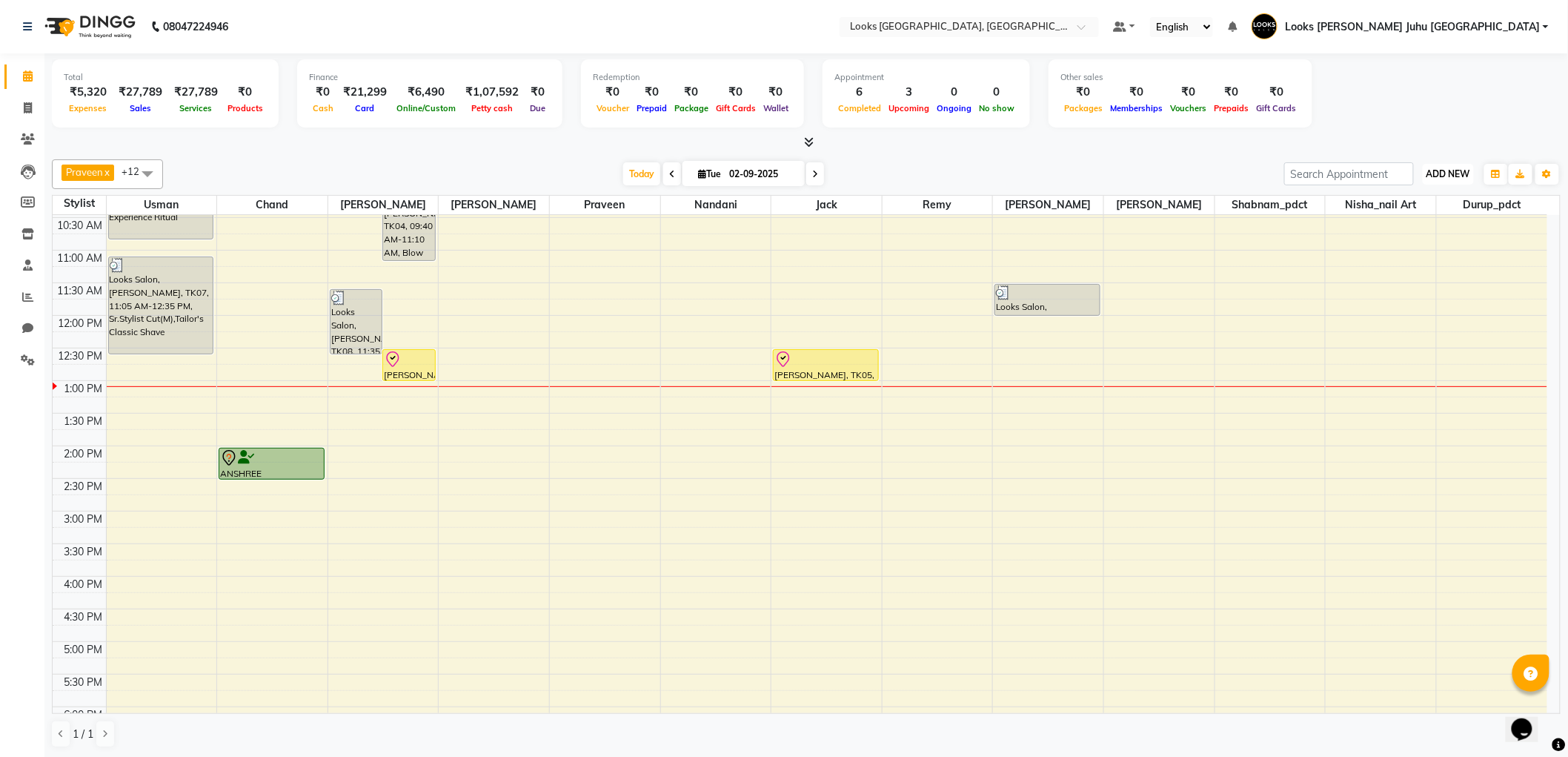
click at [1462, 168] on span "ADD NEW" at bounding box center [1448, 174] width 44 height 11
click at [1420, 217] on link "Add Invoice" at bounding box center [1416, 221] width 117 height 20
select select "service"
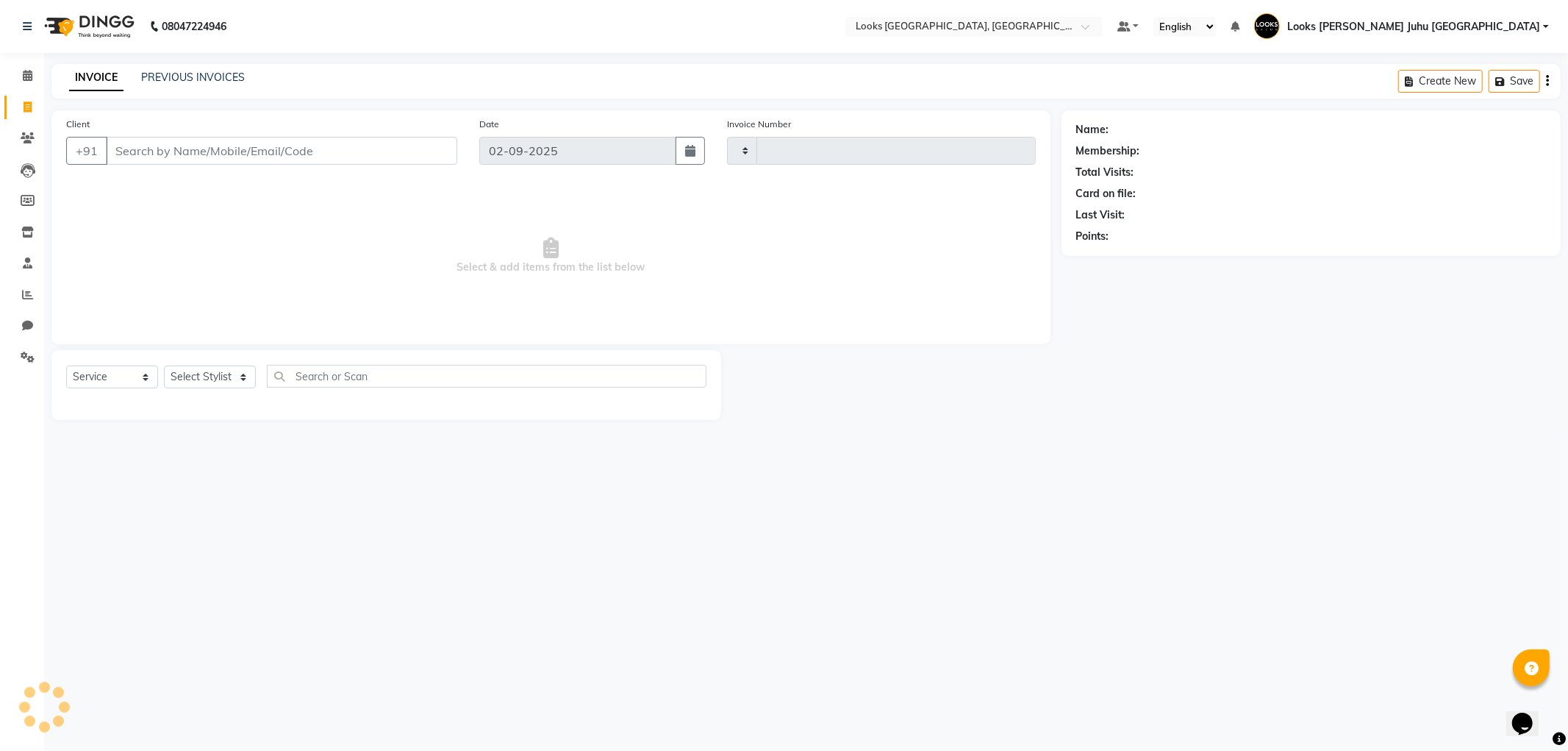
type input "1919"
select select "8270"
click at [373, 152] on input "Client" at bounding box center [281, 150] width 351 height 28
click at [304, 142] on input "Client" at bounding box center [281, 150] width 351 height 28
type input "1178800000"
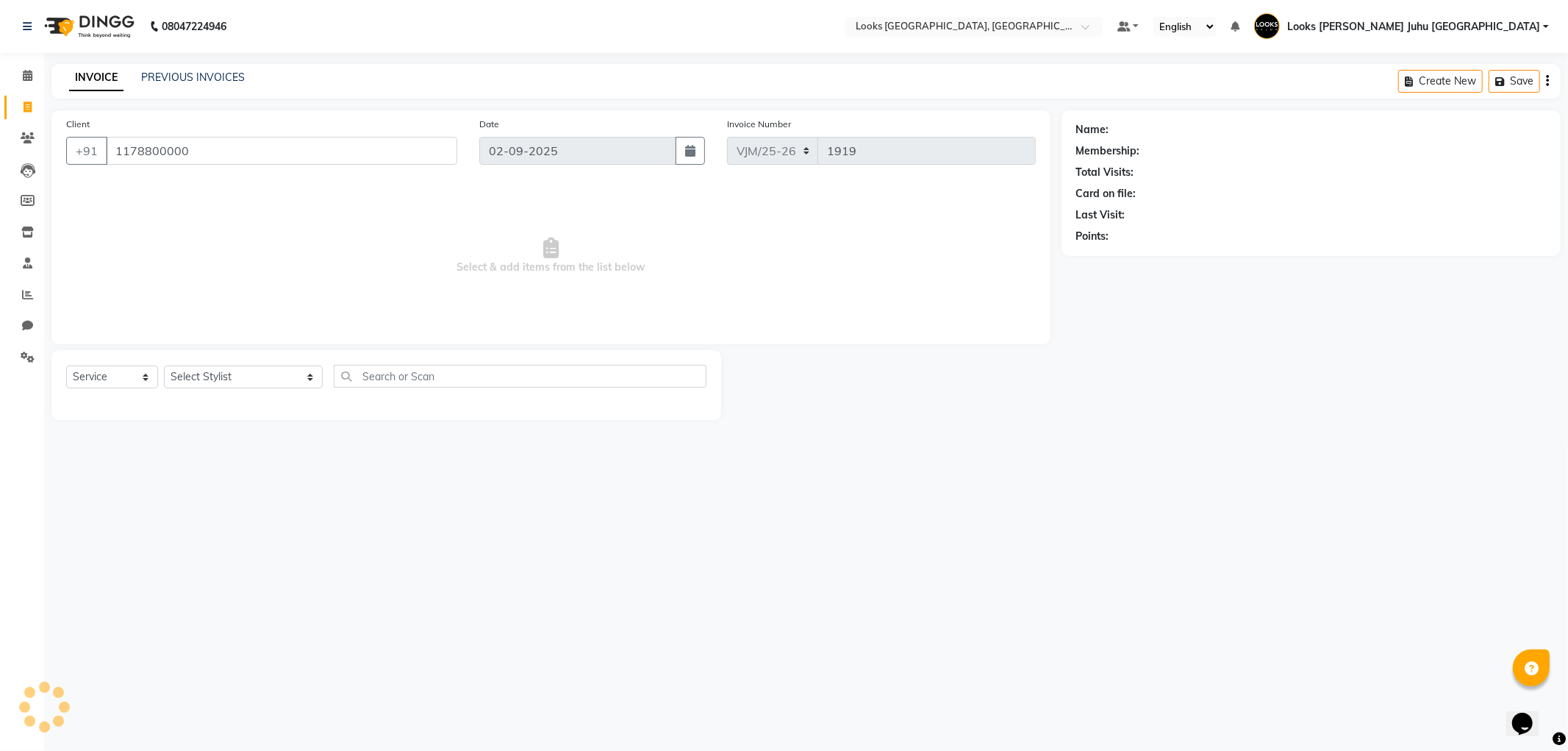
select select "1: Object"
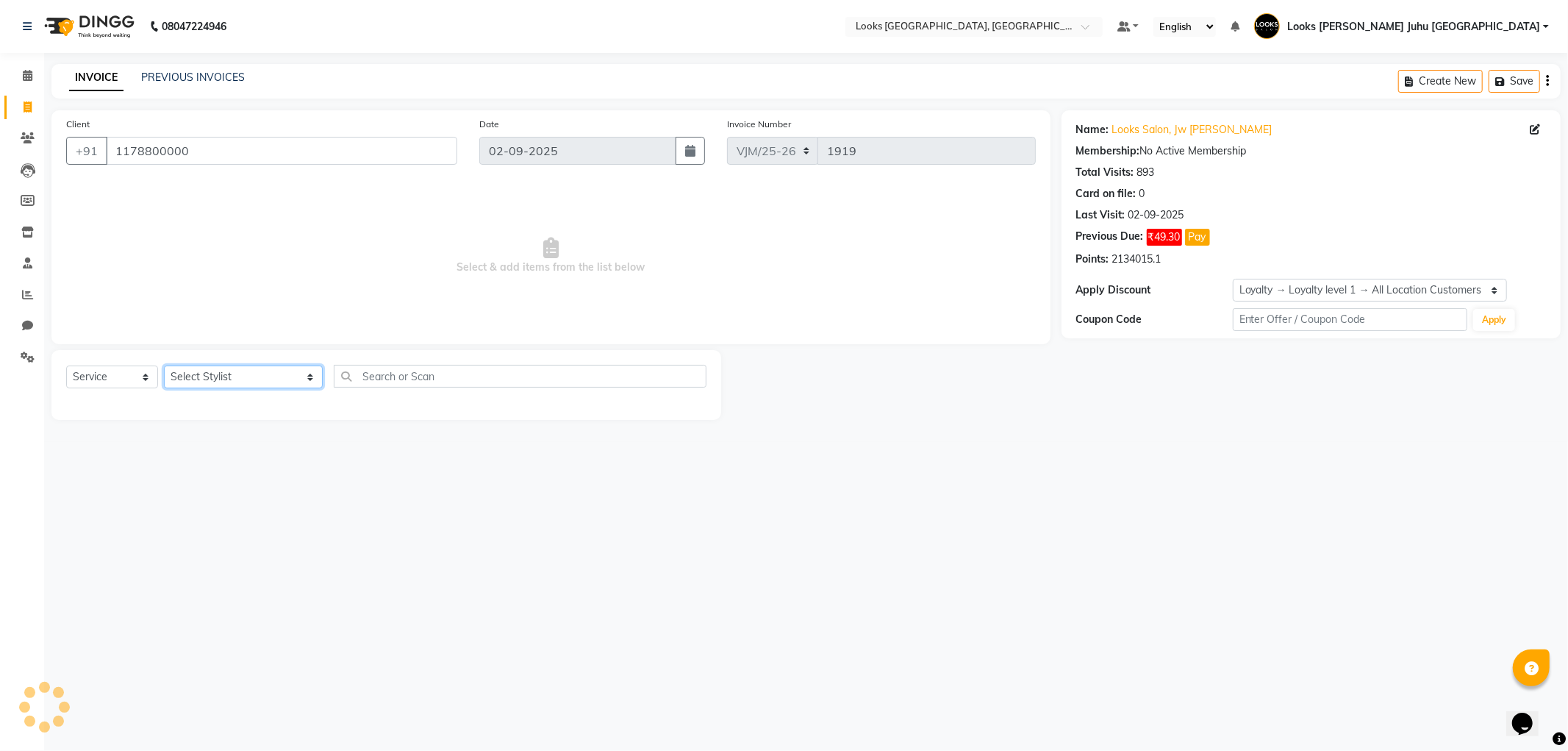
click at [197, 376] on select "Select Stylist [PERSON_NAME] [PERSON_NAME] Chan_Mrg Counter Sales [PERSON_NAME]…" at bounding box center [243, 377] width 159 height 23
select select "23481"
click at [164, 366] on select "Select Stylist [PERSON_NAME] [PERSON_NAME] Chan_Mrg Counter Sales [PERSON_NAME]…" at bounding box center [243, 377] width 159 height 23
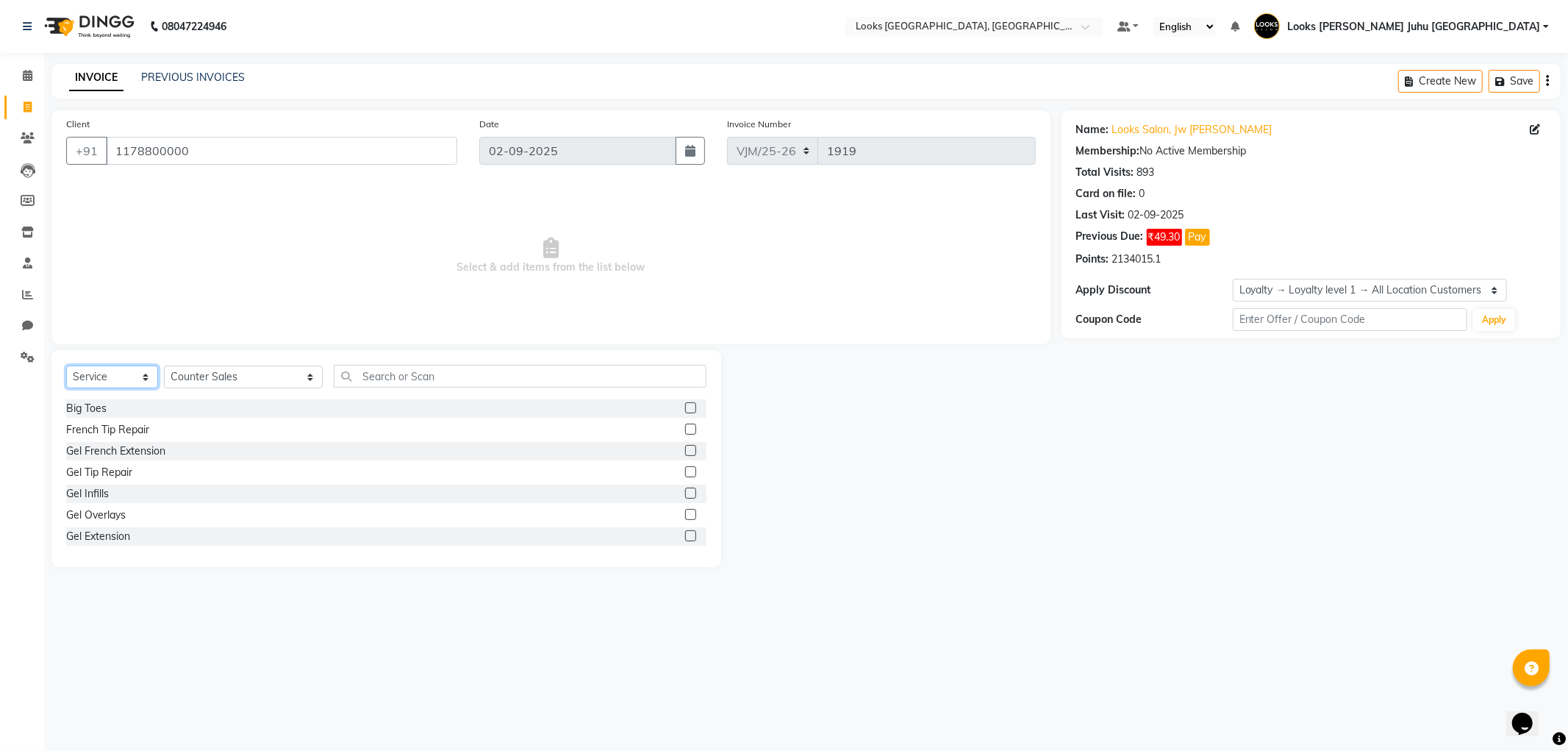
click at [116, 366] on select "Select Service Product Membership Package Voucher Prepaid Gift Card" at bounding box center [111, 377] width 92 height 23
select select "product"
click at [66, 366] on select "Select Service Product Membership Package Voucher Prepaid Gift Card" at bounding box center [111, 377] width 92 height 23
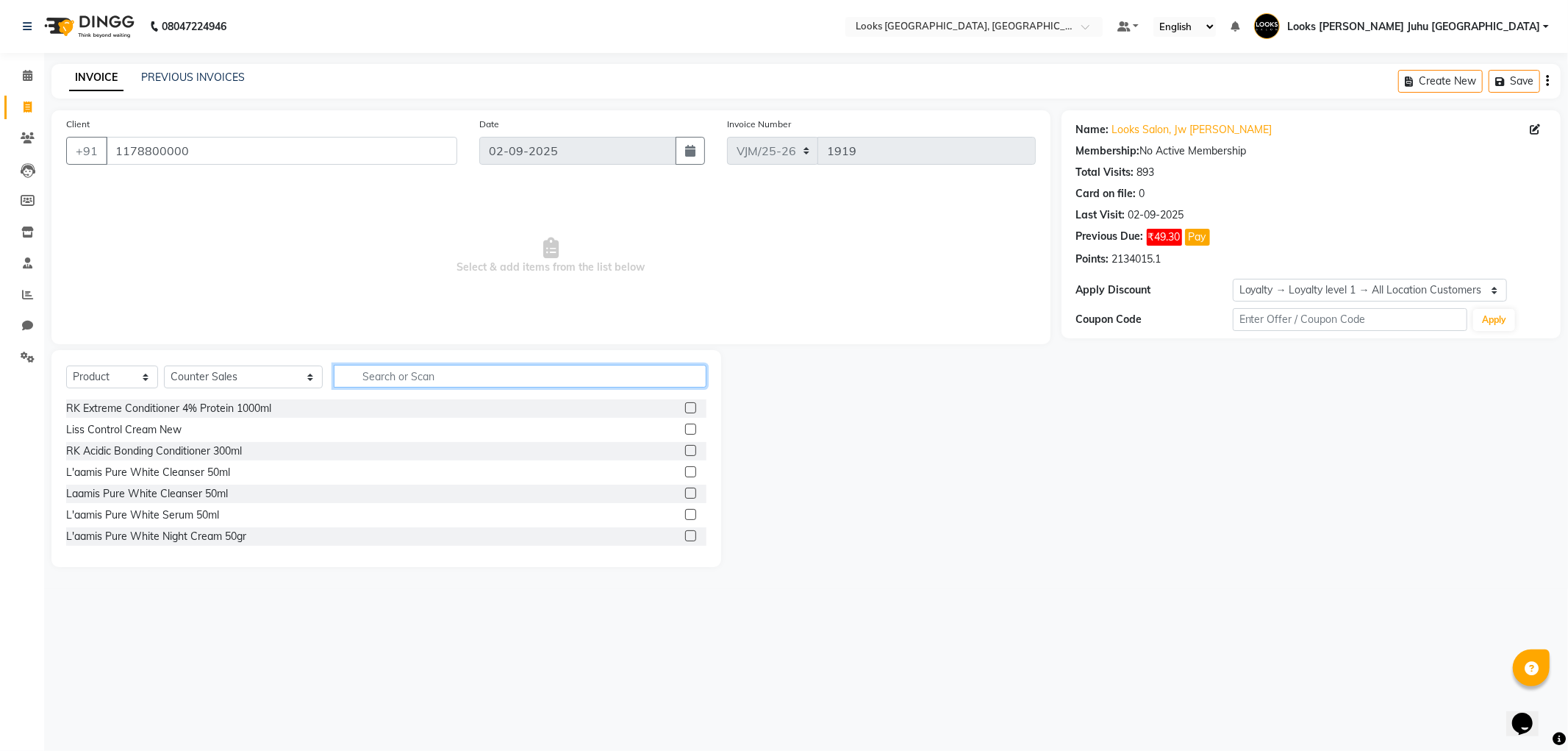
click at [481, 372] on input "text" at bounding box center [520, 376] width 372 height 23
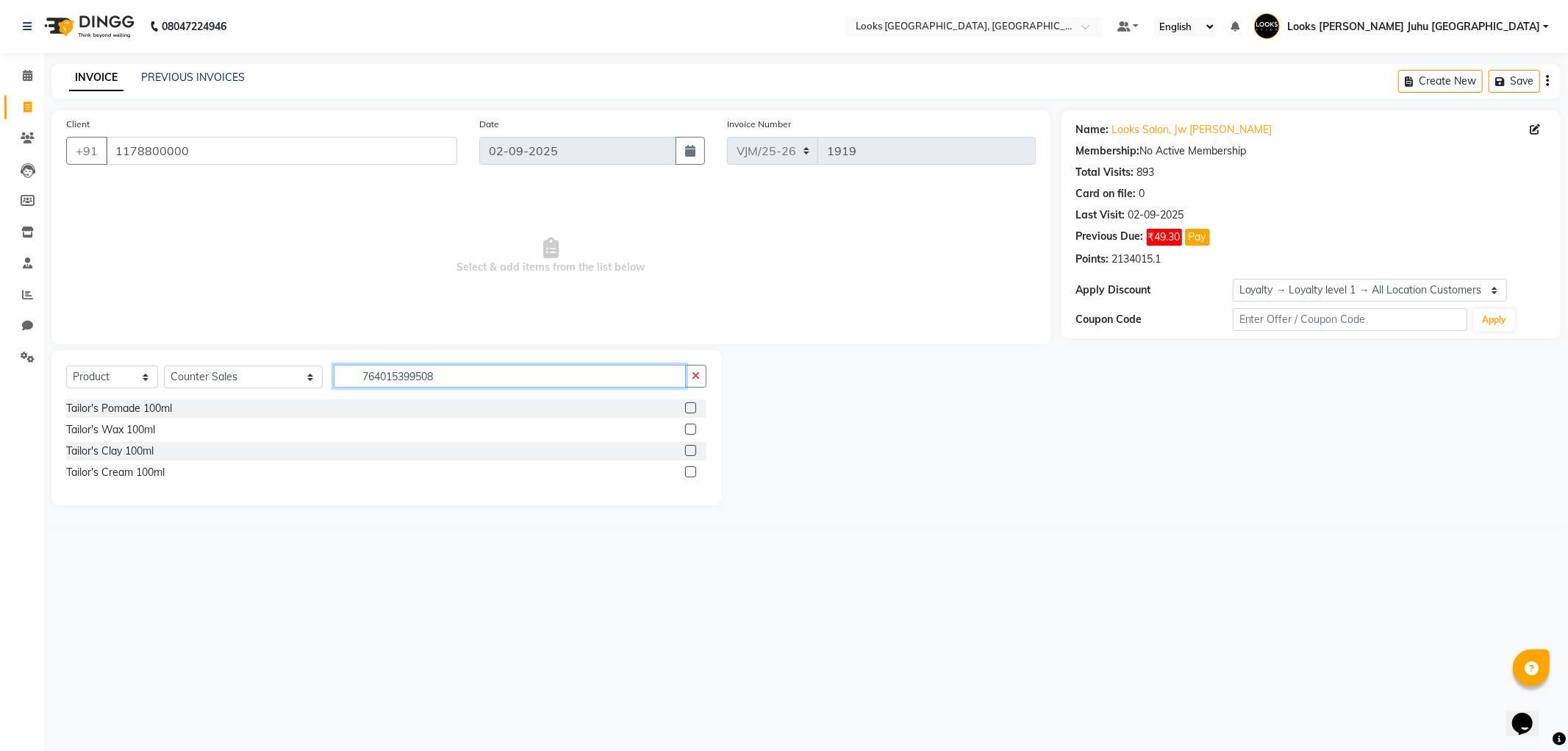
type input "7640153995087"
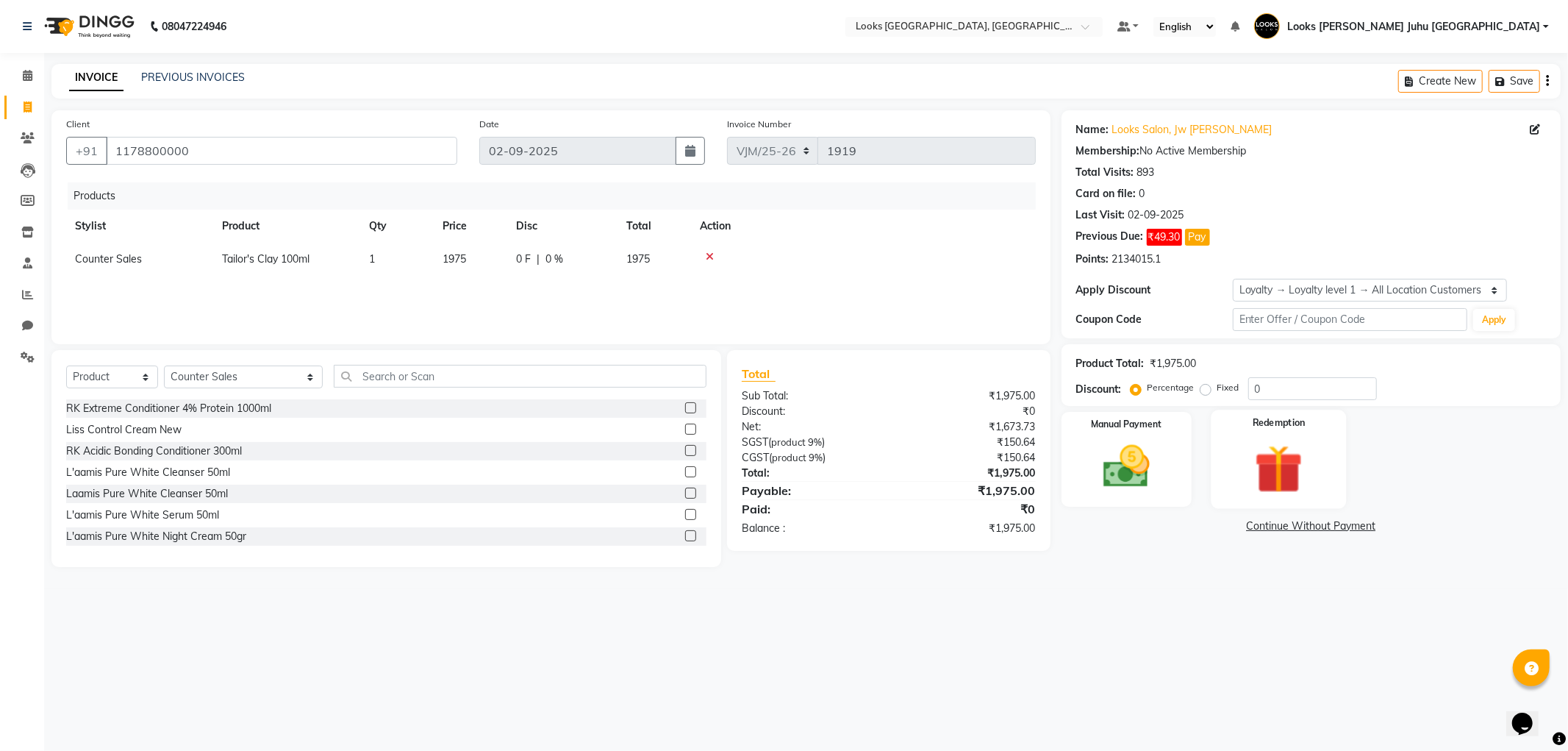
click at [1332, 415] on div "Redemption" at bounding box center [1278, 459] width 135 height 99
click at [1151, 466] on img at bounding box center [1126, 467] width 79 height 56
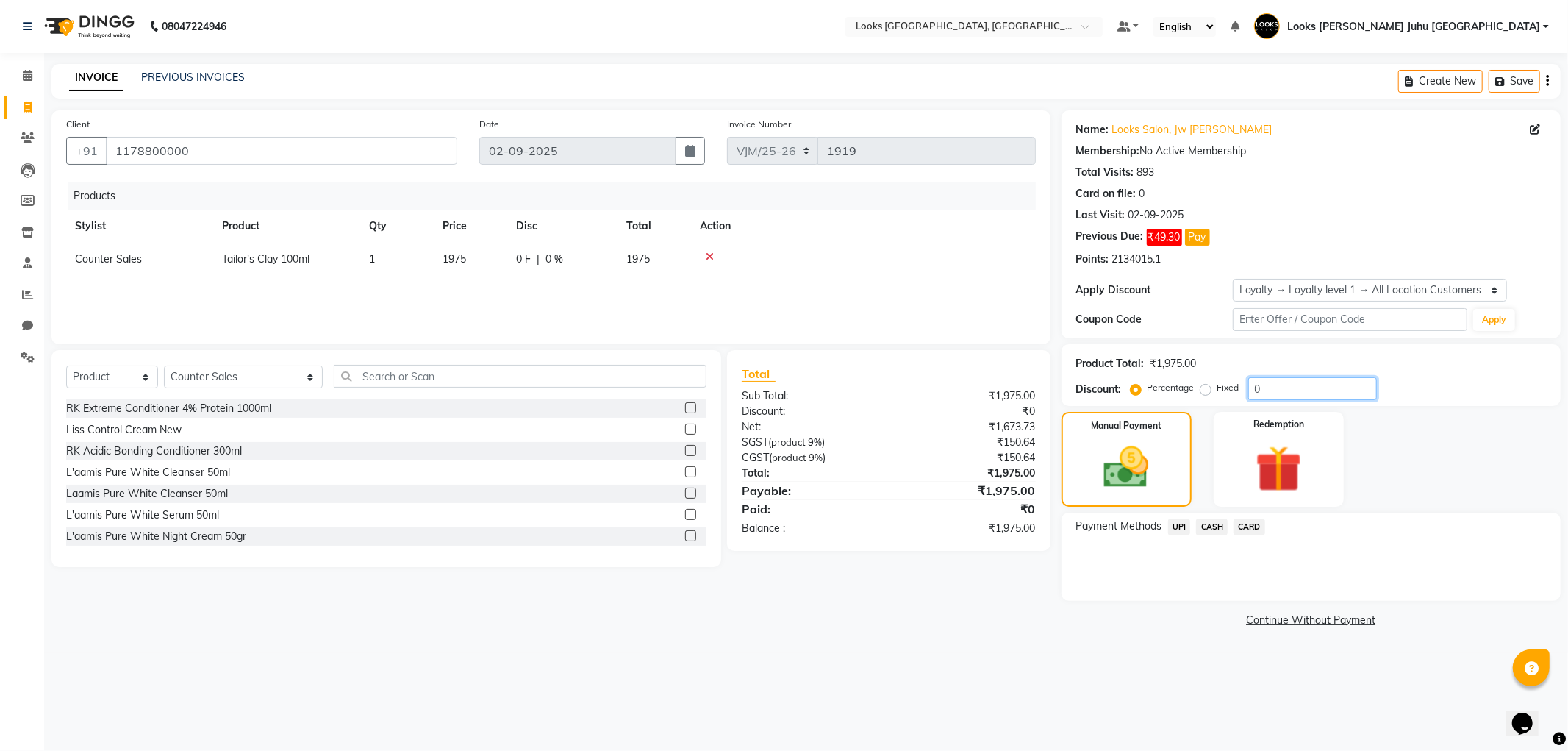
click at [1305, 385] on input "0" at bounding box center [1313, 388] width 129 height 23
type input "20"
click at [1250, 526] on span "CARD" at bounding box center [1250, 526] width 32 height 17
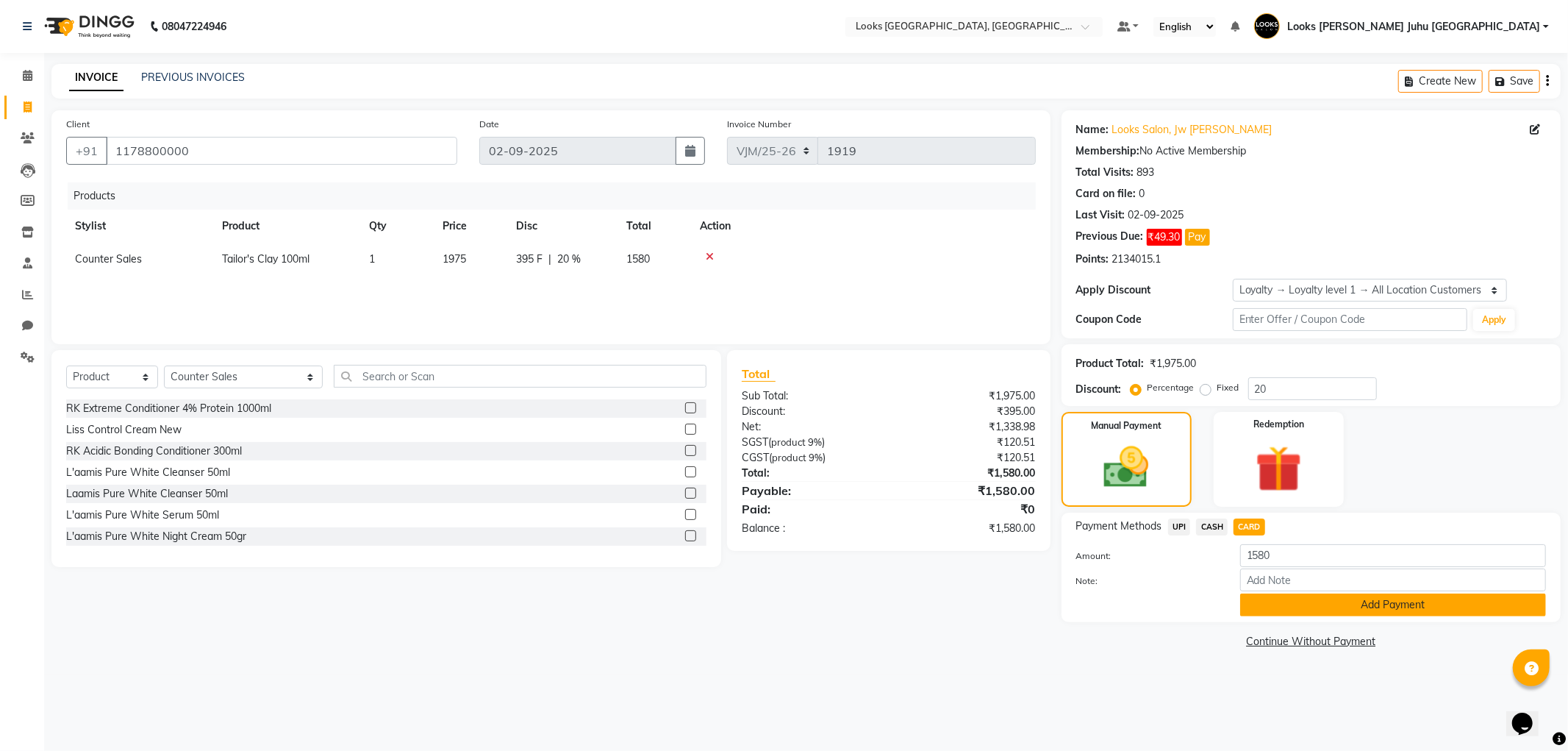
click at [1351, 607] on button "Add Payment" at bounding box center [1394, 605] width 306 height 23
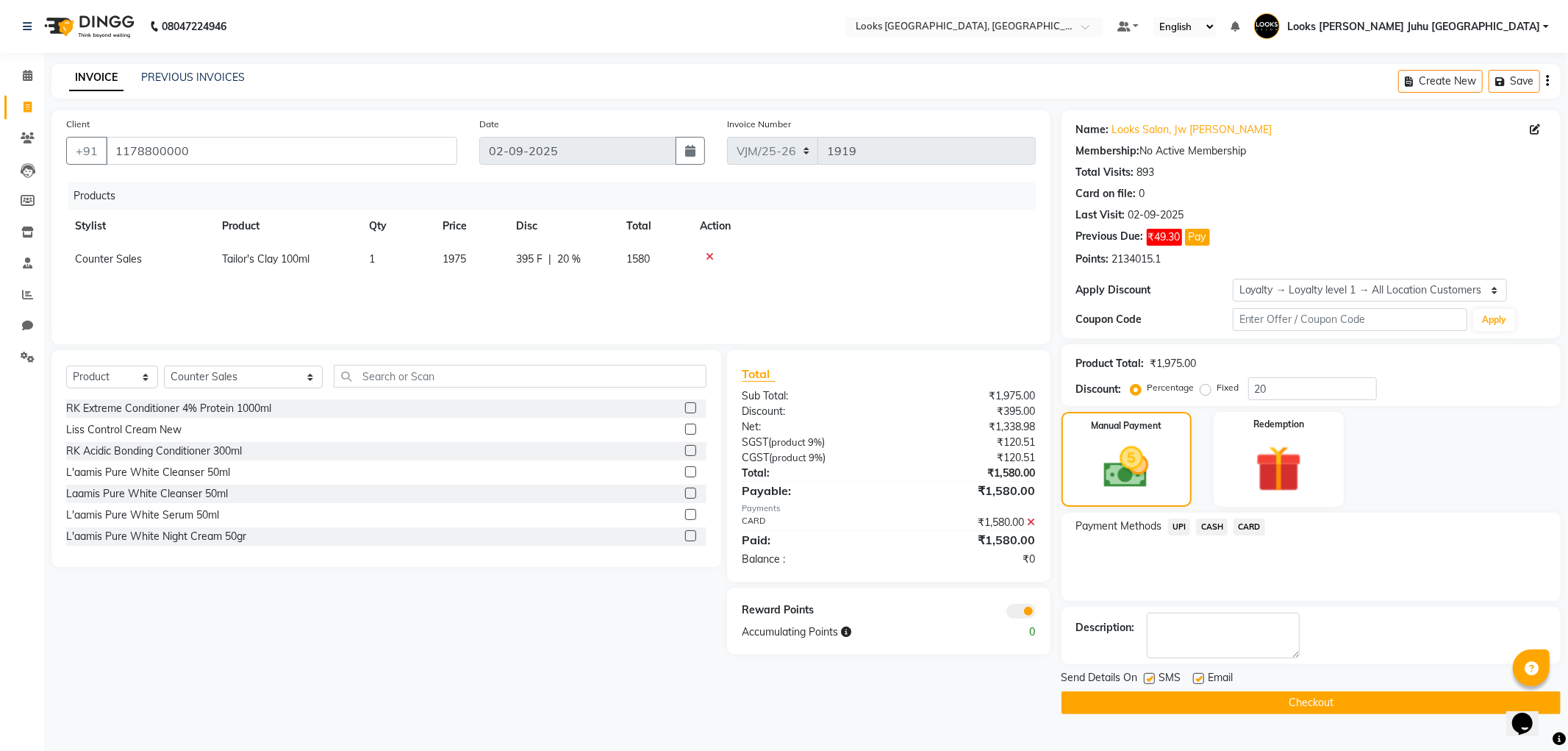
click at [1428, 696] on button "Checkout" at bounding box center [1312, 703] width 500 height 23
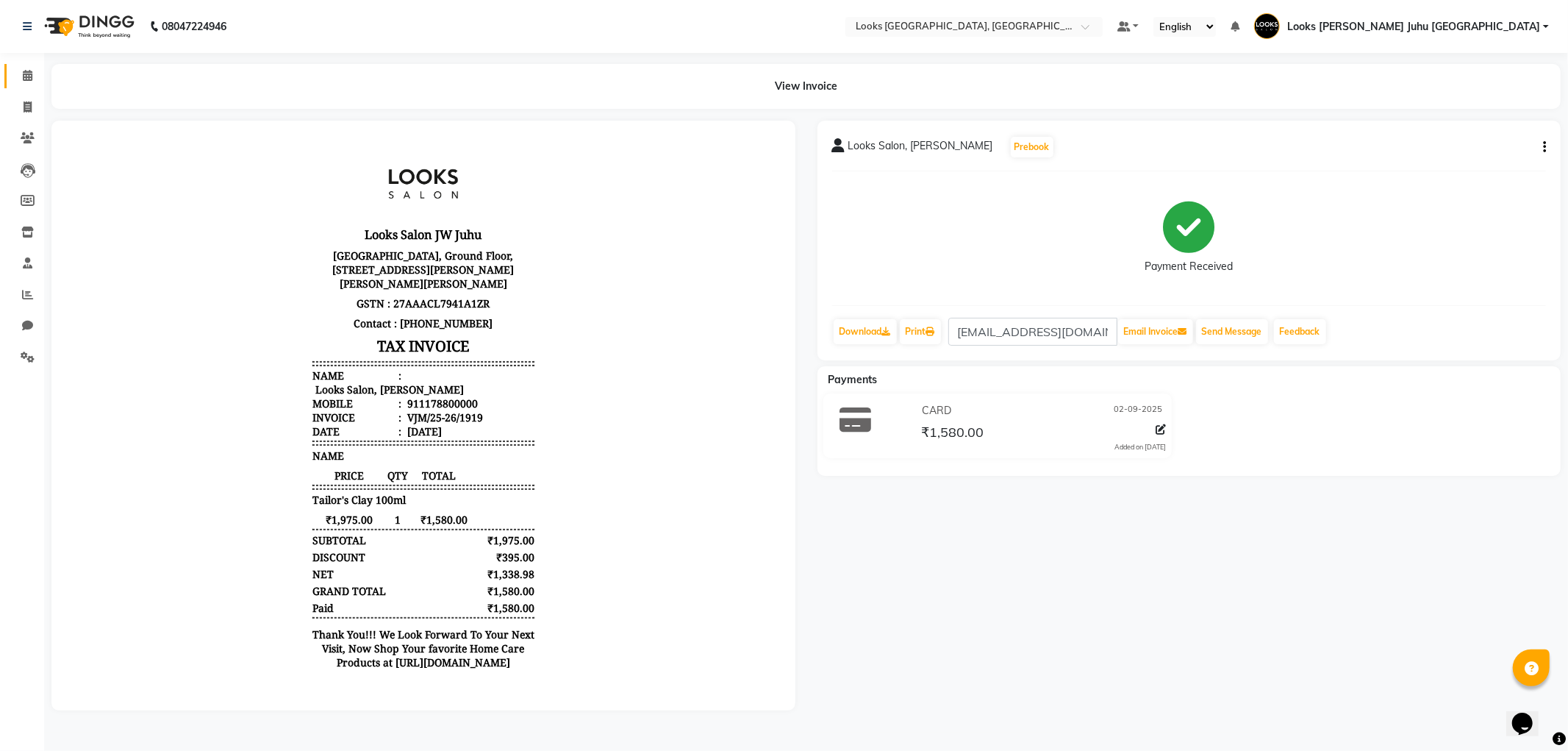
click at [27, 75] on icon at bounding box center [28, 76] width 10 height 11
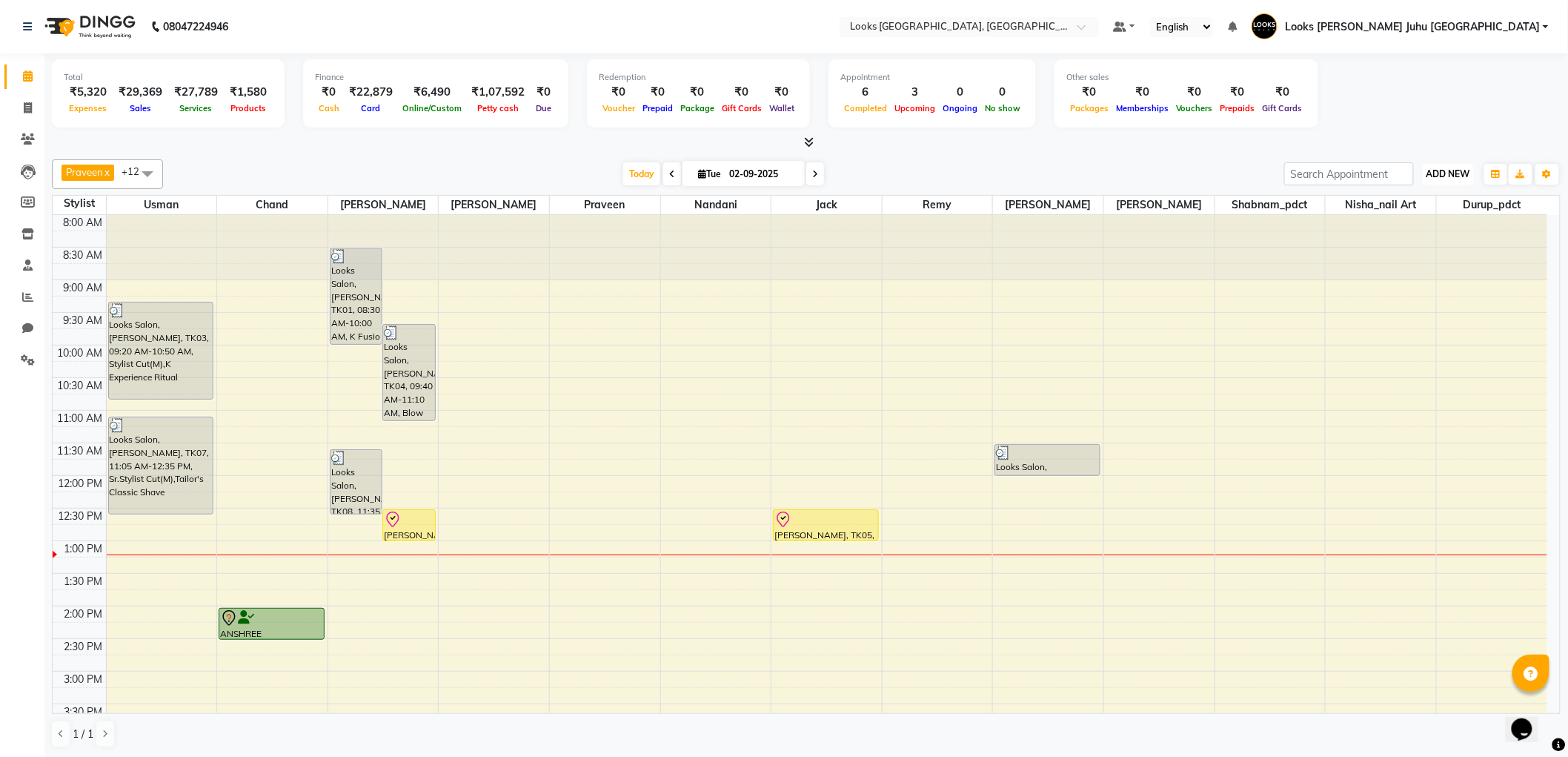
click at [1464, 169] on span "ADD NEW" at bounding box center [1448, 174] width 44 height 11
click at [1427, 240] on link "Add Expense" at bounding box center [1416, 240] width 117 height 20
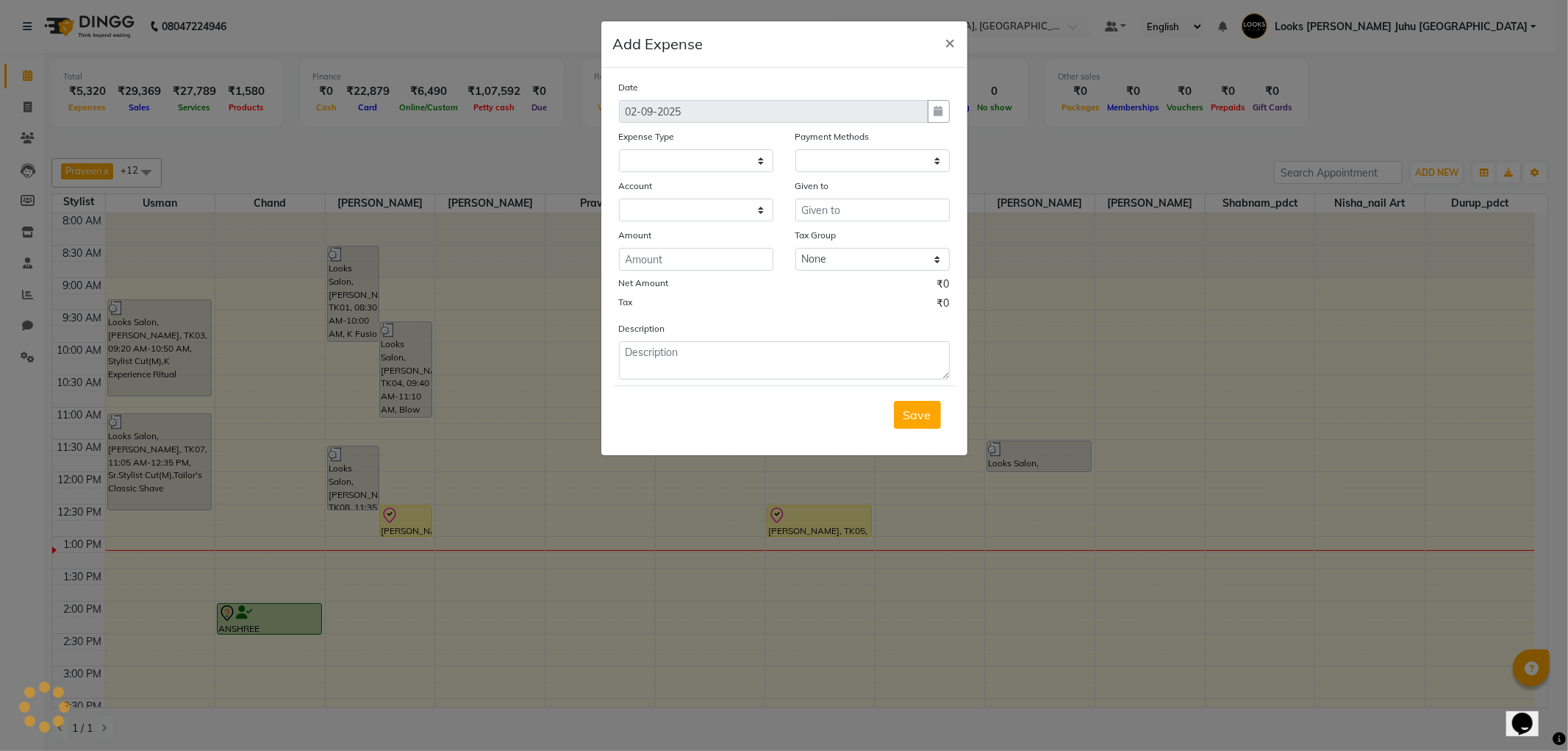
select select
select select "1"
select select "3134"
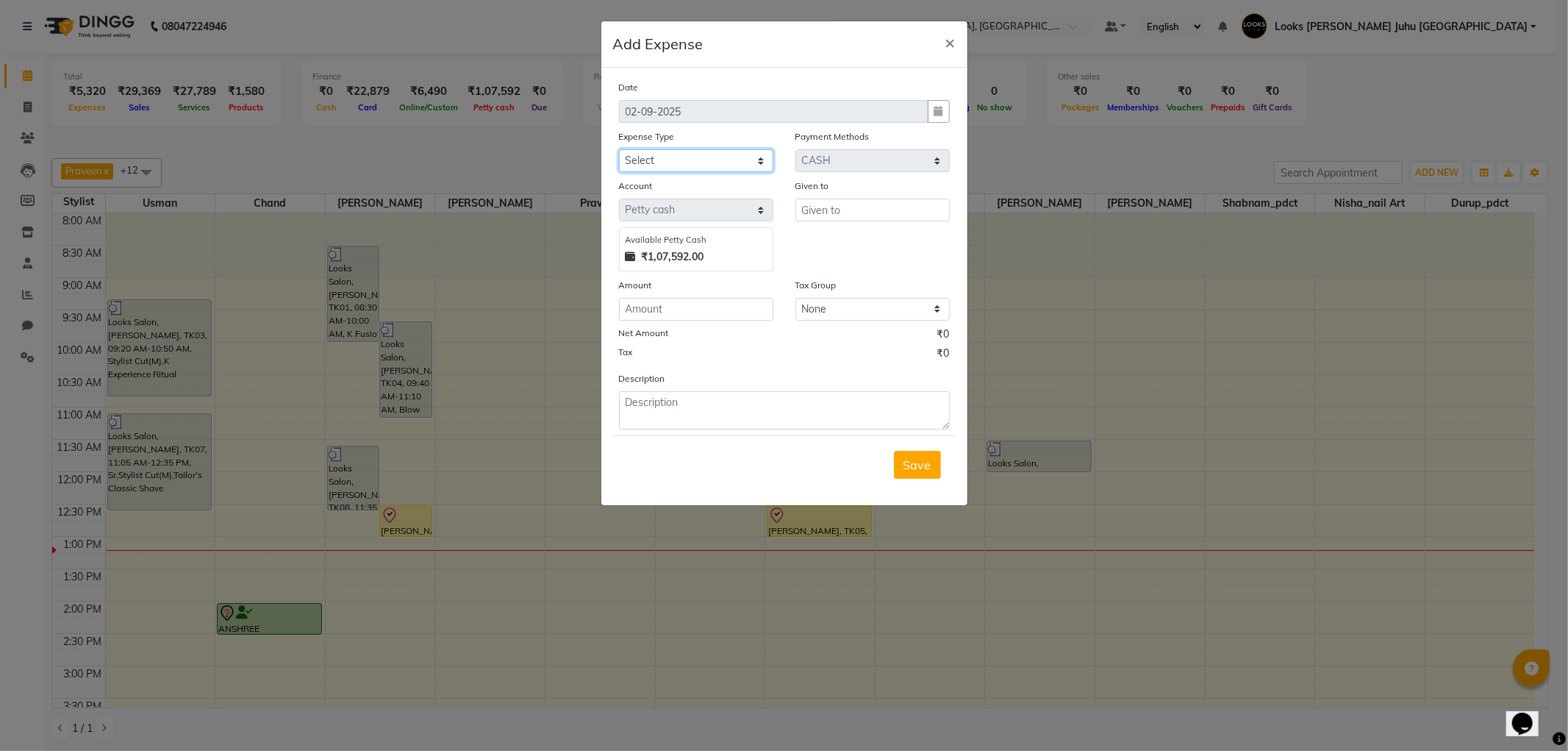
click at [704, 164] on select "Select Bank Deposit Blinkit Cash Handover CLIENT Client ordered food Client Ref…" at bounding box center [697, 161] width 155 height 23
select select "23704"
click at [620, 149] on select "Select Bank Deposit Blinkit Cash Handover CLIENT Client ordered food Client Ref…" at bounding box center [697, 161] width 155 height 23
click at [848, 215] on input "text" at bounding box center [873, 210] width 155 height 23
type input "SOHAIL"
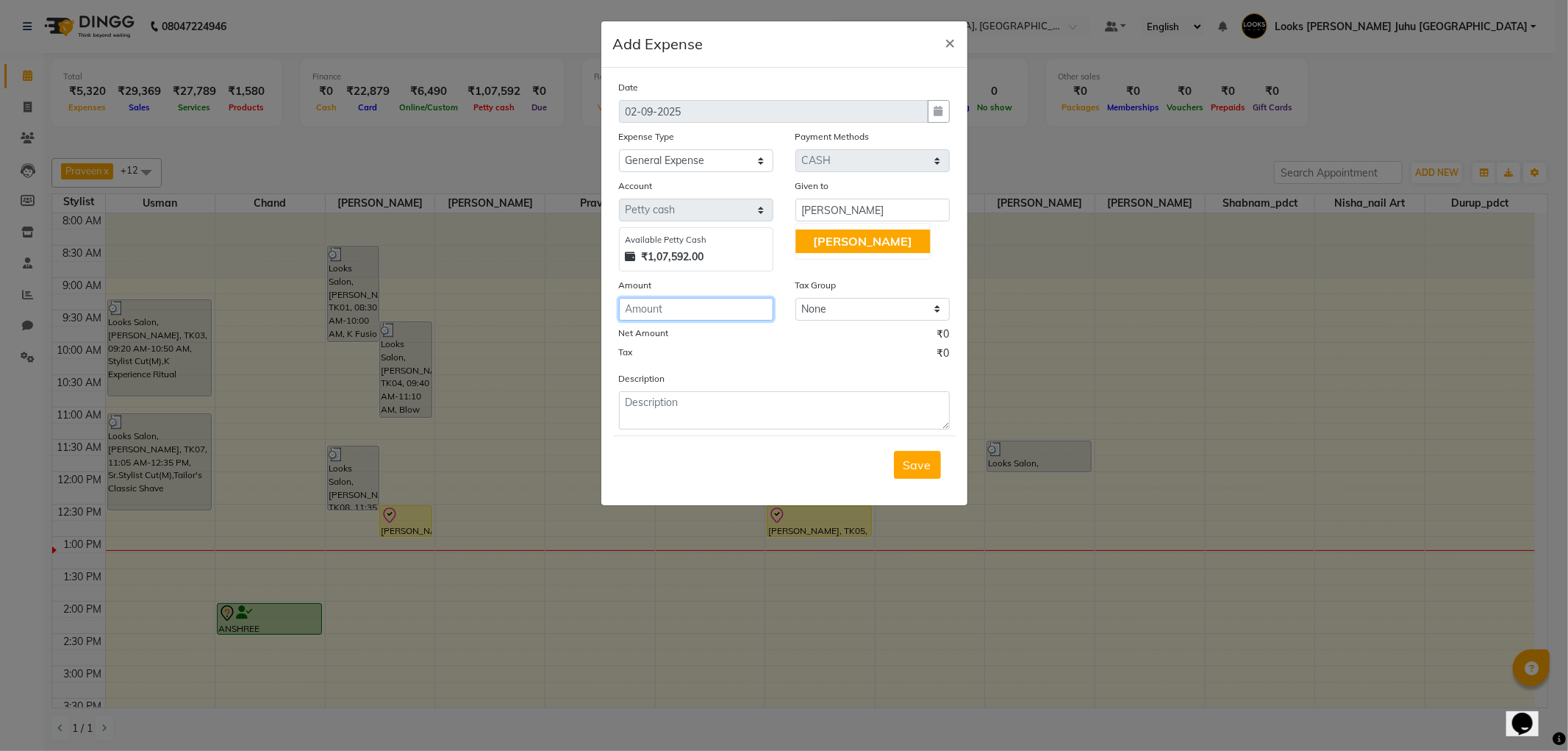
click at [710, 305] on input "number" at bounding box center [697, 309] width 155 height 23
type input "1000"
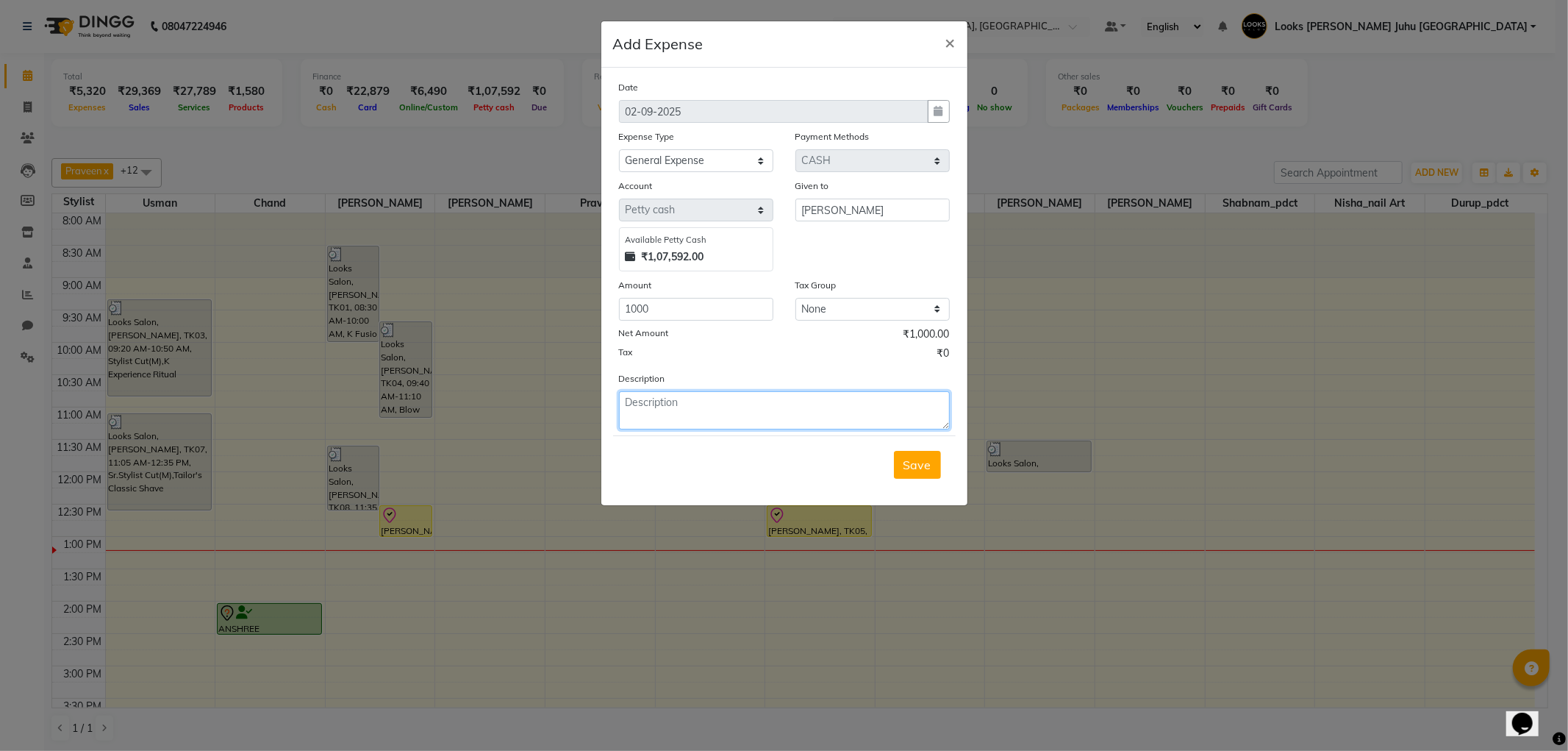
click at [751, 410] on textarea at bounding box center [785, 410] width 331 height 38
type textarea "KKC WINNER FOR THEN MONTH OF JULY"
click at [916, 476] on button "Save" at bounding box center [917, 464] width 47 height 28
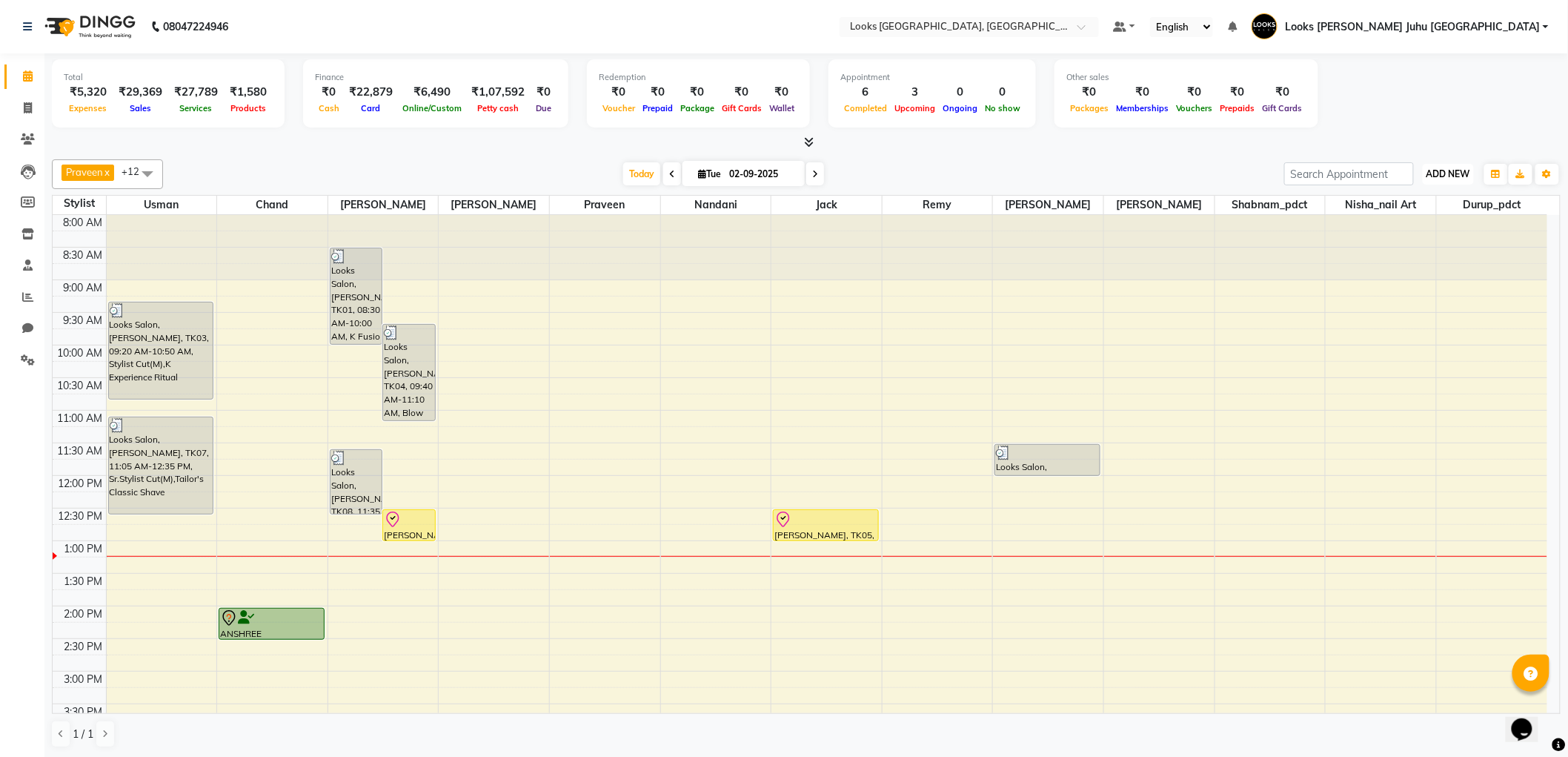
click at [1446, 174] on span "ADD NEW" at bounding box center [1448, 174] width 44 height 11
click at [1395, 243] on link "Add Expense" at bounding box center [1416, 240] width 117 height 20
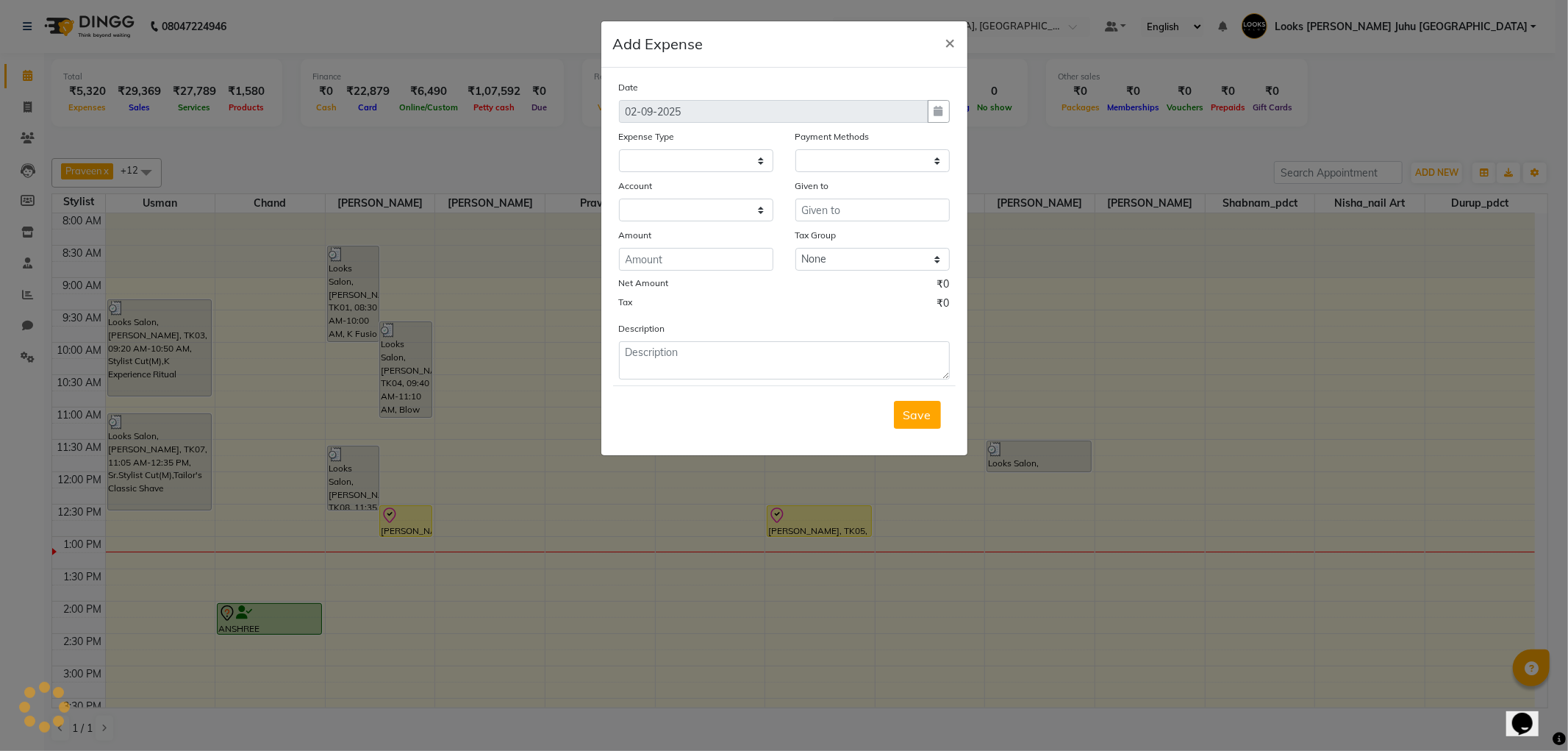
select select
select select "1"
select select "3134"
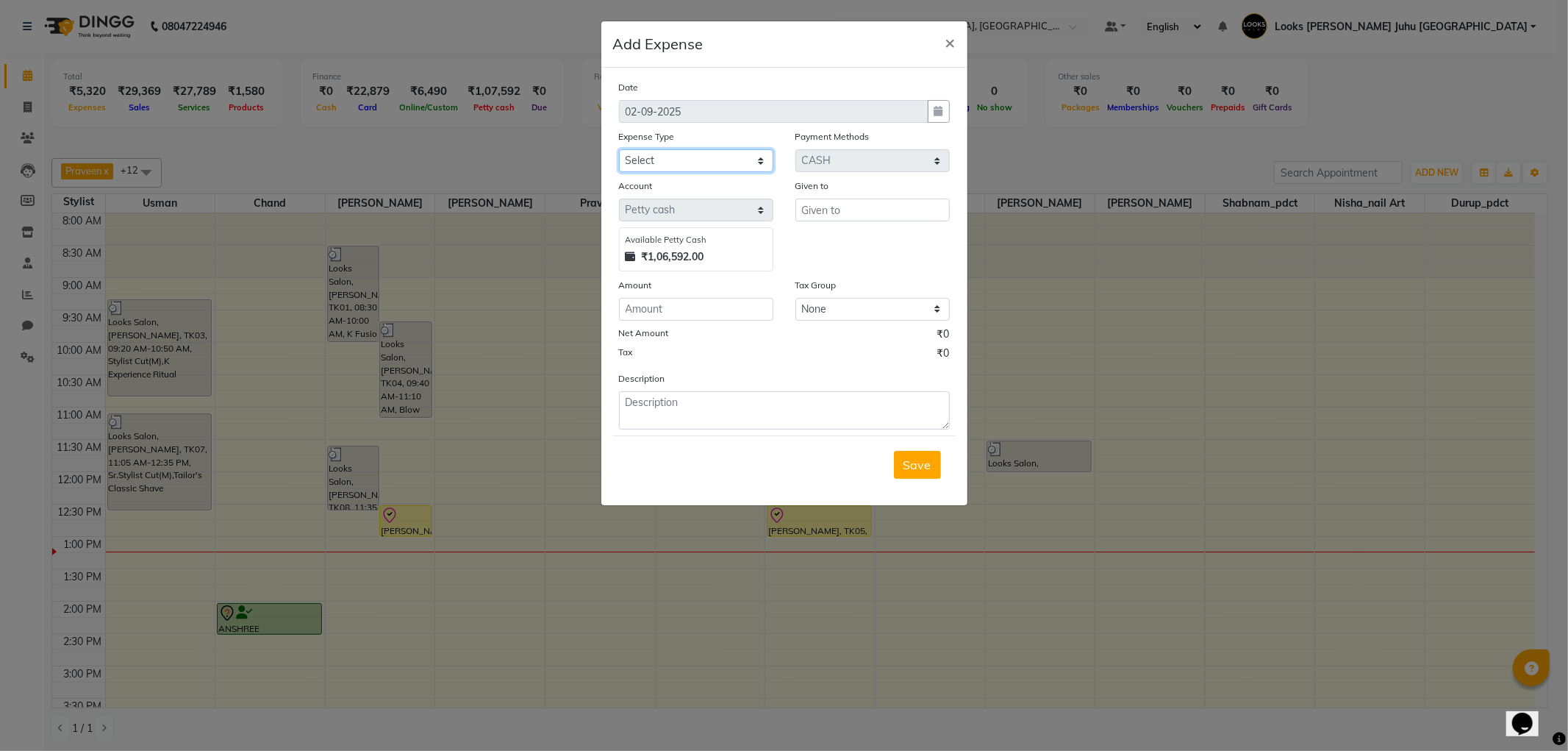
click at [688, 166] on select "Select Bank Deposit Blinkit Cash Handover CLIENT Client ordered food Client Ref…" at bounding box center [697, 161] width 155 height 23
click at [1101, 185] on ngb-modal-window "Add Expense × Date 02-09-2025 Expense Type Select Bank Deposit Blinkit Cash Han…" at bounding box center [784, 375] width 1568 height 751
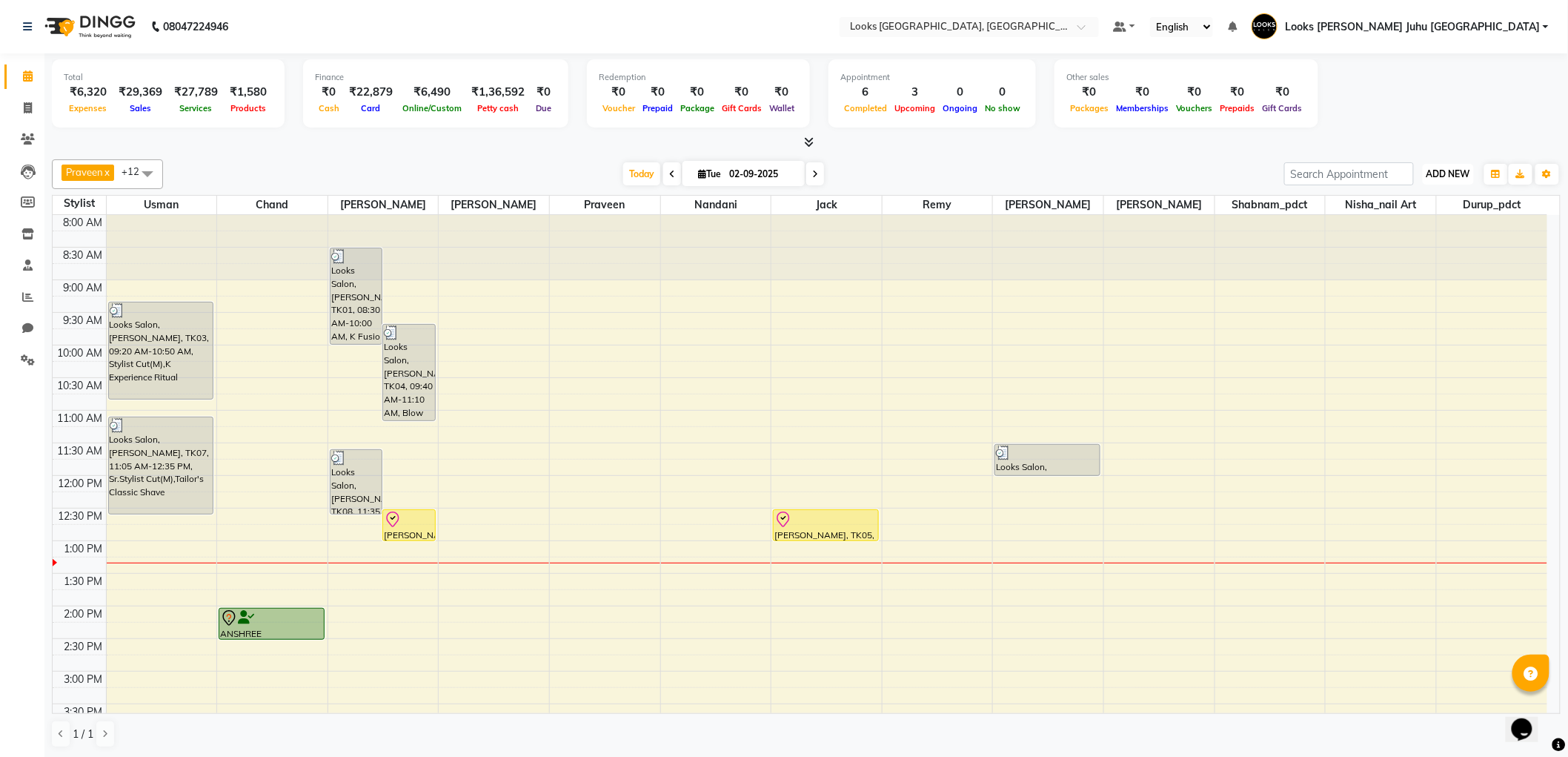
click at [1451, 178] on span "ADD NEW" at bounding box center [1448, 174] width 44 height 11
click at [1432, 236] on link "Add Expense" at bounding box center [1416, 240] width 117 height 20
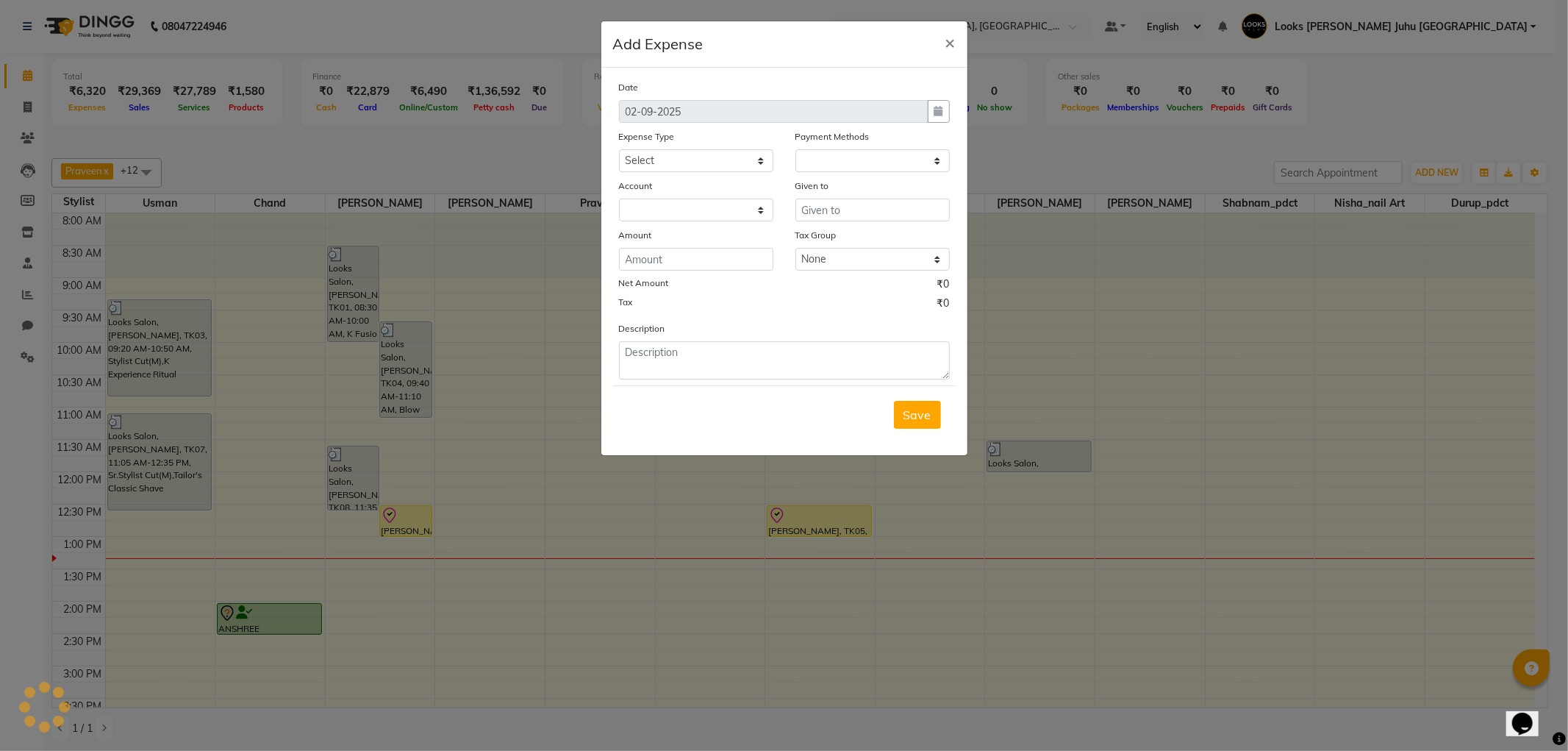
select select "1"
select select "3134"
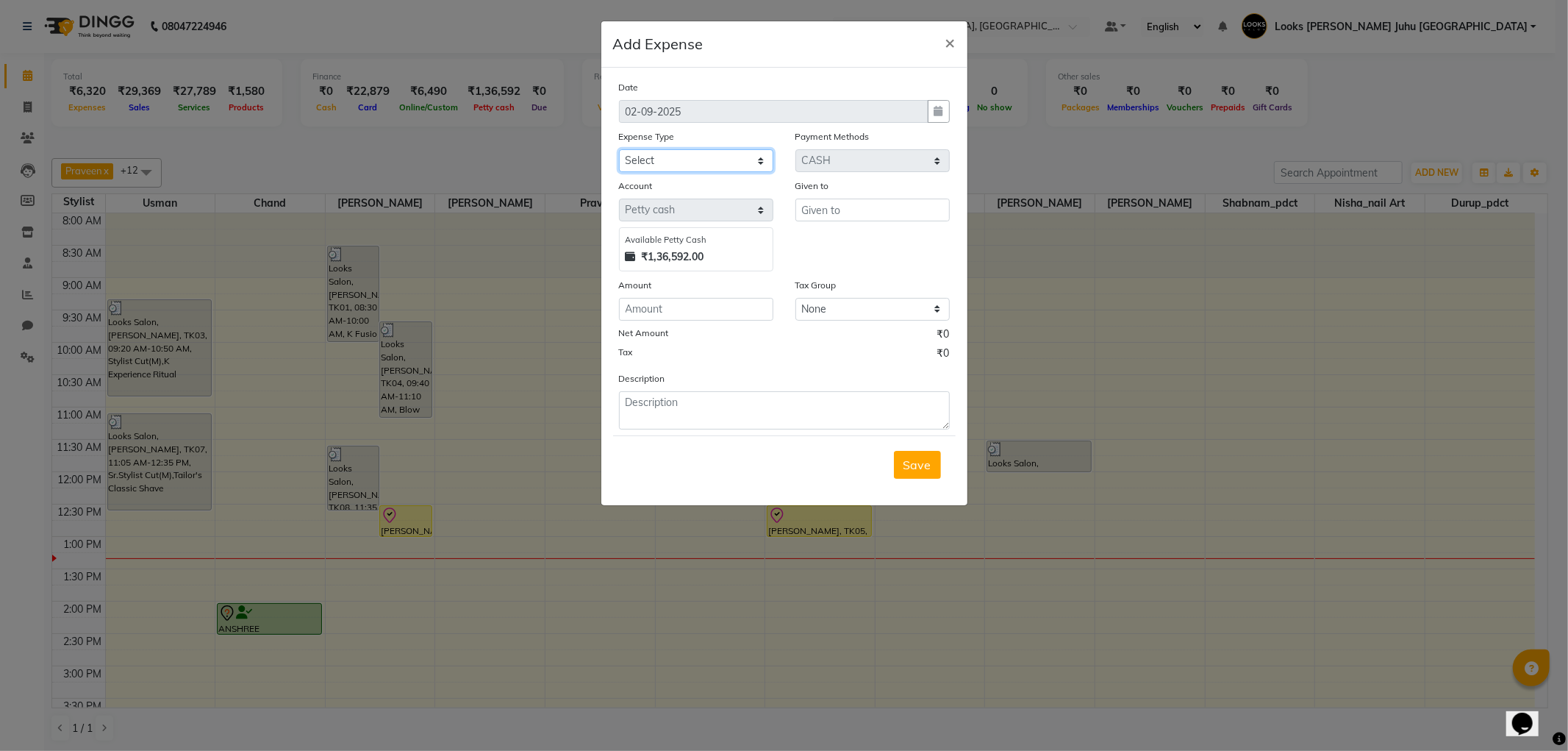
click at [708, 160] on select "Select Bank Deposit Blinkit Cash Handover CLIENT Client ordered food Client Ref…" at bounding box center [697, 161] width 155 height 23
select select "24471"
click at [1133, 202] on ngb-modal-window "Add Expense × Date 02-09-2025 Expense Type Select Bank Deposit Blinkit Cash Han…" at bounding box center [784, 375] width 1568 height 751
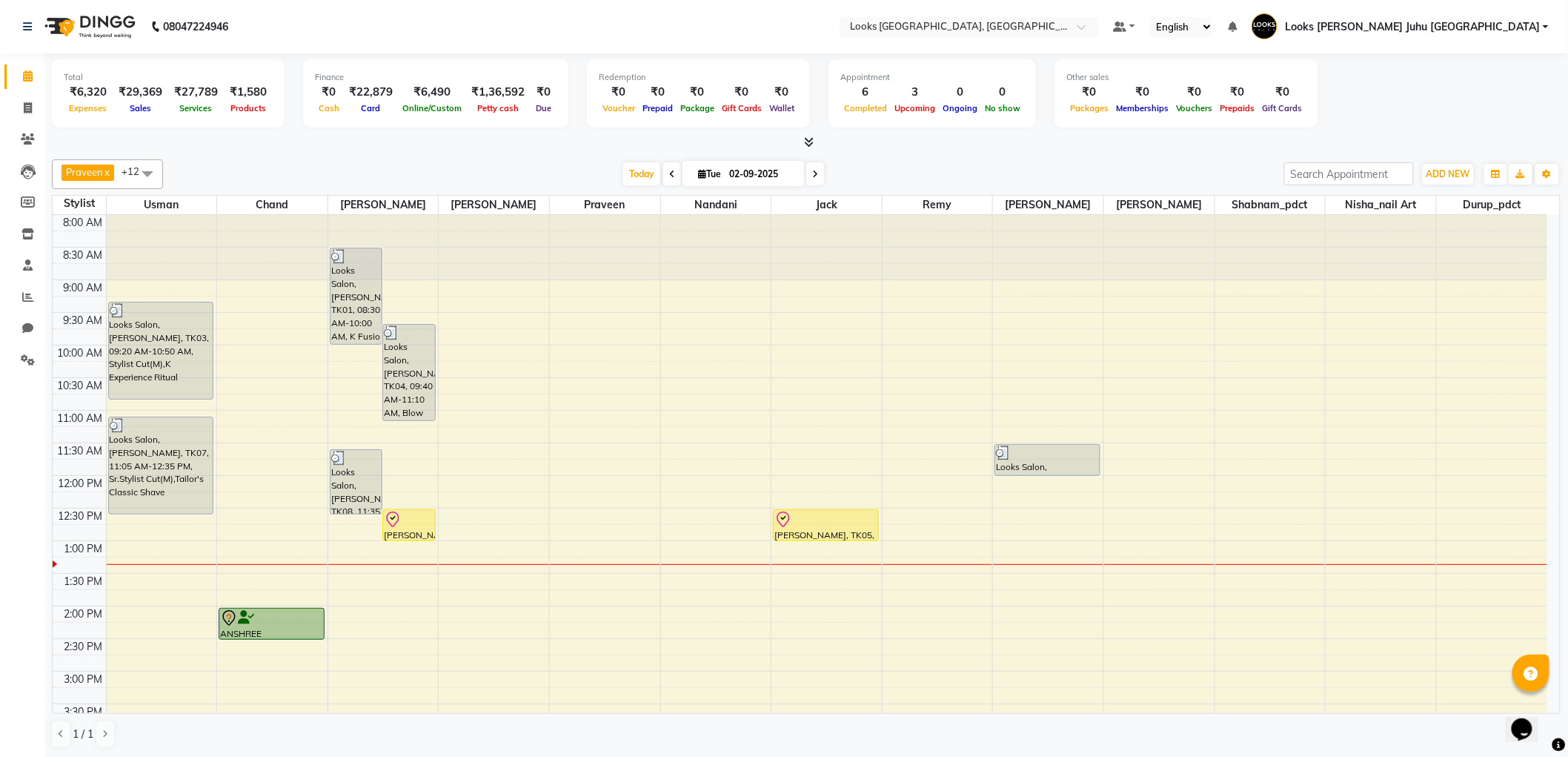
scroll to position [302, 0]
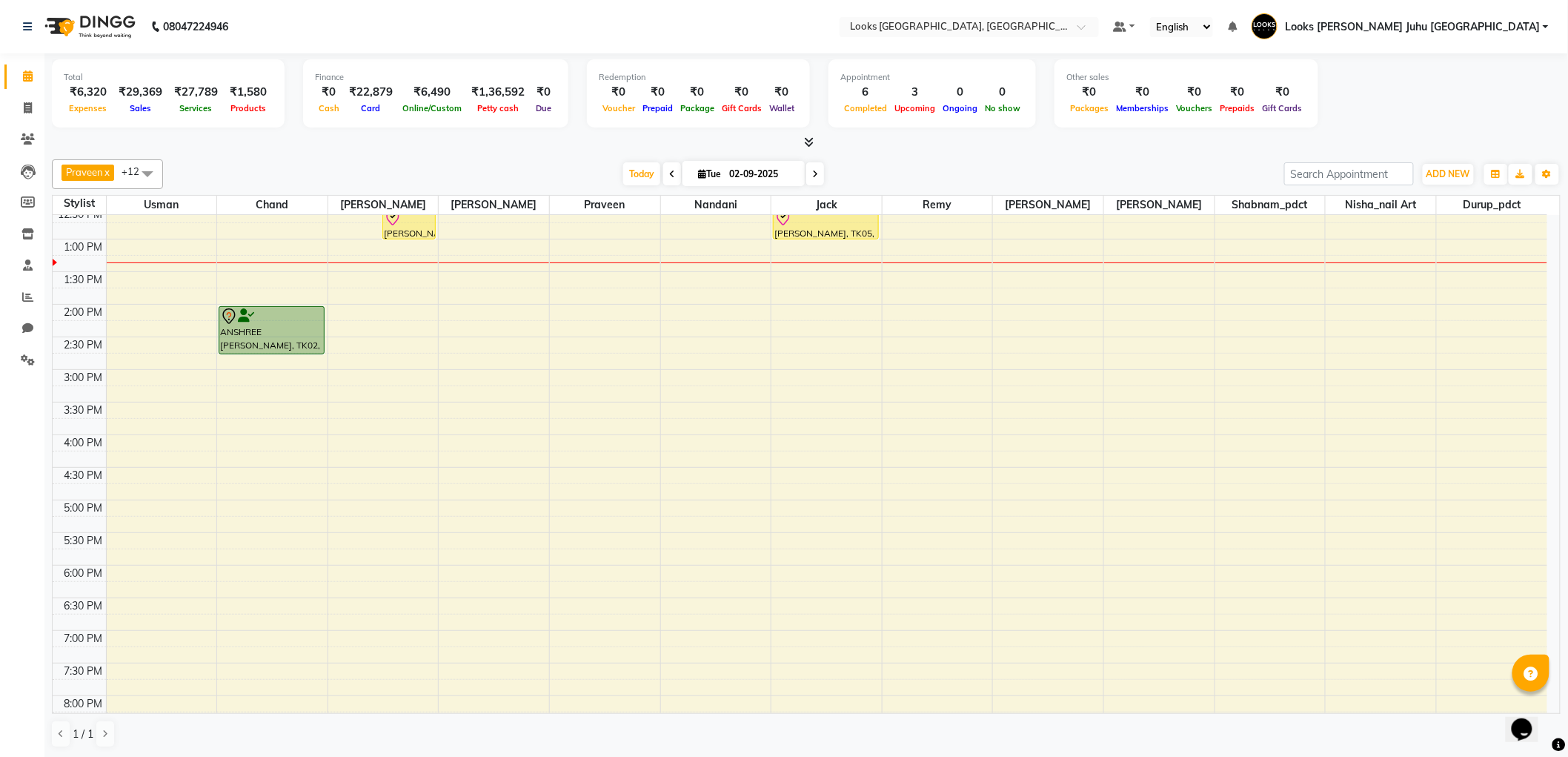
drag, startPoint x: 263, startPoint y: 332, endPoint x: 264, endPoint y: 345, distance: 13.0
click at [264, 345] on div "ANSHREE CHHABRIA, TK02, 02:00 PM-02:30 PM, Stylist Cut(M) ANSHREE CHHABRIA, TK0…" at bounding box center [271, 401] width 110 height 977
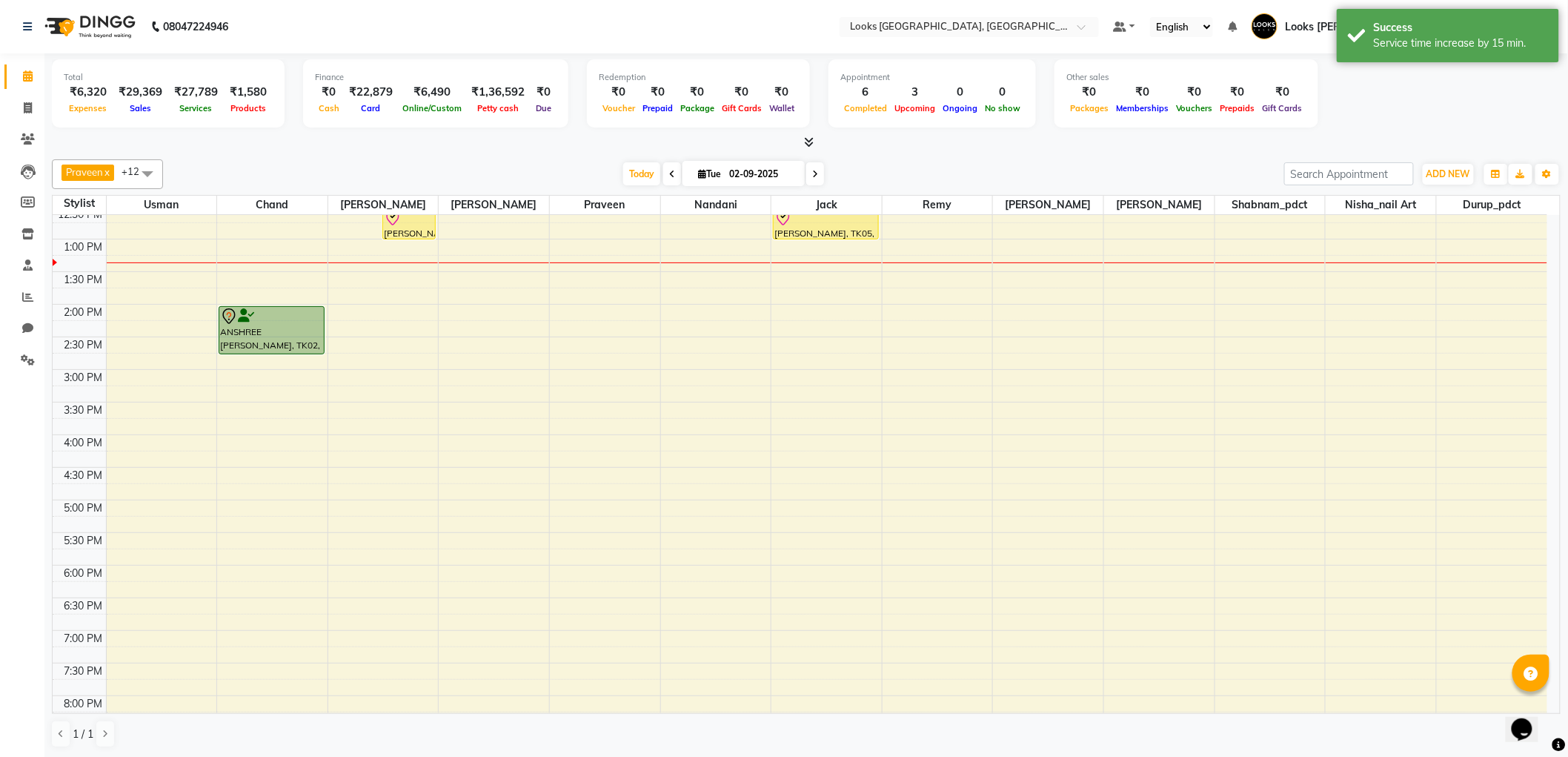
click at [276, 443] on div "8:00 AM 8:30 AM 9:00 AM 9:30 AM 10:00 AM 10:30 AM 11:00 AM 11:30 AM 12:00 PM 12…" at bounding box center [800, 401] width 1495 height 977
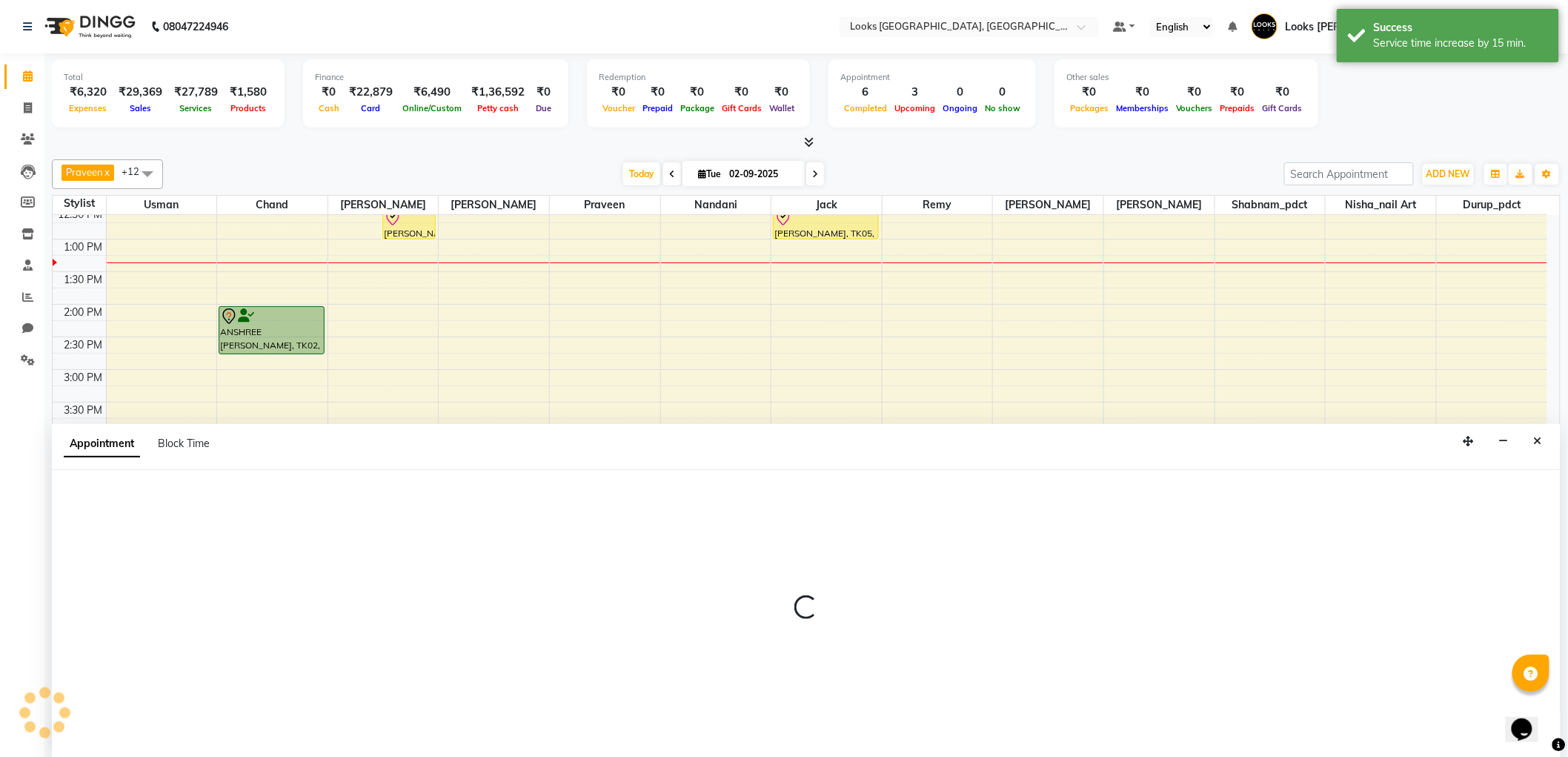
select select "65706"
select select "960"
select select "tentative"
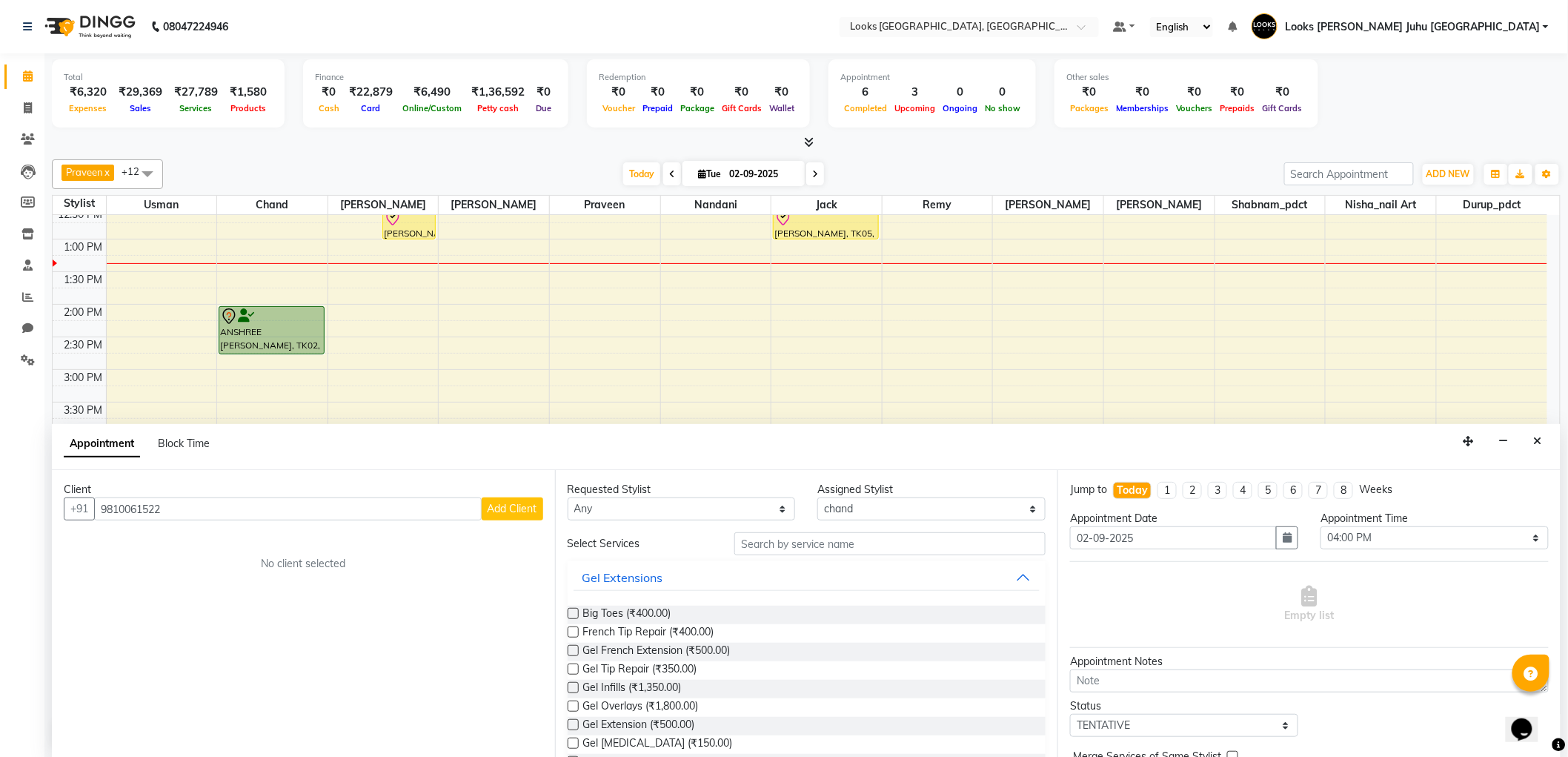
type input "9810061522"
click at [509, 515] on button "Add Client" at bounding box center [513, 509] width 62 height 23
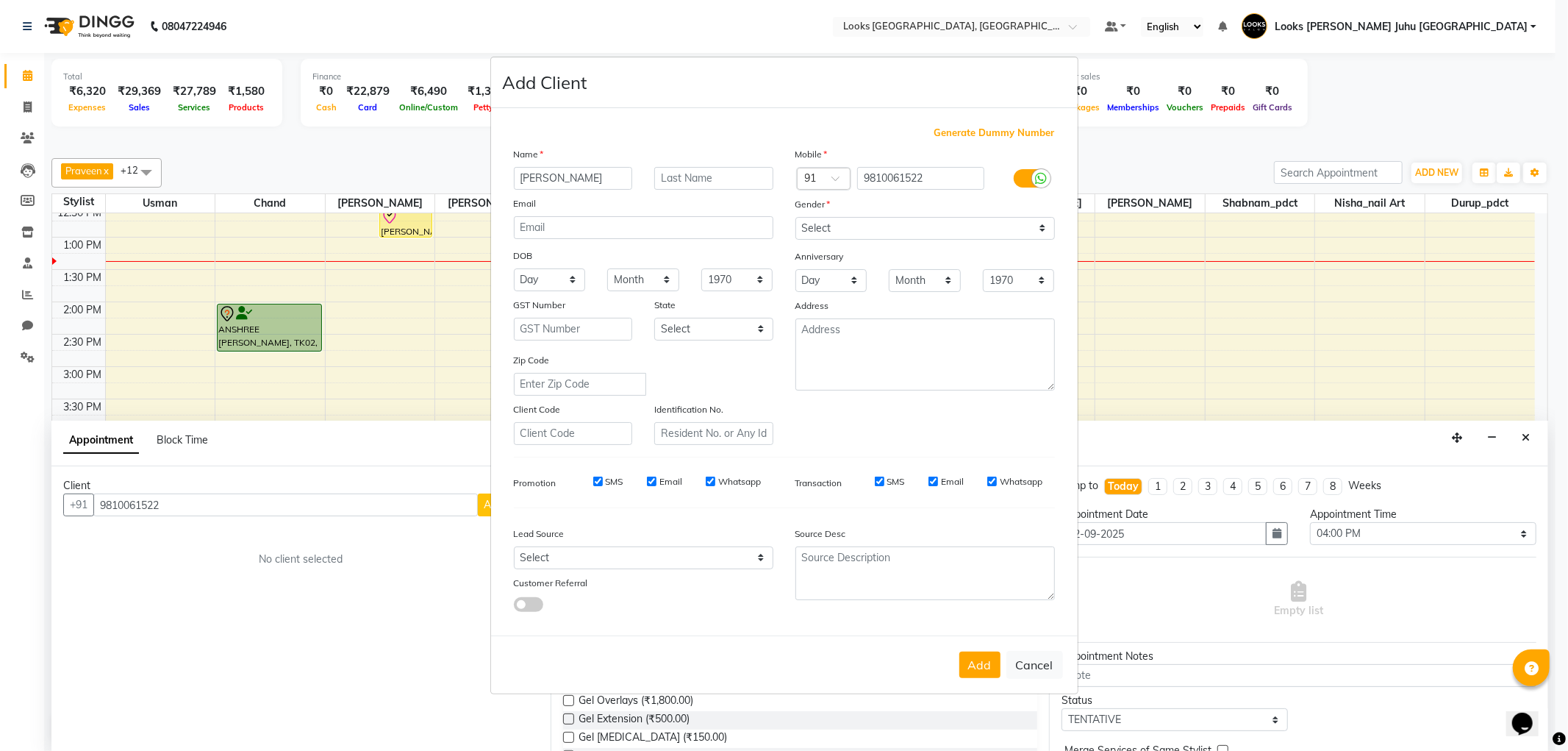
type input "PRANAV"
click at [731, 172] on input "text" at bounding box center [714, 179] width 119 height 23
type input "GUPTA"
click at [857, 228] on select "Select Male Female Other Prefer Not To Say" at bounding box center [925, 228] width 260 height 23
select select "male"
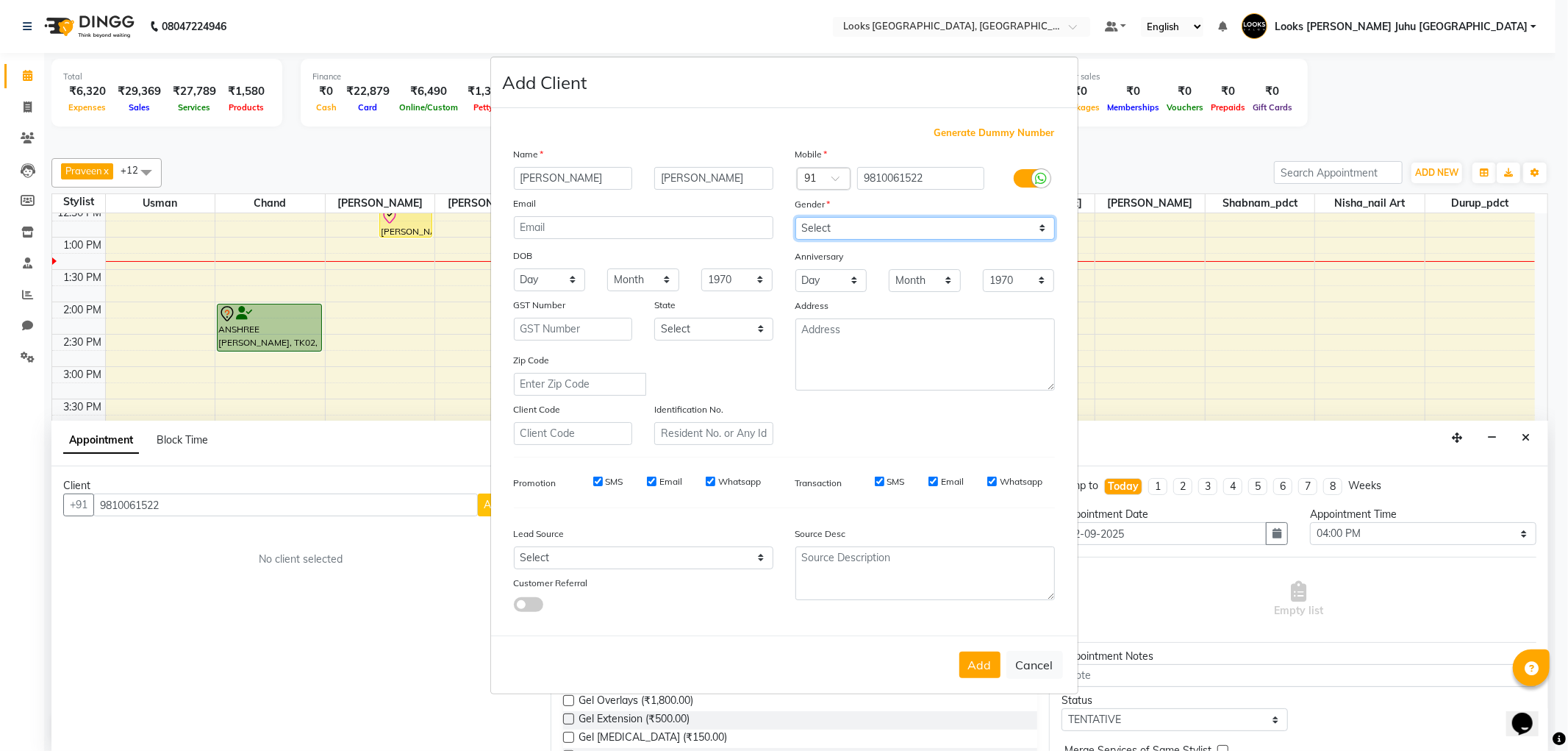
click at [796, 217] on select "Select Male Female Other Prefer Not To Say" at bounding box center [925, 228] width 260 height 23
click at [980, 672] on button "Add" at bounding box center [980, 665] width 41 height 27
click at [886, 228] on select "Select Male Female Other Prefer Not To Say" at bounding box center [925, 228] width 260 height 23
click at [796, 217] on select "Select Male Female Other Prefer Not To Say" at bounding box center [925, 228] width 260 height 23
select select
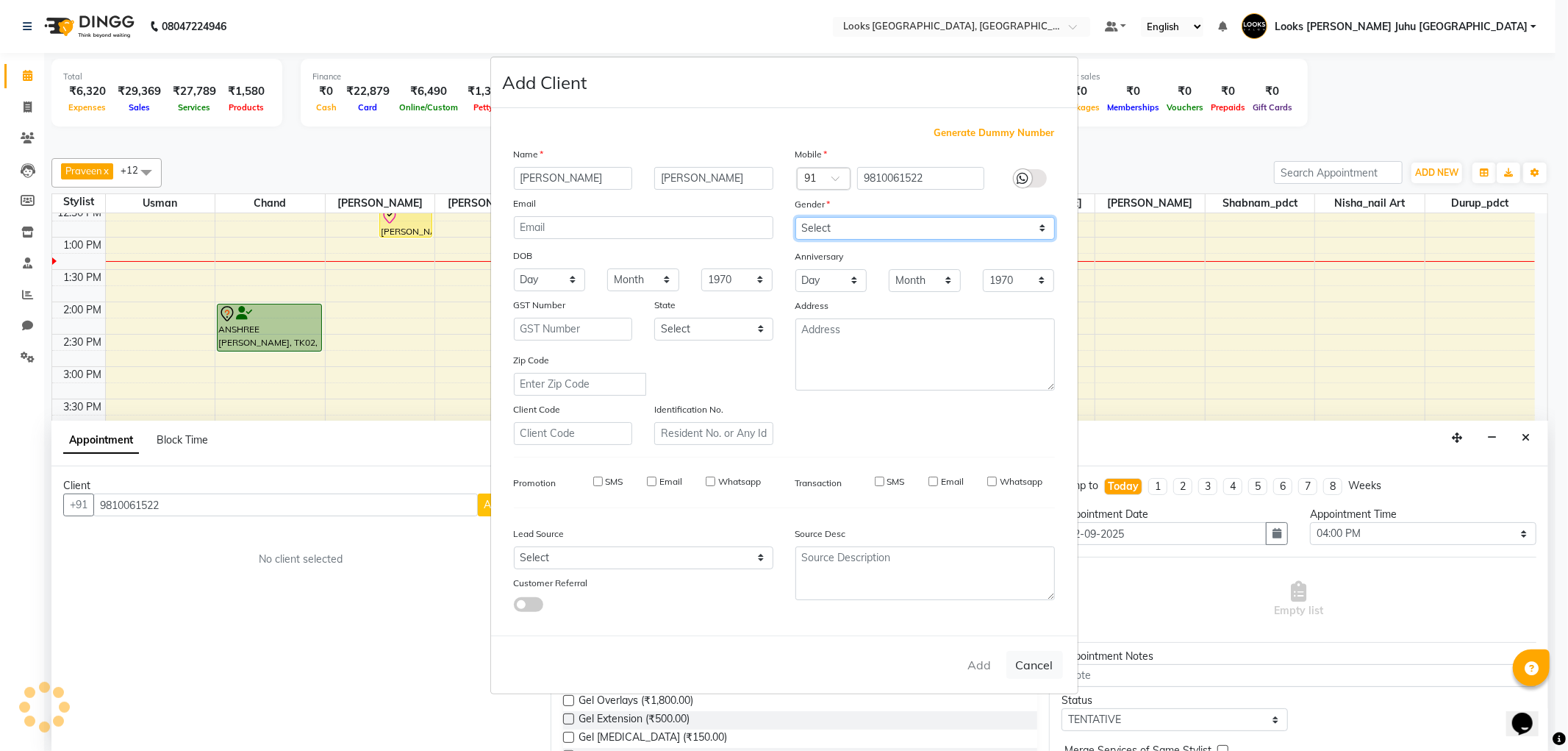
select select
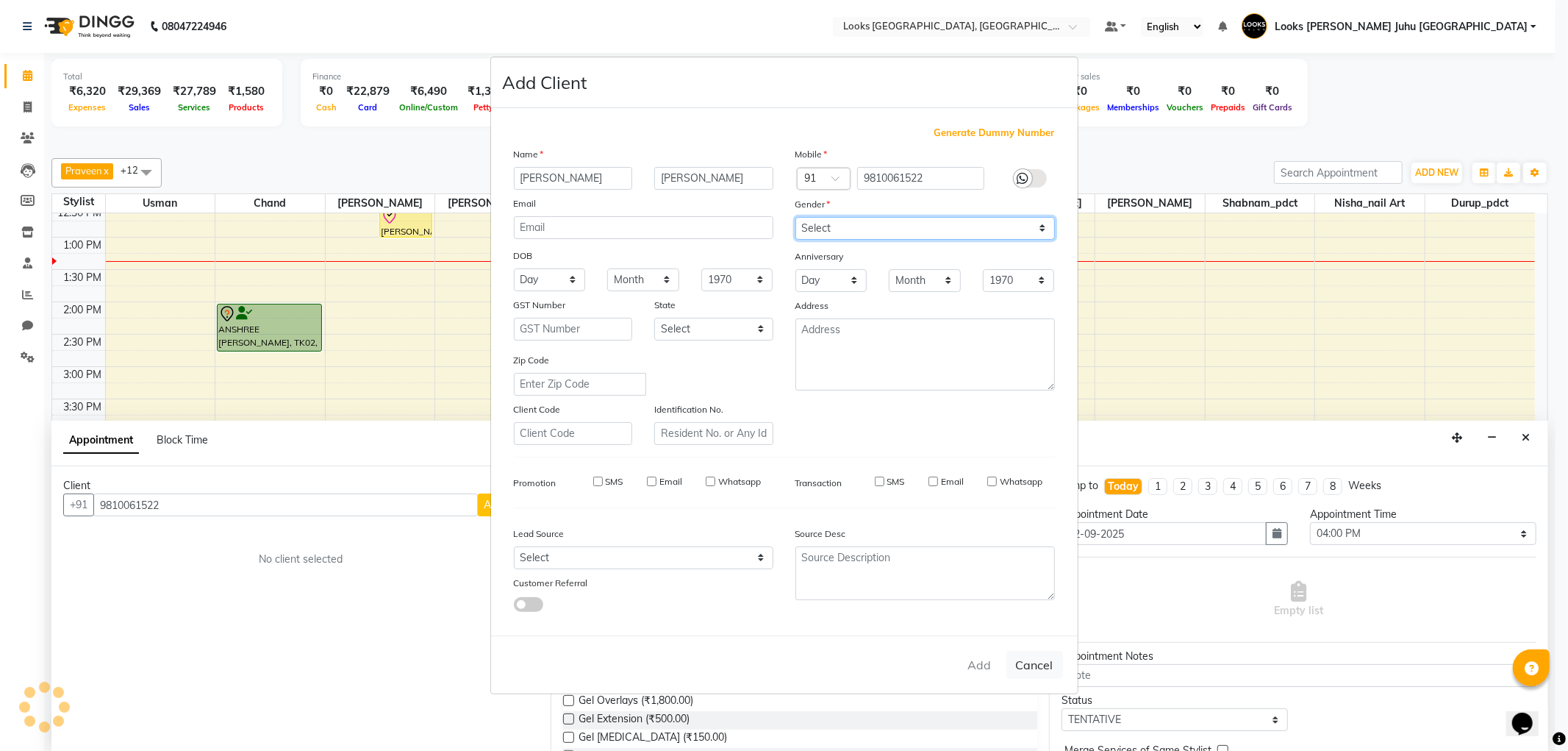
select select
checkbox input "false"
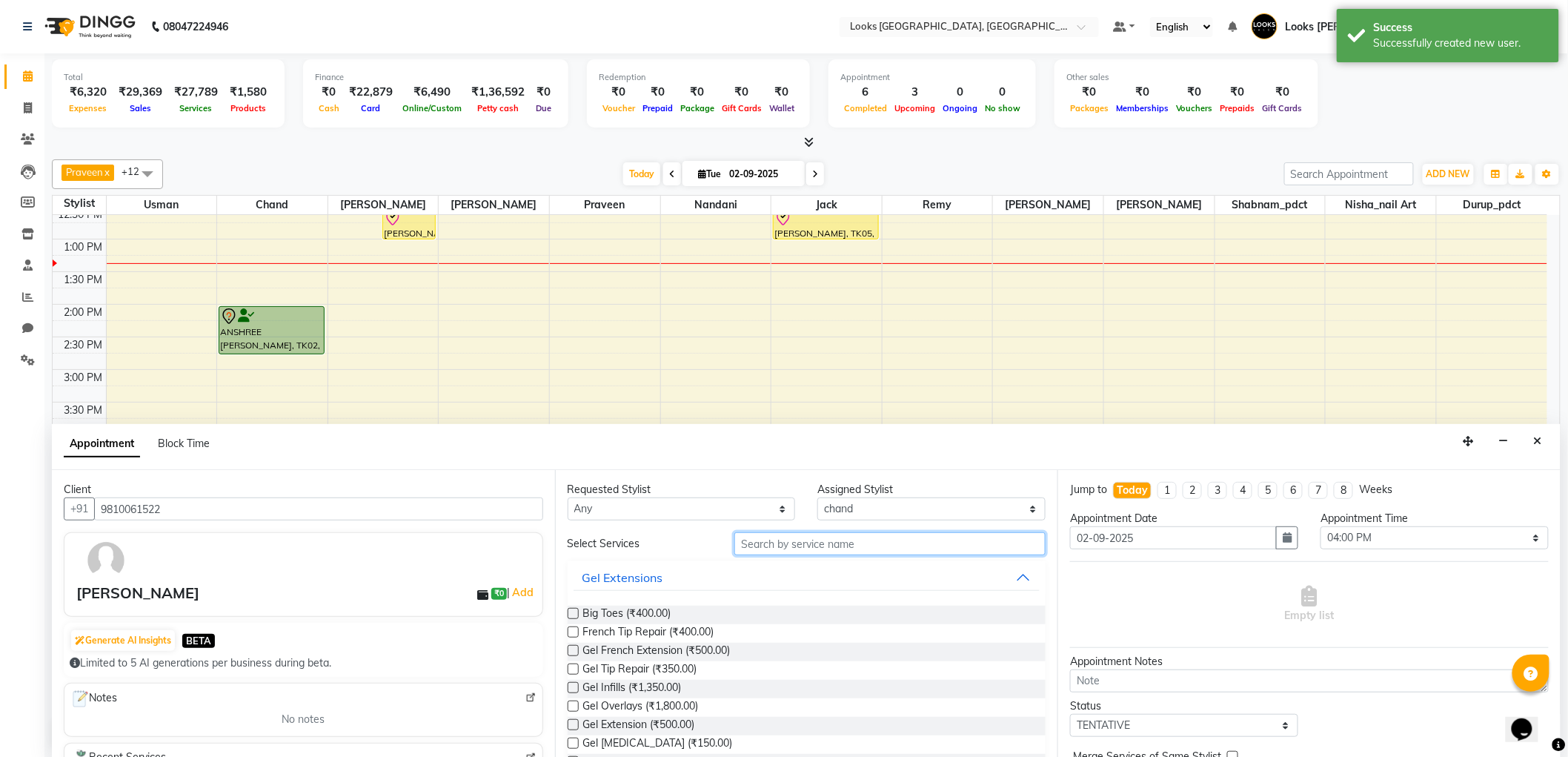
click at [831, 548] on input "text" at bounding box center [890, 544] width 311 height 23
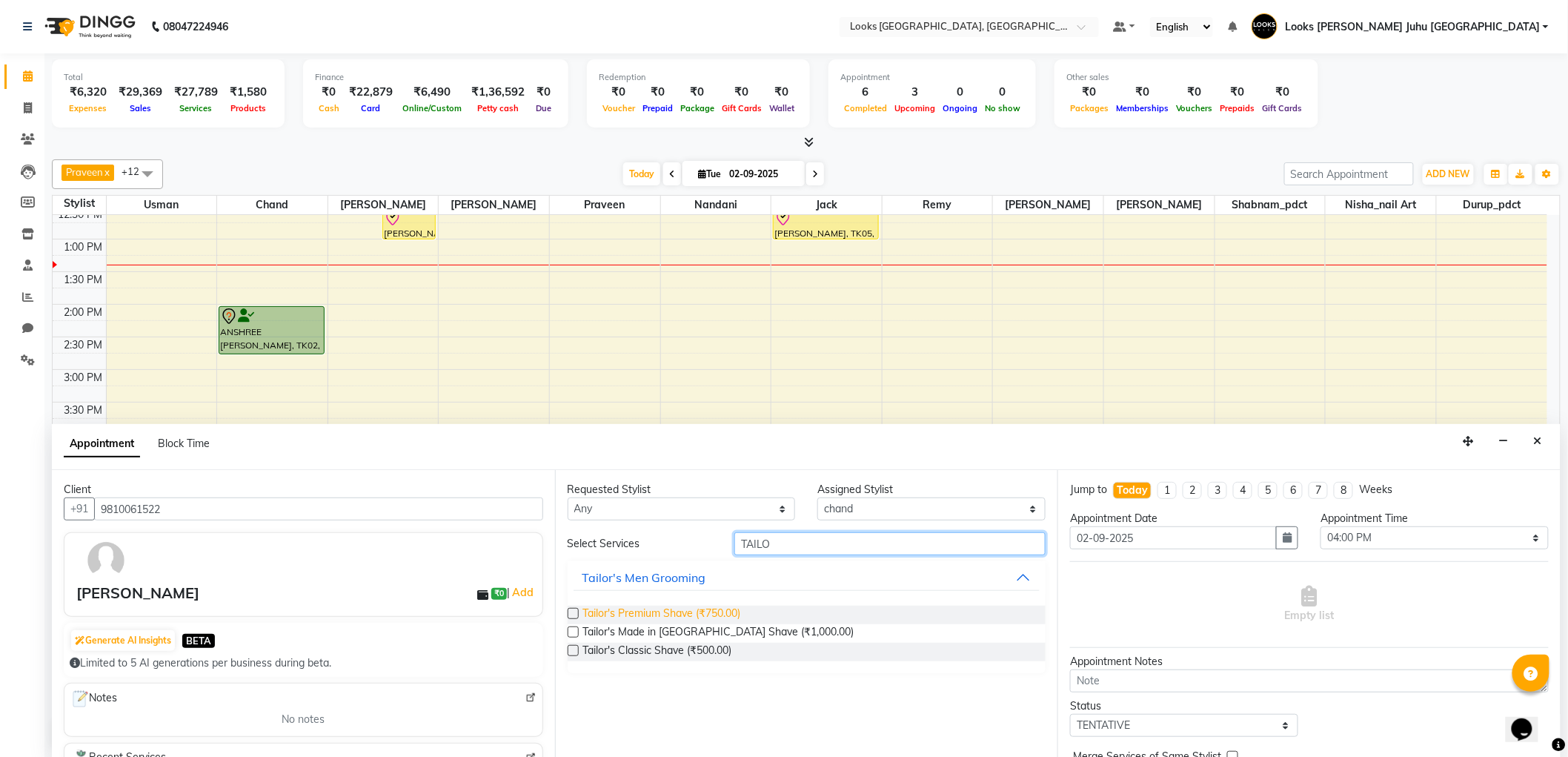
type input "TAILO"
click at [672, 613] on span "Tailor's Premium Shave (₹750.00)" at bounding box center [662, 615] width 158 height 19
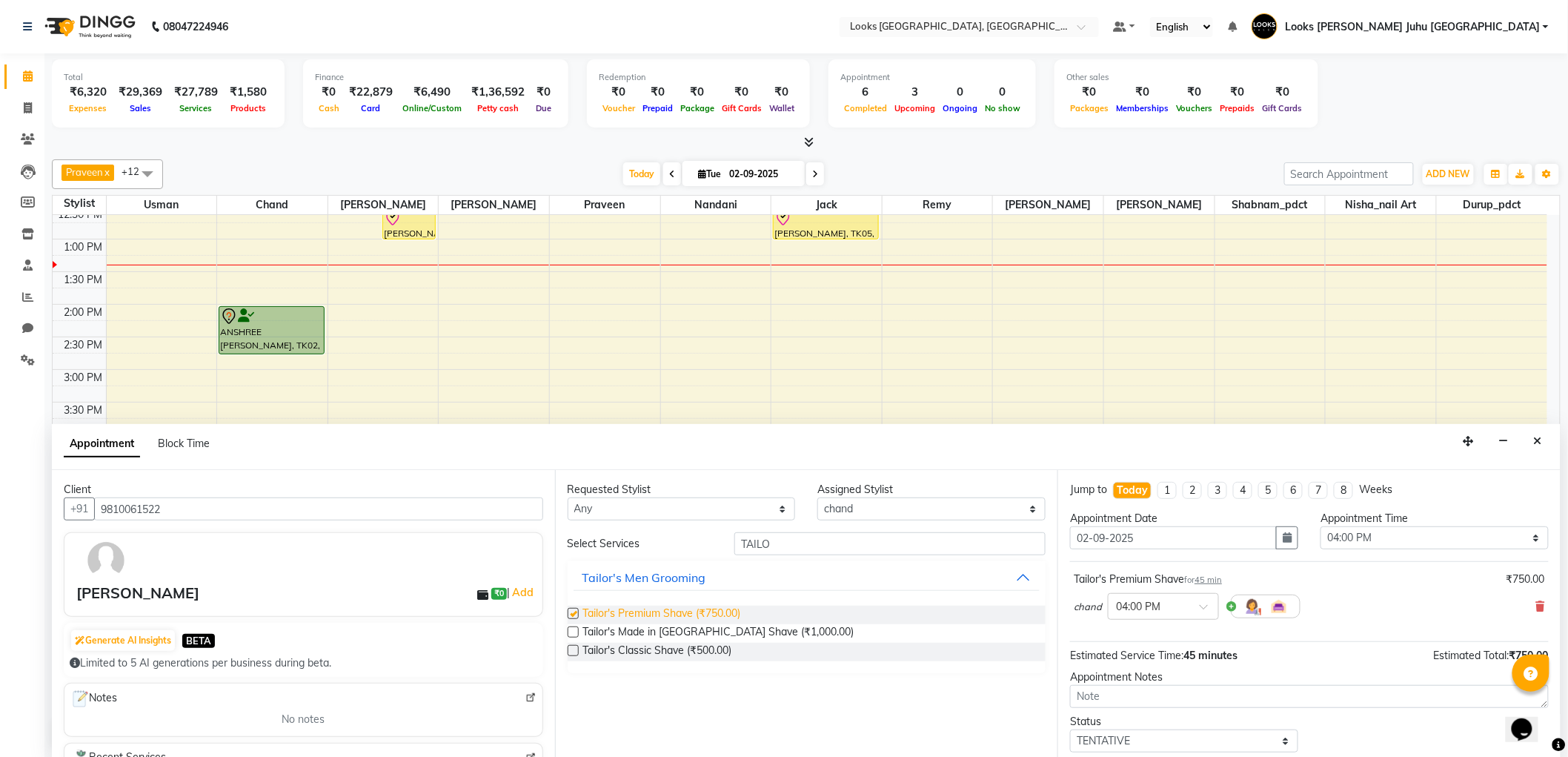
checkbox input "false"
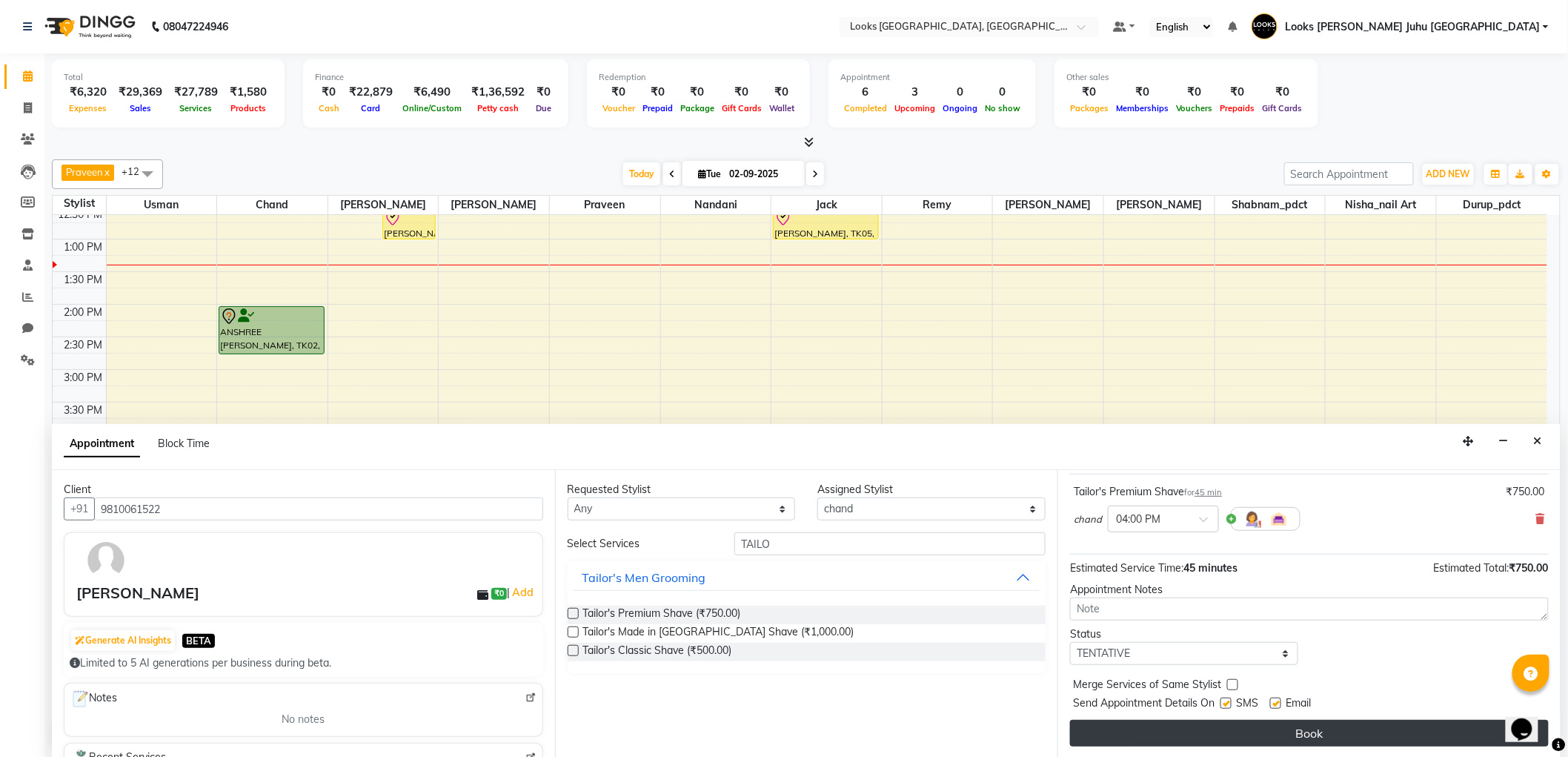
click at [1318, 744] on button "Book" at bounding box center [1310, 733] width 478 height 27
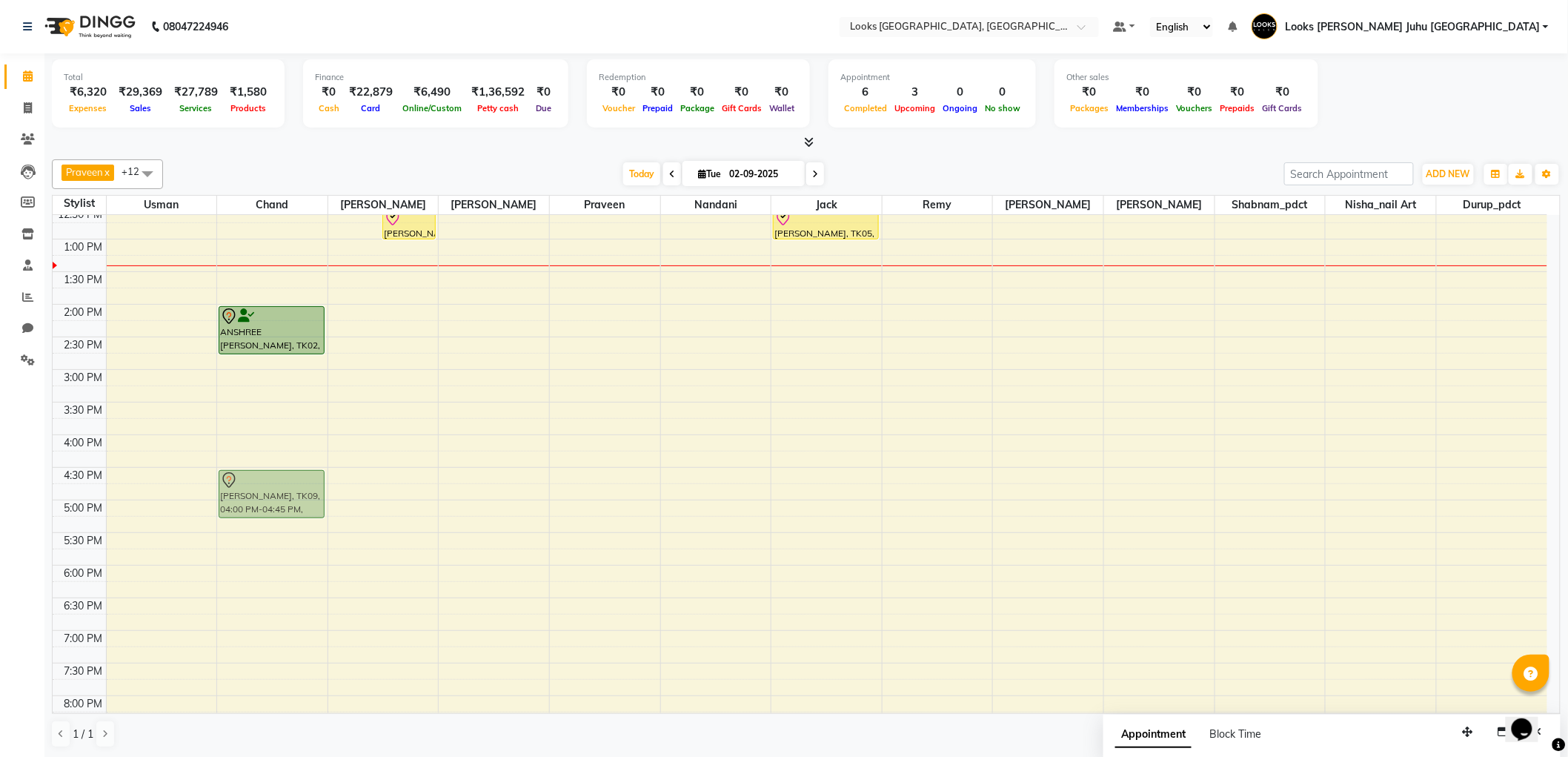
drag, startPoint x: 279, startPoint y: 446, endPoint x: 271, endPoint y: 486, distance: 40.8
click at [271, 486] on div "ANSHREE CHHABRIA, TK02, 02:00 PM-02:45 PM, Stylist Cut(M) PRANAV GUPTA, TK09, 0…" at bounding box center [271, 401] width 110 height 977
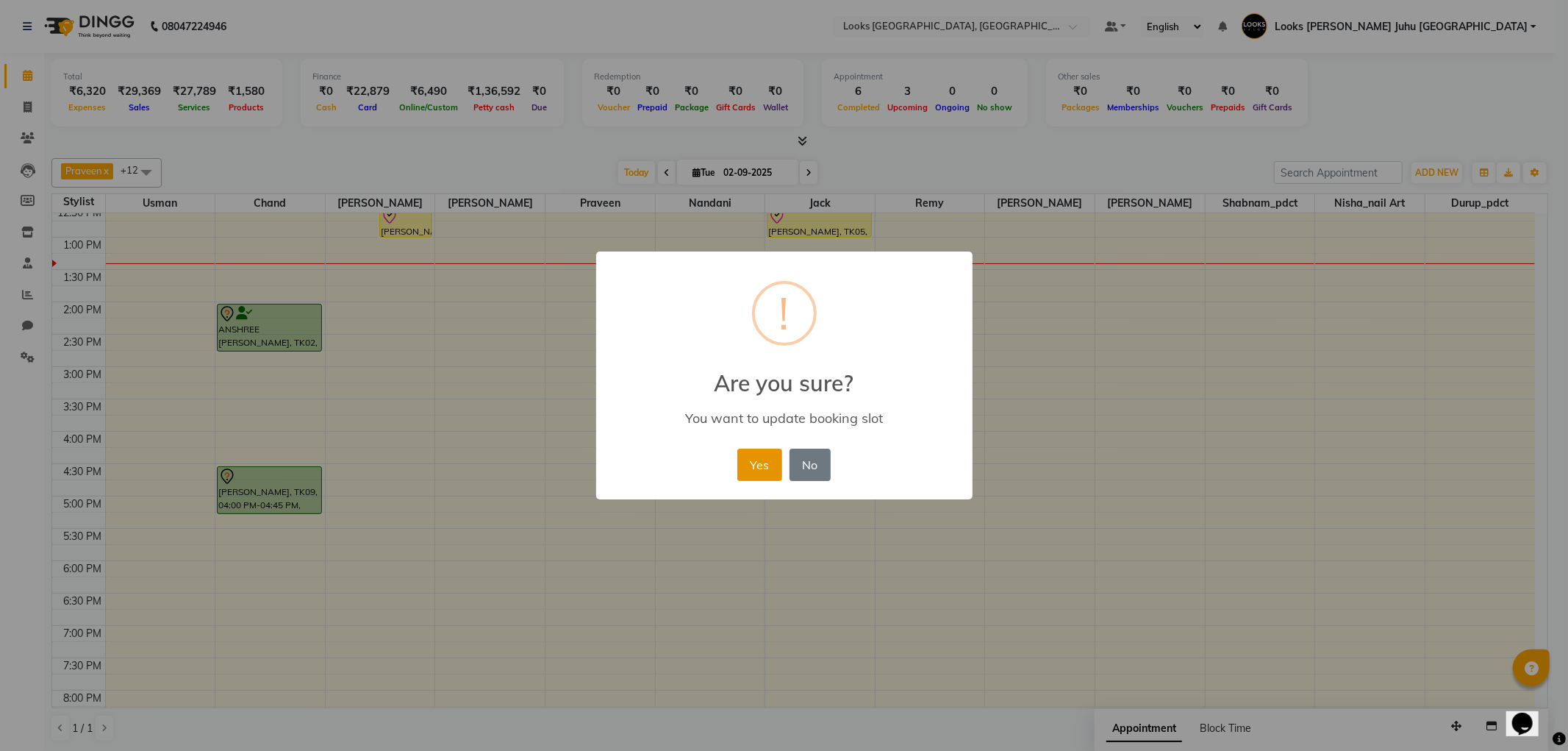
click at [768, 463] on button "Yes" at bounding box center [760, 465] width 44 height 32
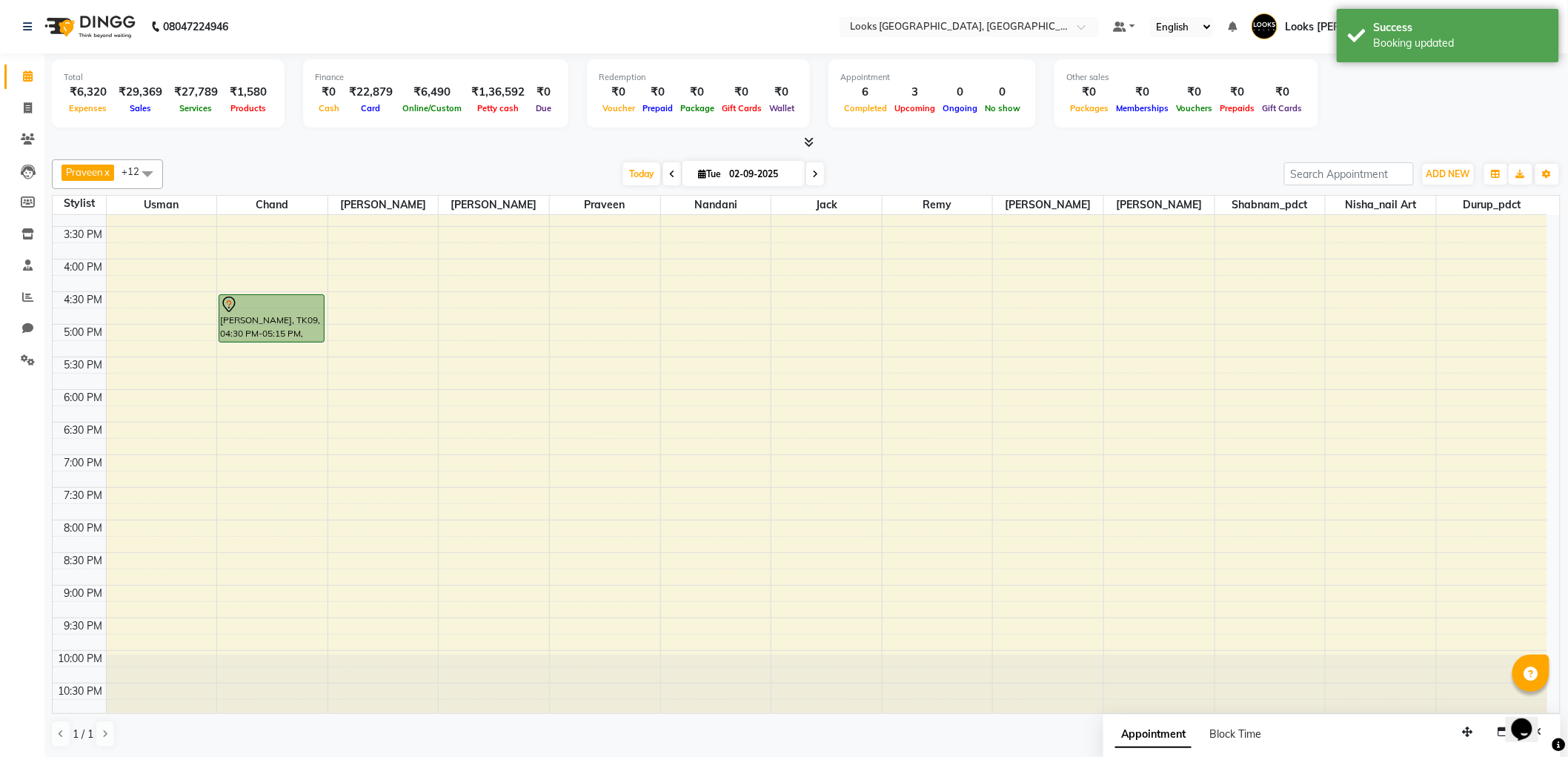
scroll to position [483, 0]
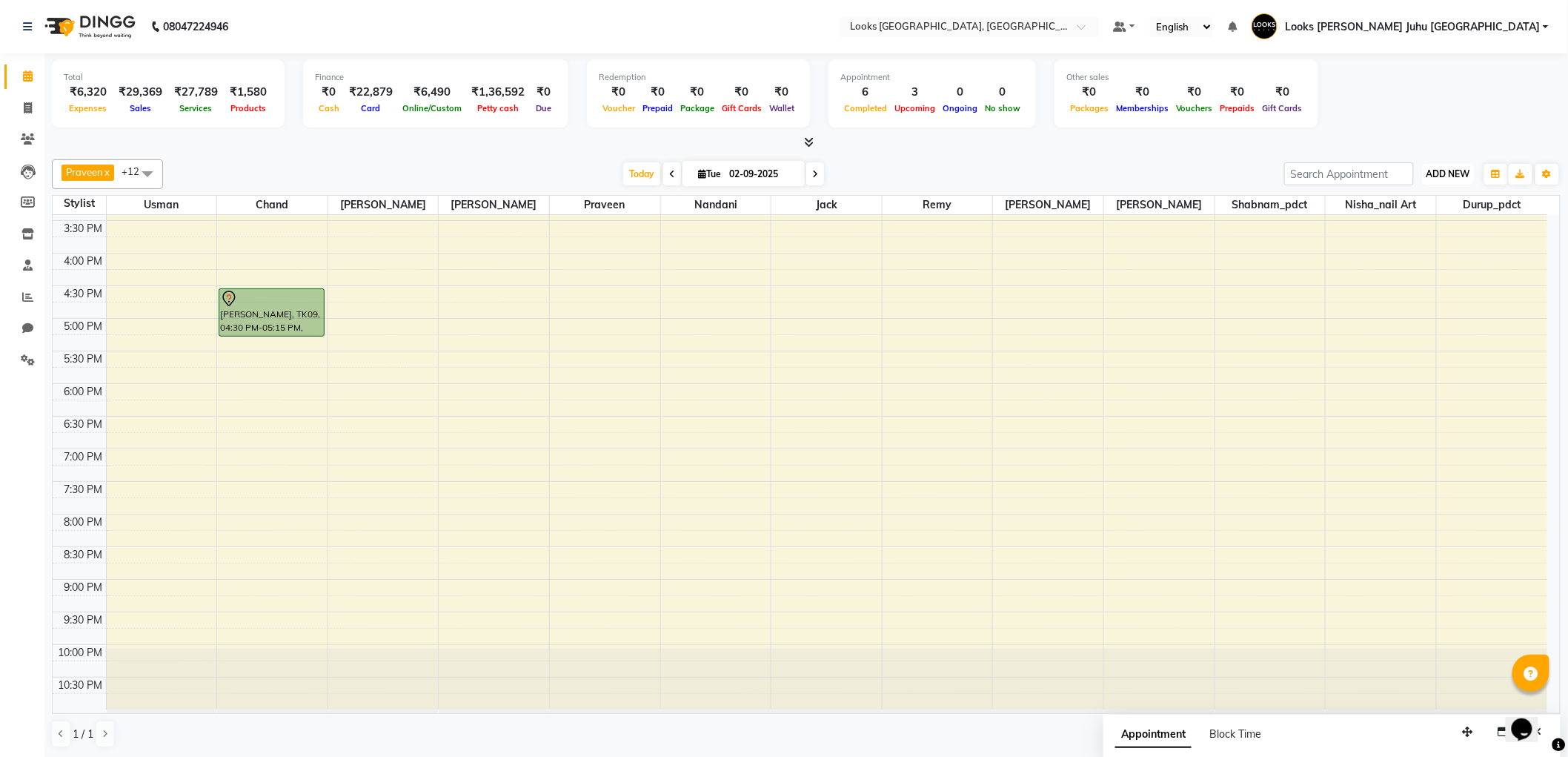
click at [1456, 173] on span "ADD NEW" at bounding box center [1448, 174] width 44 height 11
click at [1429, 224] on link "Add Invoice" at bounding box center [1416, 221] width 117 height 20
select select "service"
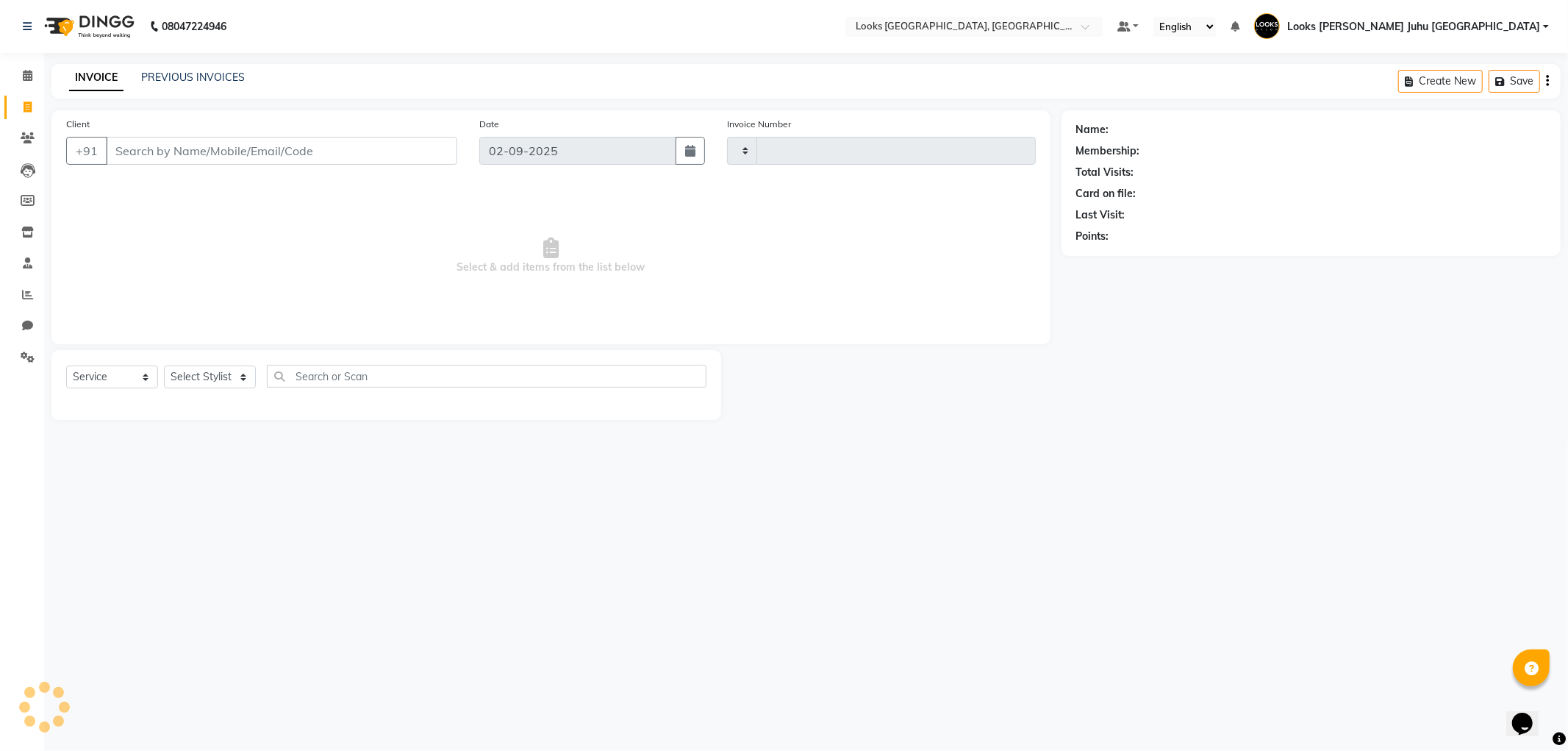
type input "1920"
select select "8270"
click at [401, 146] on input "Client" at bounding box center [281, 150] width 351 height 28
drag, startPoint x: 19, startPoint y: 66, endPoint x: 32, endPoint y: 177, distance: 111.8
click at [18, 67] on link "Calendar" at bounding box center [22, 76] width 36 height 24
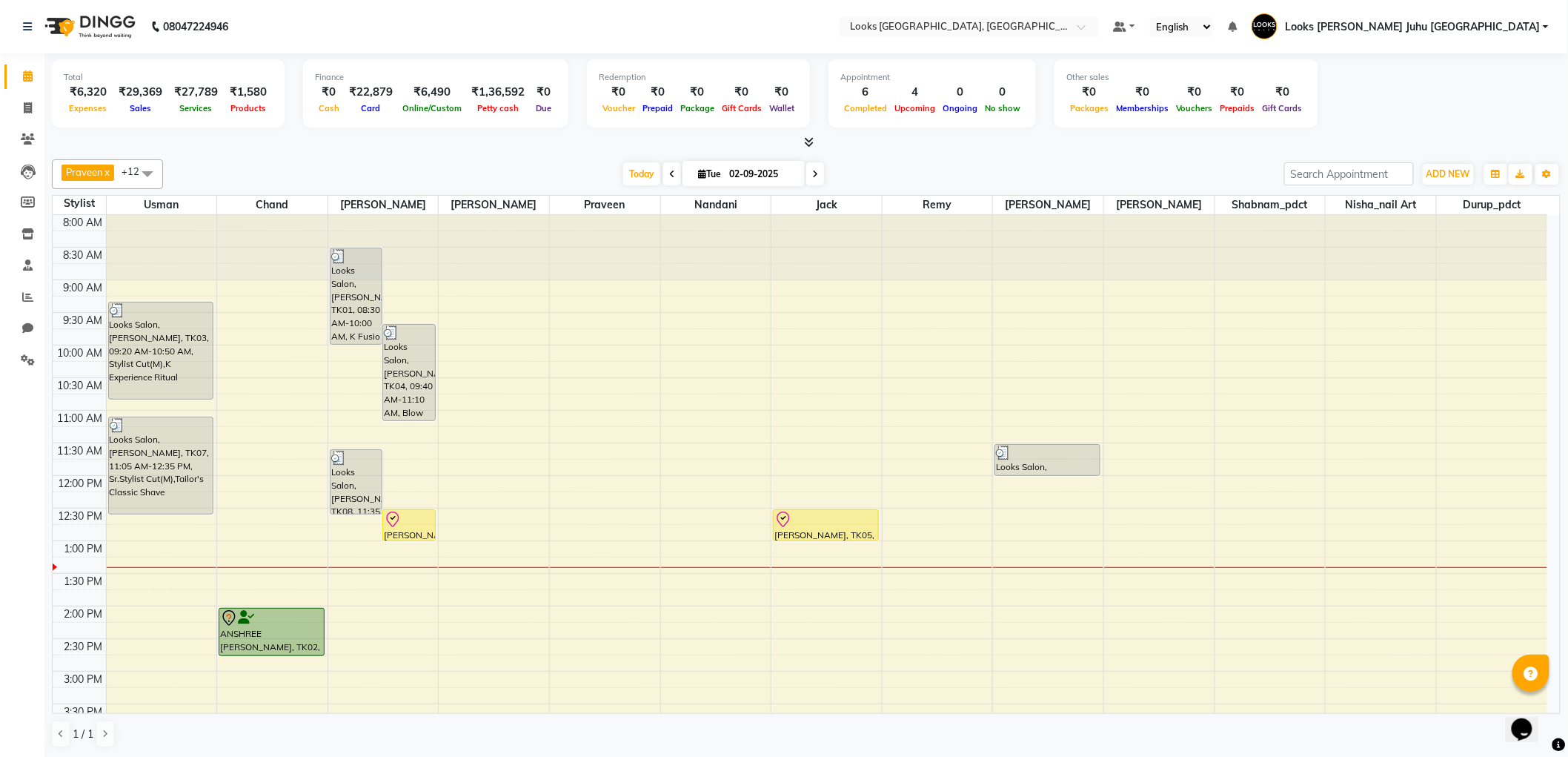
click at [414, 514] on div at bounding box center [409, 520] width 49 height 18
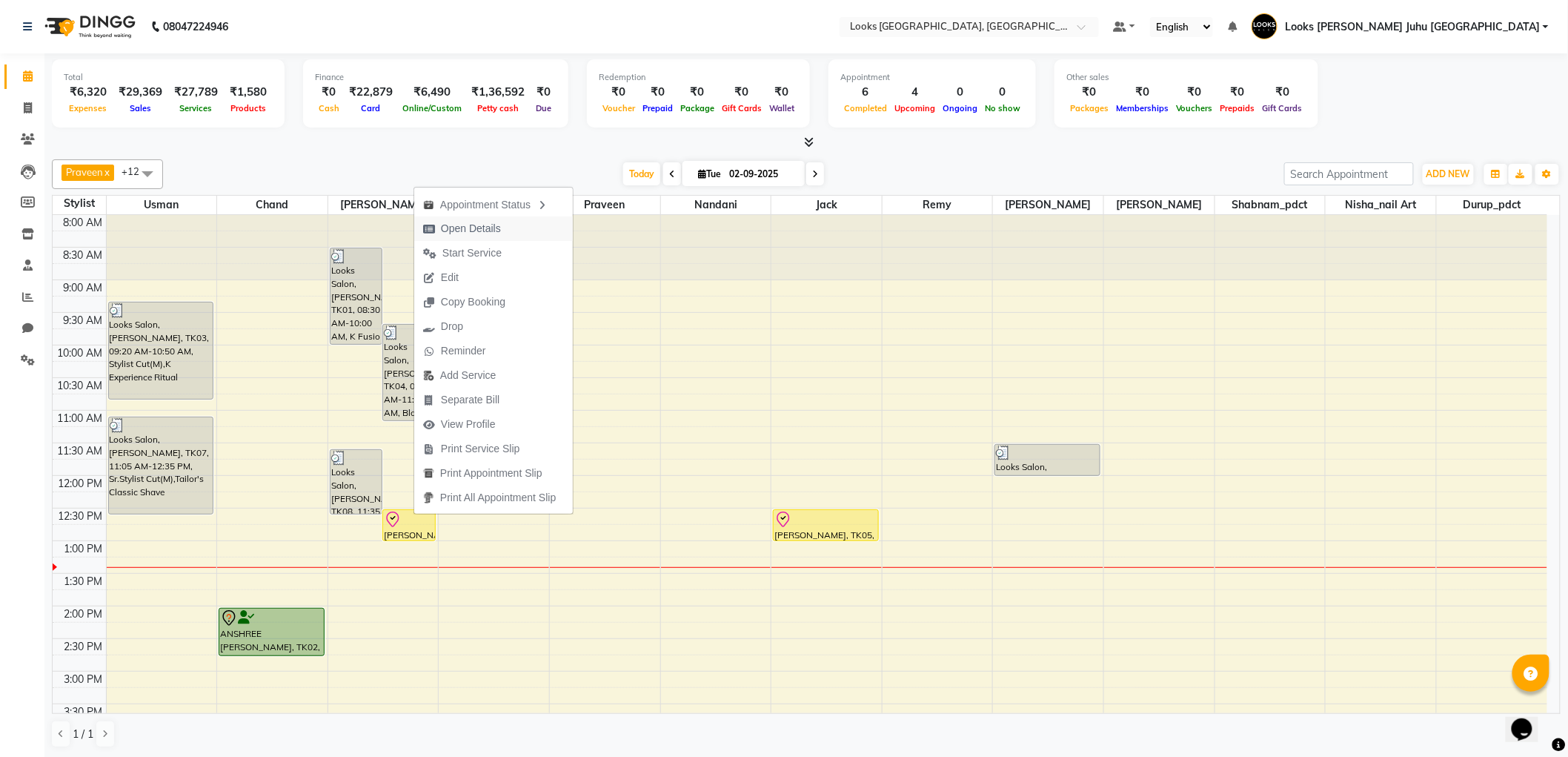
click at [486, 234] on span "Open Details" at bounding box center [470, 228] width 60 height 15
select select "8"
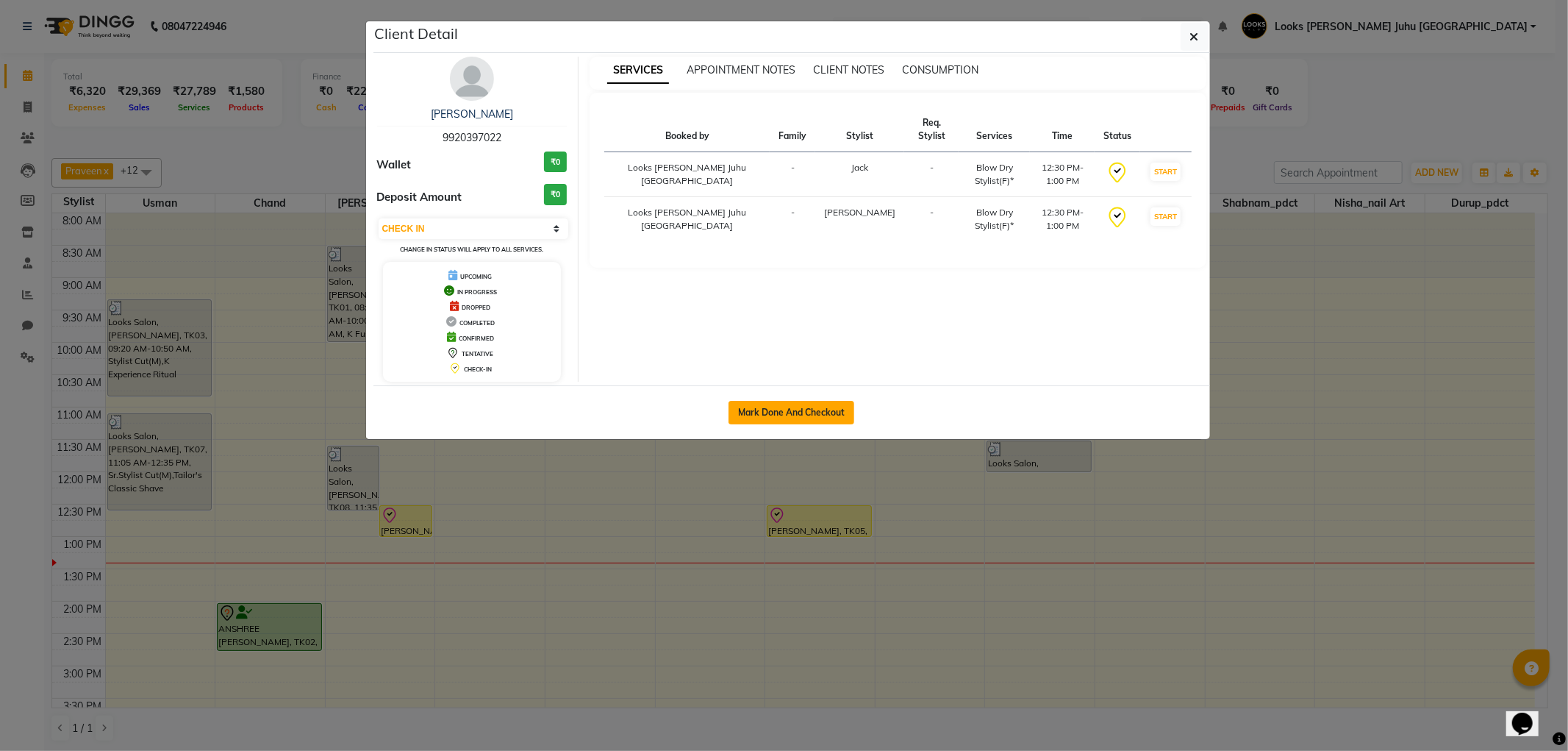
click at [804, 418] on button "Mark Done And Checkout" at bounding box center [791, 412] width 125 height 23
select select "service"
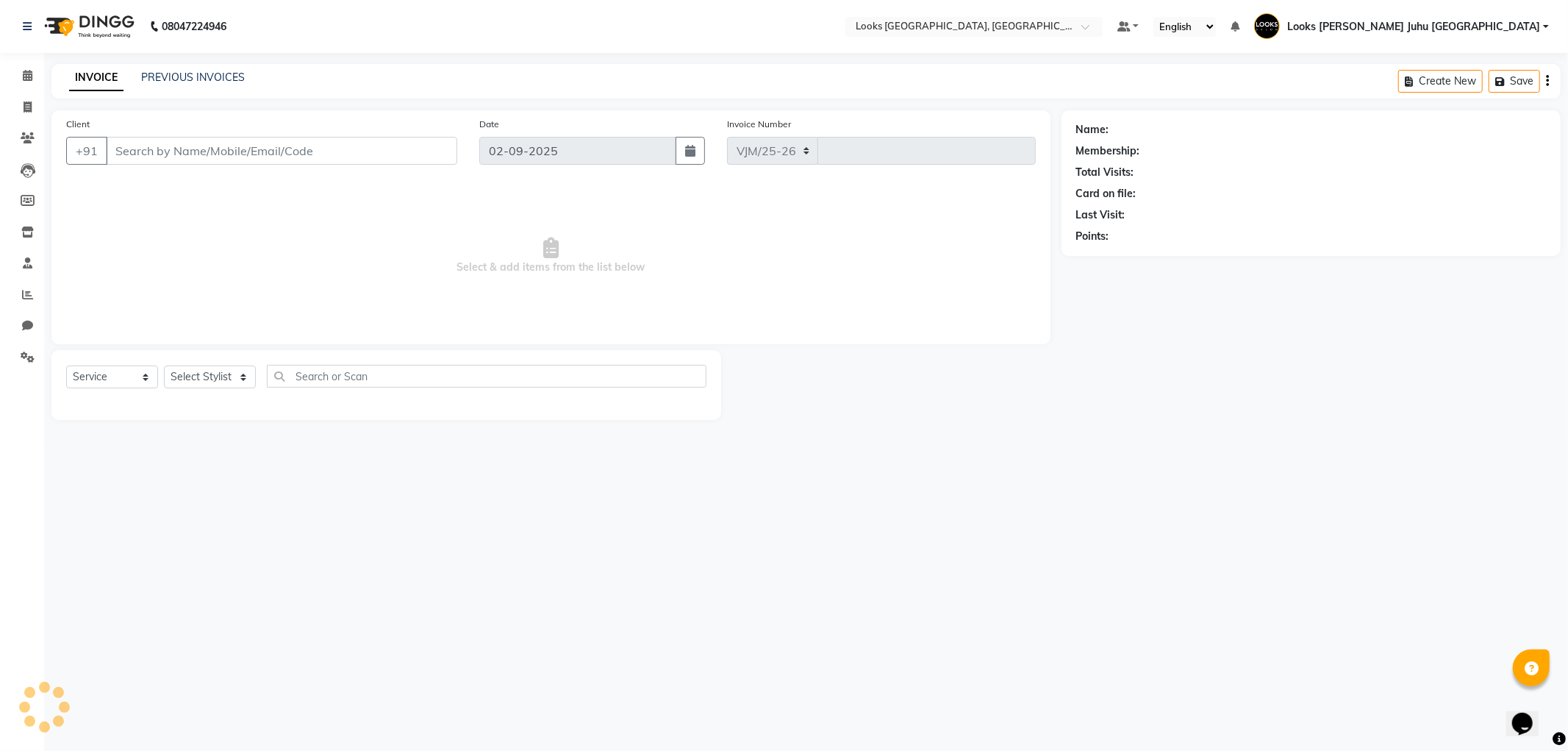
select select "8270"
type input "1920"
type input "9920397022"
select select "23387"
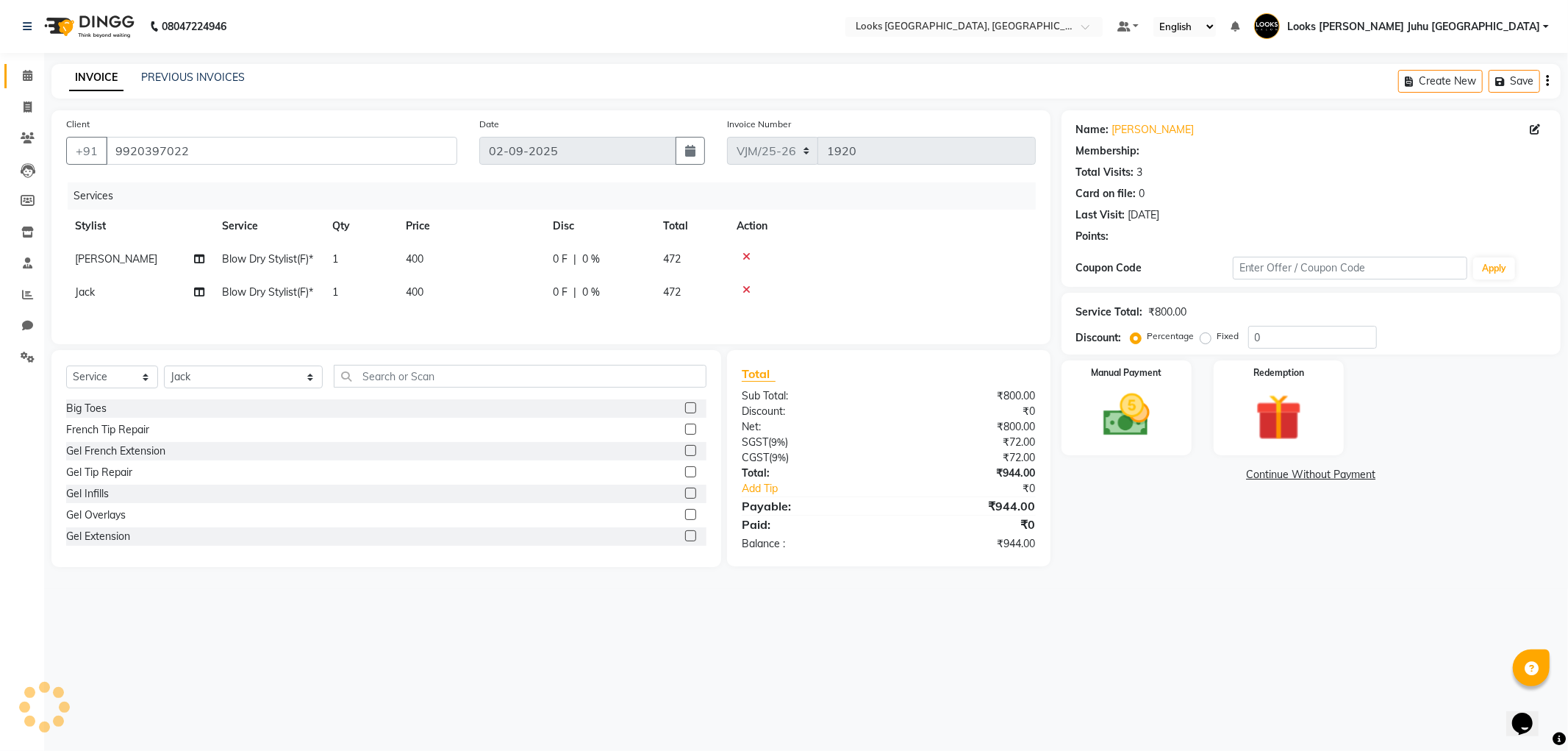
select select "1: Object"
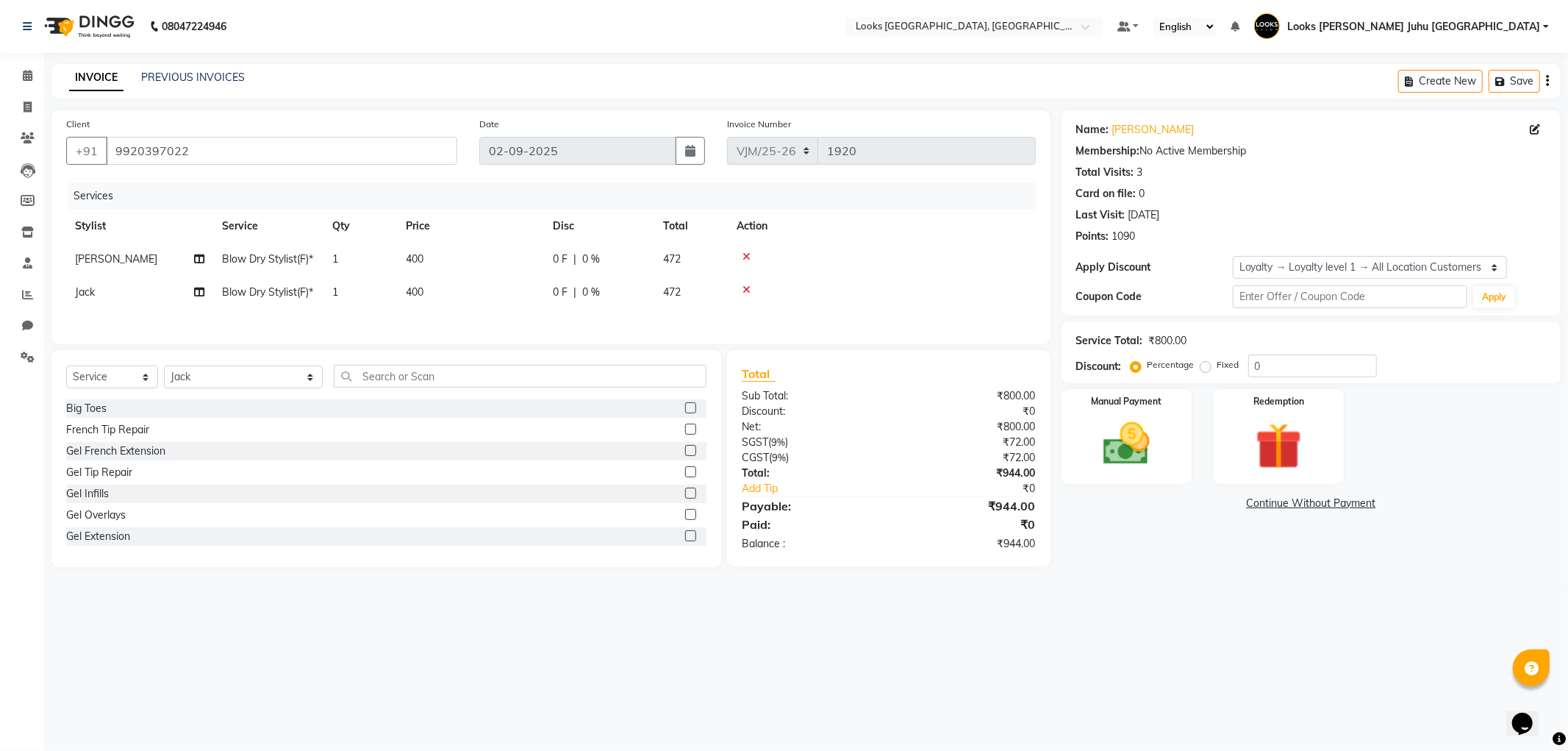
click at [465, 260] on td "400" at bounding box center [470, 259] width 147 height 33
select select "23385"
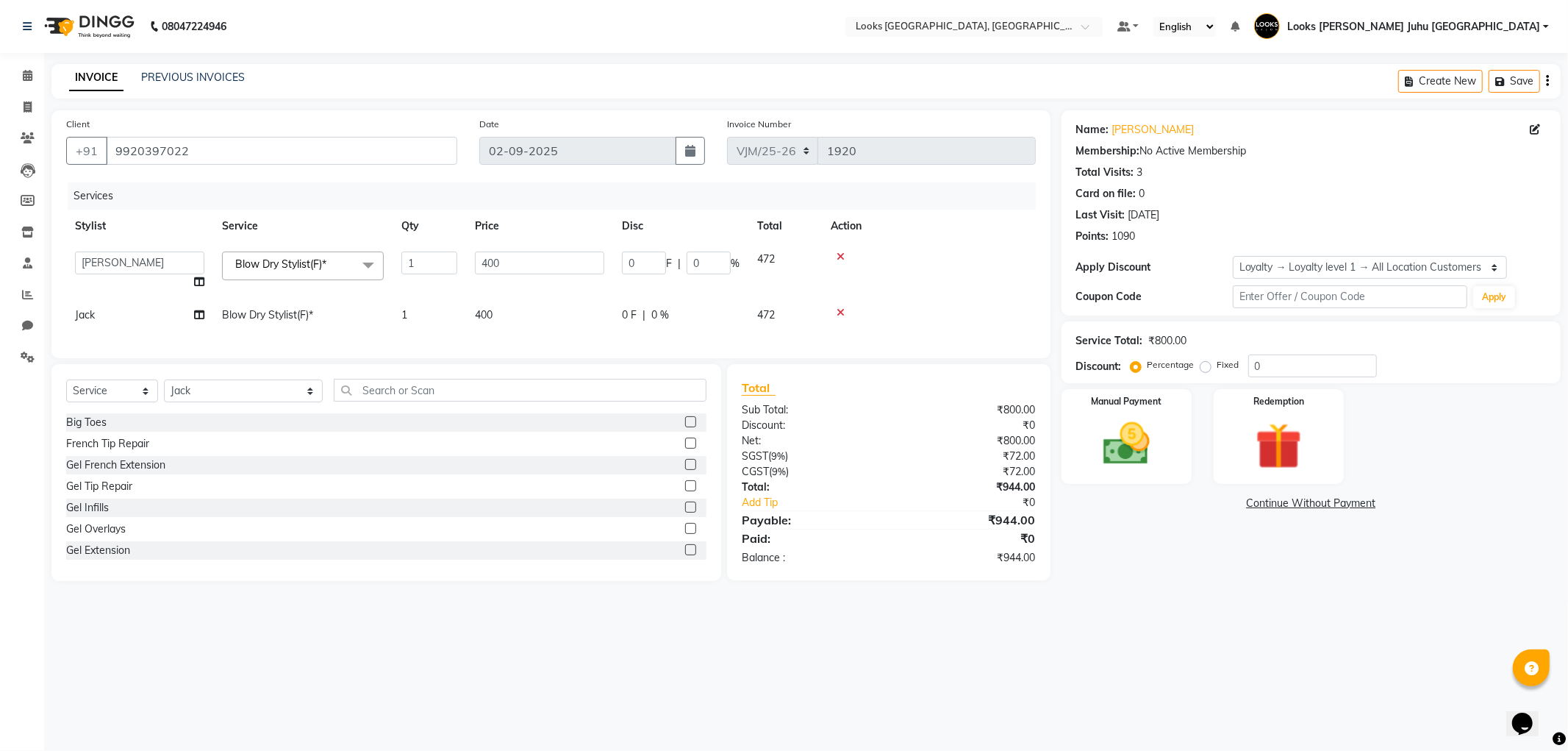
click at [842, 254] on icon at bounding box center [840, 257] width 8 height 11
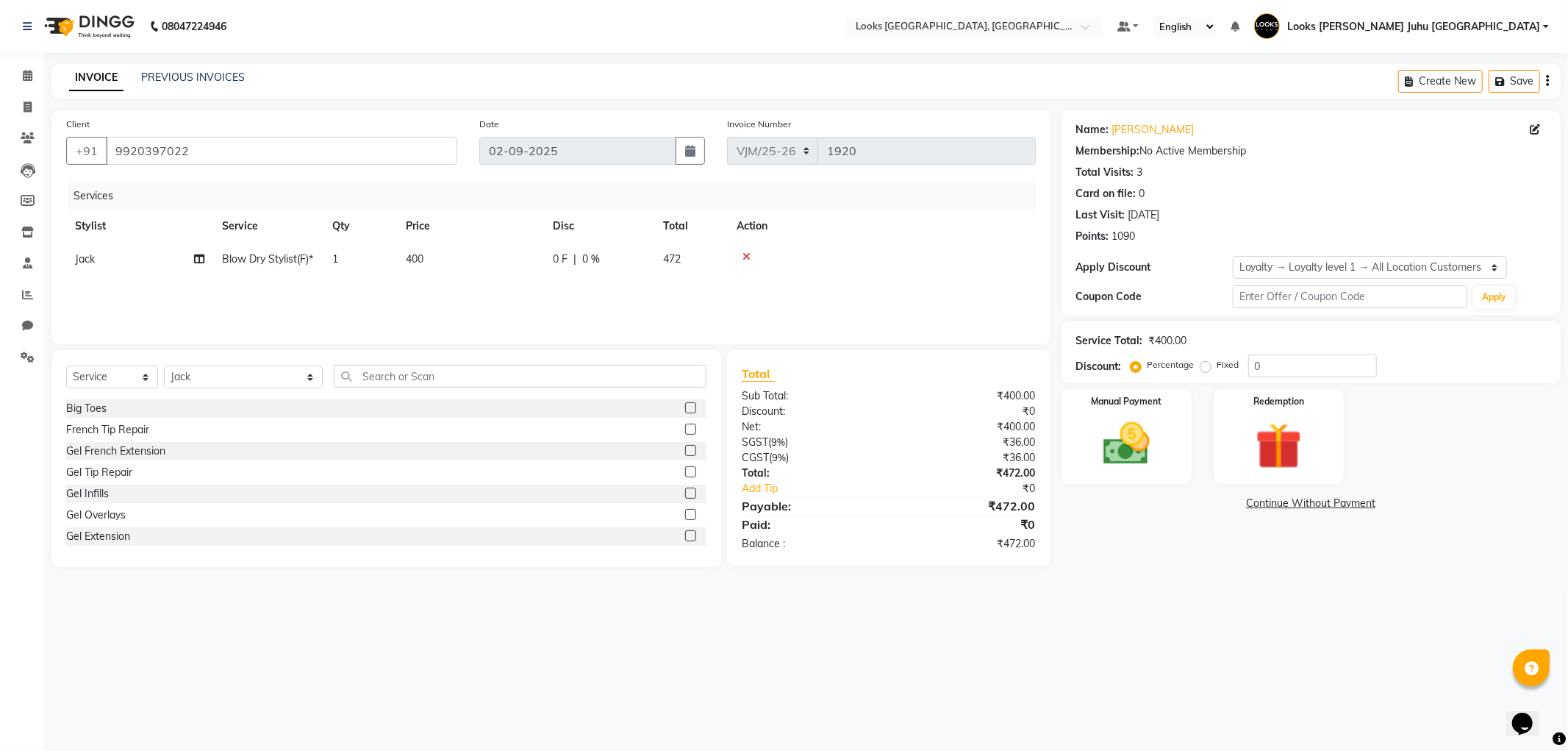
click at [838, 252] on div at bounding box center [882, 257] width 291 height 11
click at [744, 256] on icon at bounding box center [747, 257] width 8 height 11
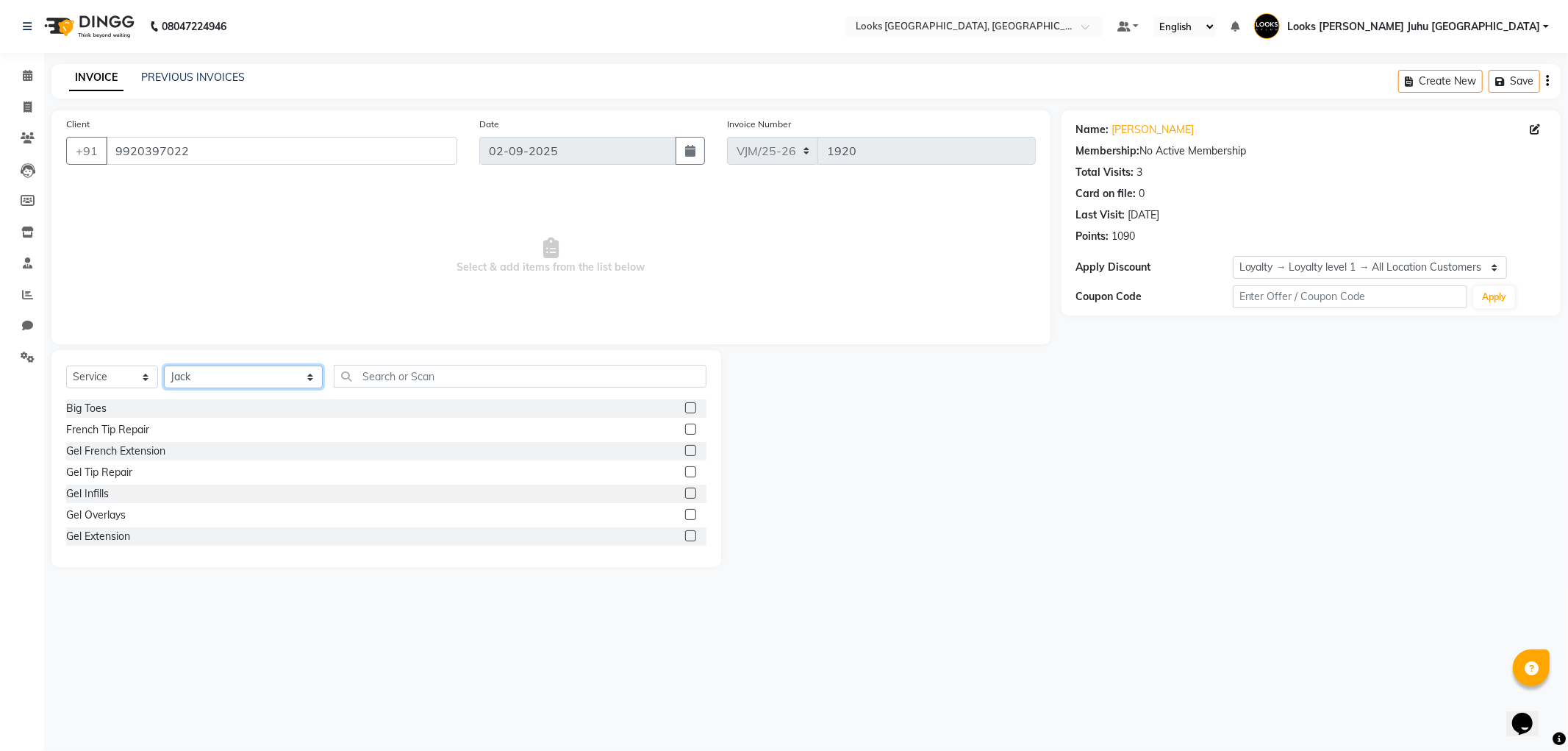
click at [243, 377] on select "Select Stylist Adil BHAGAYSHREE chand Chan_Mrg Counter Sales Deena Gohil DEEPAK…" at bounding box center [243, 377] width 159 height 23
select select "23385"
click at [164, 366] on select "Select Stylist Adil BHAGAYSHREE chand Chan_Mrg Counter Sales Deena Gohil DEEPAK…" at bounding box center [243, 377] width 159 height 23
click at [453, 364] on input "text" at bounding box center [520, 376] width 372 height 23
click at [446, 373] on input "text" at bounding box center [520, 376] width 372 height 23
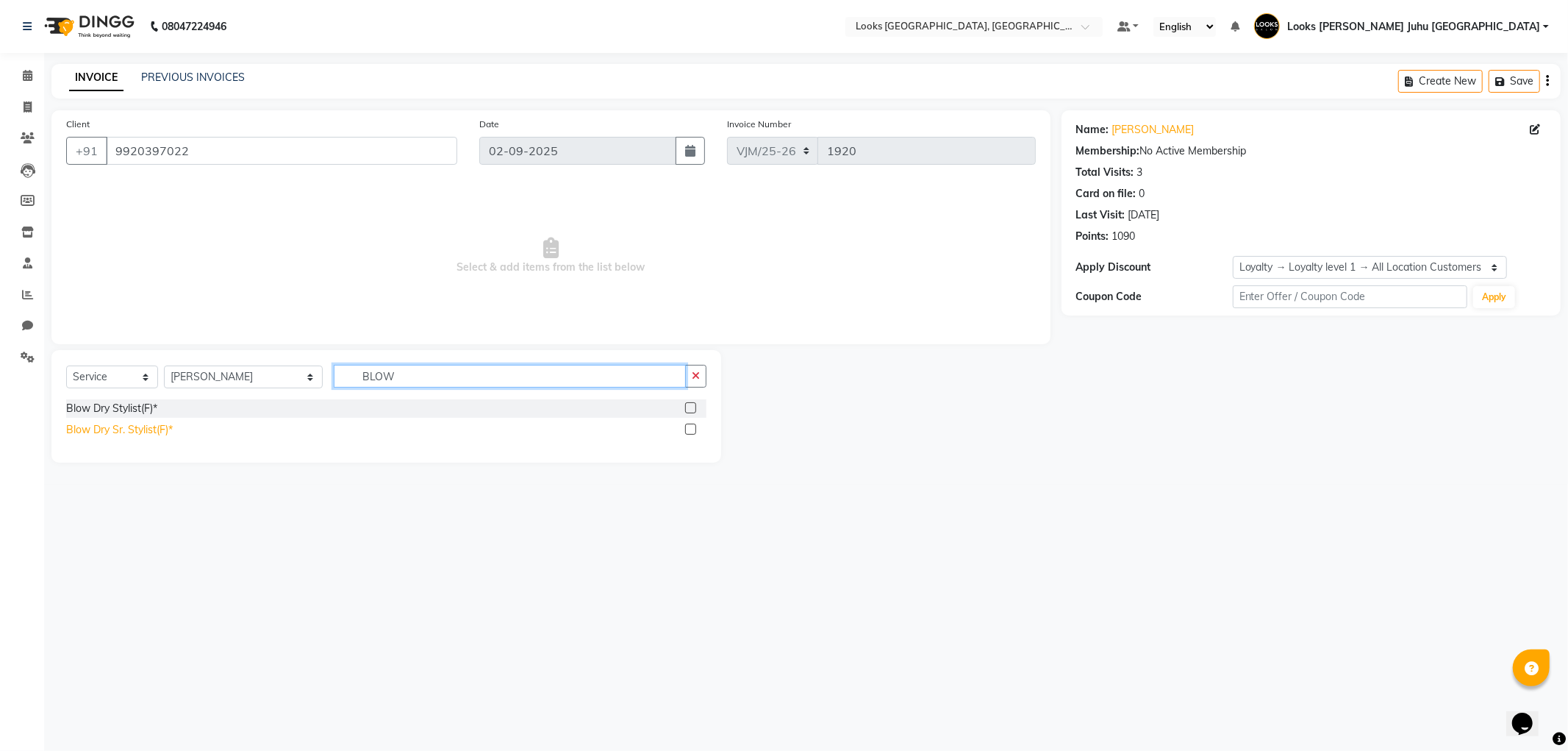
type input "BLOW"
click at [136, 434] on div "Blow Dry Sr. Stylist(F)*" at bounding box center [119, 429] width 107 height 15
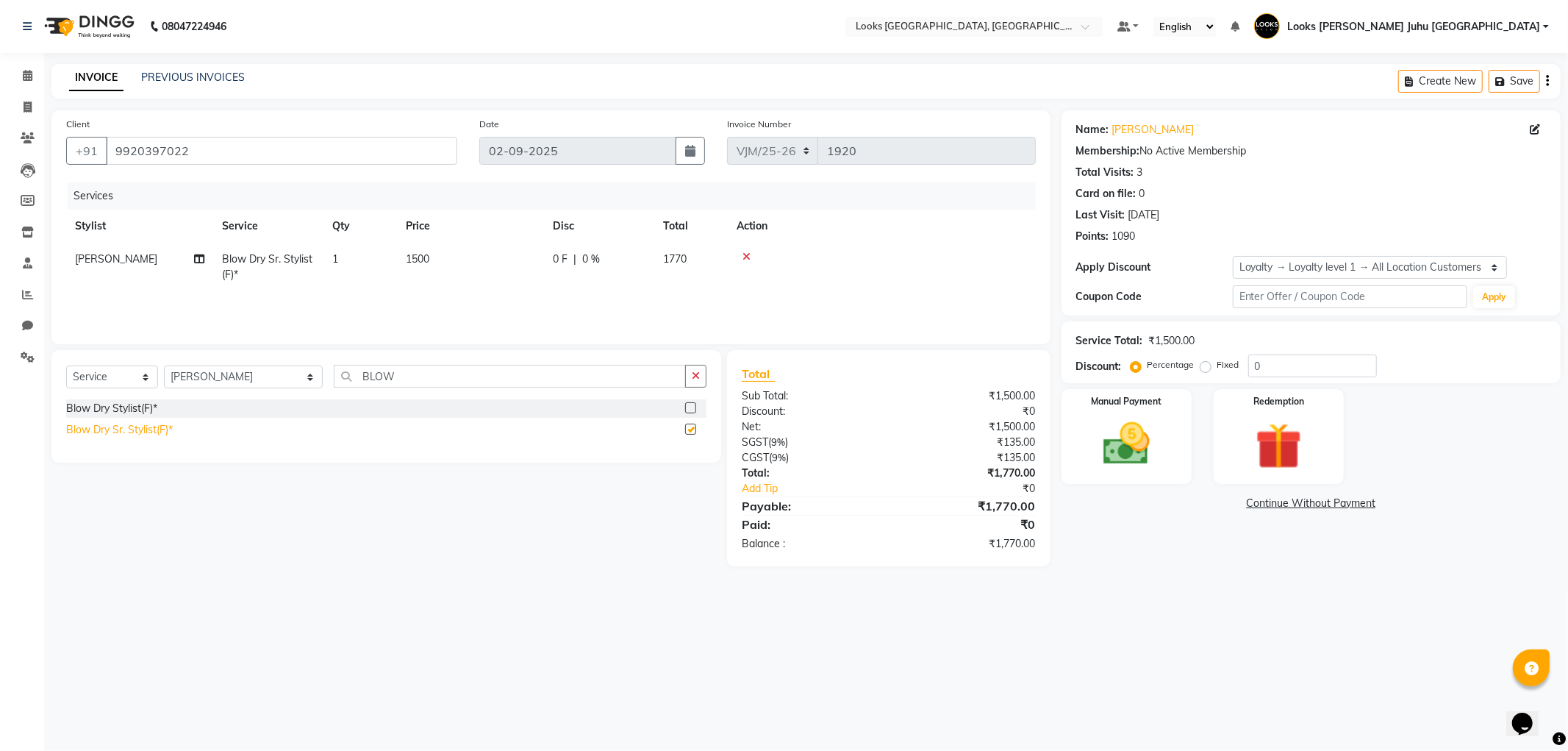
checkbox input "false"
click at [232, 379] on select "Select Stylist Adil BHAGAYSHREE chand Chan_Mrg Counter Sales Deena Gohil DEEPAK…" at bounding box center [243, 377] width 159 height 23
select select "23386"
click at [164, 366] on select "Select Stylist Adil BHAGAYSHREE chand Chan_Mrg Counter Sales Deena Gohil DEEPAK…" at bounding box center [243, 377] width 159 height 23
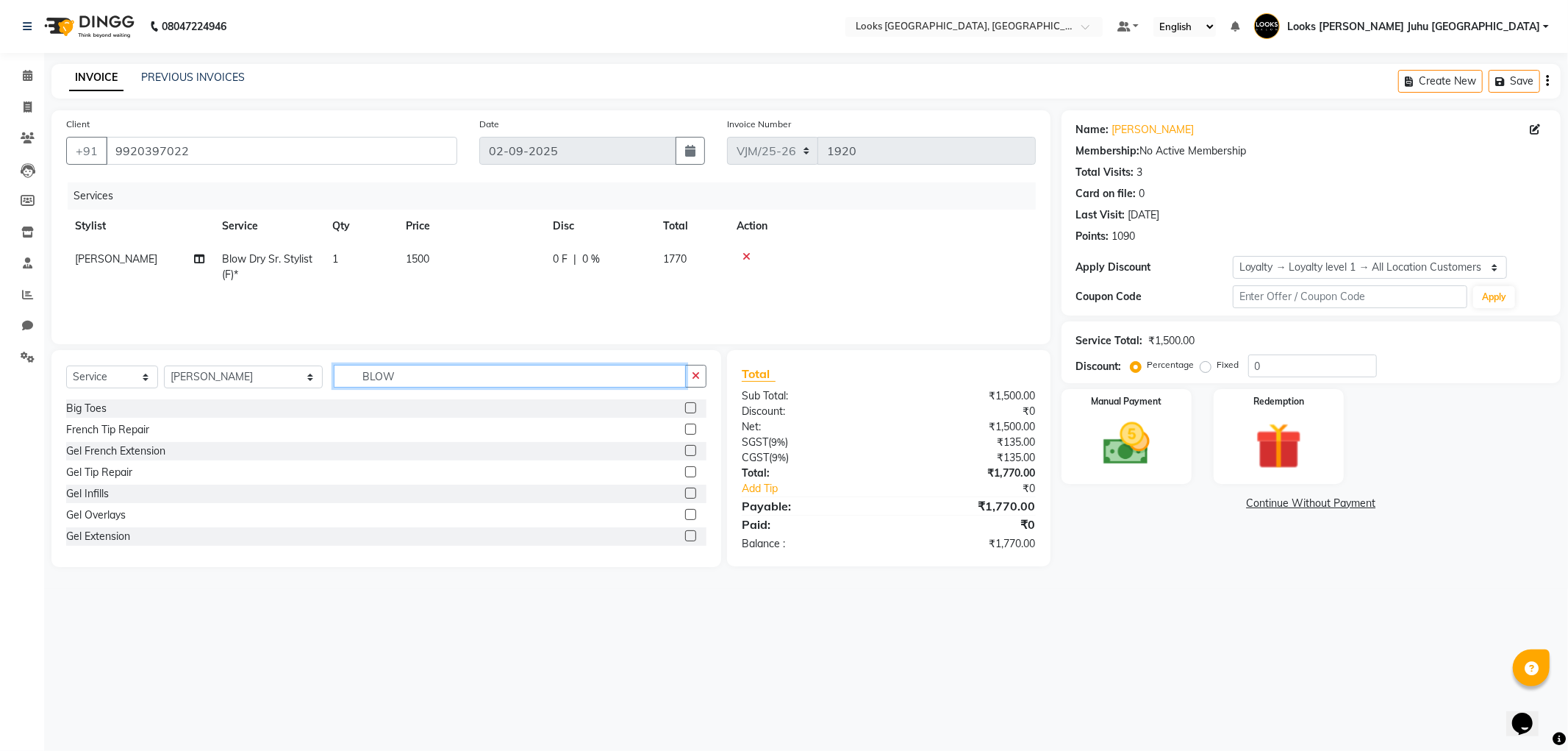
click at [458, 373] on input "BLOW" at bounding box center [509, 376] width 351 height 23
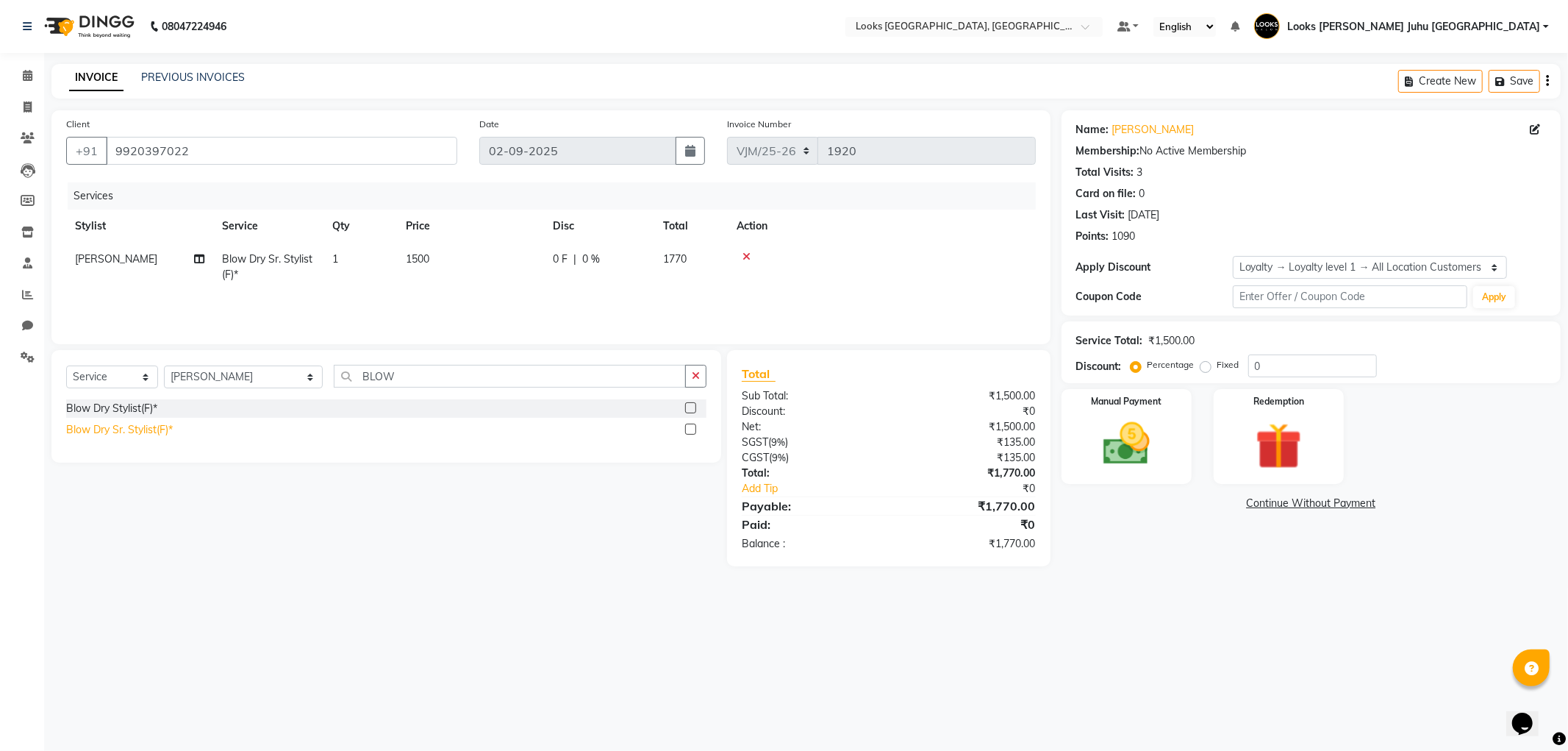
click at [167, 435] on div "Blow Dry Sr. Stylist(F)*" at bounding box center [119, 429] width 107 height 15
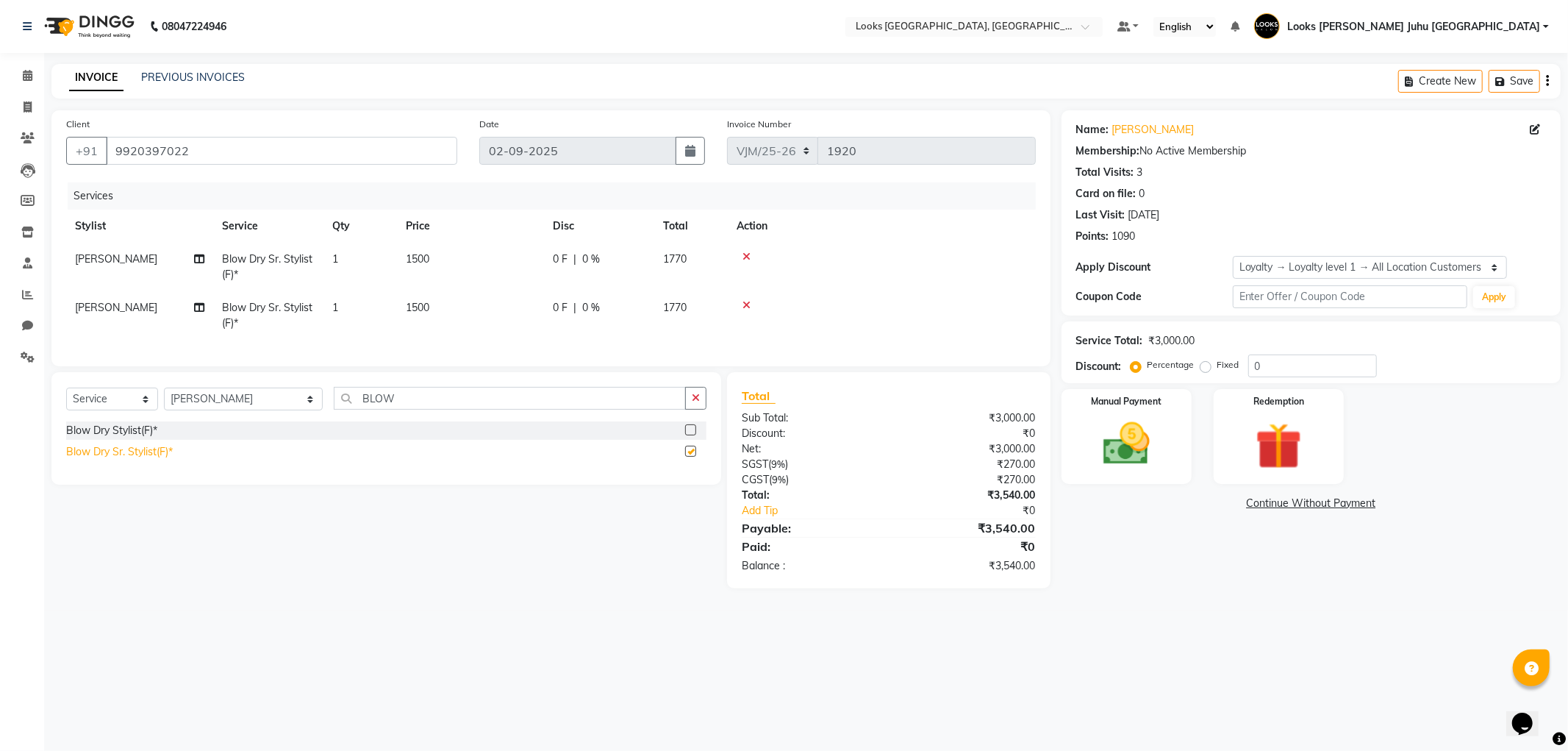
checkbox input "false"
click at [483, 322] on td "1500" at bounding box center [470, 316] width 147 height 49
select select "23386"
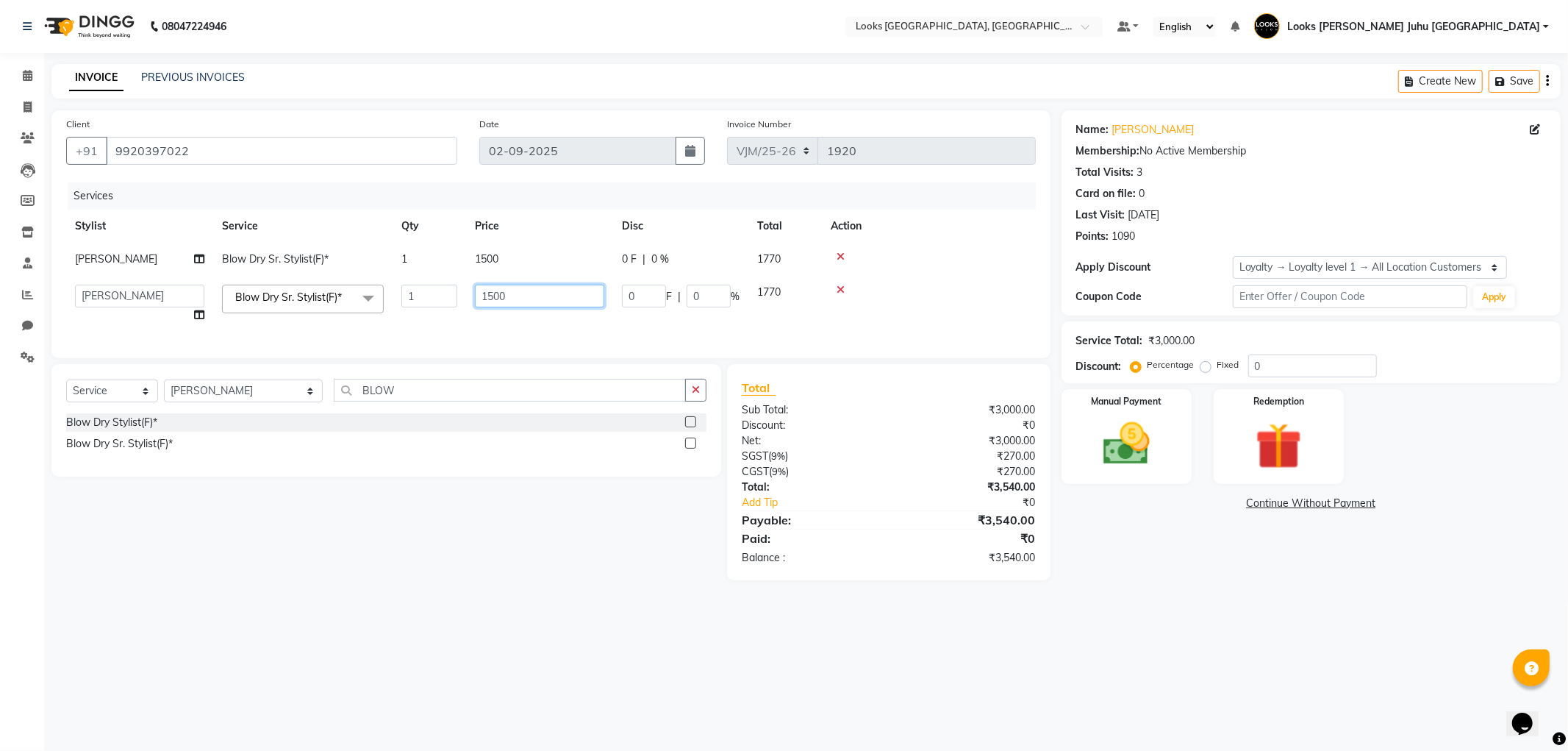
click at [551, 301] on input "1500" at bounding box center [540, 296] width 130 height 23
type input "1"
type input "2000"
click at [521, 272] on td "1500" at bounding box center [539, 259] width 147 height 33
select select "23385"
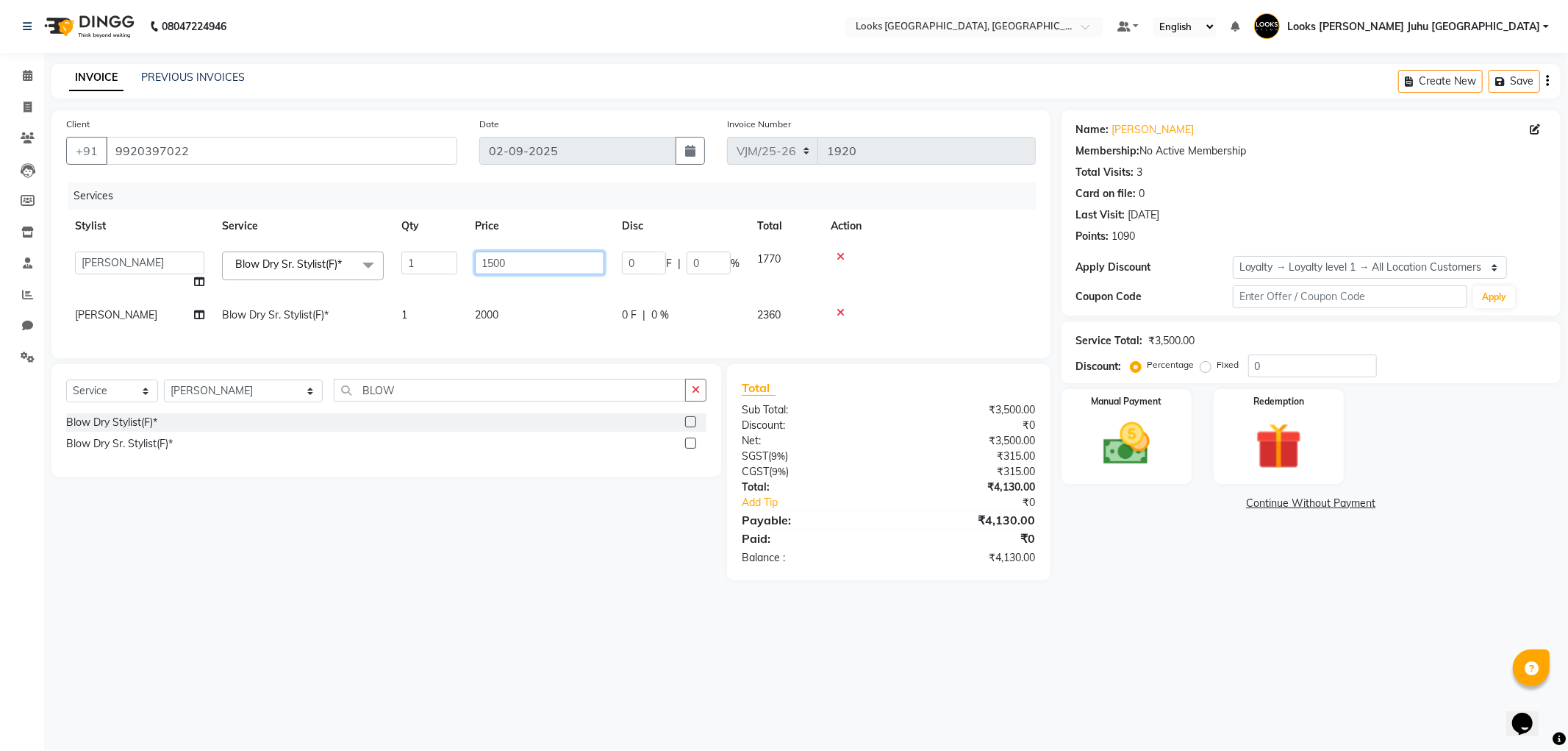
click at [516, 260] on input "1500" at bounding box center [540, 263] width 130 height 23
type input "1"
type input "2000"
click at [504, 551] on div "Select Service Product Membership Package Voucher Prepaid Gift Card Select Styl…" at bounding box center [380, 471] width 681 height 216
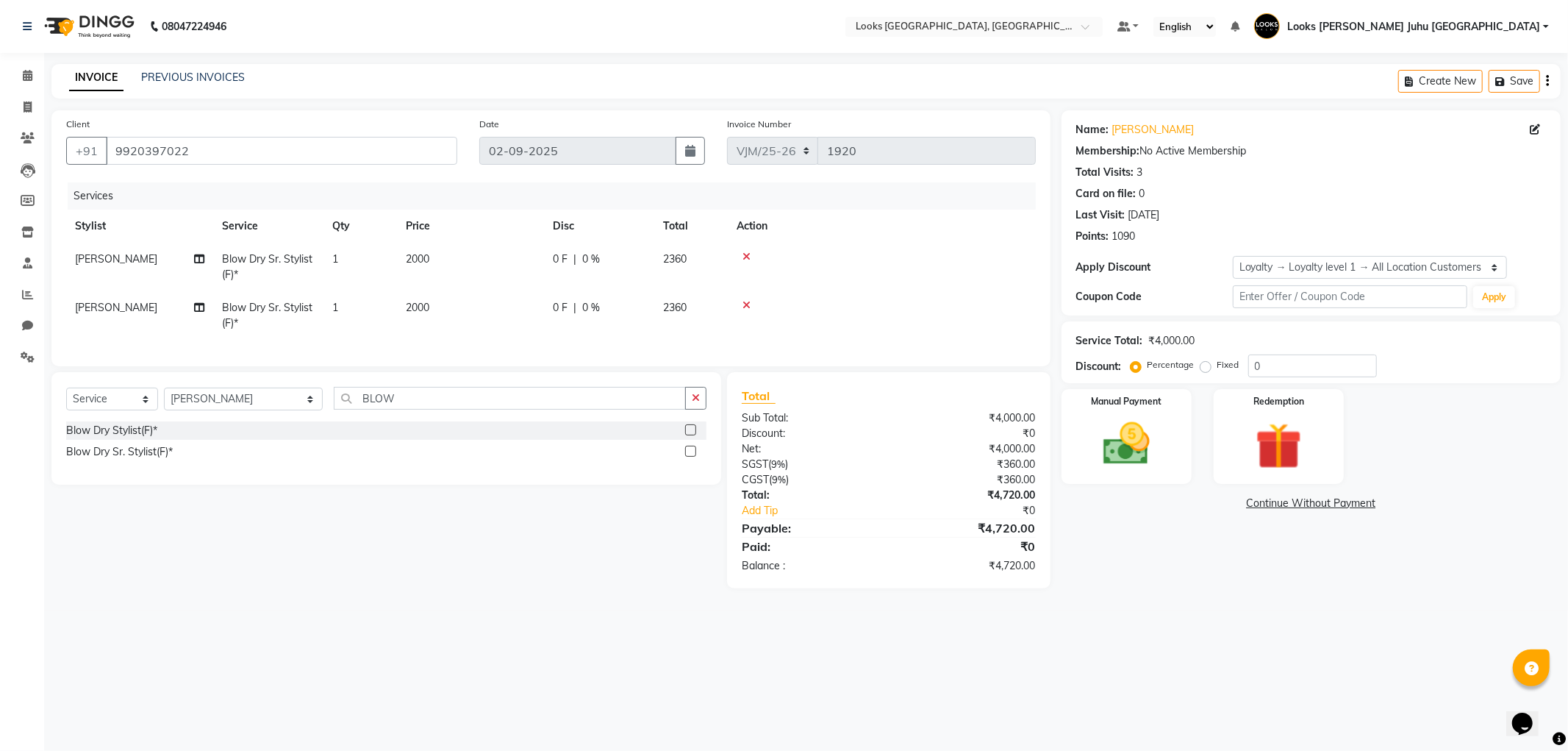
click at [1116, 457] on img at bounding box center [1126, 443] width 76 height 53
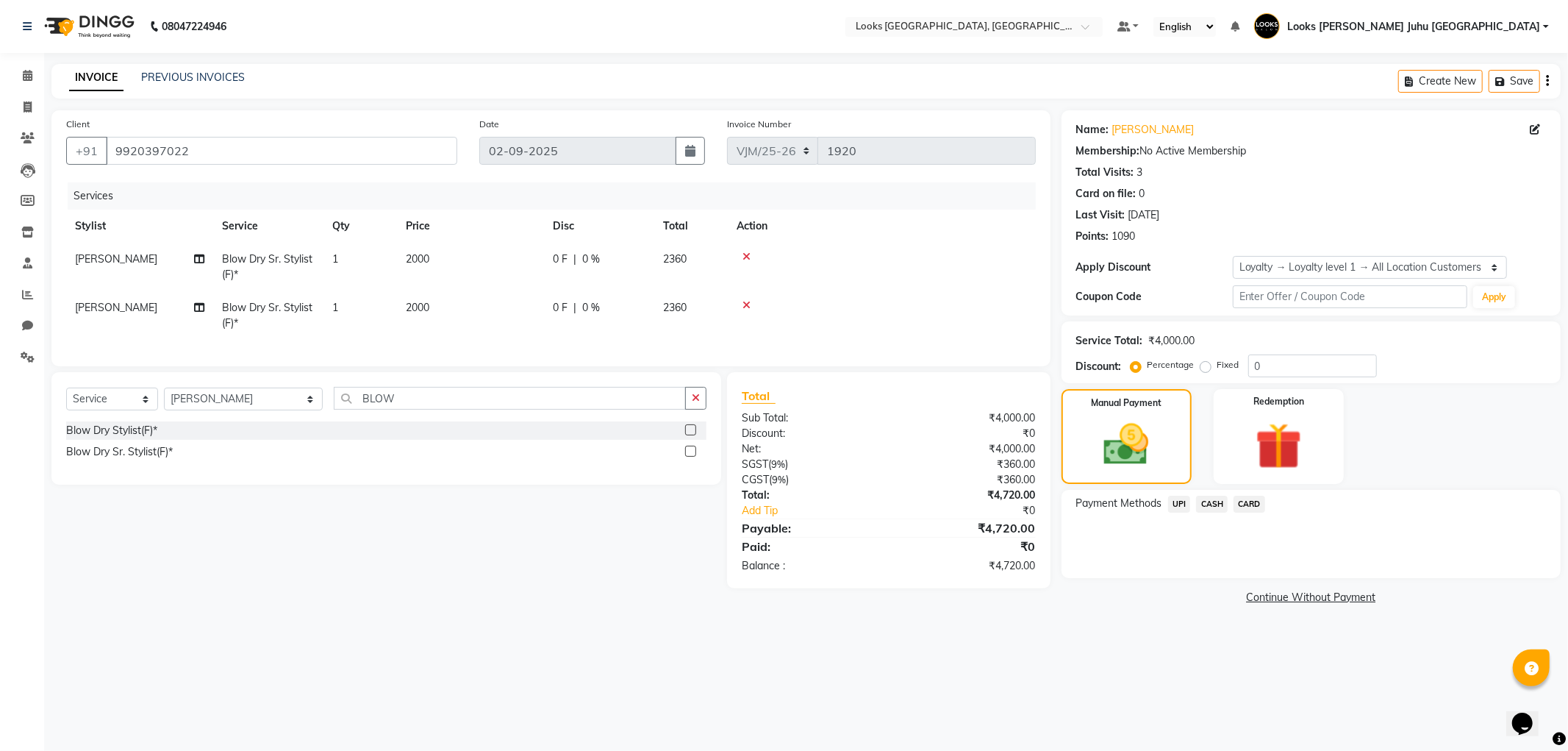
click at [1253, 508] on span "CARD" at bounding box center [1250, 504] width 32 height 17
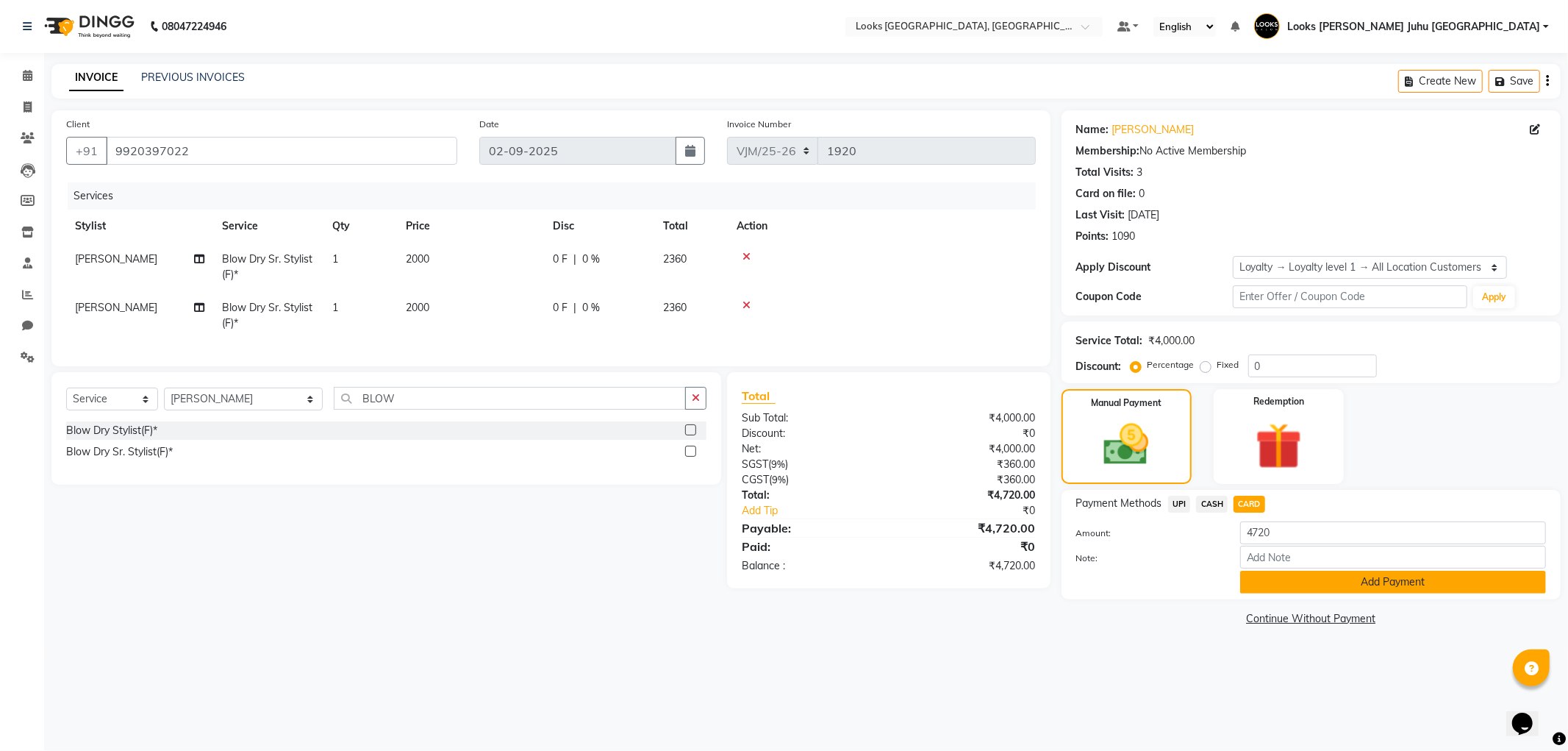
click at [1308, 583] on button "Add Payment" at bounding box center [1394, 582] width 306 height 23
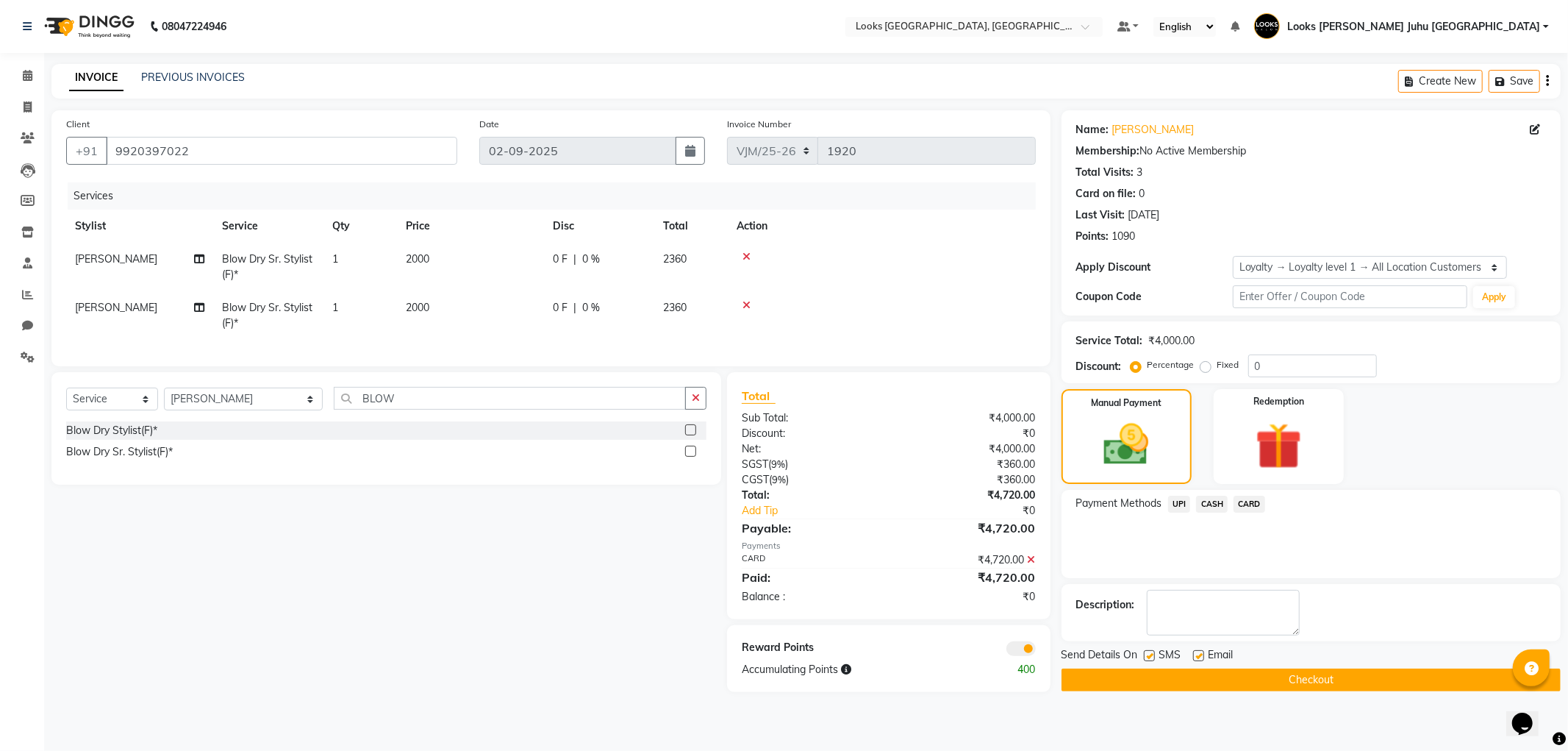
click at [1325, 685] on button "Checkout" at bounding box center [1312, 680] width 500 height 23
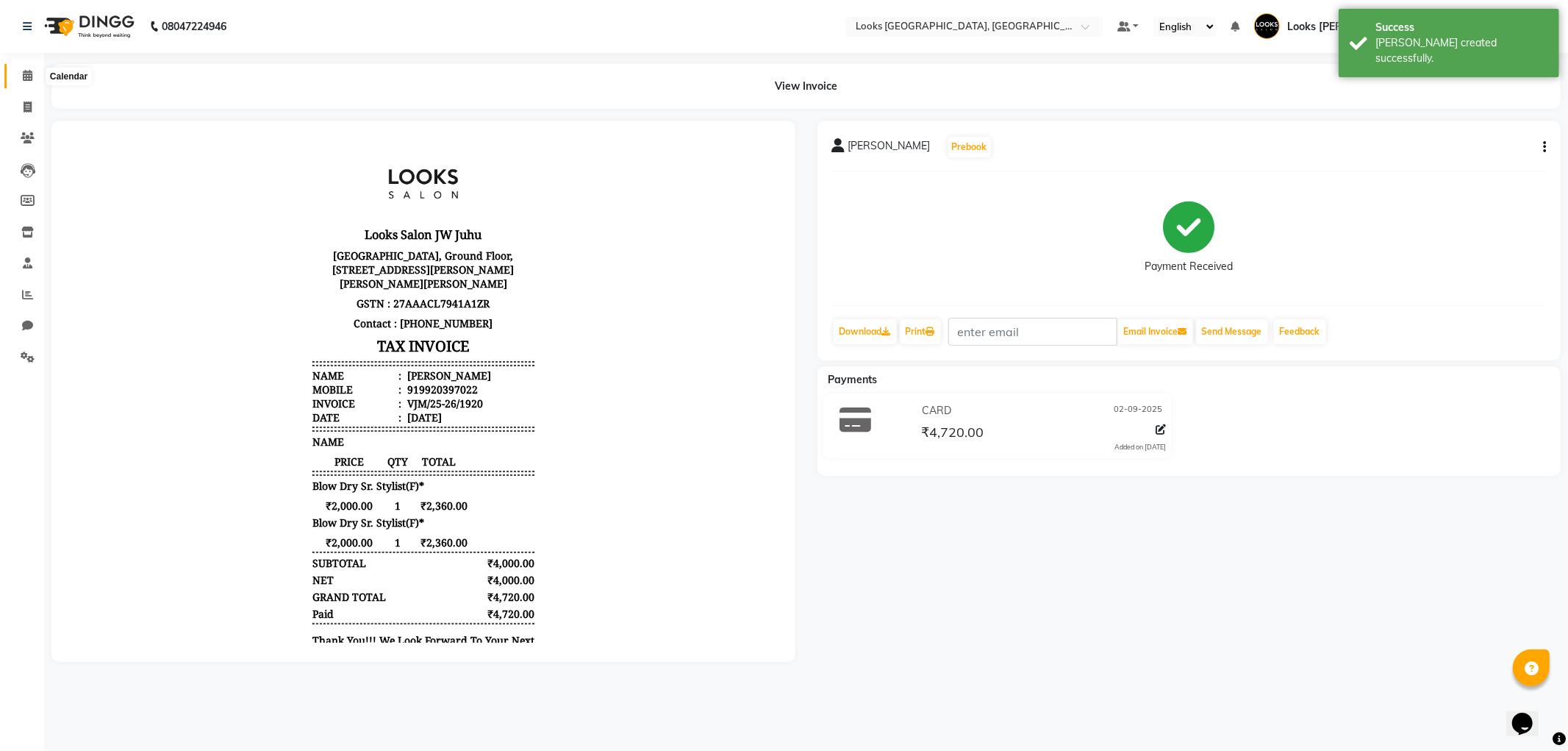
click at [29, 76] on icon at bounding box center [28, 76] width 10 height 11
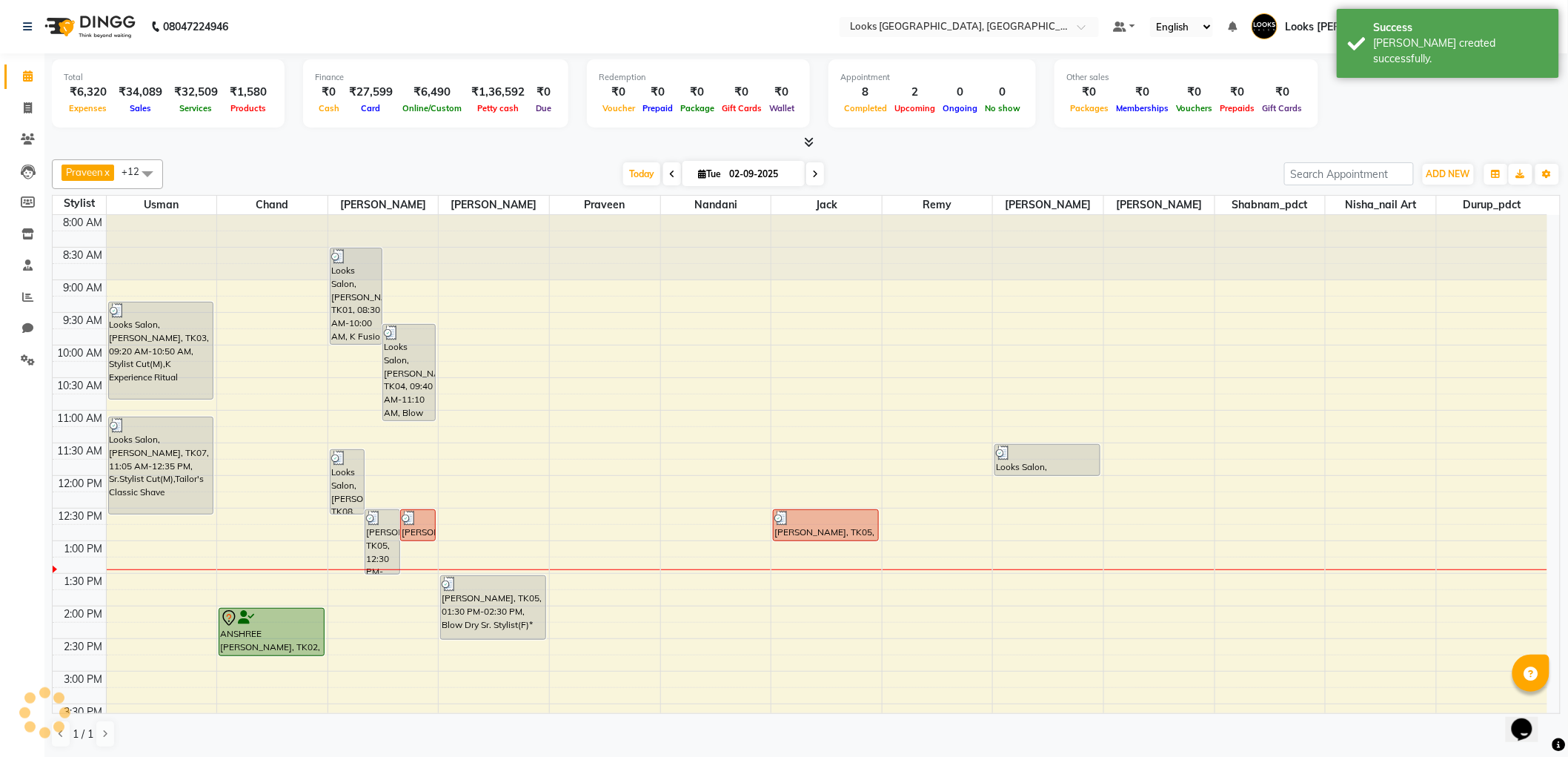
scroll to position [328, 0]
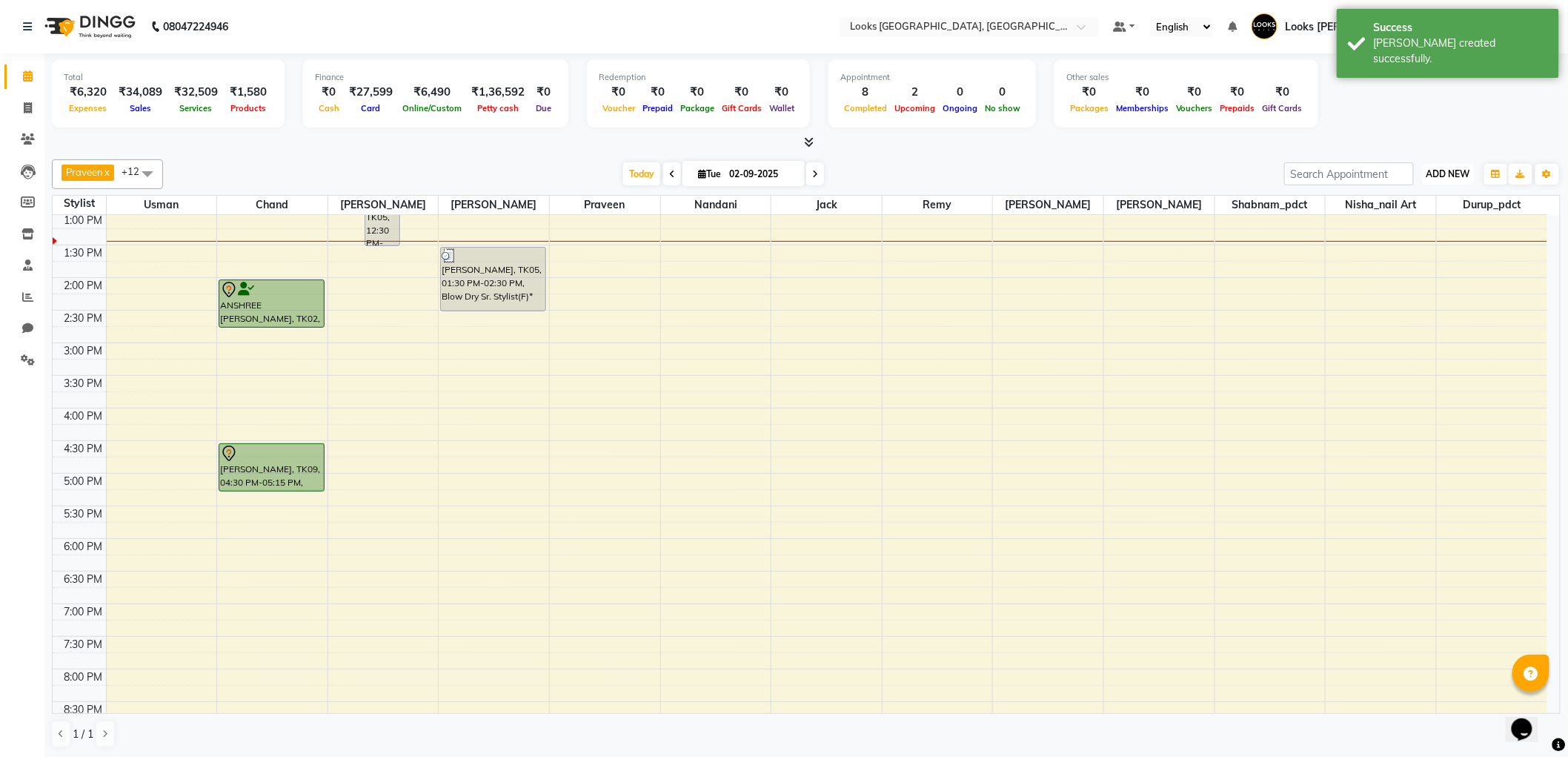
click at [1450, 169] on span "ADD NEW" at bounding box center [1448, 174] width 44 height 11
click at [1391, 237] on link "Add Expense" at bounding box center [1416, 240] width 117 height 20
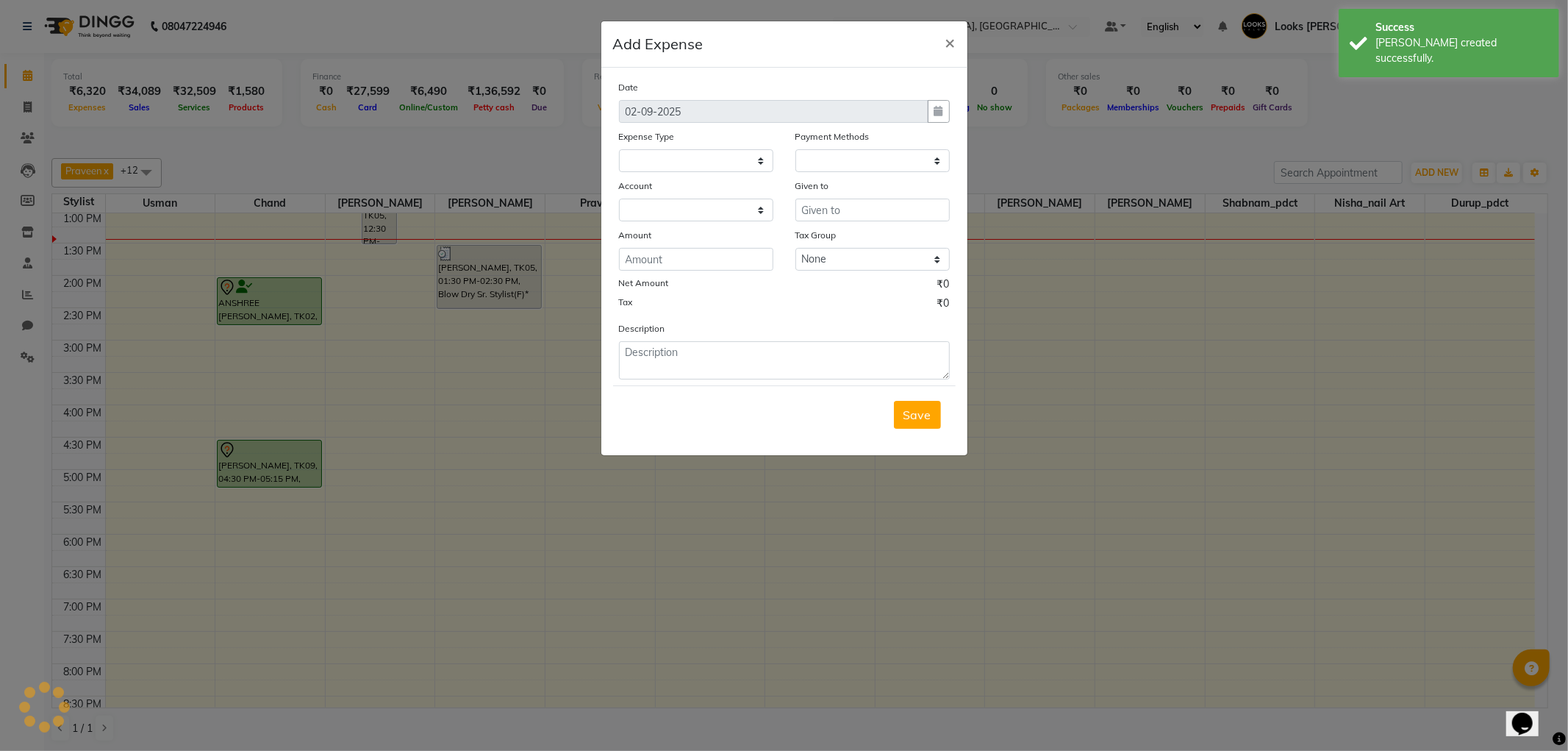
select select
select select "1"
select select "3134"
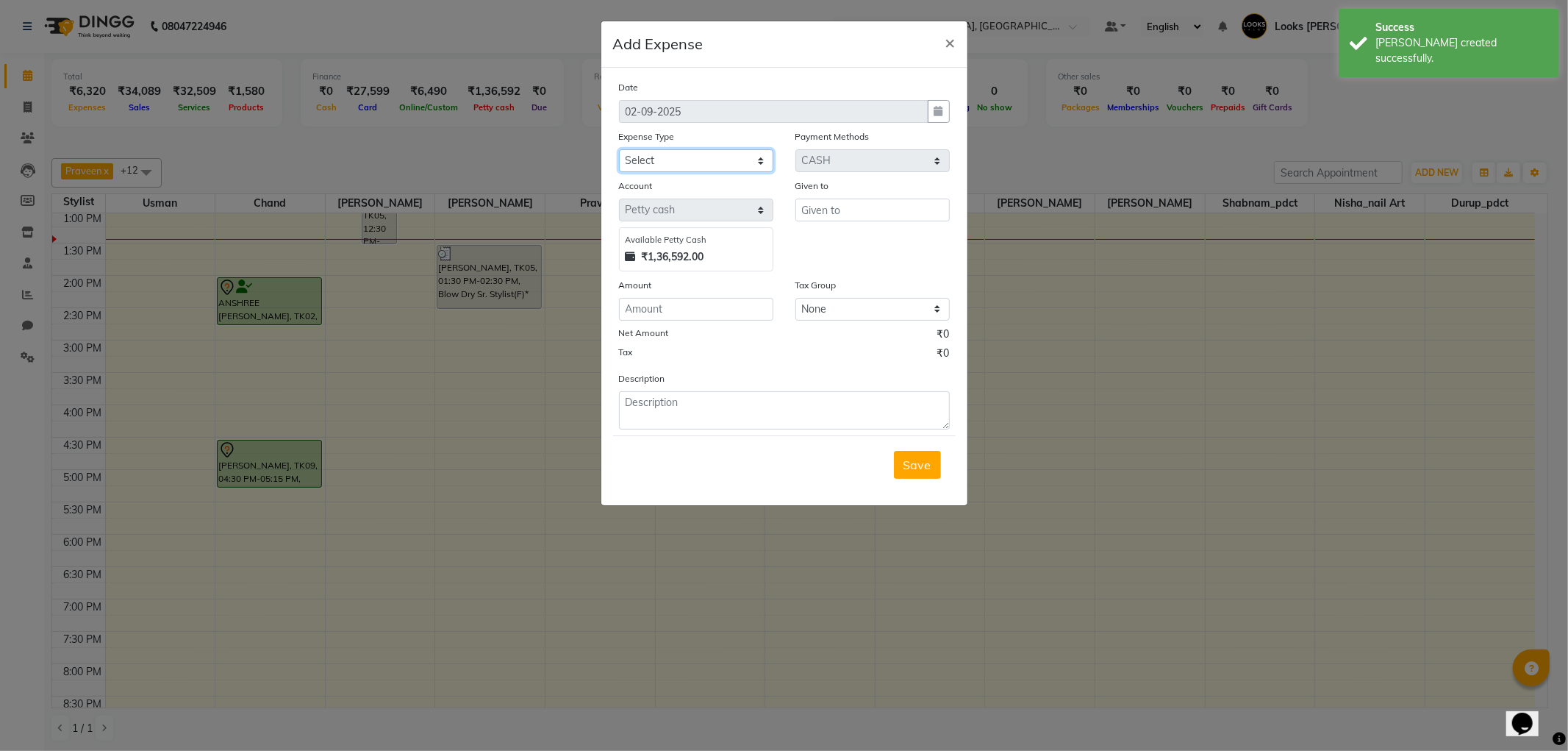
click at [710, 163] on select "Select Bank Deposit Blinkit Cash Handover CLIENT Client ordered food Client Ref…" at bounding box center [697, 161] width 155 height 23
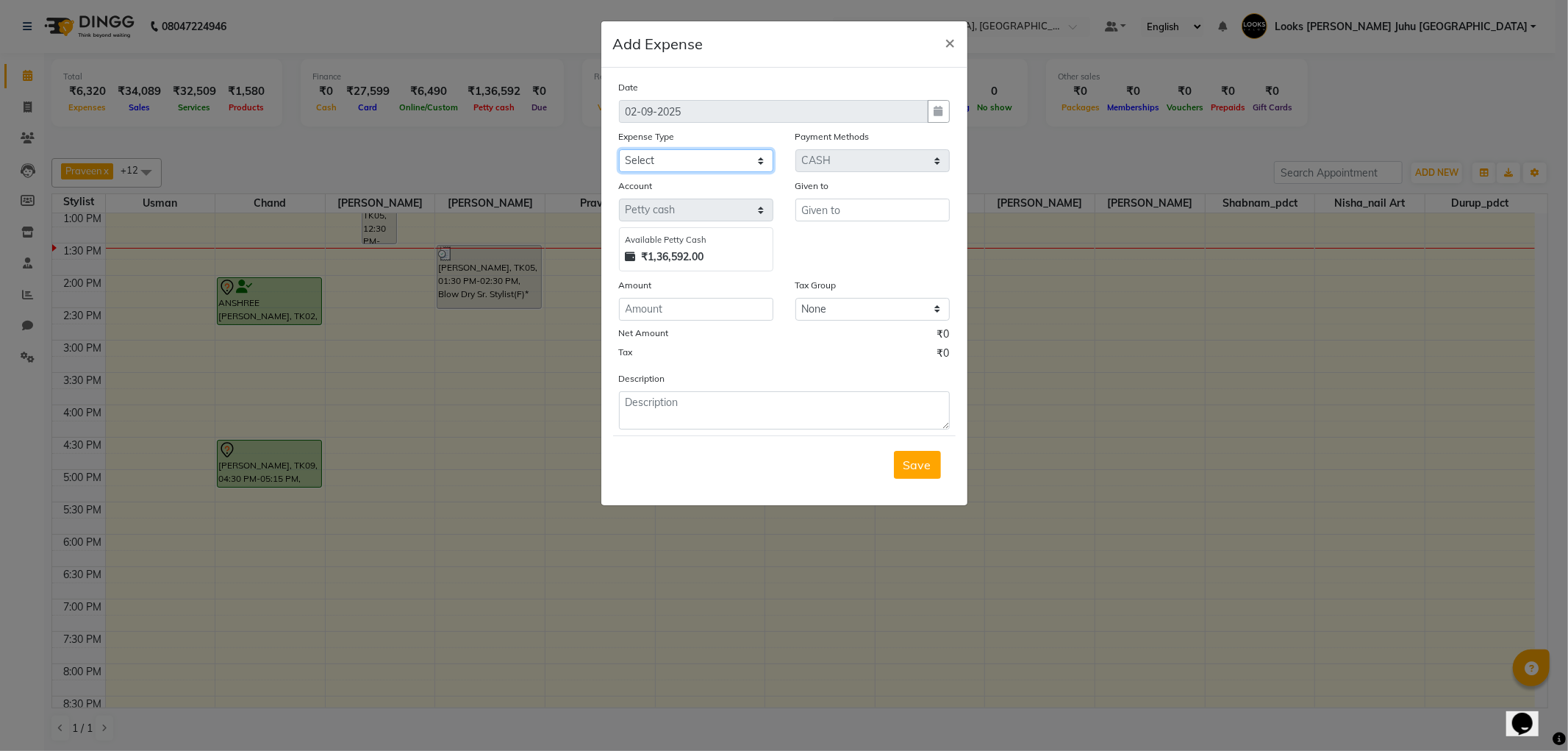
select select "19564"
click at [620, 149] on select "Select Bank Deposit Blinkit Cash Handover CLIENT Client ordered food Client Ref…" at bounding box center [697, 161] width 155 height 23
click at [843, 214] on input "text" at bounding box center [873, 210] width 155 height 23
type input "NISHA SAHANE"
click at [686, 316] on input "number" at bounding box center [697, 309] width 155 height 23
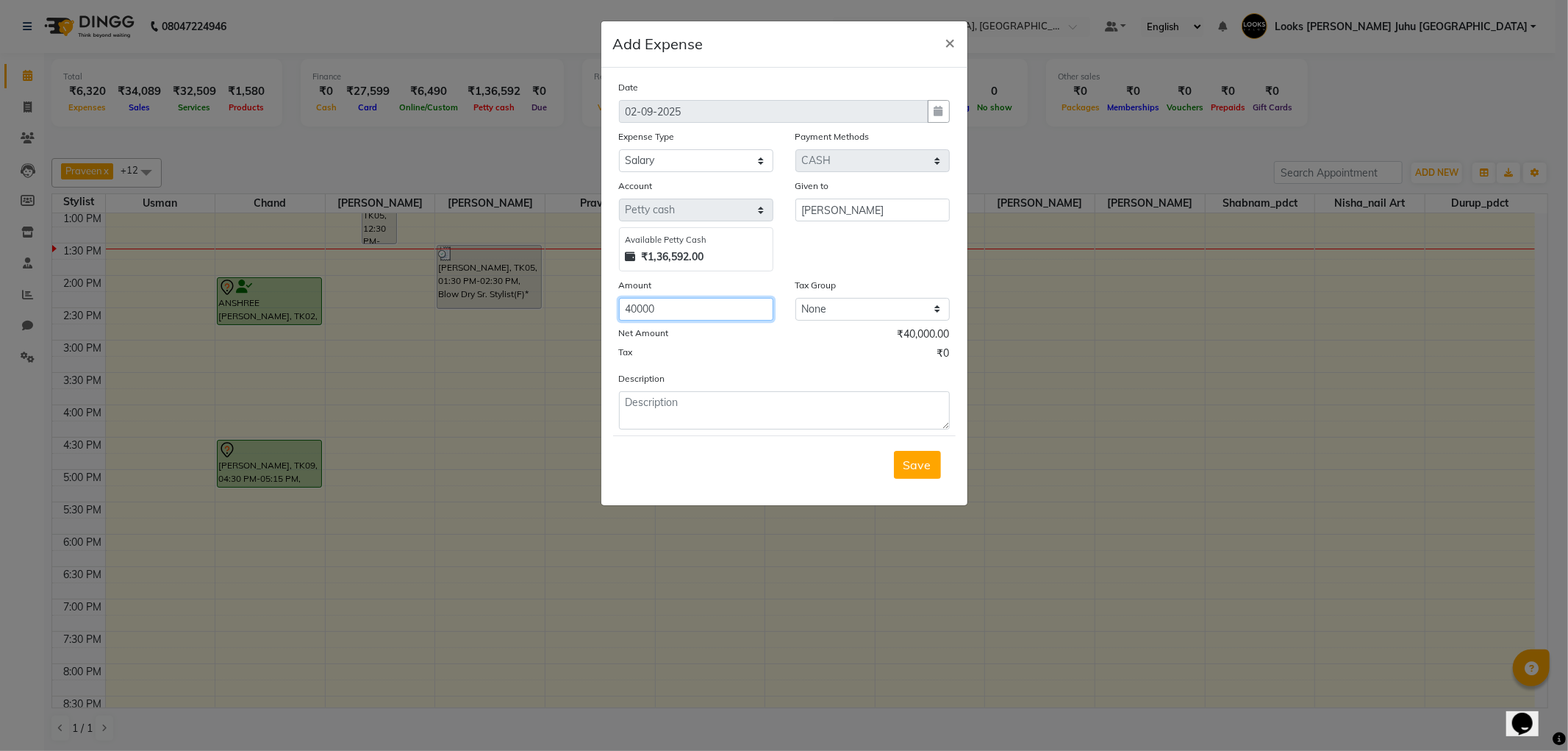
type input "40000"
click at [756, 425] on textarea at bounding box center [785, 410] width 331 height 38
type textarea "L"
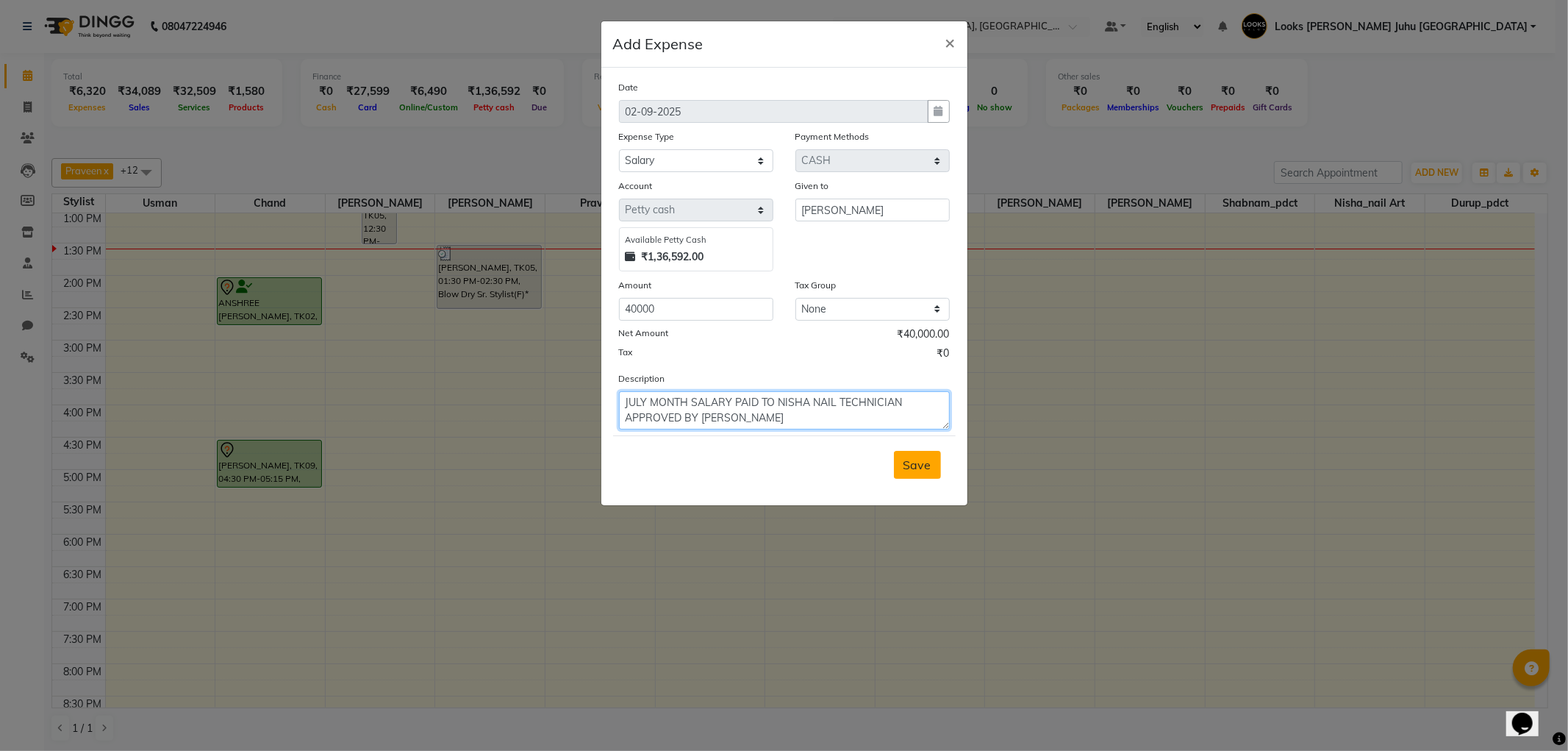
type textarea "JULY MONTH SALARY PAID TO NISHA NAIL TECHNICIAN APPROVED BY SAMIR SIR"
click at [922, 458] on span "Save" at bounding box center [917, 465] width 28 height 15
